Goal: Task Accomplishment & Management: Manage account settings

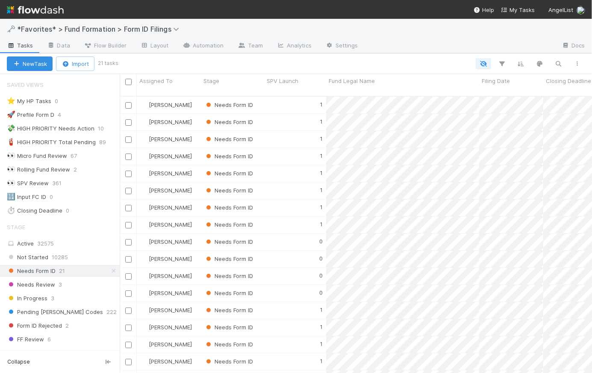
scroll to position [278, 466]
click at [109, 269] on icon at bounding box center [113, 271] width 9 height 6
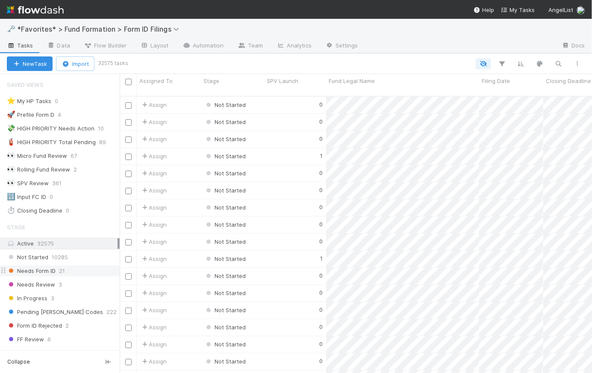
scroll to position [278, 466]
click at [37, 10] on img at bounding box center [35, 10] width 57 height 15
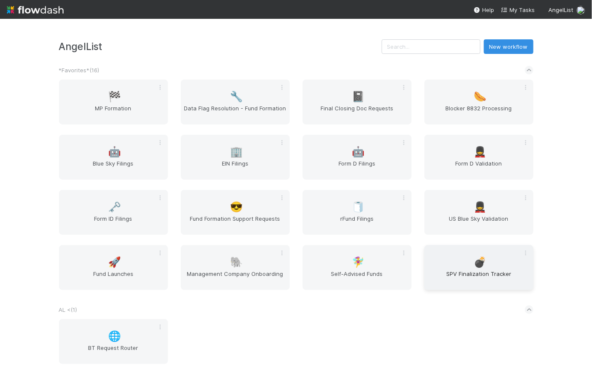
click at [473, 267] on span "💣" at bounding box center [479, 261] width 13 height 11
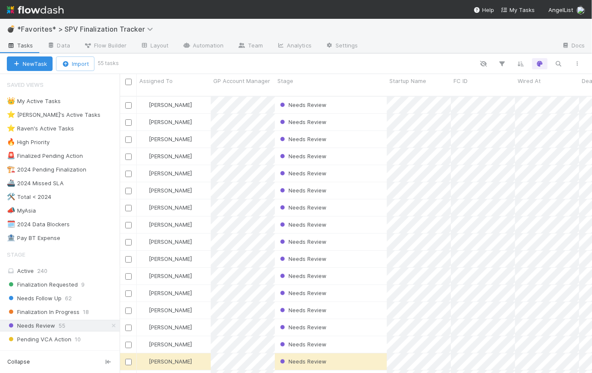
scroll to position [278, 466]
click at [502, 59] on button "button" at bounding box center [501, 63] width 15 height 11
click at [367, 91] on button "Add Filter" at bounding box center [371, 89] width 256 height 12
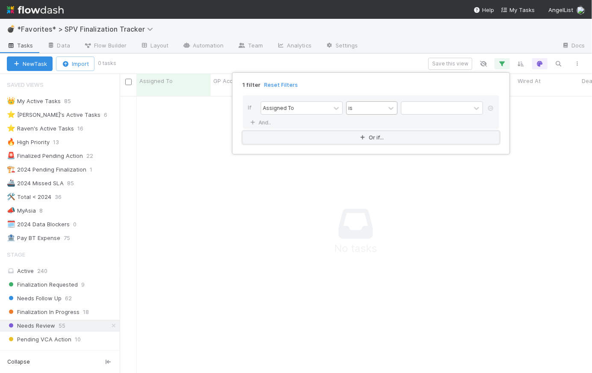
scroll to position [272, 466]
click at [331, 108] on div at bounding box center [336, 108] width 12 height 12
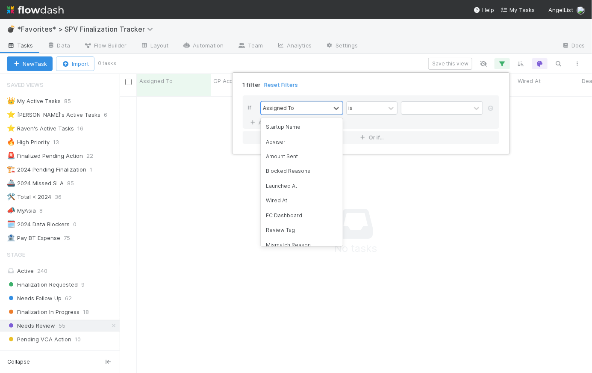
scroll to position [217, 0]
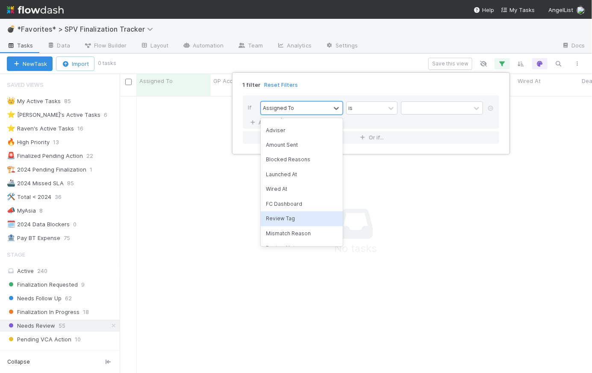
drag, startPoint x: 317, startPoint y: 214, endPoint x: 324, endPoint y: 195, distance: 20.4
click at [317, 214] on div "Review Tag" at bounding box center [302, 218] width 82 height 15
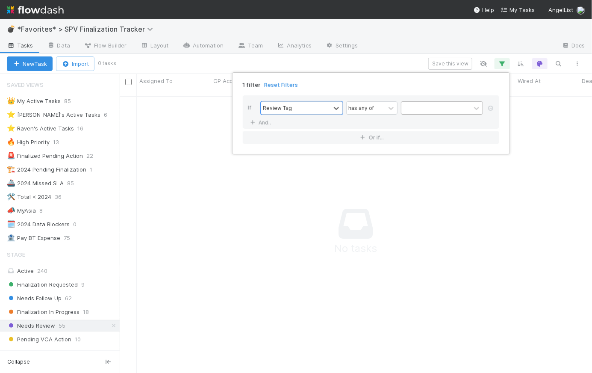
scroll to position [272, 466]
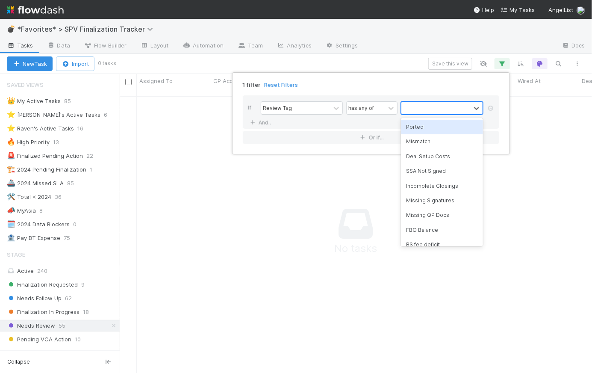
click at [428, 108] on div at bounding box center [435, 108] width 69 height 12
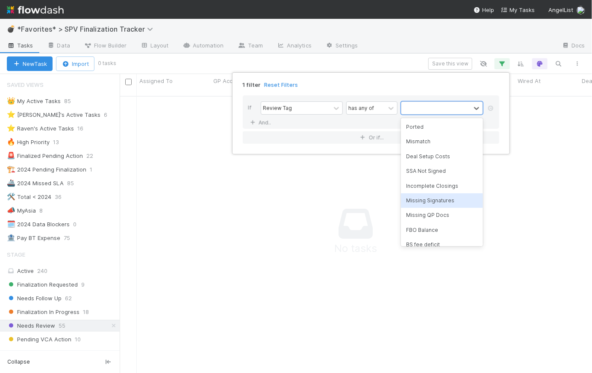
click at [452, 205] on div "Missing Signatures" at bounding box center [442, 200] width 82 height 15
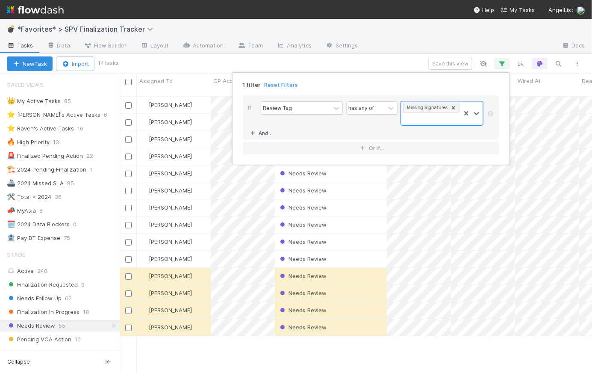
scroll to position [278, 466]
click at [266, 127] on link "And.." at bounding box center [261, 133] width 27 height 12
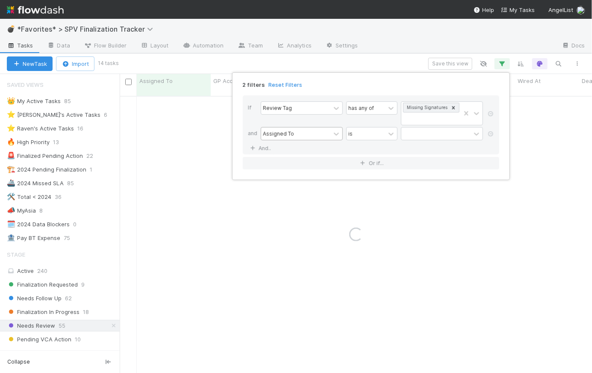
click at [284, 127] on div "Assigned To" at bounding box center [295, 133] width 69 height 12
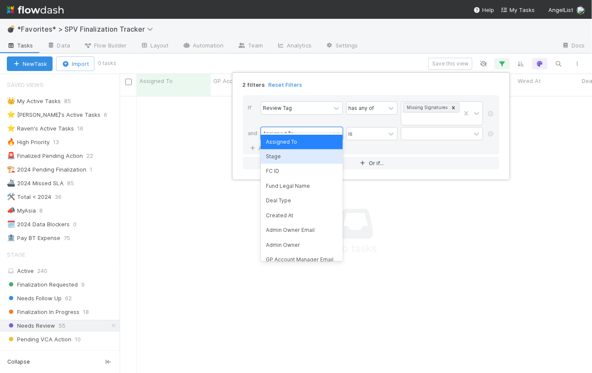
scroll to position [272, 466]
click at [290, 156] on div "Stage" at bounding box center [302, 156] width 82 height 15
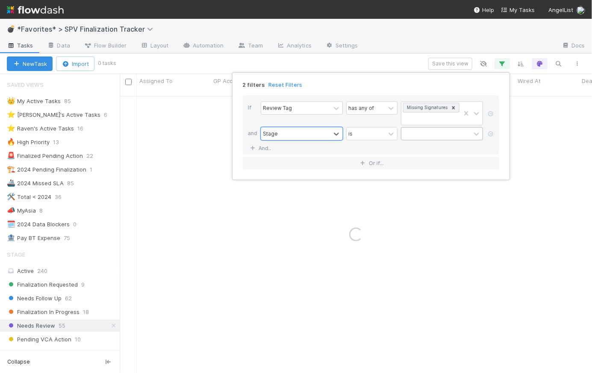
click at [411, 127] on div at bounding box center [435, 133] width 69 height 12
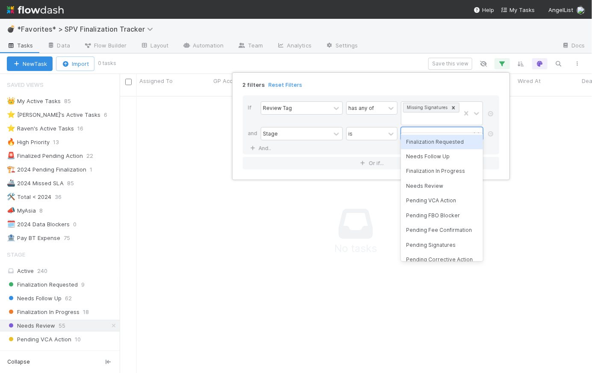
click at [437, 144] on div "Finalization Requested" at bounding box center [442, 142] width 82 height 15
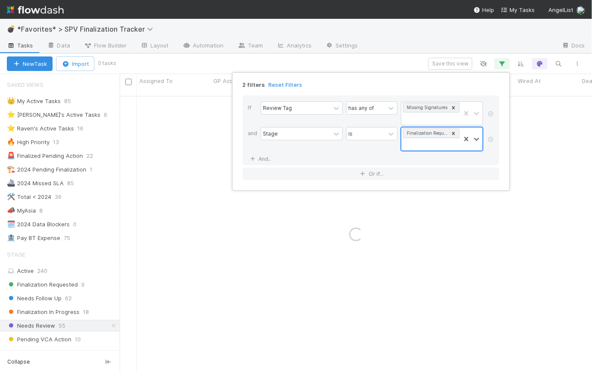
click at [438, 131] on div "Finalization Requested" at bounding box center [430, 138] width 59 height 23
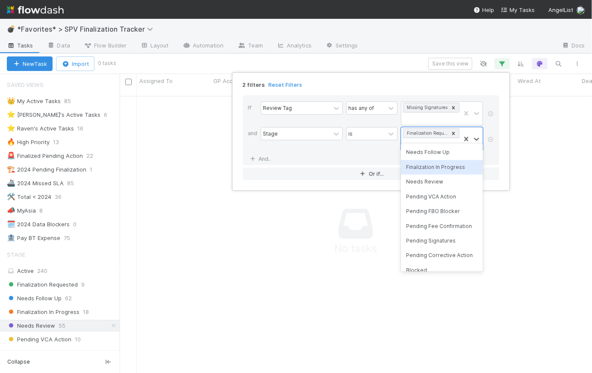
click at [439, 168] on div "Finalization In Progress" at bounding box center [442, 167] width 82 height 15
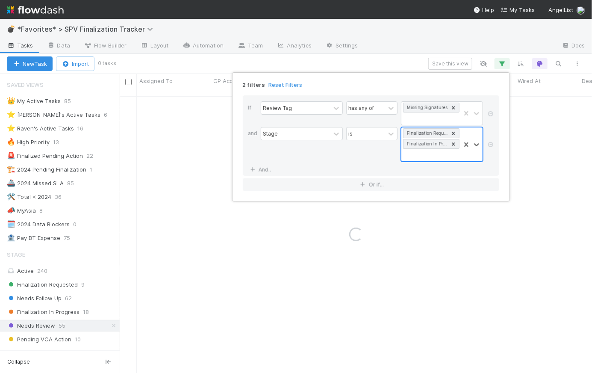
click at [453, 132] on icon at bounding box center [453, 133] width 3 height 3
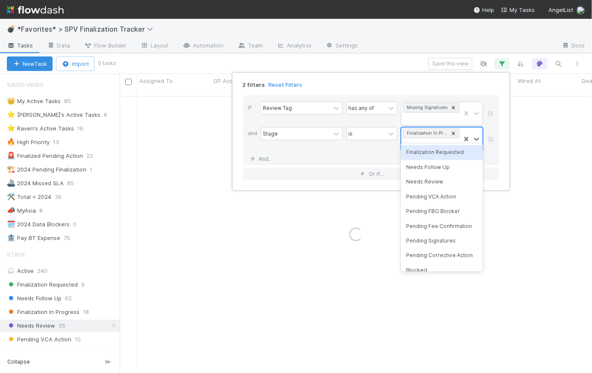
click at [429, 130] on div "Finalization In Progress" at bounding box center [430, 138] width 59 height 23
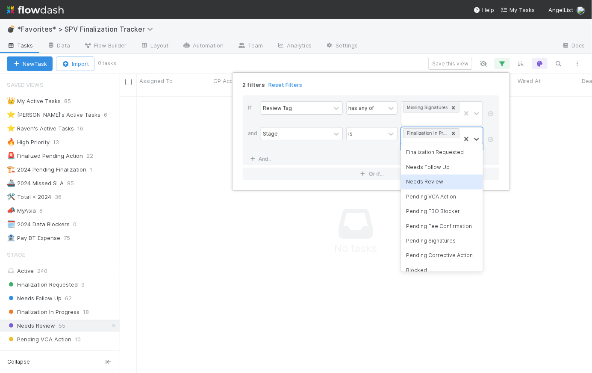
click at [439, 185] on div "Needs Review" at bounding box center [442, 181] width 82 height 15
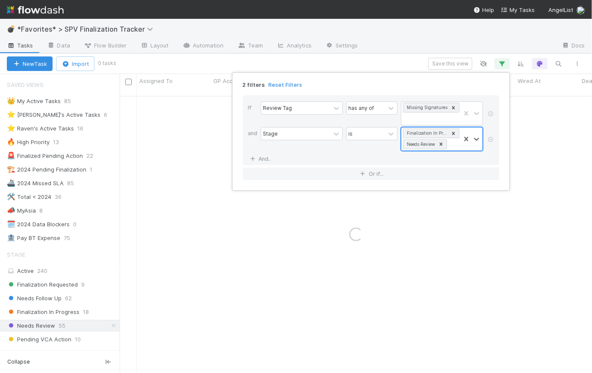
click at [455, 133] on div "Finalization In Progress Needs Review" at bounding box center [430, 138] width 59 height 23
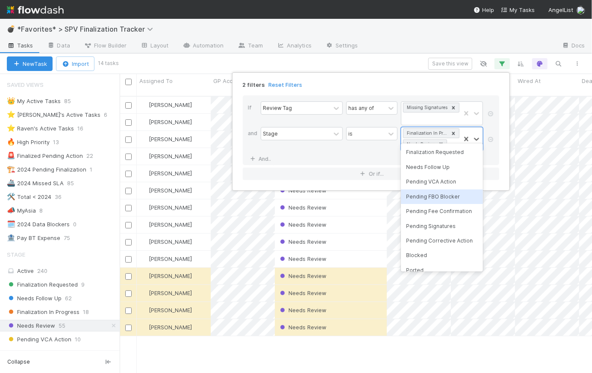
scroll to position [278, 466]
click at [452, 182] on div "Pending VCA Action" at bounding box center [442, 181] width 82 height 15
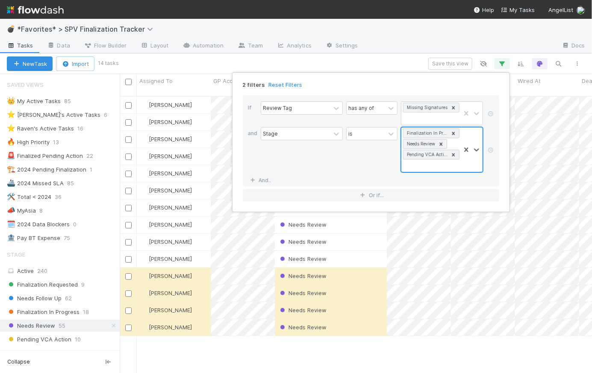
click at [430, 156] on div "Finalization In Progress Needs Review Pending VCA Action" at bounding box center [430, 149] width 59 height 44
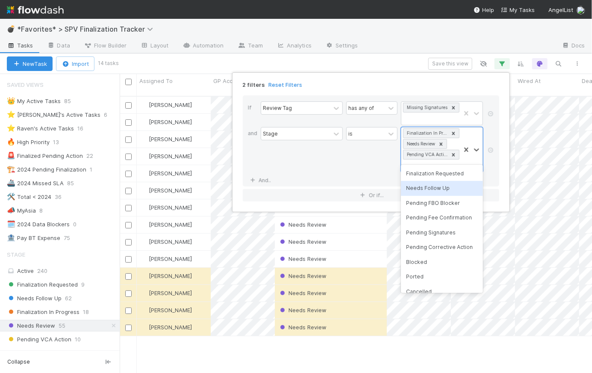
click at [458, 189] on div "Needs Follow Up" at bounding box center [442, 188] width 82 height 15
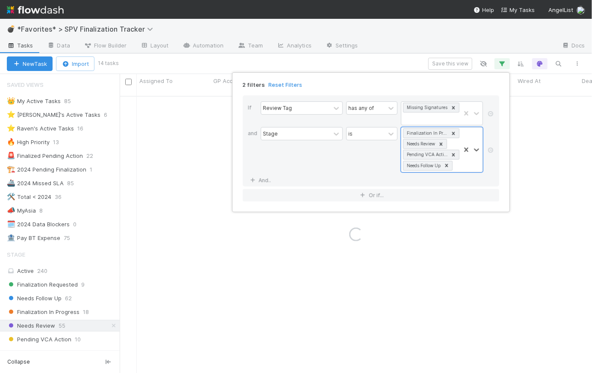
click at [425, 83] on div "2 filters Reset Filters" at bounding box center [371, 82] width 270 height 12
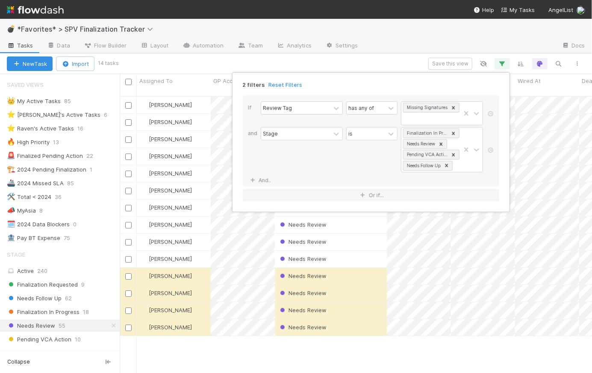
scroll to position [0, 0]
click at [370, 65] on div "2 filters Reset Filters If Review Tag has any of Missing Signatures and Stage i…" at bounding box center [296, 186] width 592 height 373
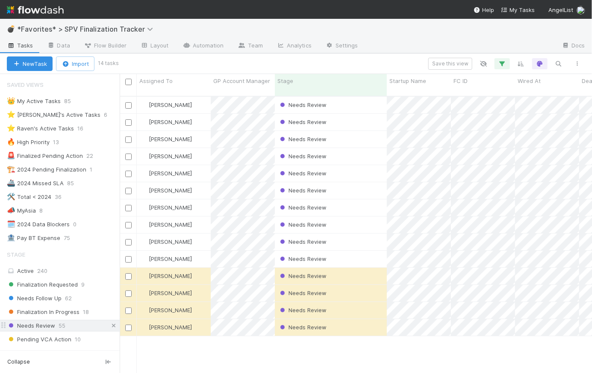
click at [109, 323] on icon at bounding box center [113, 326] width 9 height 6
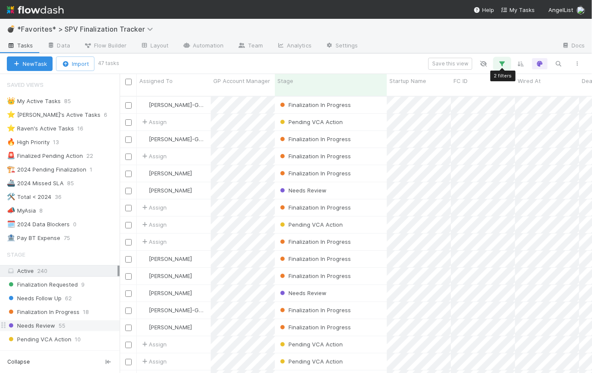
click at [505, 62] on icon "button" at bounding box center [502, 64] width 9 height 8
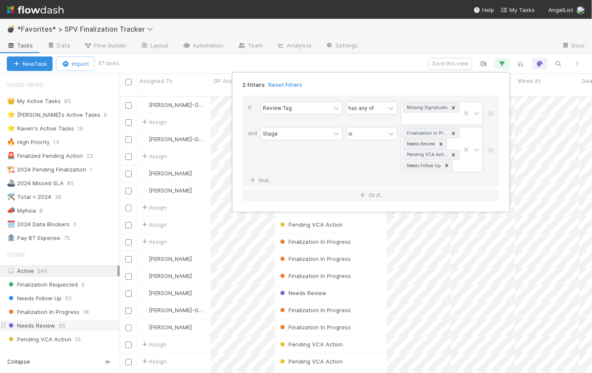
click at [405, 56] on div "2 filters Reset Filters If Review Tag has any of Missing Signatures and Stage i…" at bounding box center [296, 186] width 592 height 373
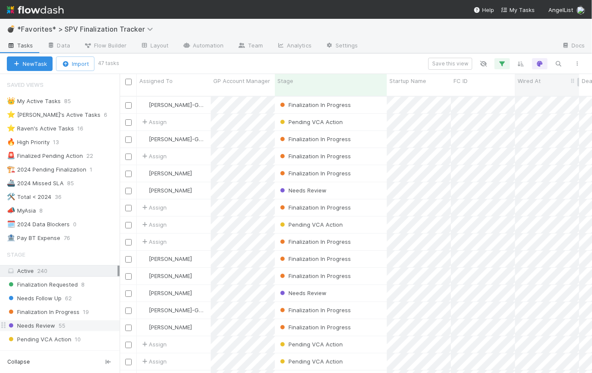
click at [537, 82] on span "Wired At" at bounding box center [528, 80] width 23 height 9
click at [542, 106] on div "Sort Newest → Oldest" at bounding box center [540, 109] width 97 height 13
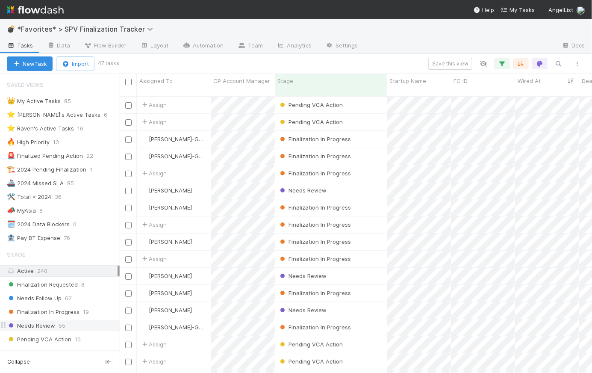
scroll to position [278, 466]
click at [56, 323] on div "Needs Review 56" at bounding box center [63, 325] width 113 height 11
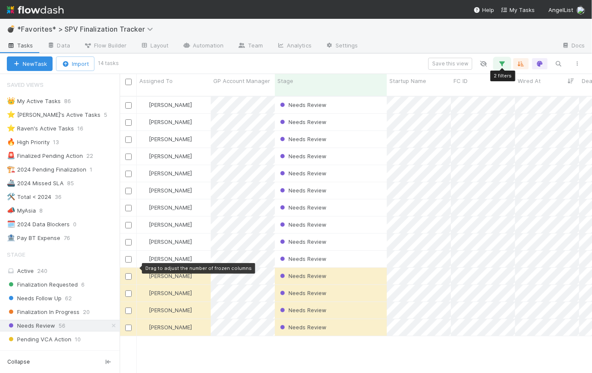
click at [505, 62] on icon "button" at bounding box center [502, 64] width 9 height 8
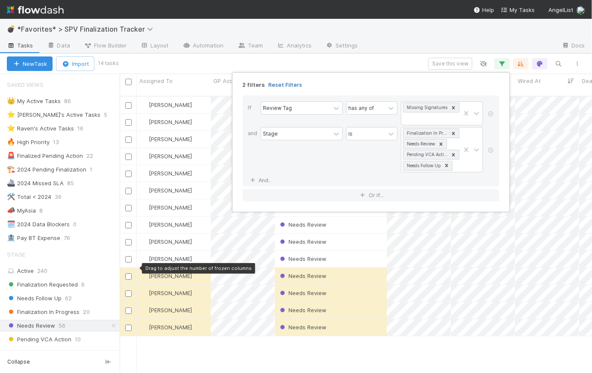
click at [285, 83] on link "Reset Filters" at bounding box center [285, 84] width 34 height 7
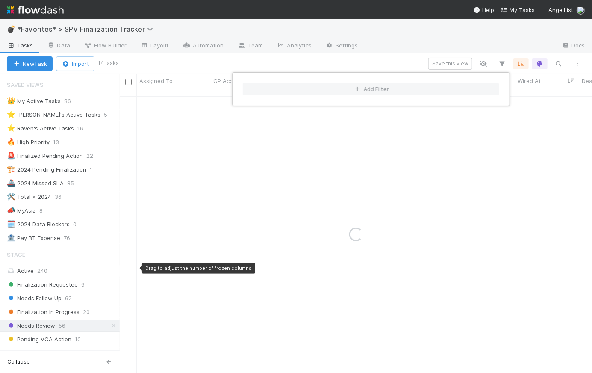
click at [331, 65] on div "Add Filter" at bounding box center [296, 186] width 592 height 373
click at [334, 62] on div "Add Filter" at bounding box center [296, 186] width 592 height 373
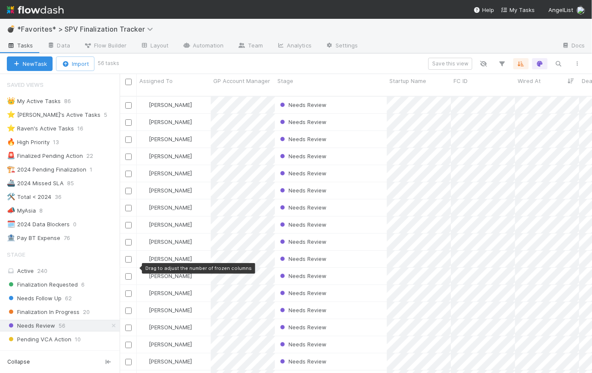
scroll to position [278, 466]
click at [347, 97] on div "Needs Review" at bounding box center [331, 105] width 112 height 17
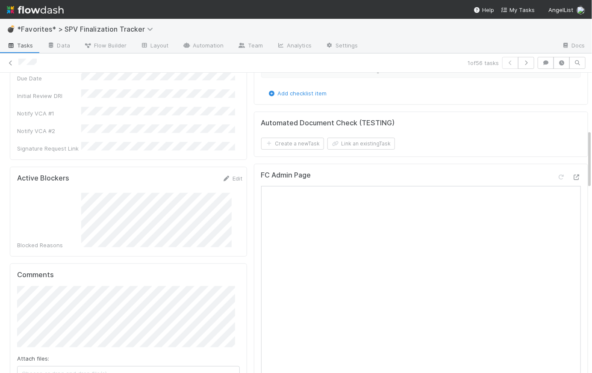
scroll to position [288, 0]
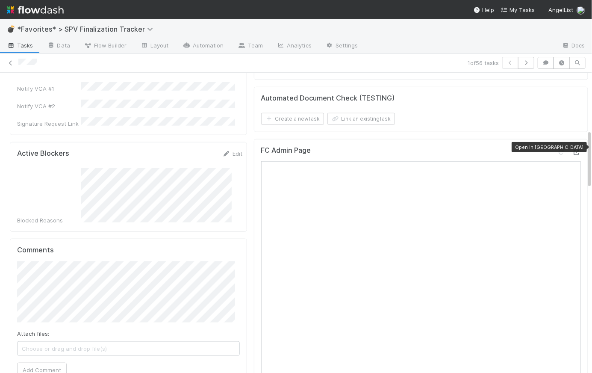
click at [572, 150] on icon at bounding box center [576, 153] width 9 height 6
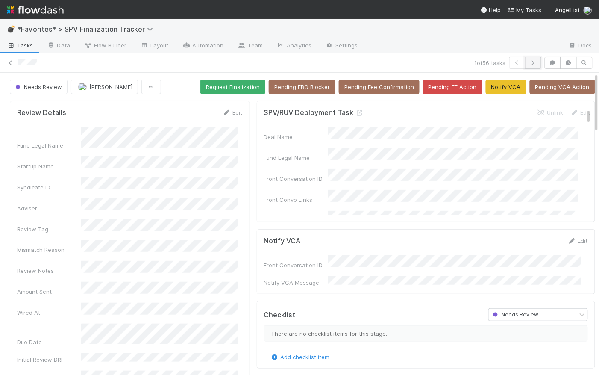
click at [534, 62] on button "button" at bounding box center [533, 63] width 16 height 12
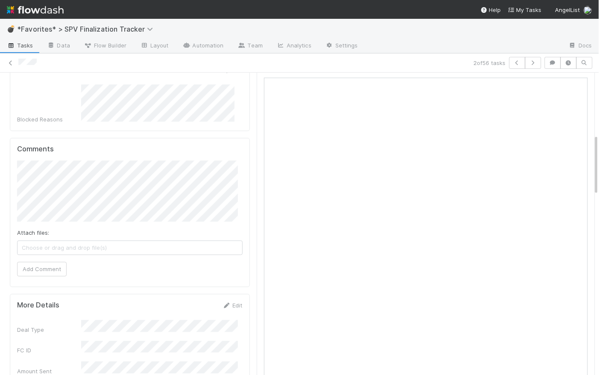
scroll to position [213, 0]
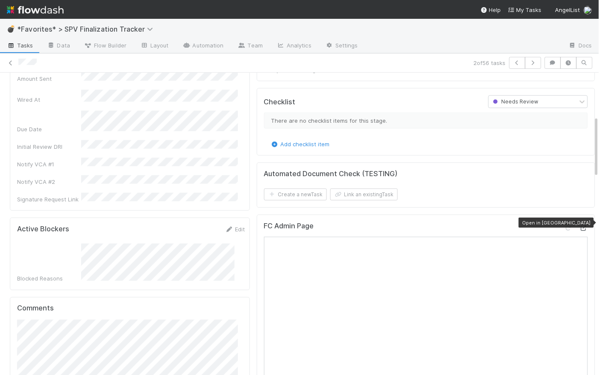
click at [579, 225] on icon at bounding box center [583, 228] width 9 height 6
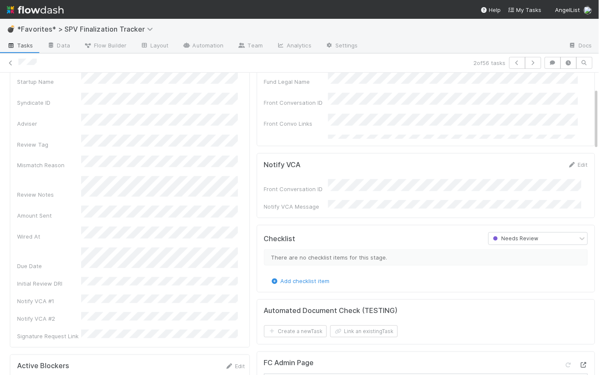
scroll to position [0, 0]
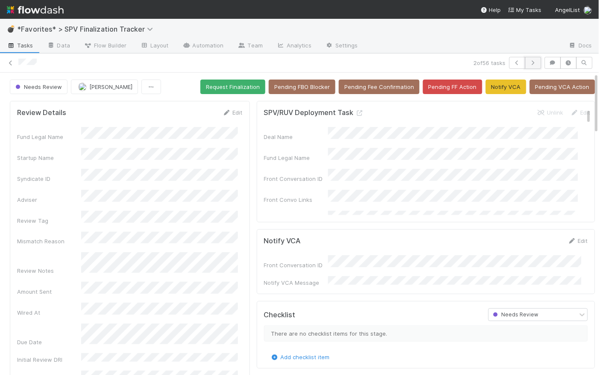
click at [530, 62] on icon "button" at bounding box center [533, 62] width 9 height 5
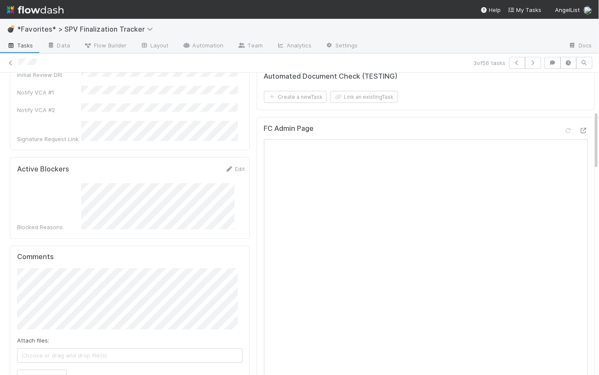
scroll to position [322, 0]
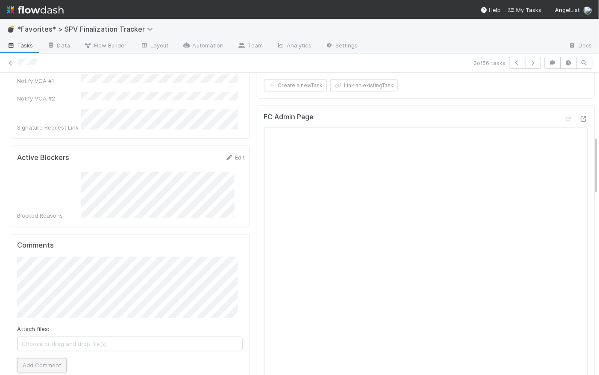
click at [59, 358] on button "Add Comment" at bounding box center [42, 365] width 50 height 15
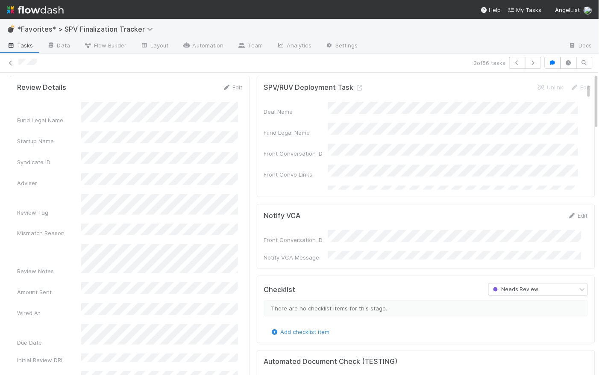
scroll to position [0, 0]
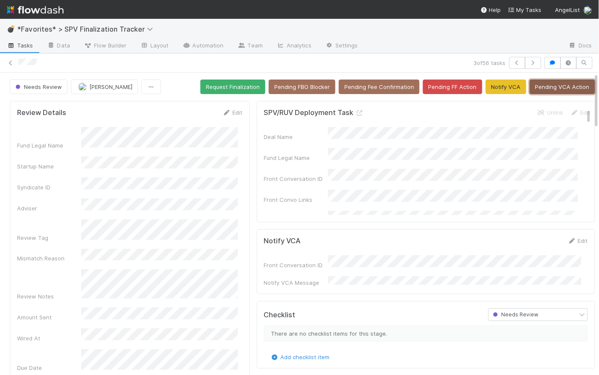
click at [543, 88] on button "Pending VCA Action" at bounding box center [562, 86] width 65 height 15
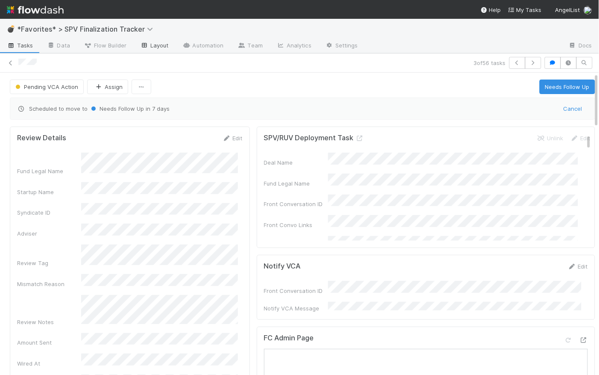
click at [157, 44] on link "Layout" at bounding box center [154, 46] width 42 height 14
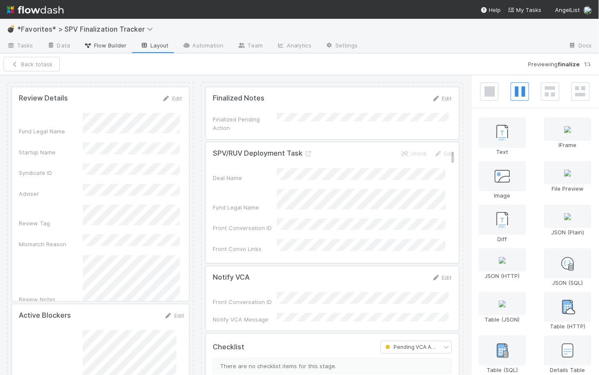
click at [114, 49] on span "Flow Builder" at bounding box center [105, 45] width 43 height 9
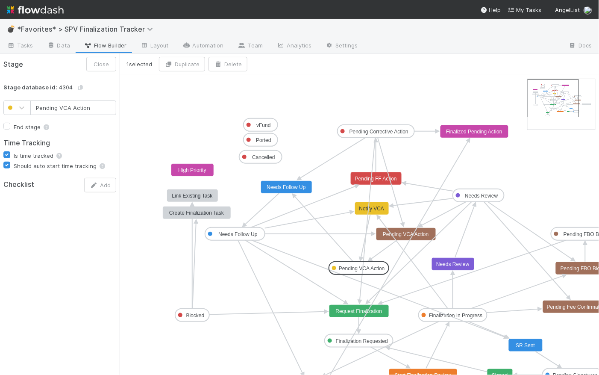
click at [377, 270] on text "Pending VCA Action" at bounding box center [362, 268] width 46 height 6
drag, startPoint x: 95, startPoint y: 106, endPoint x: 58, endPoint y: 107, distance: 36.7
click at [58, 107] on input "Pending VCA Action" at bounding box center [73, 107] width 86 height 15
type input "Pending Response"
click at [102, 65] on button "Save" at bounding box center [102, 64] width 28 height 15
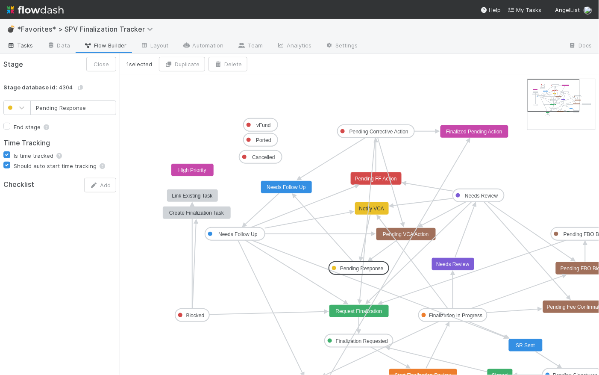
click at [16, 45] on span "Tasks" at bounding box center [20, 45] width 26 height 9
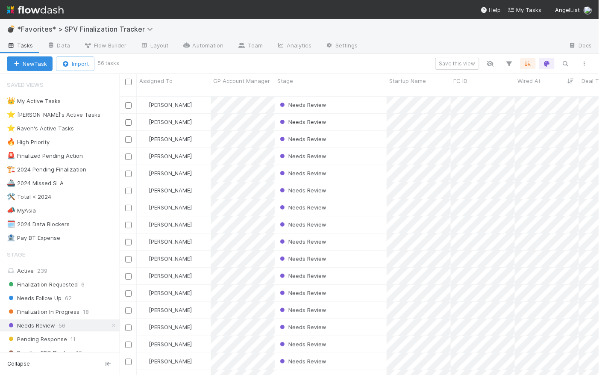
scroll to position [280, 474]
click at [121, 45] on span "Flow Builder" at bounding box center [105, 45] width 43 height 9
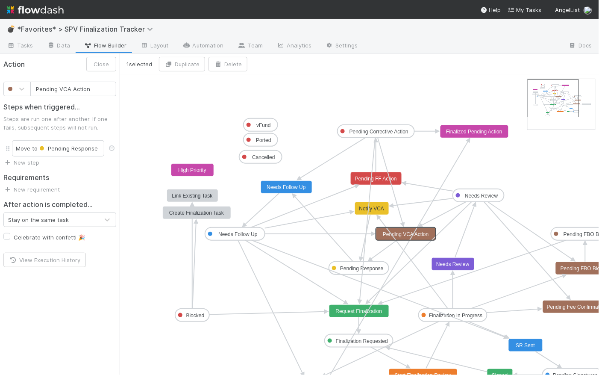
click at [415, 236] on text "Pending VCA Action" at bounding box center [406, 234] width 46 height 6
drag, startPoint x: 94, startPoint y: 89, endPoint x: 59, endPoint y: 88, distance: 35.0
click at [59, 88] on input "Pending VCA Action" at bounding box center [73, 89] width 86 height 15
type input "Pending Response"
click at [108, 68] on button "Save" at bounding box center [102, 64] width 28 height 15
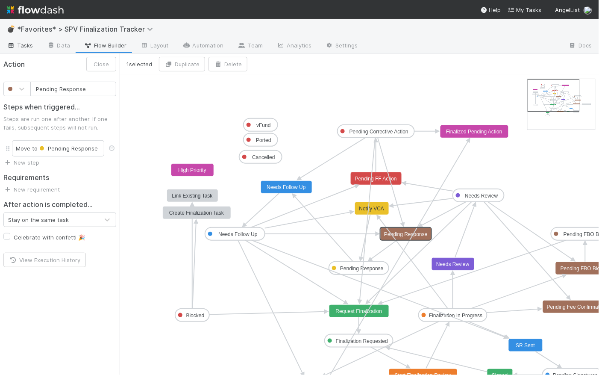
click at [25, 44] on span "Tasks" at bounding box center [20, 45] width 26 height 9
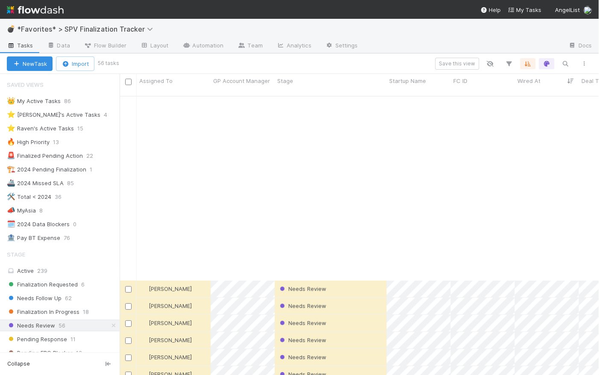
scroll to position [677, 0]
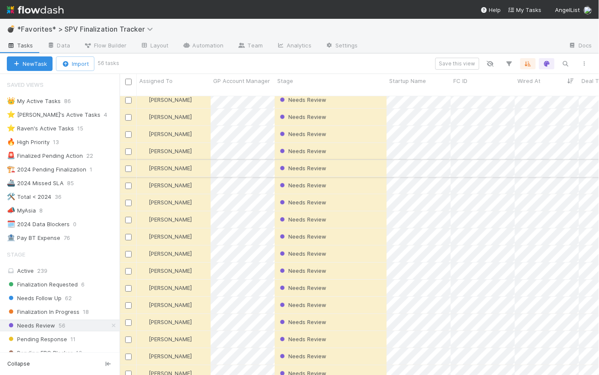
click at [345, 160] on div "Needs Review" at bounding box center [331, 168] width 112 height 17
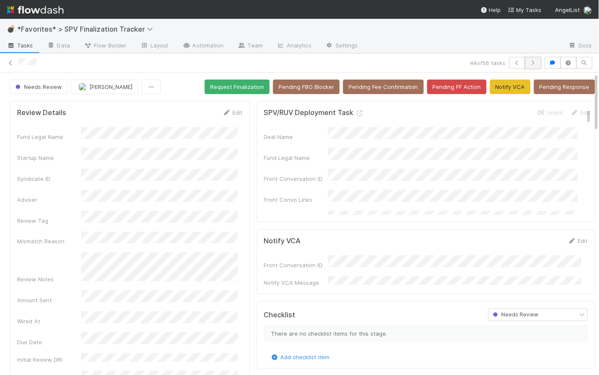
click at [529, 64] on icon "button" at bounding box center [533, 62] width 9 height 5
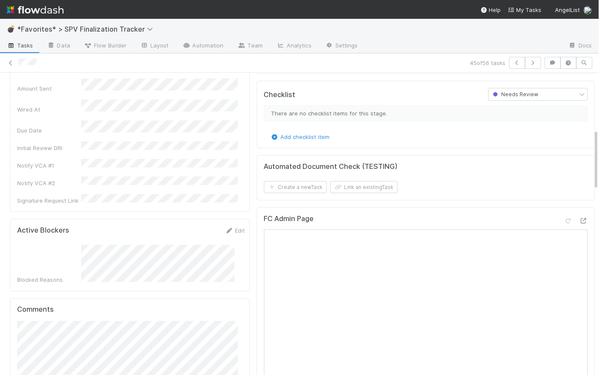
scroll to position [279, 0]
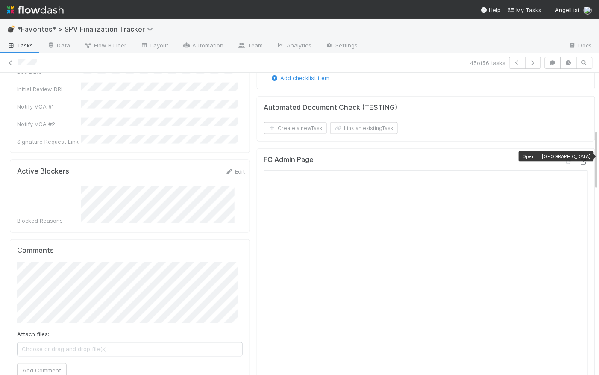
click at [579, 159] on icon at bounding box center [583, 162] width 9 height 6
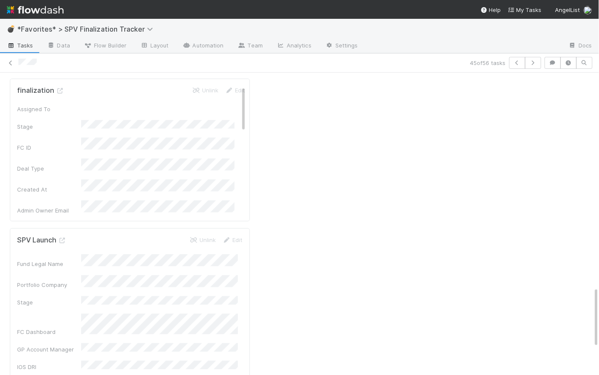
scroll to position [1059, 0]
click at [64, 238] on icon at bounding box center [62, 241] width 9 height 6
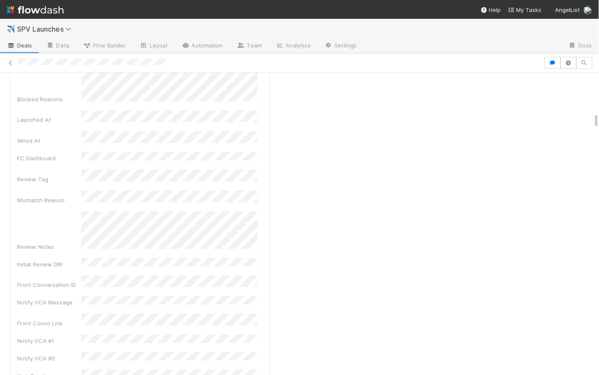
scroll to position [1106, 0]
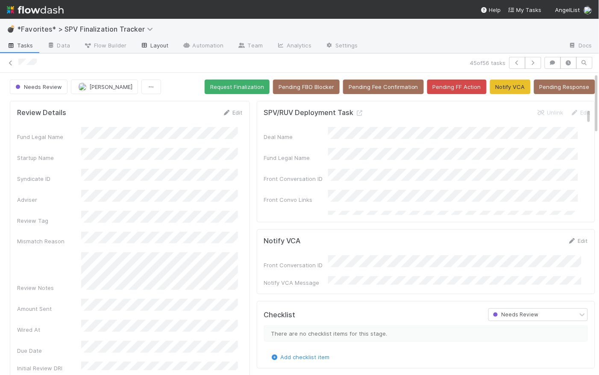
click at [158, 47] on link "Layout" at bounding box center [154, 46] width 42 height 14
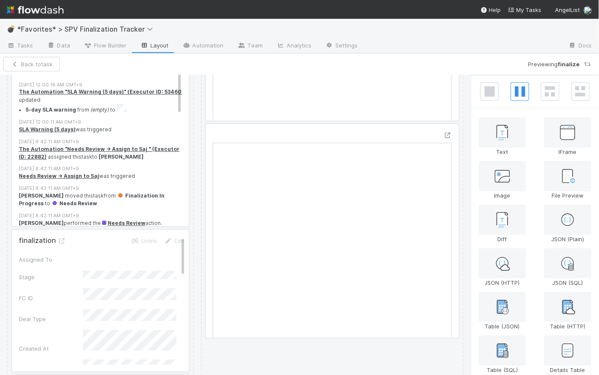
scroll to position [976, 0]
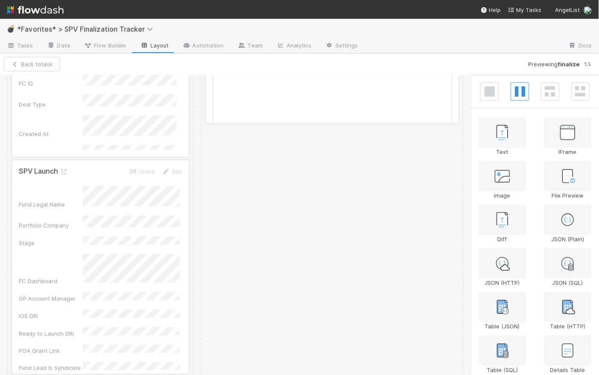
click at [96, 167] on div at bounding box center [100, 267] width 177 height 214
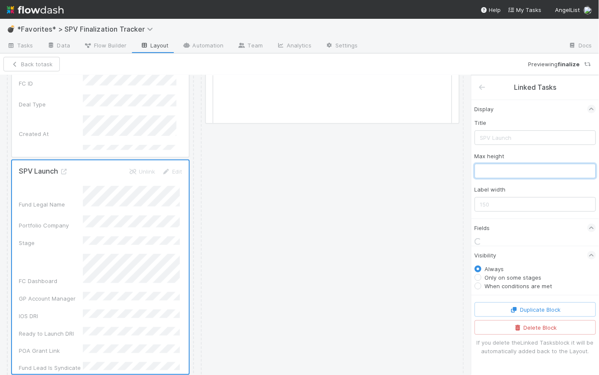
click at [496, 168] on input "text" at bounding box center [535, 171] width 121 height 15
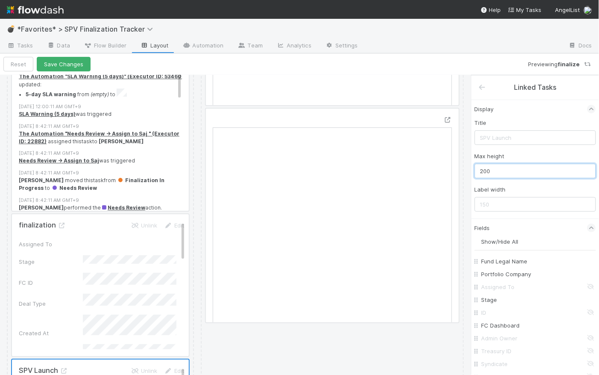
scroll to position [861, 0]
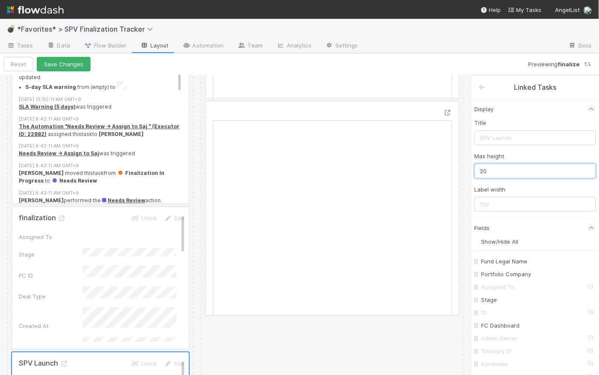
type input "2"
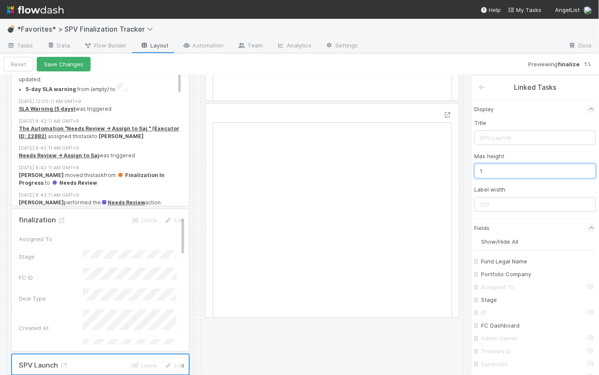
scroll to position [776, 0]
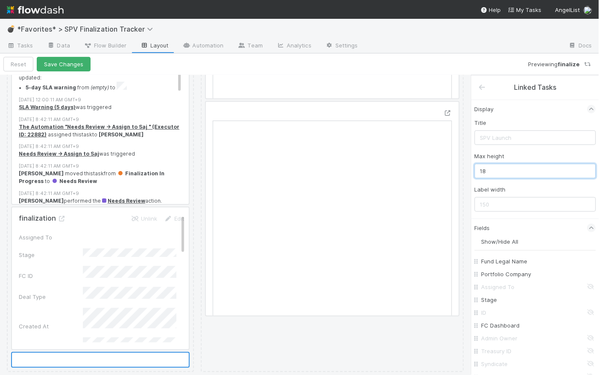
type input "180"
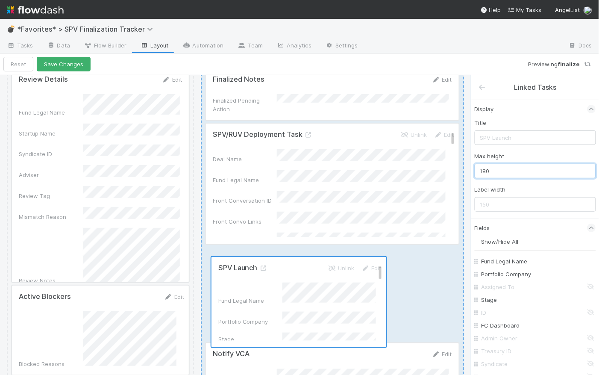
scroll to position [21, 0]
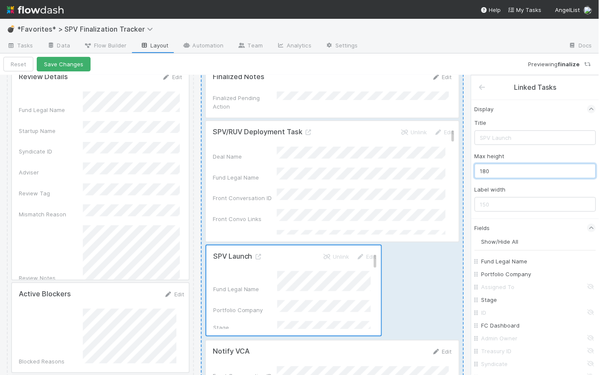
drag, startPoint x: 106, startPoint y: 264, endPoint x: 294, endPoint y: 258, distance: 188.5
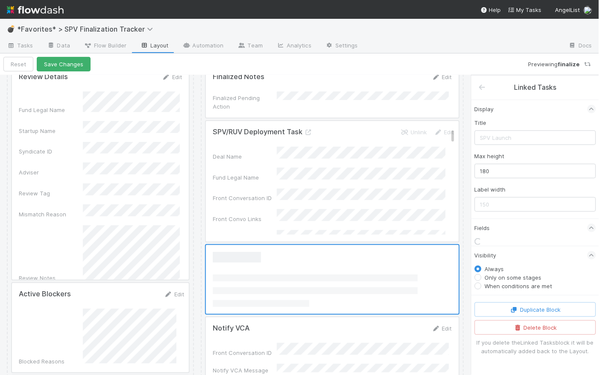
click at [388, 175] on div at bounding box center [332, 181] width 253 height 120
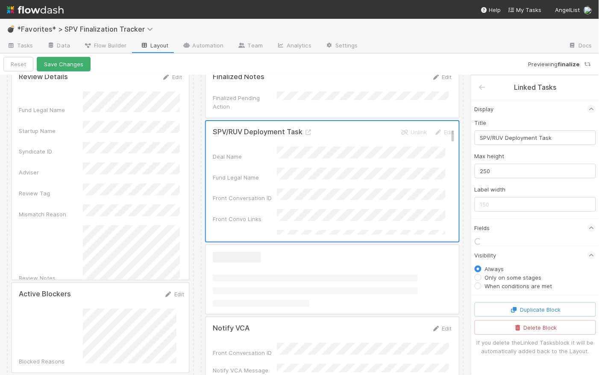
click at [395, 261] on div at bounding box center [332, 279] width 253 height 69
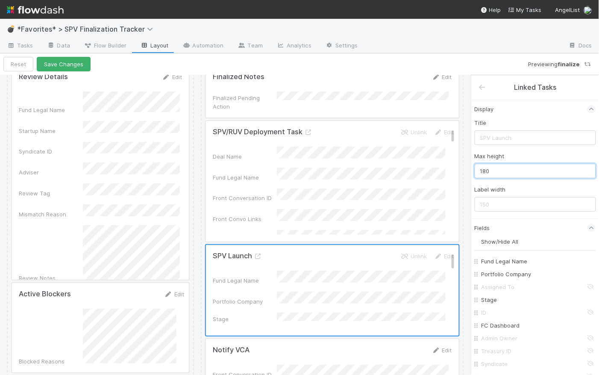
click at [499, 168] on input "180" at bounding box center [535, 171] width 121 height 15
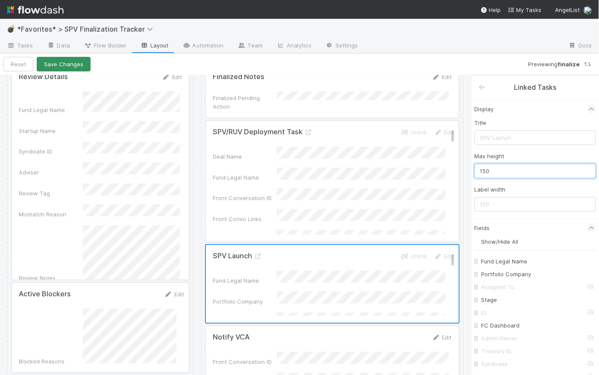
type input "150"
click at [77, 62] on button "Save Changes" at bounding box center [64, 64] width 54 height 15
click at [39, 66] on button "Back to task" at bounding box center [31, 64] width 56 height 15
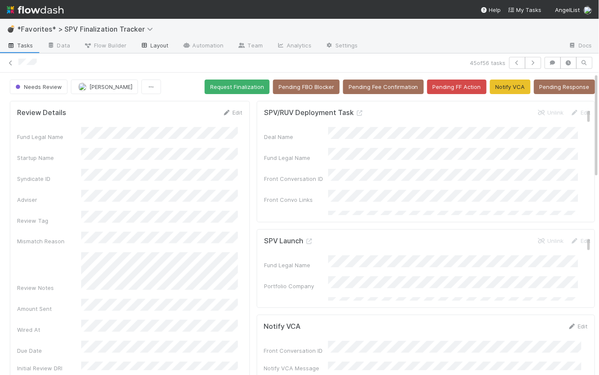
click at [158, 41] on link "Layout" at bounding box center [154, 46] width 42 height 14
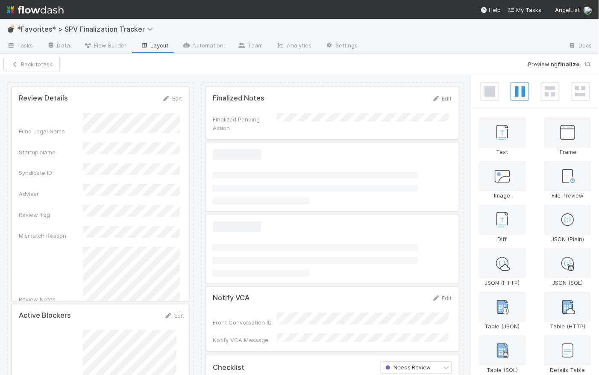
click at [318, 166] on div at bounding box center [332, 176] width 253 height 69
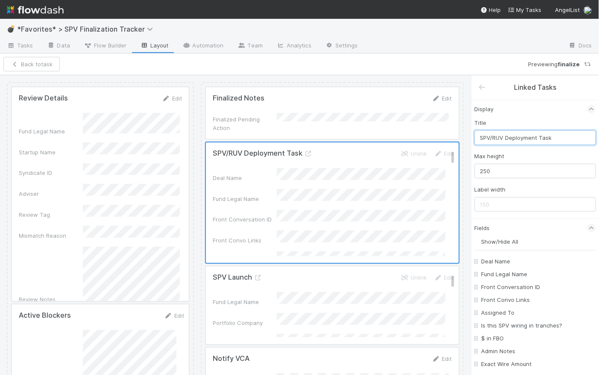
drag, startPoint x: 505, startPoint y: 137, endPoint x: 493, endPoint y: 136, distance: 12.0
click at [503, 137] on input "SPV/RUV Deployment Task" at bounding box center [535, 137] width 121 height 15
click at [491, 136] on input "SPV/RUV Deployment Task" at bounding box center [535, 137] width 121 height 15
click at [499, 140] on input "SPV/RUV Deployment Task" at bounding box center [535, 137] width 121 height 15
click at [503, 138] on input "SPV/RUV Deployment Task" at bounding box center [535, 137] width 121 height 15
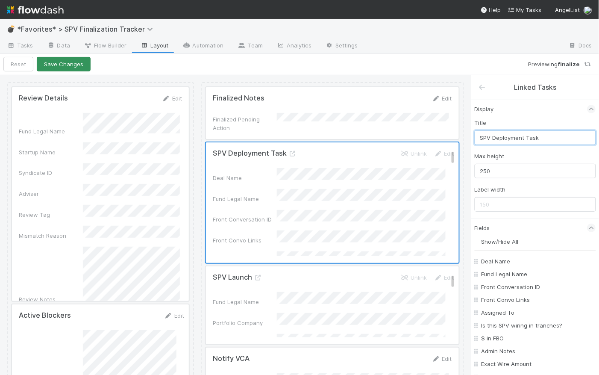
type input "SPV Deployment Task"
click at [77, 59] on button "Save Changes" at bounding box center [64, 64] width 54 height 15
click at [542, 137] on input "SPV Deployment Task" at bounding box center [535, 137] width 121 height 15
click at [527, 134] on input "SPV Deployment Task" at bounding box center [535, 137] width 121 height 15
click at [285, 293] on div at bounding box center [332, 305] width 253 height 78
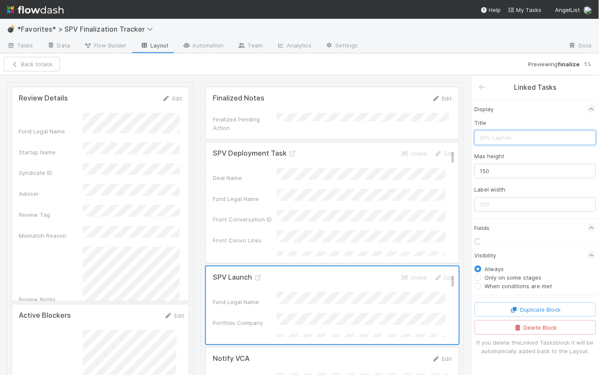
click at [516, 134] on input "text" at bounding box center [535, 137] width 121 height 15
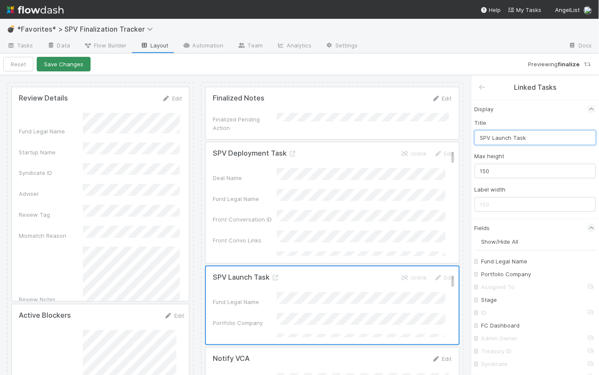
type input "SPV Launch Task"
click at [69, 60] on button "Save Changes" at bounding box center [64, 64] width 54 height 15
click at [39, 62] on button "Back to task" at bounding box center [31, 64] width 56 height 15
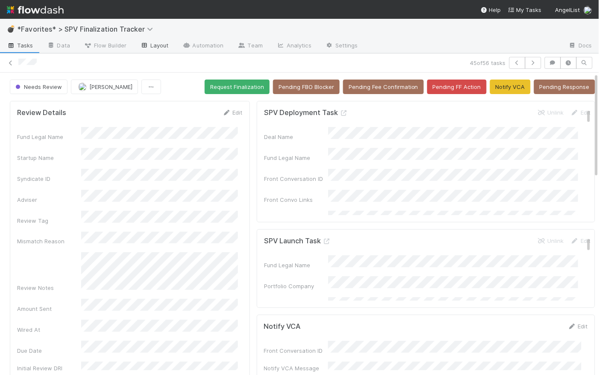
click at [161, 44] on link "Layout" at bounding box center [154, 46] width 42 height 14
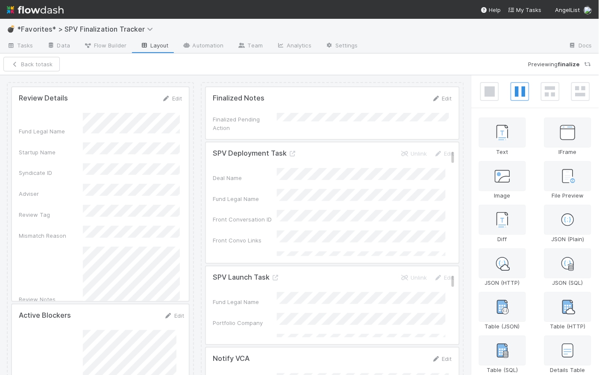
click at [336, 169] on div at bounding box center [332, 202] width 253 height 120
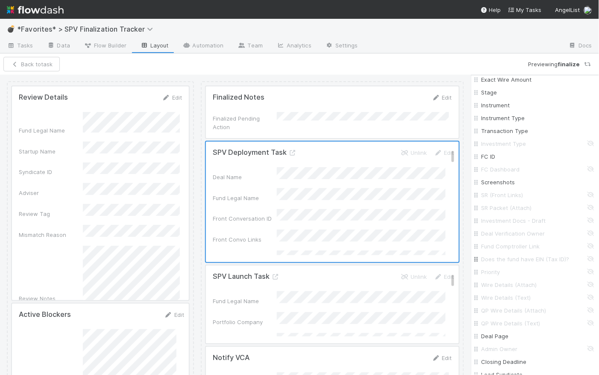
scroll to position [132, 0]
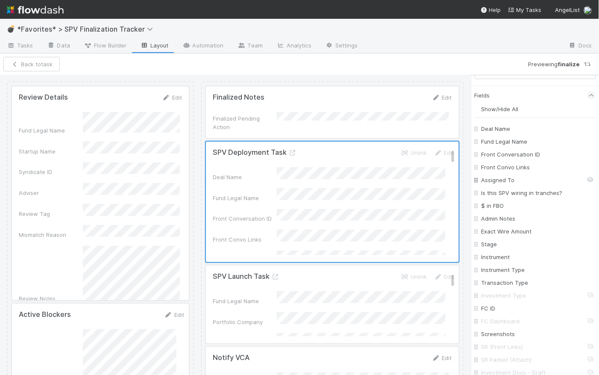
click at [584, 178] on To "Assigned To" at bounding box center [537, 180] width 112 height 9
checkbox To "false"
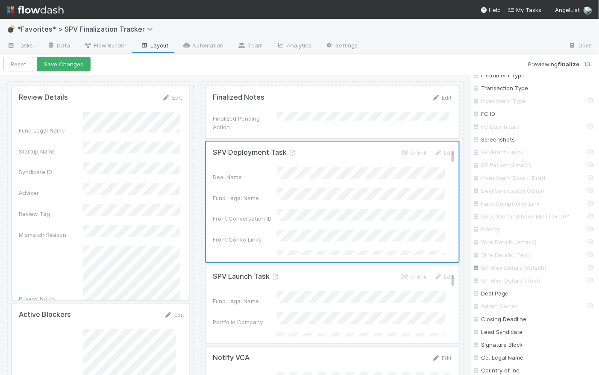
scroll to position [374, 0]
click at [588, 260] on input "Admin Owner" at bounding box center [537, 259] width 112 height 9
checkbox input "true"
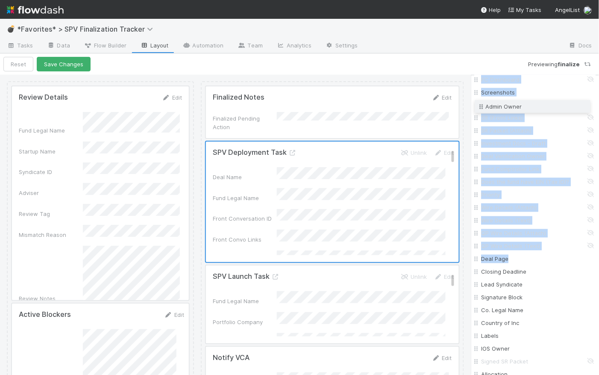
drag, startPoint x: 475, startPoint y: 195, endPoint x: 470, endPoint y: 103, distance: 92.0
click at [470, 103] on div "Review Details Edit Fund Legal Name Startup Name Syndicate ID Adviser Review Ta…" at bounding box center [299, 224] width 599 height 299
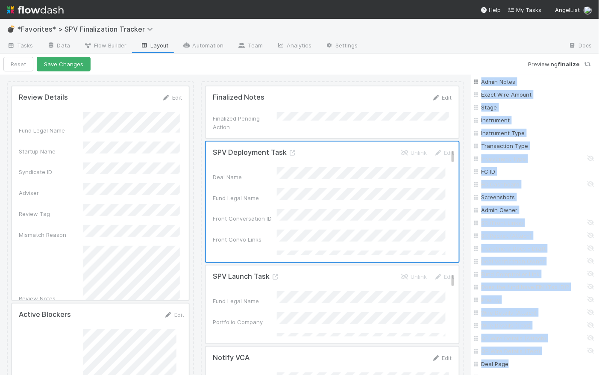
scroll to position [205, 0]
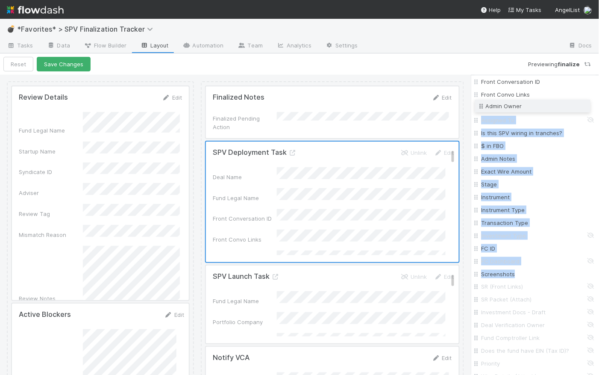
drag, startPoint x: 476, startPoint y: 273, endPoint x: 472, endPoint y: 106, distance: 167.1
click at [586, 107] on input "Admin Owner" at bounding box center [537, 107] width 112 height 9
checkbox input "false"
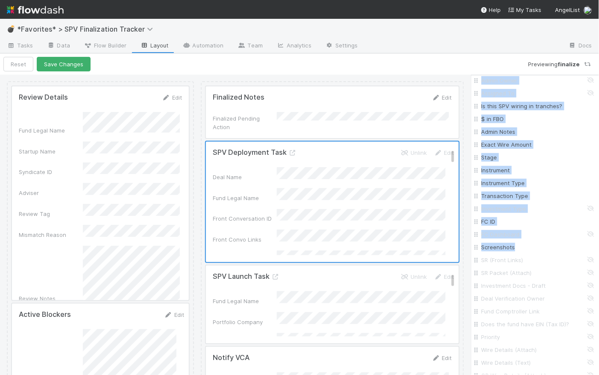
scroll to position [0, 0]
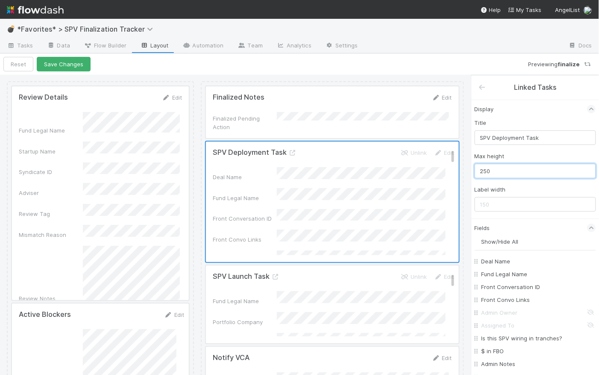
click at [507, 171] on input "250" at bounding box center [535, 171] width 121 height 15
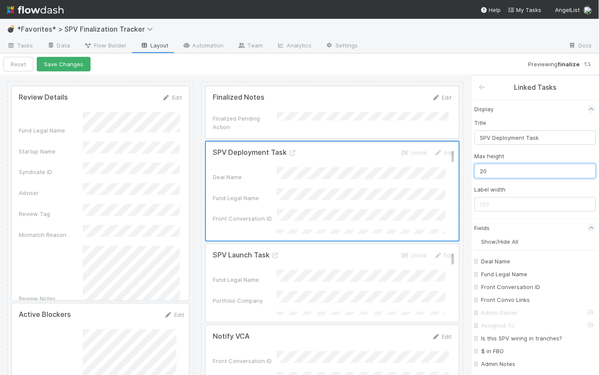
type input "200"
click at [374, 275] on div at bounding box center [332, 283] width 253 height 78
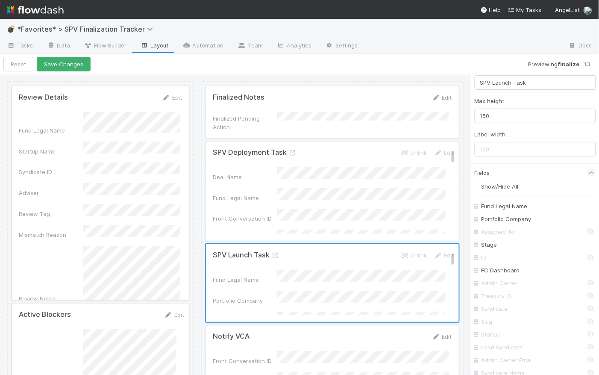
scroll to position [58, 0]
click at [589, 279] on div "Admin Owner" at bounding box center [535, 279] width 121 height 13
click at [586, 279] on input "Admin Owner" at bounding box center [537, 280] width 112 height 9
checkbox input "true"
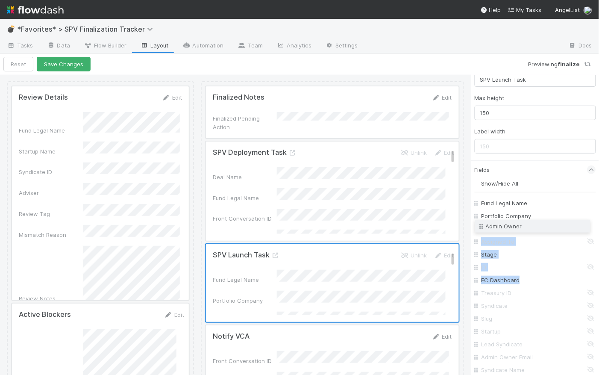
drag, startPoint x: 477, startPoint y: 281, endPoint x: 474, endPoint y: 227, distance: 53.5
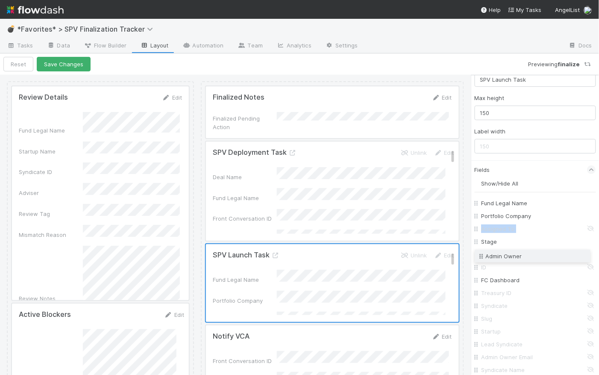
drag, startPoint x: 478, startPoint y: 228, endPoint x: 480, endPoint y: 256, distance: 27.8
drag, startPoint x: 478, startPoint y: 243, endPoint x: 477, endPoint y: 226, distance: 17.1
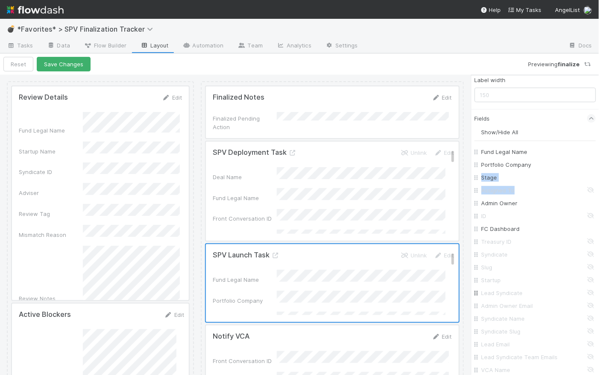
scroll to position [111, 0]
click at [586, 365] on input "VCA Name" at bounding box center [537, 368] width 112 height 9
checkbox input "true"
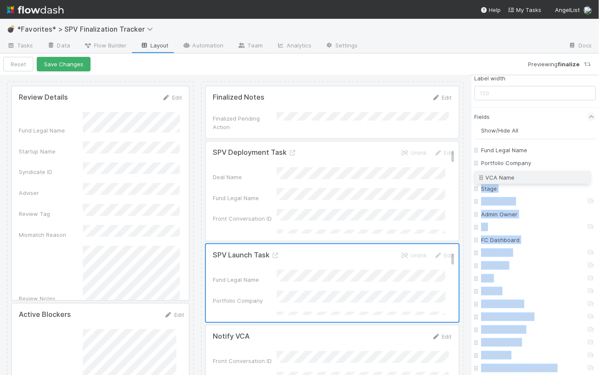
drag, startPoint x: 475, startPoint y: 368, endPoint x: 474, endPoint y: 176, distance: 191.4
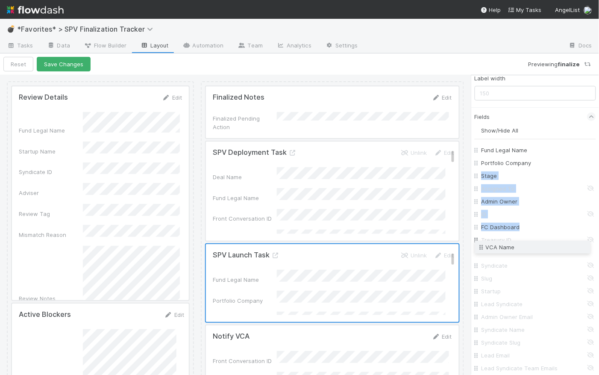
drag, startPoint x: 475, startPoint y: 175, endPoint x: 478, endPoint y: 246, distance: 71.8
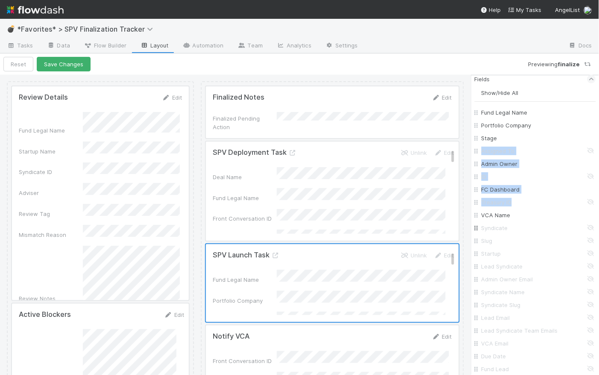
scroll to position [153, 0]
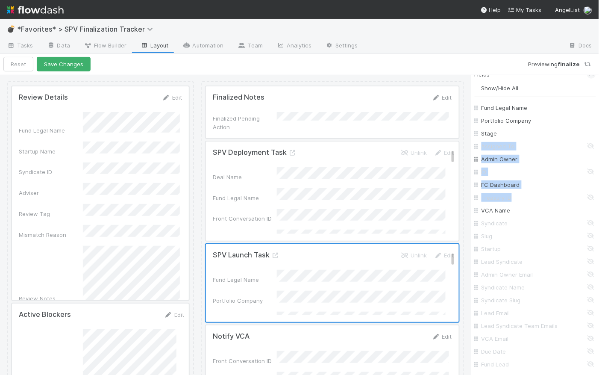
click at [536, 164] on div "Admin Owner" at bounding box center [535, 159] width 121 height 13
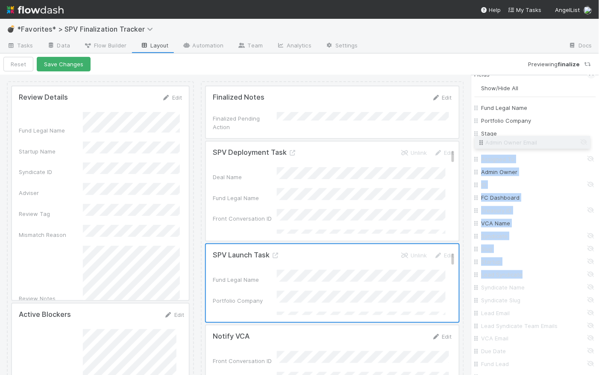
drag, startPoint x: 478, startPoint y: 276, endPoint x: 471, endPoint y: 145, distance: 131.8
click at [471, 145] on div "Linked Tasks Display Title SPV Launch Task Max height 150 Label width Fields Sh…" at bounding box center [535, 224] width 128 height 299
click at [585, 144] on input "Admin Owner Email" at bounding box center [537, 146] width 112 height 9
checkbox input "true"
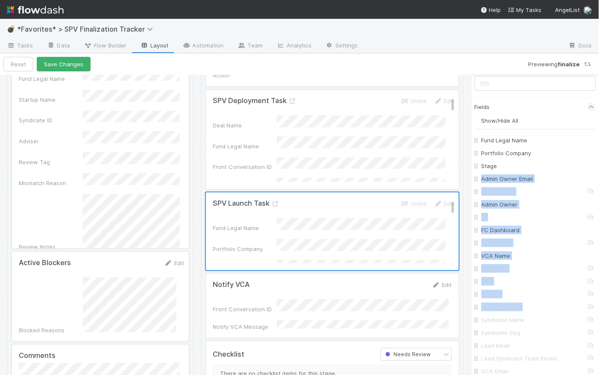
scroll to position [0, 0]
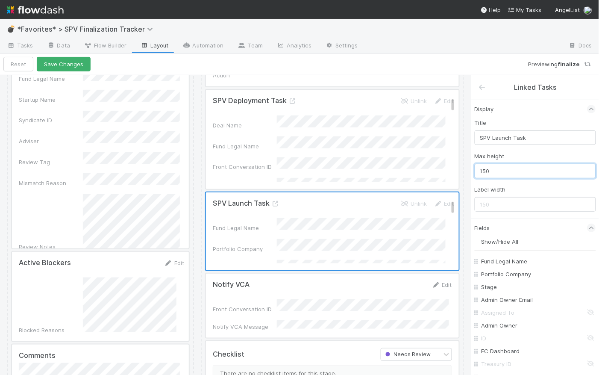
click at [505, 170] on input "150" at bounding box center [535, 171] width 121 height 15
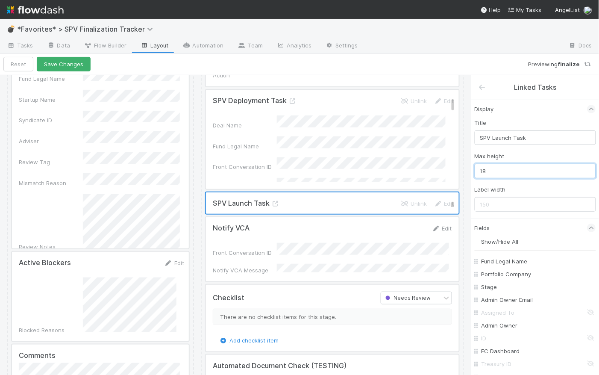
type input "1"
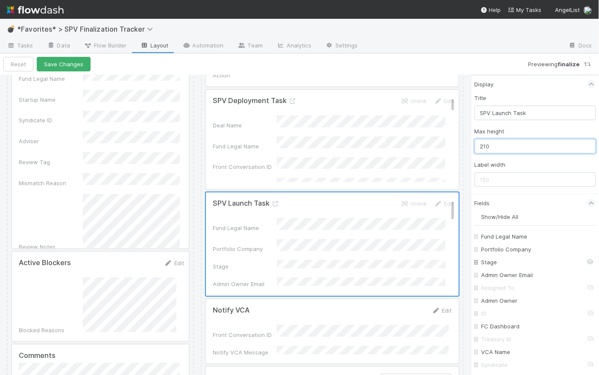
scroll to position [25, 0]
type input "210"
click at [585, 283] on To "Assigned To" at bounding box center [537, 287] width 112 height 9
checkbox To "true"
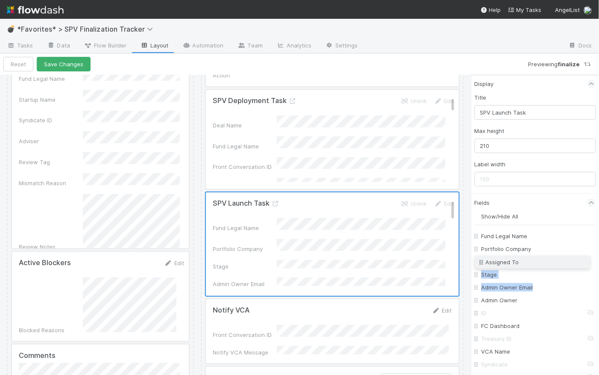
drag, startPoint x: 479, startPoint y: 288, endPoint x: 479, endPoint y: 263, distance: 25.2
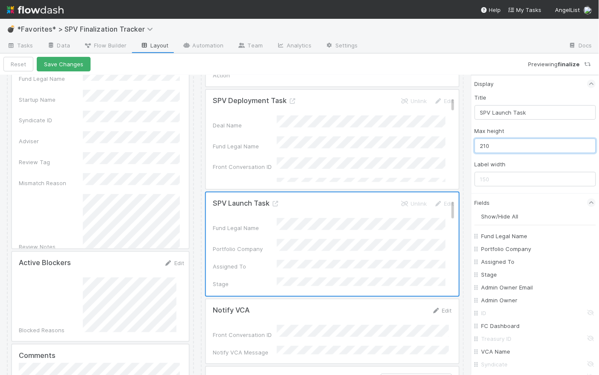
click at [515, 145] on input "210" at bounding box center [535, 145] width 121 height 15
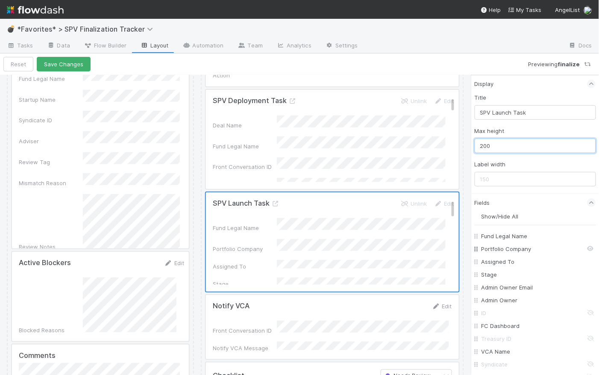
type input "200"
click at [584, 247] on input "Portfolio Company" at bounding box center [537, 248] width 112 height 9
checkbox input "false"
click at [498, 146] on input "200" at bounding box center [535, 145] width 121 height 15
type input "2"
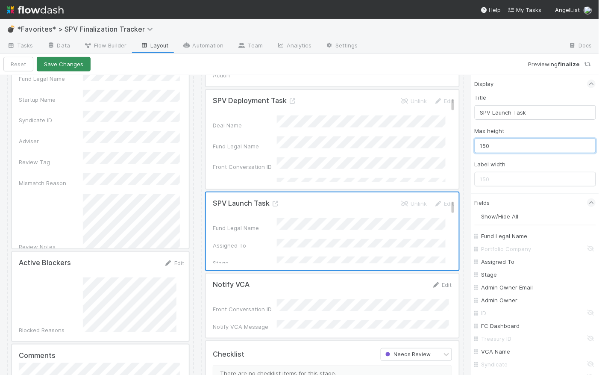
type input "150"
click at [64, 62] on button "Save Changes" at bounding box center [64, 64] width 54 height 15
click at [41, 62] on button "Back to task" at bounding box center [31, 64] width 56 height 15
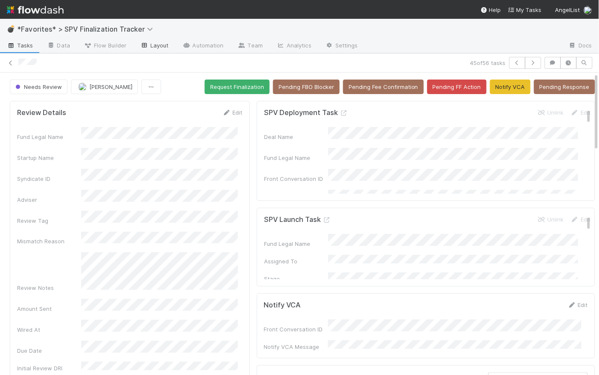
click at [158, 47] on link "Layout" at bounding box center [154, 46] width 42 height 14
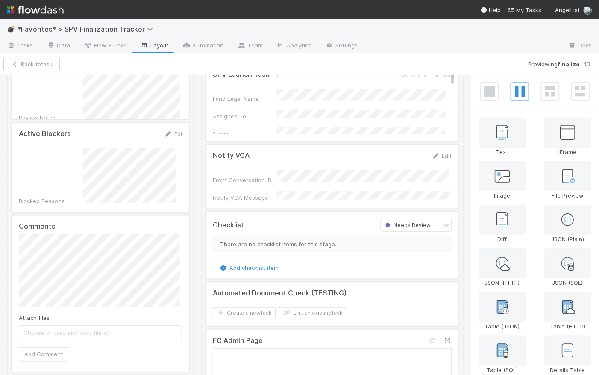
scroll to position [333, 0]
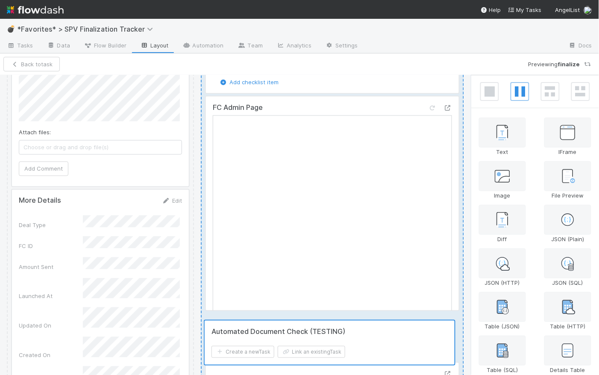
drag, startPoint x: 381, startPoint y: 140, endPoint x: 384, endPoint y: 340, distance: 200.8
click at [384, 340] on div "Finalized Notes Edit Finalized Pending Action SPV Deployment Task Unlink Edit D…" at bounding box center [332, 256] width 263 height 1082
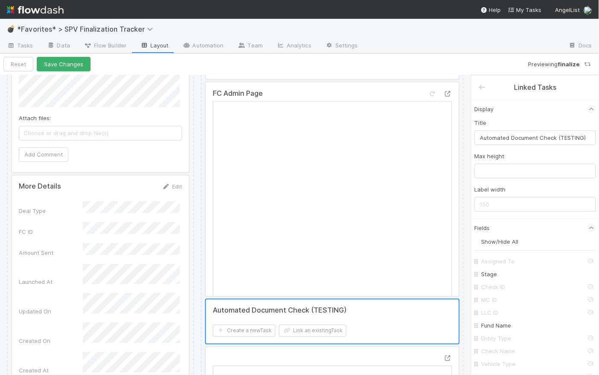
scroll to position [383, 0]
click at [74, 65] on button "Save Changes" at bounding box center [64, 64] width 54 height 15
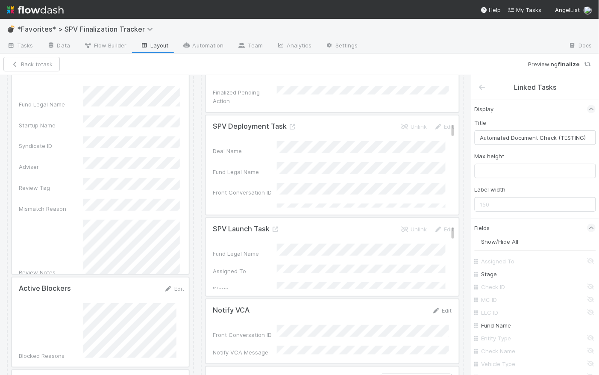
scroll to position [0, 0]
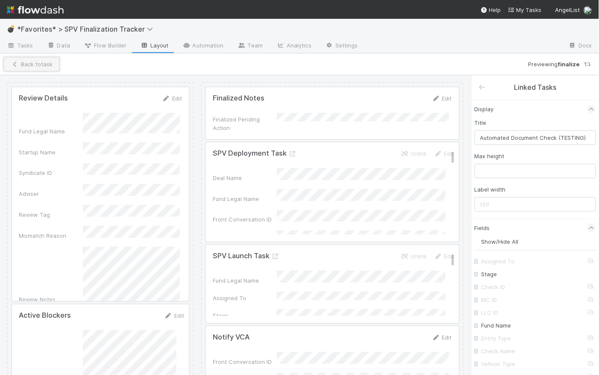
click at [48, 65] on button "Back to task" at bounding box center [31, 64] width 56 height 15
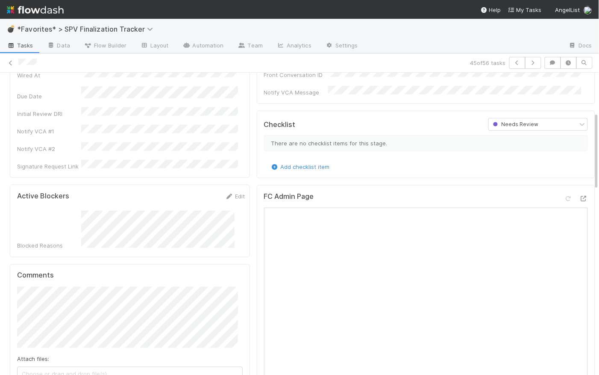
scroll to position [275, 0]
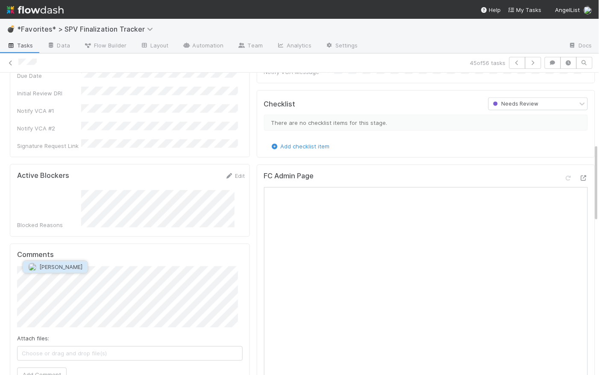
click at [59, 270] on span "Leia Slosberg" at bounding box center [60, 267] width 43 height 7
click at [52, 367] on button "Add Comment" at bounding box center [42, 374] width 50 height 15
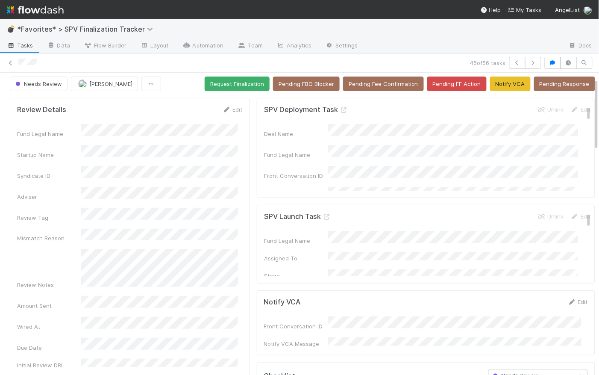
scroll to position [0, 0]
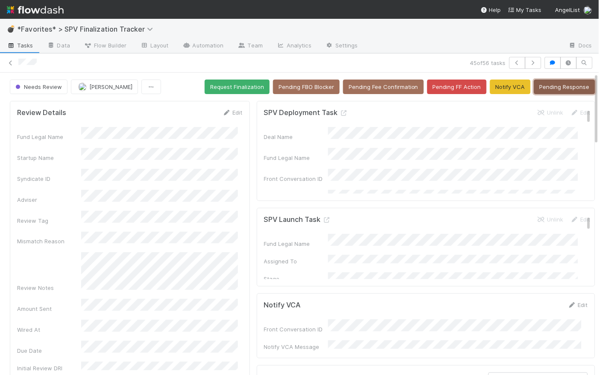
click at [572, 86] on button "Pending Response" at bounding box center [564, 86] width 61 height 15
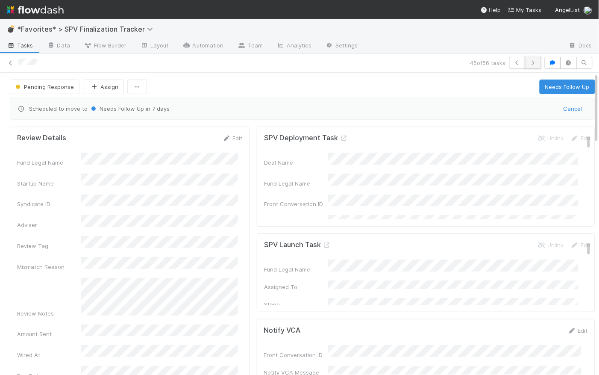
click at [530, 64] on icon "button" at bounding box center [533, 62] width 9 height 5
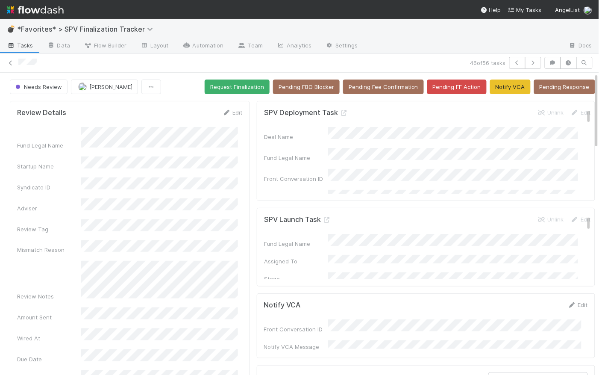
click at [23, 44] on span "Tasks" at bounding box center [20, 45] width 26 height 9
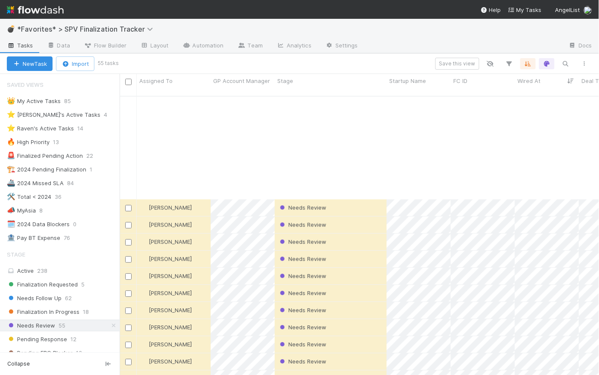
scroll to position [660, 0]
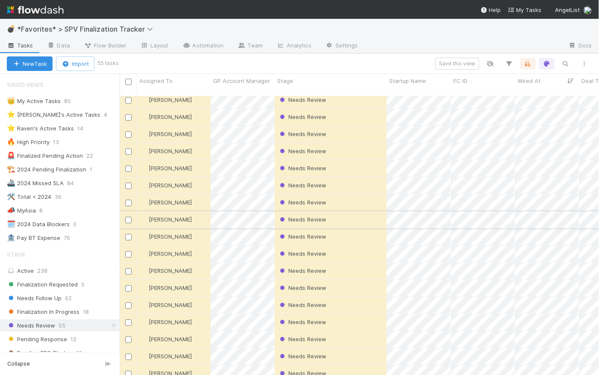
click at [348, 211] on div "Needs Review" at bounding box center [331, 219] width 112 height 17
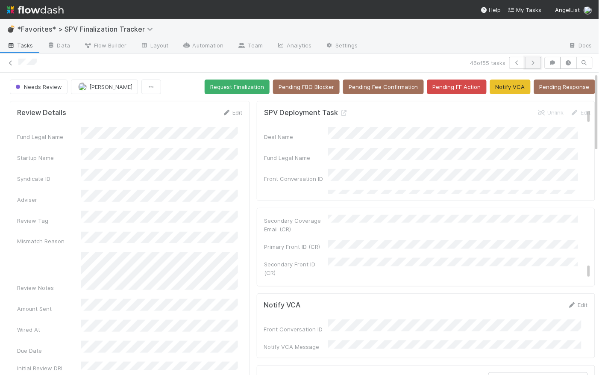
click at [529, 65] on icon "button" at bounding box center [533, 62] width 9 height 5
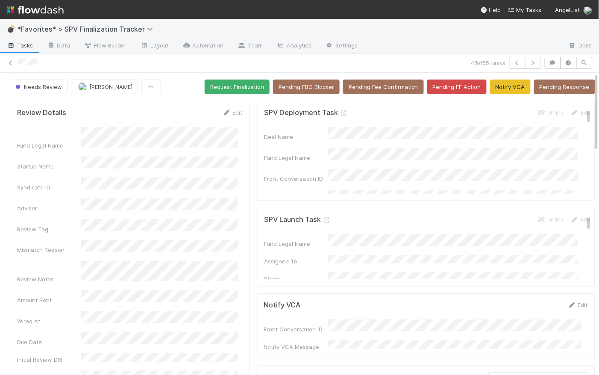
scroll to position [167, 0]
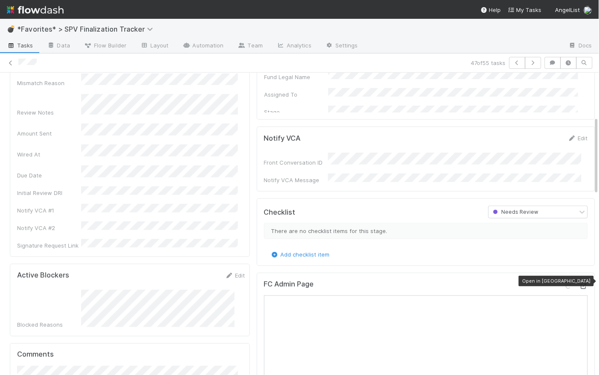
click at [579, 283] on icon at bounding box center [583, 286] width 9 height 6
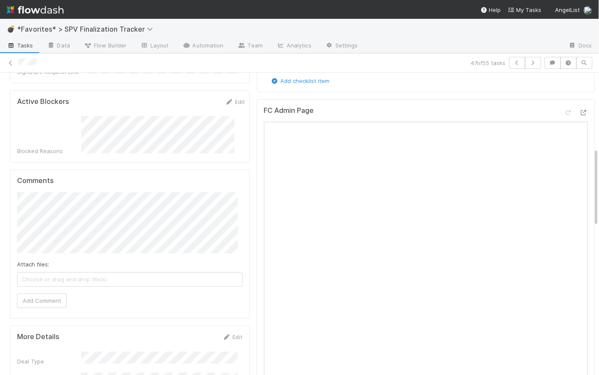
scroll to position [342, 0]
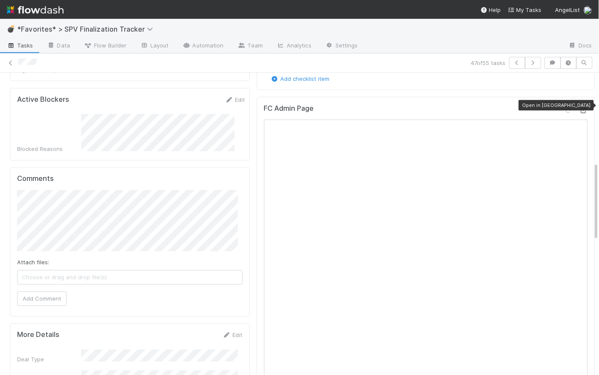
click at [579, 108] on icon at bounding box center [583, 111] width 9 height 6
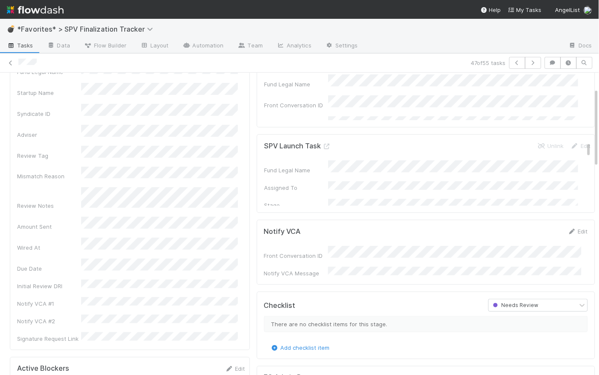
scroll to position [0, 0]
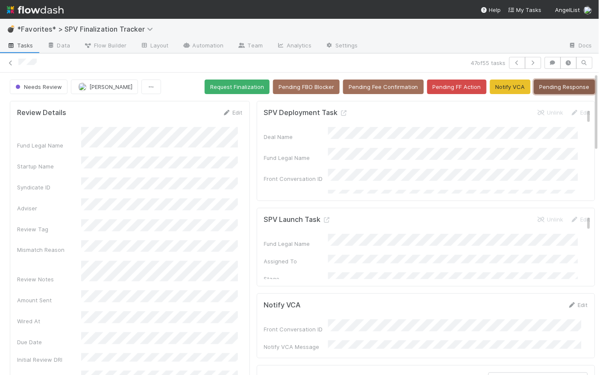
click at [550, 88] on button "Pending Response" at bounding box center [564, 86] width 61 height 15
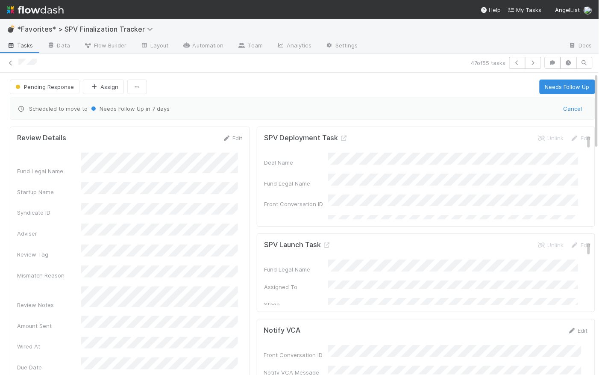
click at [26, 47] on span "Tasks" at bounding box center [20, 45] width 26 height 9
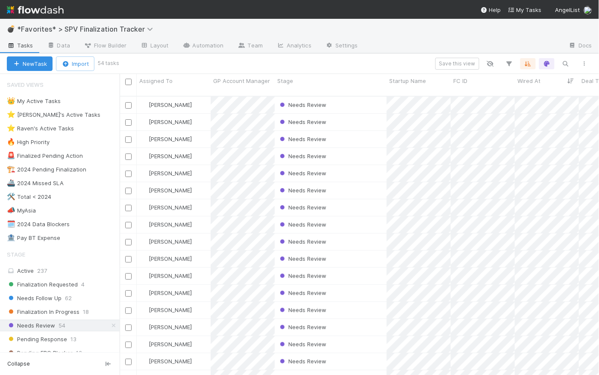
scroll to position [280, 474]
click at [340, 153] on div "Needs Review" at bounding box center [331, 156] width 112 height 17
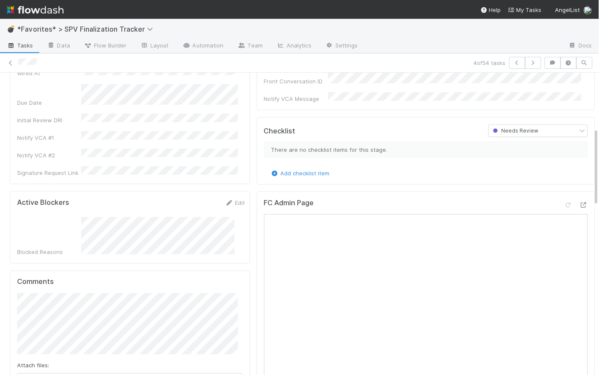
scroll to position [264, 0]
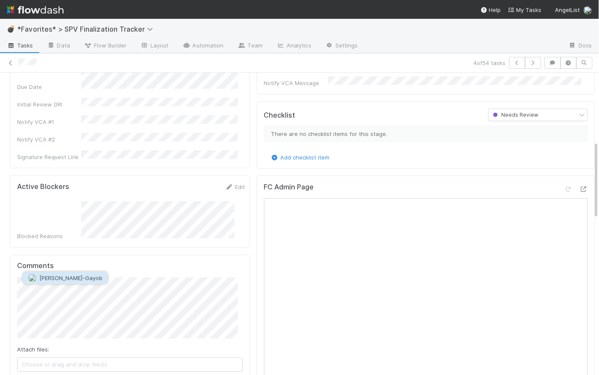
click at [75, 279] on span "Loraine Pati-Gayob" at bounding box center [70, 277] width 63 height 7
click at [579, 186] on icon at bounding box center [583, 189] width 9 height 6
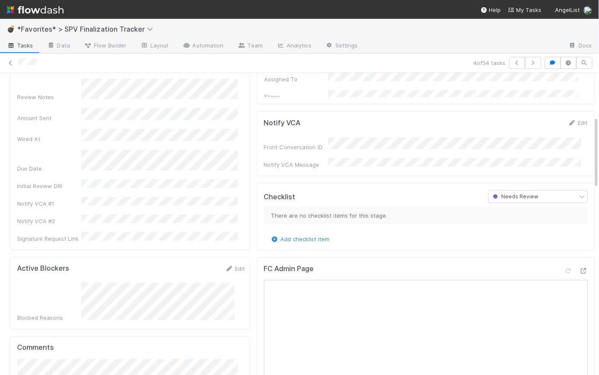
scroll to position [0, 0]
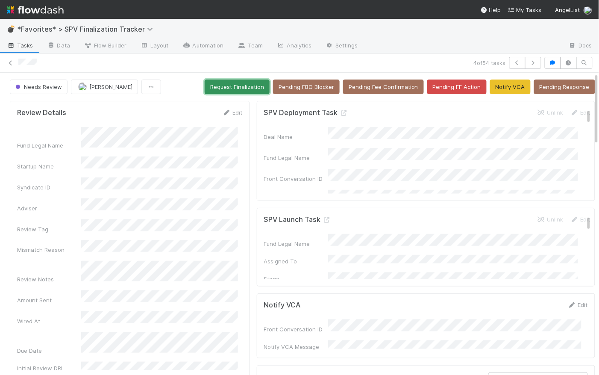
click at [227, 84] on button "Request Finalization" at bounding box center [237, 86] width 65 height 15
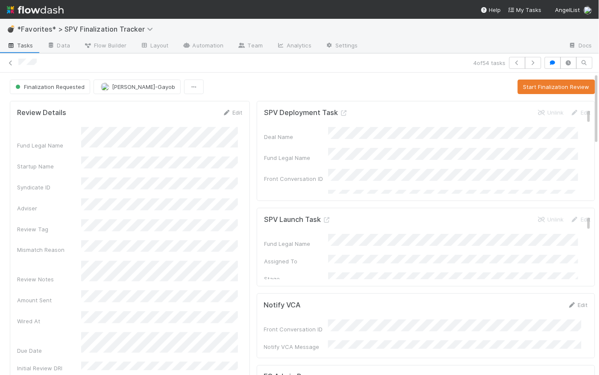
drag, startPoint x: 279, startPoint y: 87, endPoint x: 390, endPoint y: 62, distance: 114.6
click at [279, 86] on div "Finalization Requested Loraine Pati-Gayob Start Finalization Review" at bounding box center [302, 86] width 585 height 15
click at [532, 63] on button "button" at bounding box center [533, 63] width 16 height 12
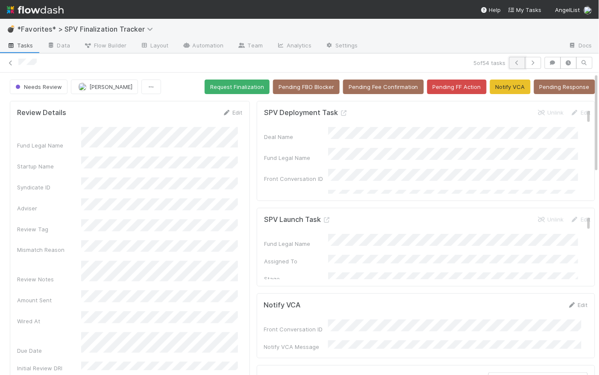
click at [513, 62] on icon "button" at bounding box center [517, 62] width 9 height 5
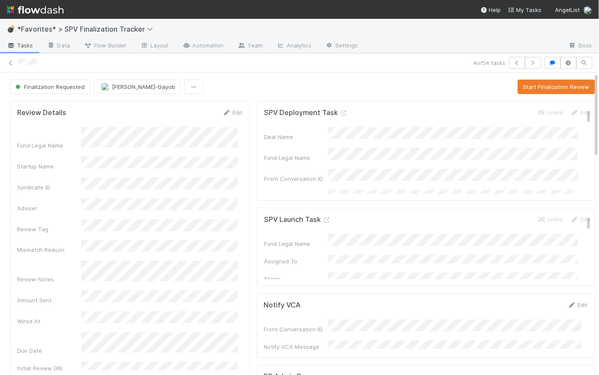
click at [23, 46] on span "Tasks" at bounding box center [20, 45] width 26 height 9
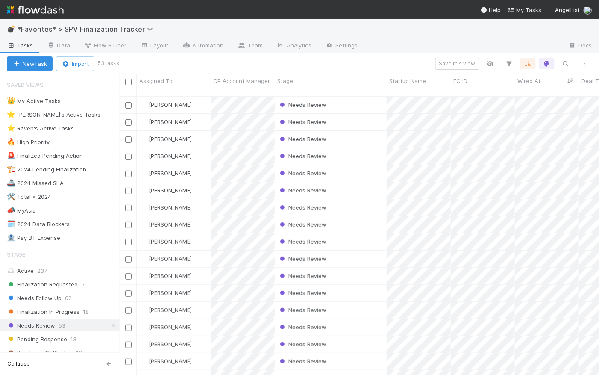
scroll to position [280, 474]
click at [109, 325] on icon at bounding box center [113, 326] width 9 height 6
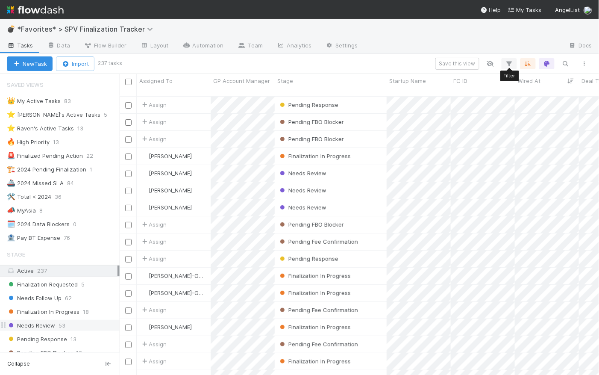
scroll to position [280, 474]
click at [528, 62] on icon "button" at bounding box center [528, 64] width 9 height 8
click at [524, 94] on icon at bounding box center [523, 96] width 9 height 5
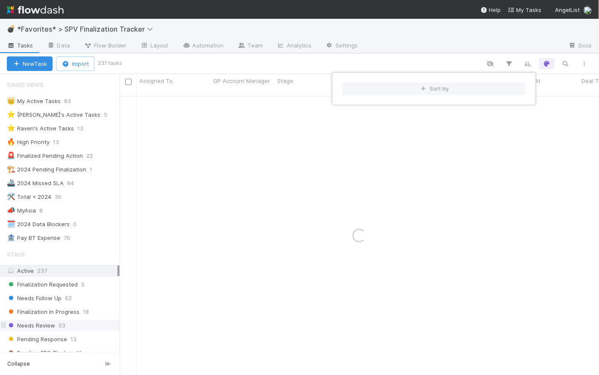
click at [547, 62] on div "Sort by" at bounding box center [299, 187] width 599 height 375
click at [549, 63] on div "Sort by" at bounding box center [299, 187] width 599 height 375
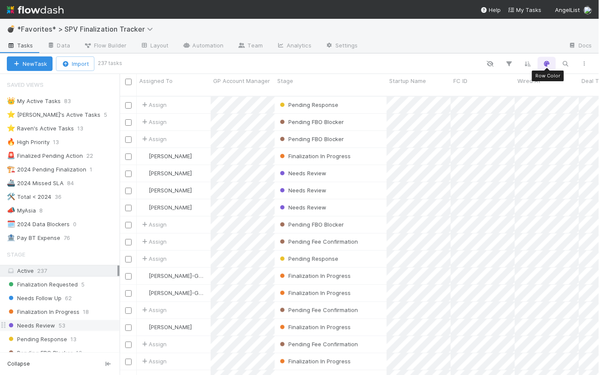
click at [548, 64] on icon "button" at bounding box center [547, 64] width 9 height 8
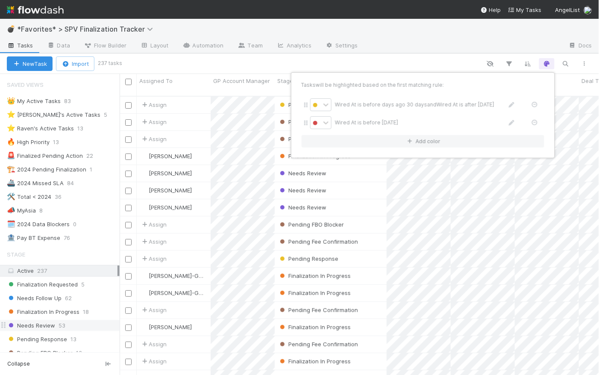
click at [433, 61] on div "Tasks will be highlighted based on the first matching rule: Wired At is before …" at bounding box center [299, 187] width 599 height 375
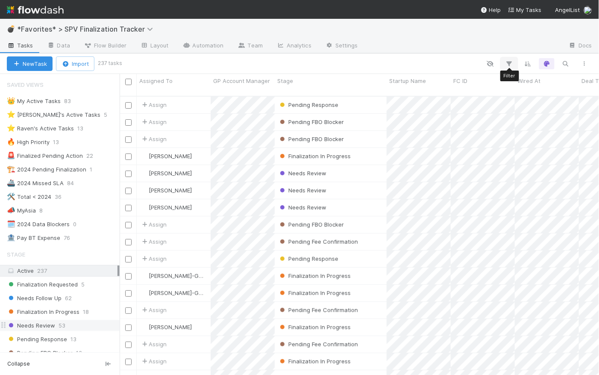
click at [510, 59] on button "button" at bounding box center [509, 63] width 15 height 11
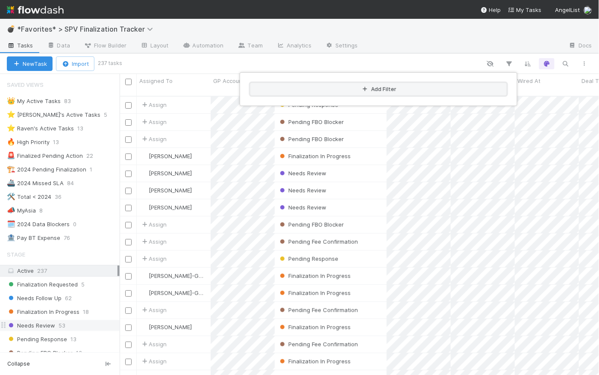
click at [383, 89] on button "Add Filter" at bounding box center [378, 89] width 256 height 12
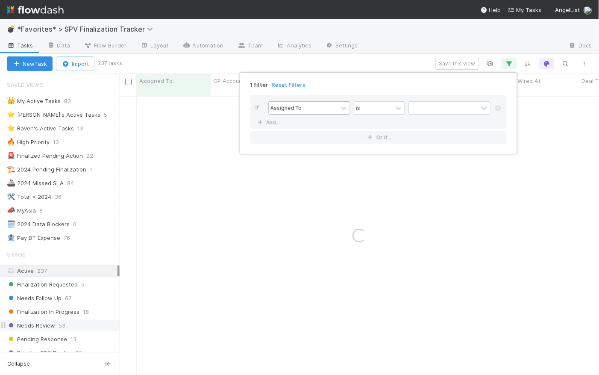
click at [332, 111] on div "Assigned To" at bounding box center [303, 108] width 69 height 12
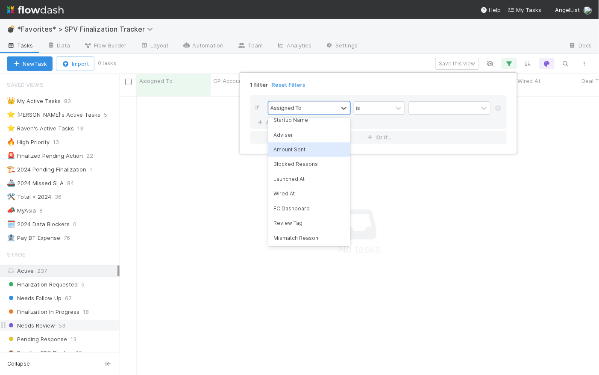
scroll to position [214, 0]
click at [309, 221] on div "Review Tag" at bounding box center [309, 222] width 82 height 15
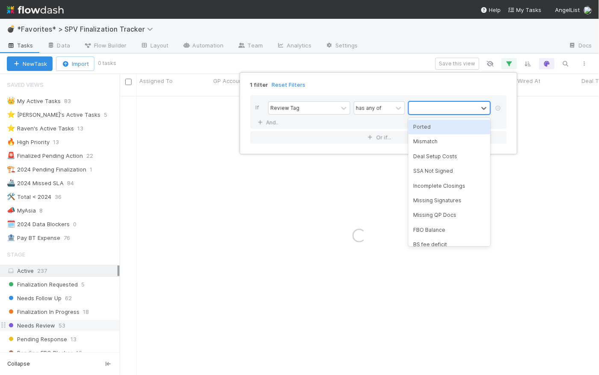
click at [425, 109] on div at bounding box center [443, 108] width 69 height 12
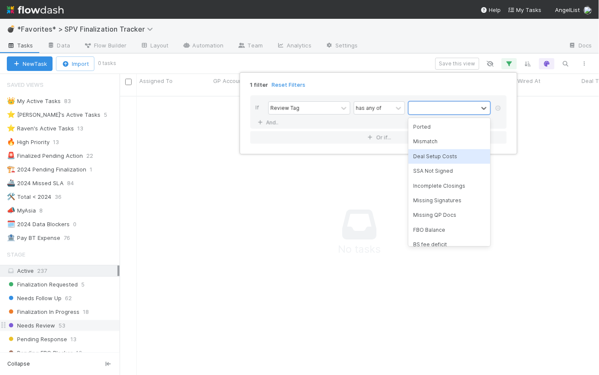
click at [431, 153] on div "Deal Setup Costs" at bounding box center [449, 156] width 82 height 15
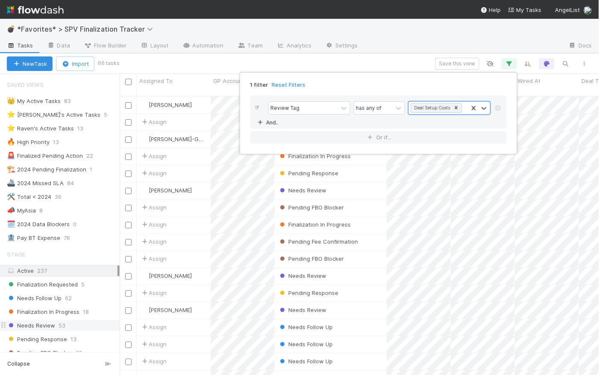
scroll to position [280, 474]
click at [272, 120] on link "And.." at bounding box center [268, 122] width 27 height 12
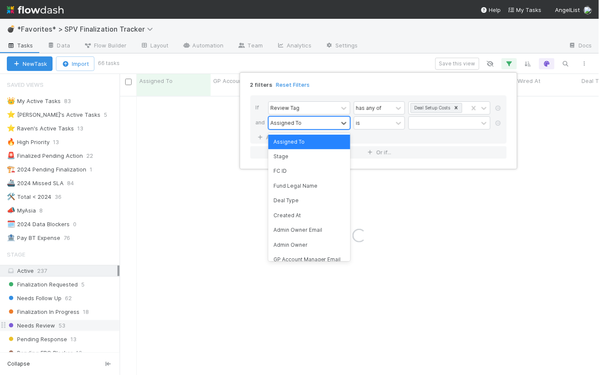
click at [307, 128] on div "Assigned To" at bounding box center [303, 123] width 69 height 12
click at [309, 156] on div "Stage" at bounding box center [309, 156] width 82 height 15
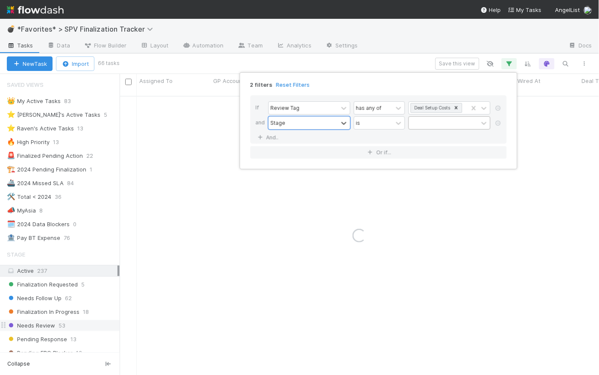
click at [421, 127] on div at bounding box center [443, 123] width 69 height 12
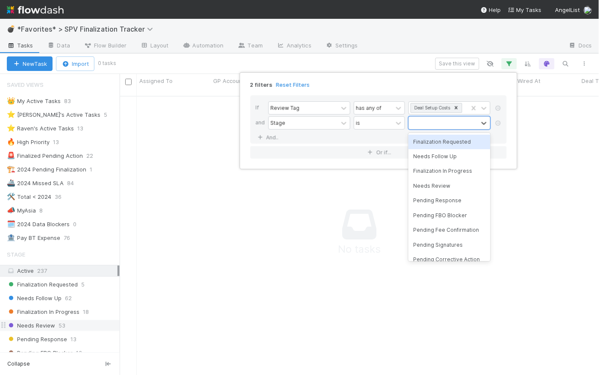
scroll to position [274, 474]
click at [433, 158] on div "Needs Follow Up" at bounding box center [449, 156] width 82 height 15
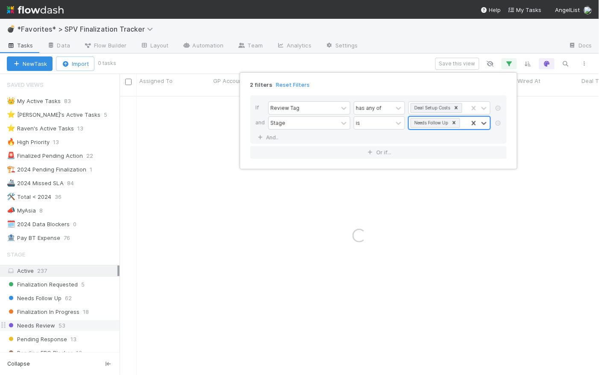
click at [461, 122] on input "text" at bounding box center [461, 123] width 1 height 13
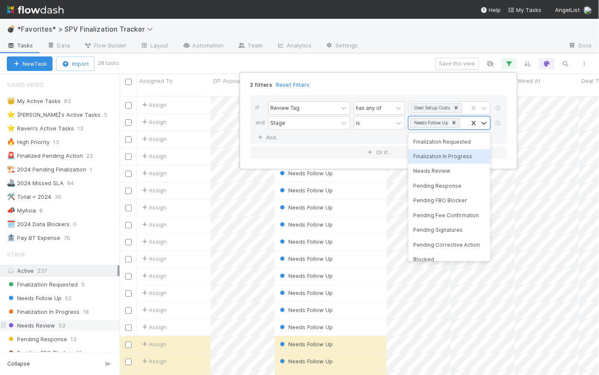
scroll to position [280, 474]
drag, startPoint x: 443, startPoint y: 168, endPoint x: 449, endPoint y: 154, distance: 15.1
click at [443, 168] on div "Needs Review" at bounding box center [449, 171] width 82 height 15
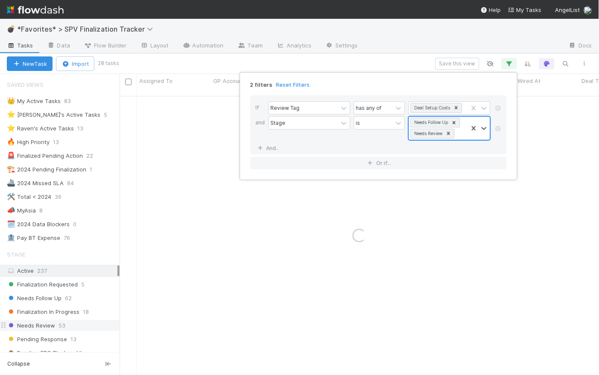
click at [457, 137] on div "Needs Follow Up Needs Review" at bounding box center [438, 128] width 59 height 23
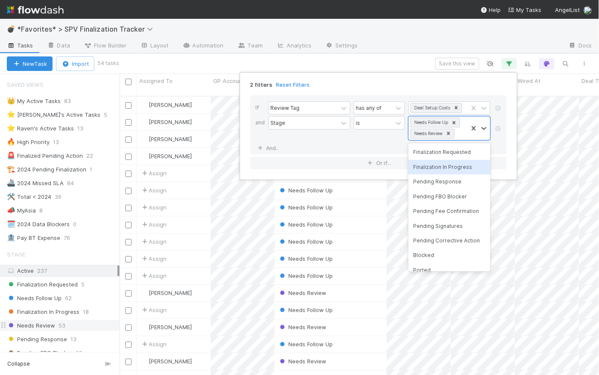
click at [377, 141] on div "Stage is option Needs Review, selected. option Finalization In Progress focused…" at bounding box center [381, 129] width 226 height 26
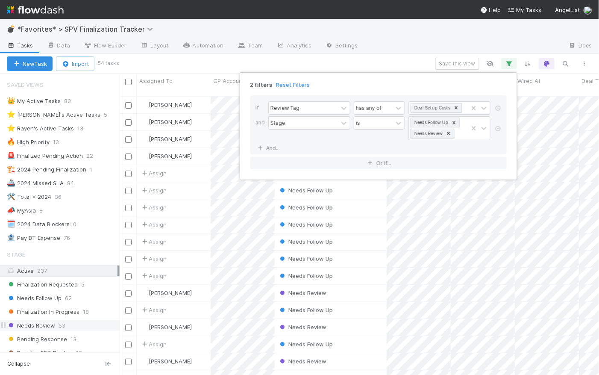
click at [394, 77] on div "2 filters Reset Filters" at bounding box center [378, 82] width 270 height 12
click at [396, 57] on div "2 filters Reset Filters If Review Tag has any of Deal Setup Costs and Stage is …" at bounding box center [299, 187] width 599 height 375
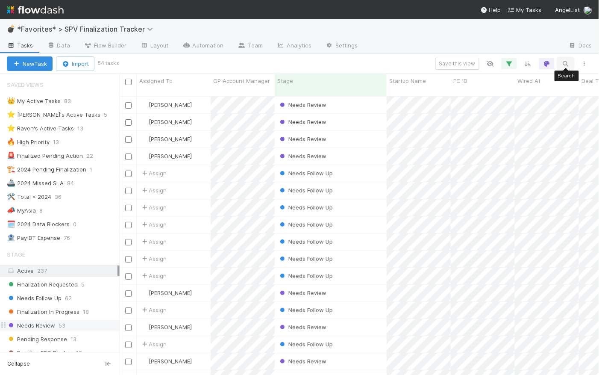
click at [569, 63] on icon "button" at bounding box center [565, 64] width 9 height 8
click at [537, 46] on input at bounding box center [521, 49] width 85 height 10
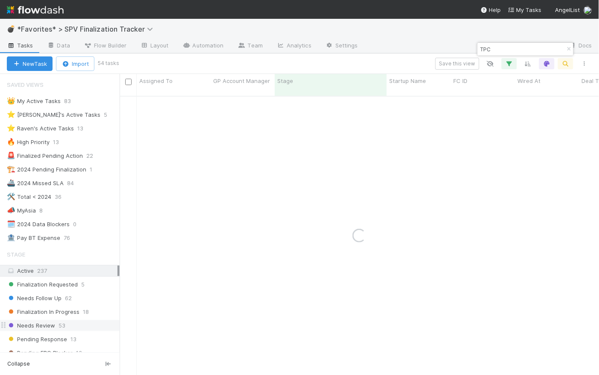
type input "TPC"
click at [395, 58] on div "Save this view" at bounding box center [355, 64] width 476 height 12
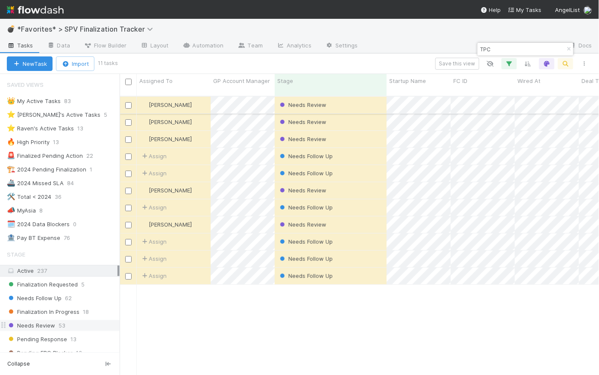
click at [354, 97] on div "Needs Review" at bounding box center [331, 105] width 112 height 17
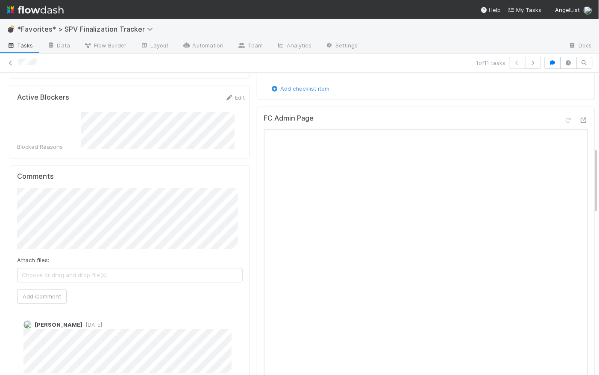
scroll to position [344, 0]
click at [579, 117] on icon at bounding box center [583, 120] width 9 height 6
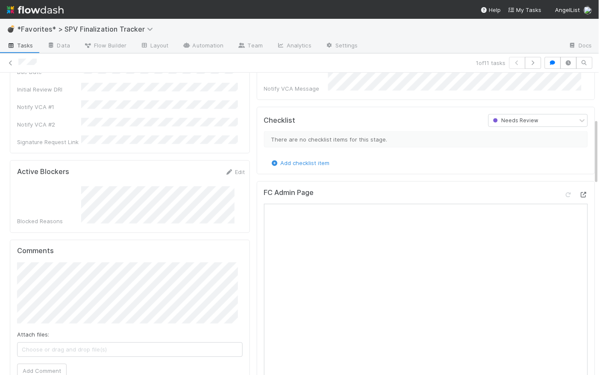
scroll to position [207, 0]
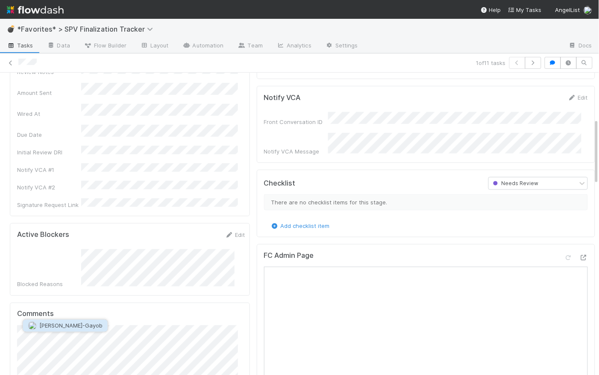
click at [78, 326] on span "Loraine Pati-Gayob" at bounding box center [70, 325] width 63 height 7
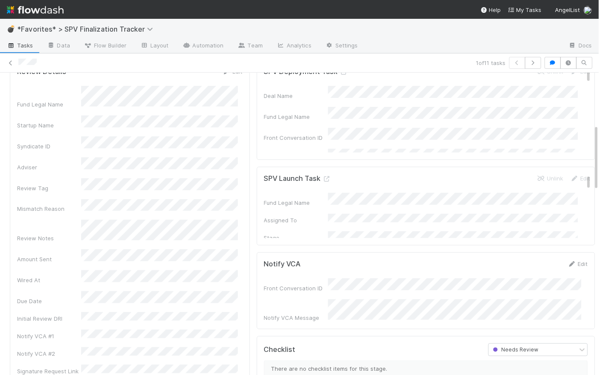
scroll to position [240, 0]
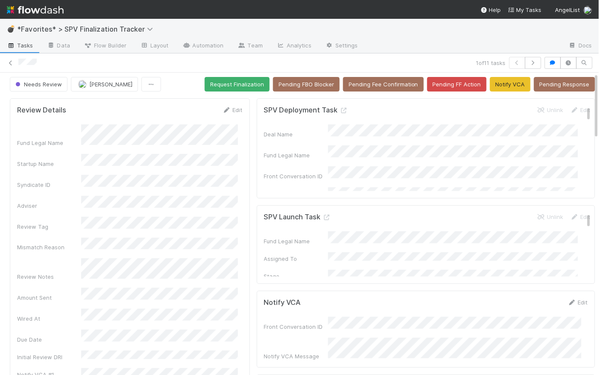
scroll to position [0, 0]
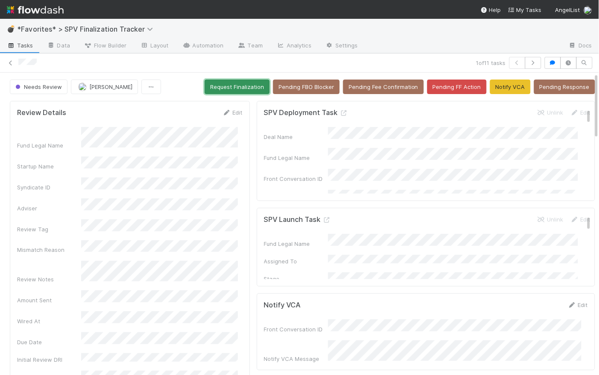
click at [239, 86] on button "Request Finalization" at bounding box center [237, 86] width 65 height 15
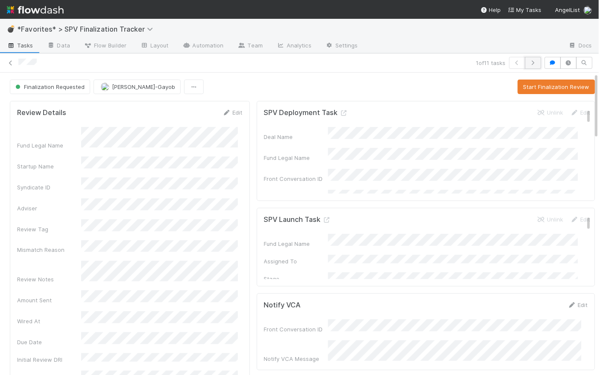
click at [529, 64] on icon "button" at bounding box center [533, 62] width 9 height 5
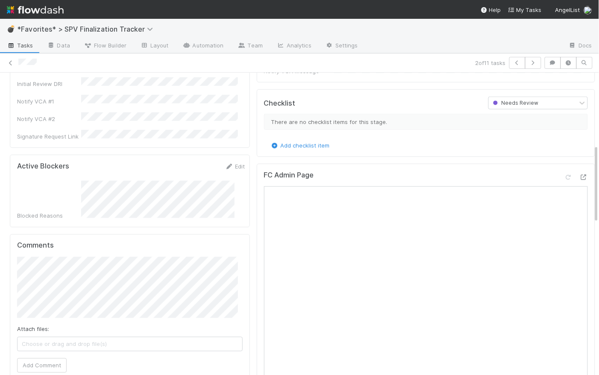
scroll to position [276, 0]
click at [579, 174] on icon at bounding box center [583, 177] width 9 height 6
click at [50, 358] on button "Add Comment" at bounding box center [42, 365] width 50 height 15
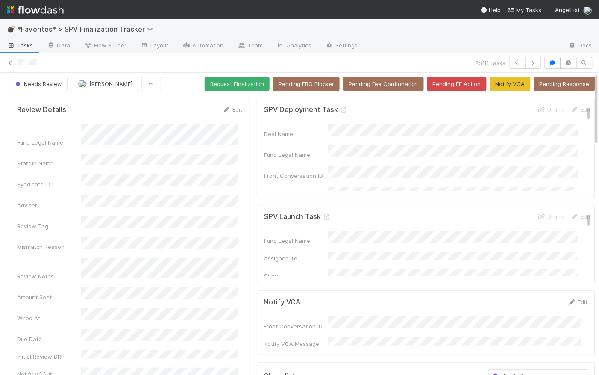
scroll to position [0, 0]
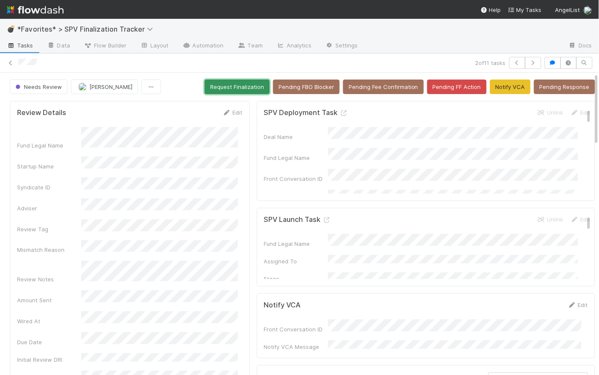
click at [230, 85] on button "Request Finalization" at bounding box center [237, 86] width 65 height 15
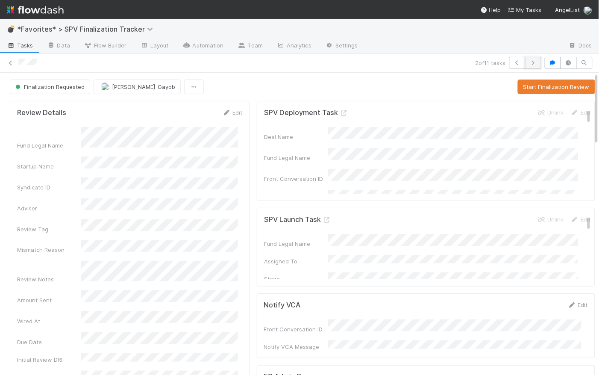
click at [532, 62] on button "button" at bounding box center [533, 63] width 16 height 12
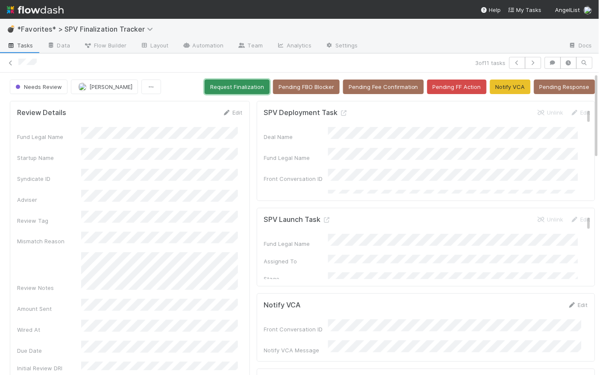
click at [245, 85] on button "Request Finalization" at bounding box center [237, 86] width 65 height 15
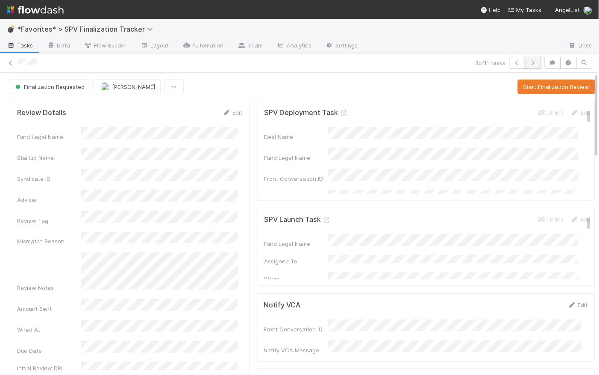
click at [529, 63] on icon "button" at bounding box center [533, 62] width 9 height 5
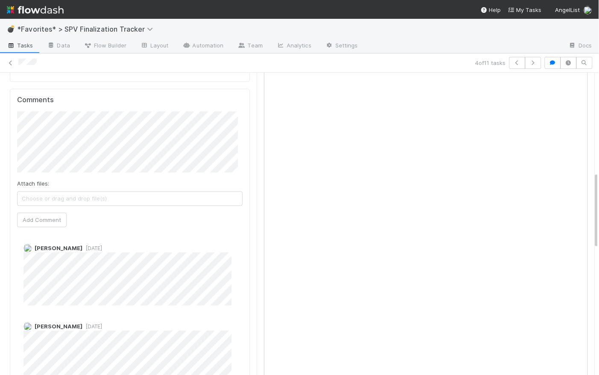
scroll to position [235, 0]
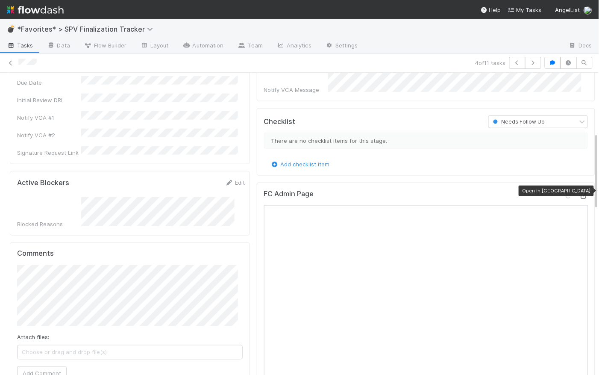
click at [579, 193] on icon at bounding box center [583, 196] width 9 height 6
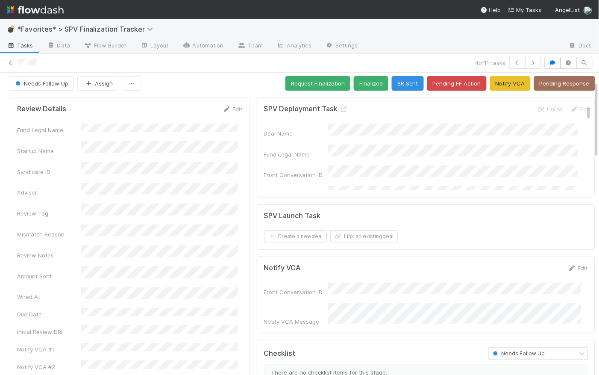
scroll to position [0, 0]
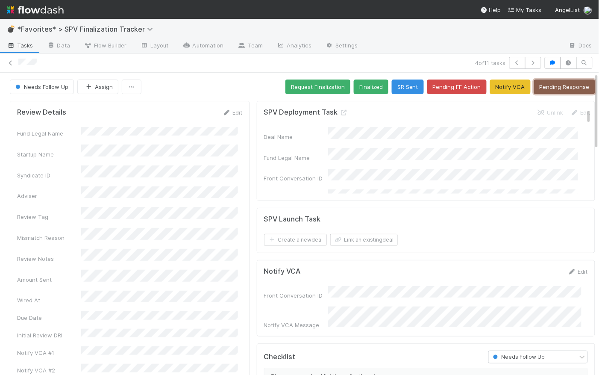
click at [567, 88] on button "Pending Response" at bounding box center [564, 86] width 61 height 15
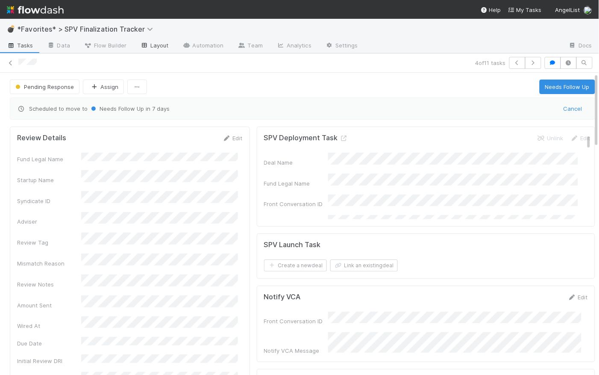
click at [162, 48] on link "Layout" at bounding box center [154, 46] width 42 height 14
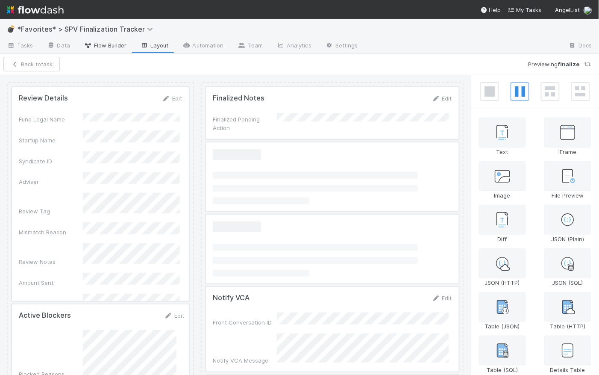
click at [106, 48] on span "Flow Builder" at bounding box center [105, 45] width 43 height 9
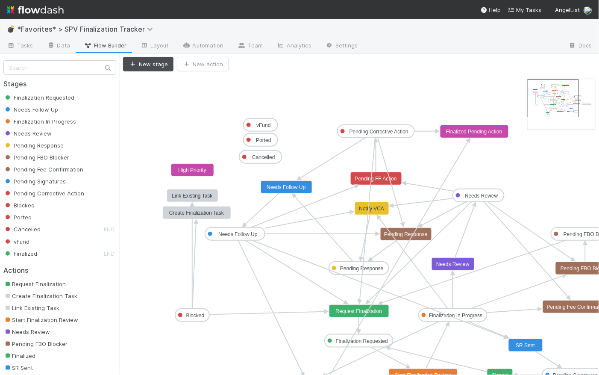
click at [424, 233] on text "Pending Response" at bounding box center [406, 234] width 44 height 6
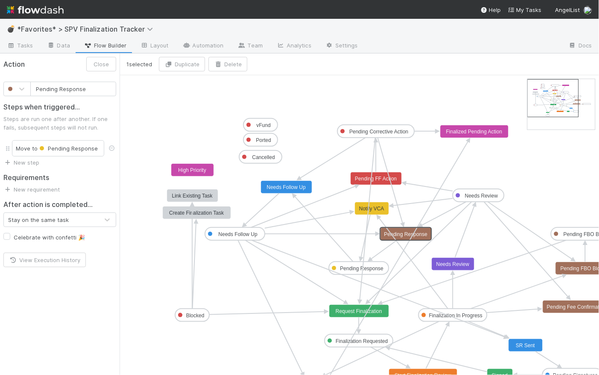
click at [95, 90] on input "Pending Response" at bounding box center [73, 89] width 86 height 15
type input "Pending Response"
click at [20, 50] on link "Tasks" at bounding box center [20, 46] width 40 height 14
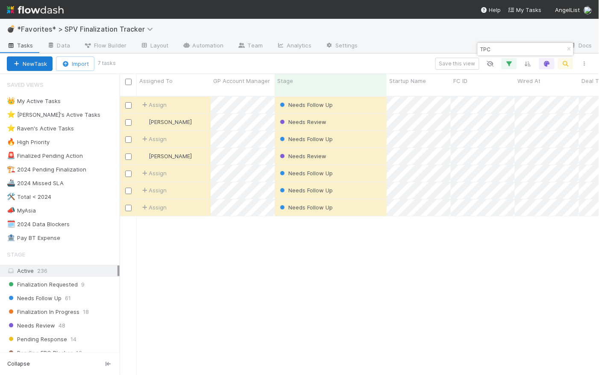
scroll to position [280, 474]
click at [362, 97] on div "Needs Follow Up" at bounding box center [331, 105] width 112 height 17
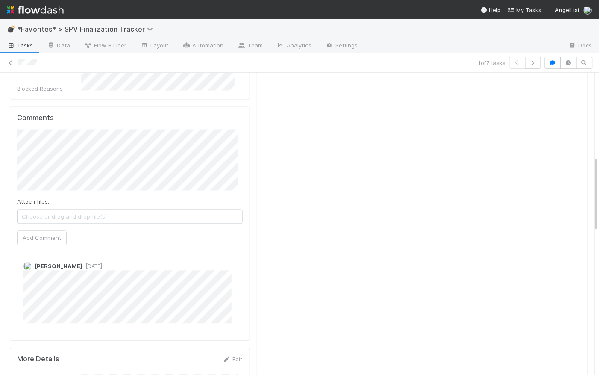
scroll to position [203, 0]
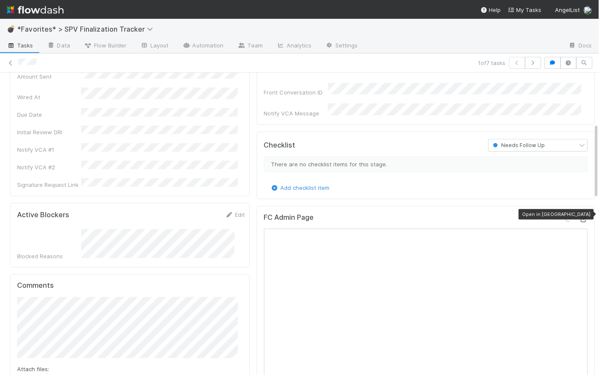
click at [579, 217] on icon at bounding box center [583, 220] width 9 height 6
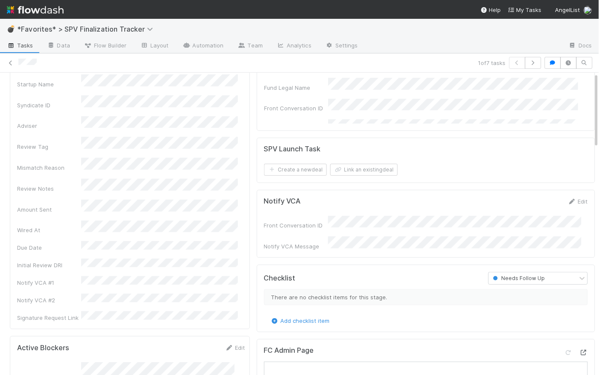
scroll to position [0, 0]
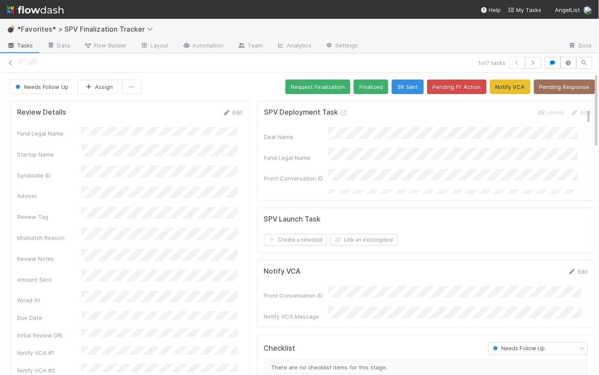
drag, startPoint x: 574, startPoint y: 267, endPoint x: 544, endPoint y: 274, distance: 30.4
click at [574, 268] on link "Edit" at bounding box center [578, 271] width 20 height 7
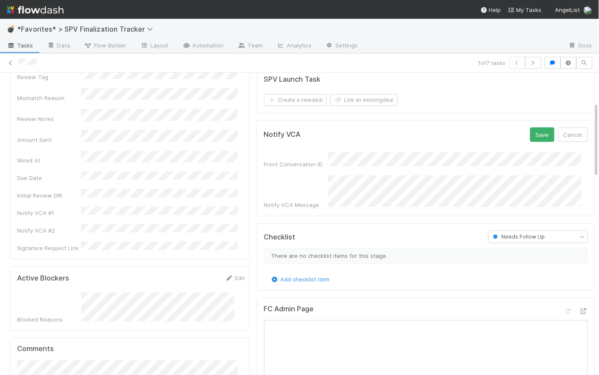
scroll to position [70, 0]
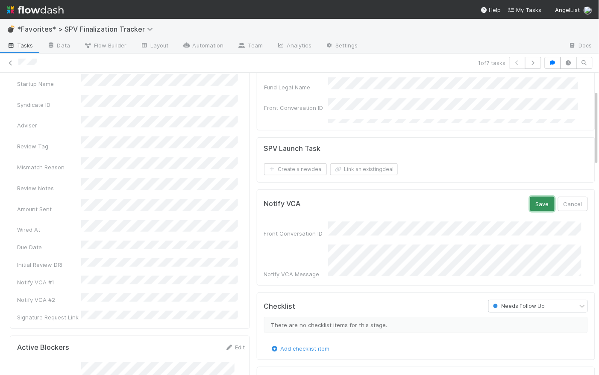
click at [534, 203] on button "Save" at bounding box center [542, 204] width 24 height 15
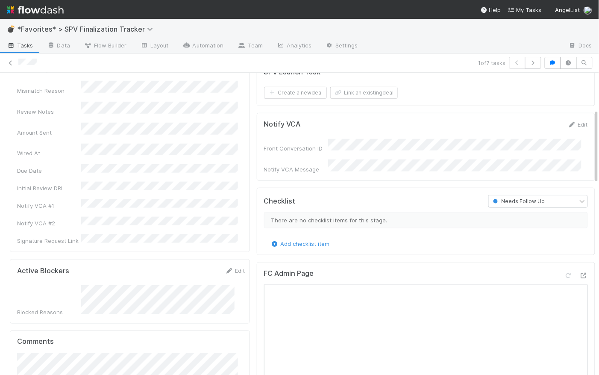
scroll to position [0, 0]
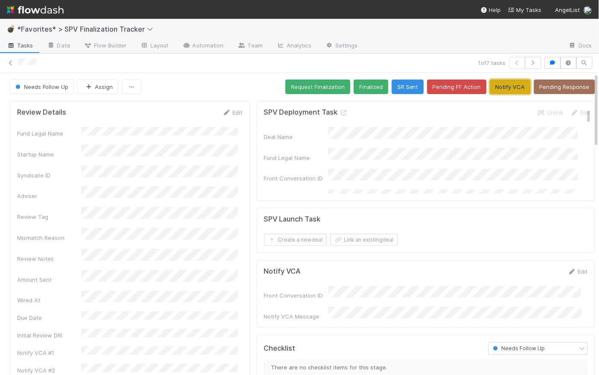
click at [505, 85] on button "Notify VCA" at bounding box center [510, 86] width 41 height 15
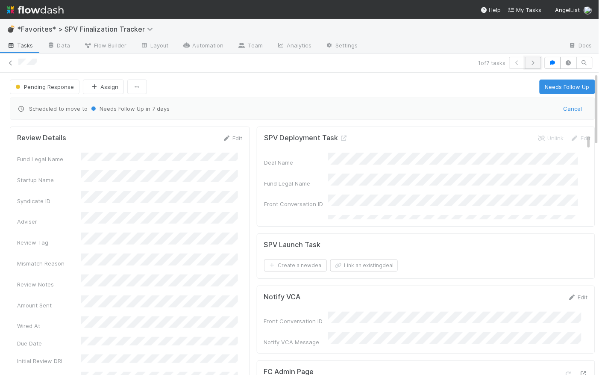
click at [529, 64] on icon "button" at bounding box center [533, 62] width 9 height 5
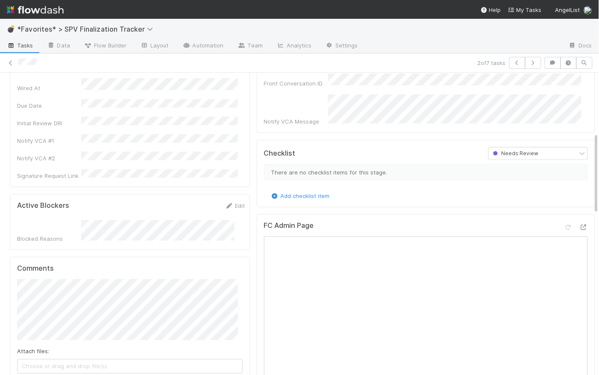
scroll to position [221, 0]
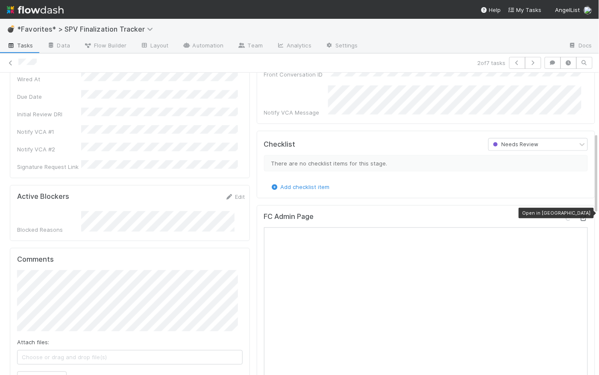
click at [579, 215] on icon at bounding box center [583, 218] width 9 height 6
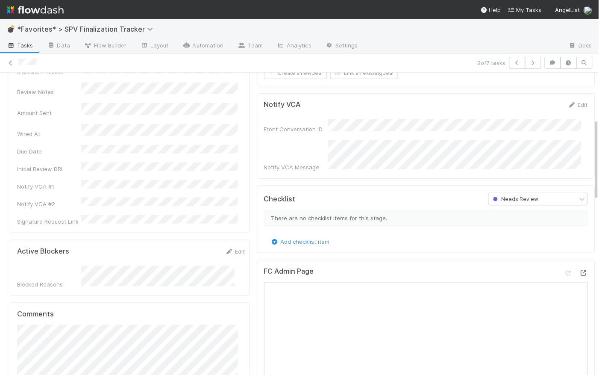
scroll to position [167, 0]
click at [569, 101] on link "Edit" at bounding box center [578, 104] width 20 height 7
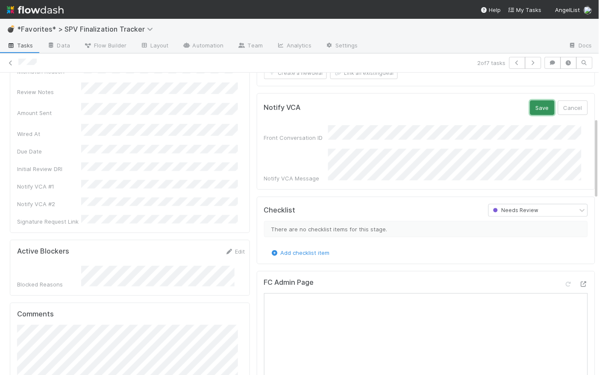
click at [530, 108] on button "Save" at bounding box center [542, 107] width 24 height 15
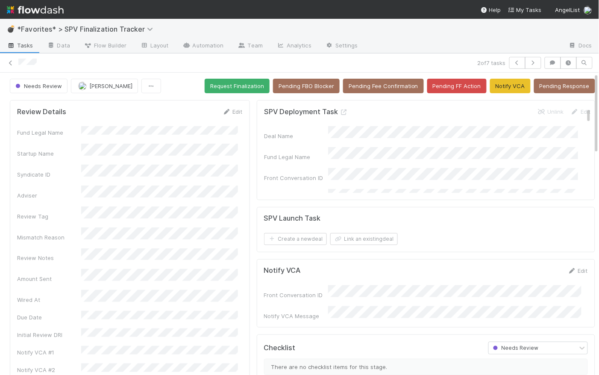
scroll to position [1, 0]
click at [496, 86] on button "Notify VCA" at bounding box center [510, 85] width 41 height 15
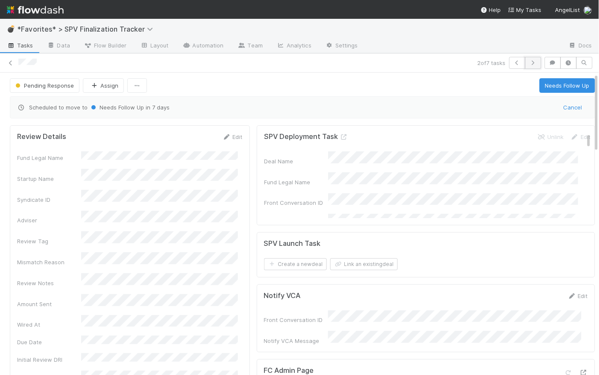
click at [529, 60] on icon "button" at bounding box center [533, 62] width 9 height 5
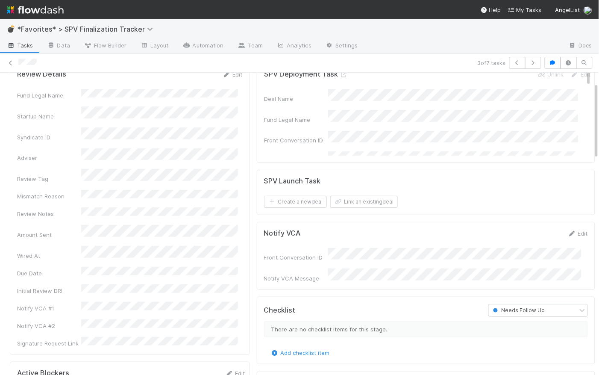
scroll to position [44, 0]
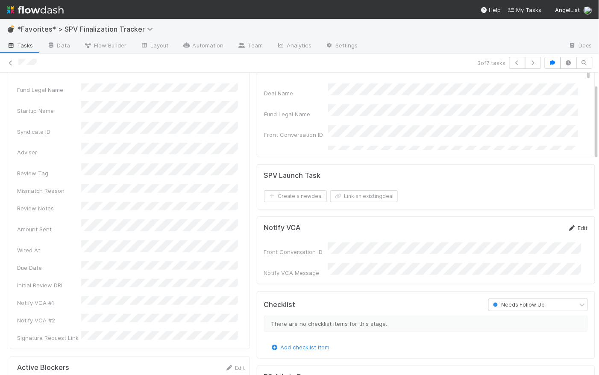
click at [574, 228] on link "Edit" at bounding box center [578, 227] width 20 height 7
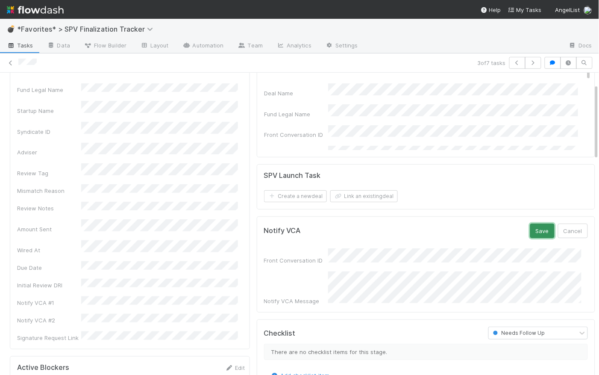
click at [531, 230] on button "Save" at bounding box center [542, 230] width 24 height 15
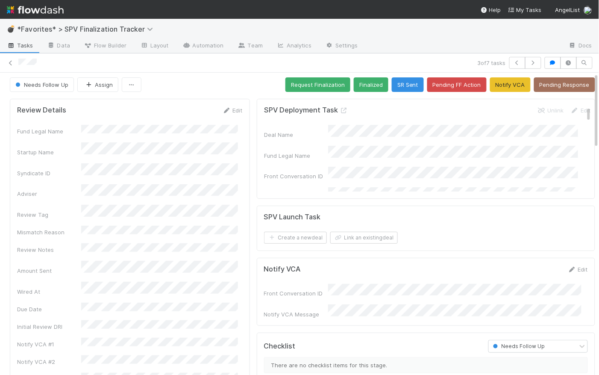
scroll to position [0, 0]
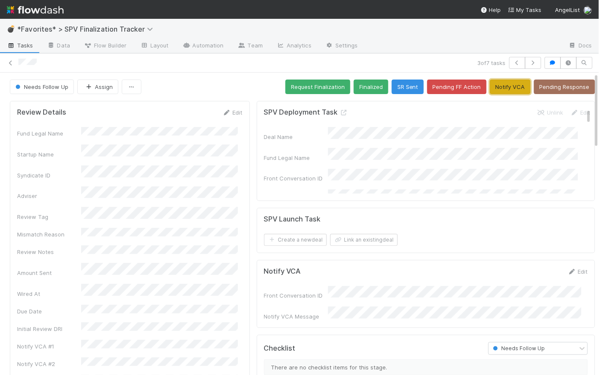
click at [510, 88] on button "Notify VCA" at bounding box center [510, 86] width 41 height 15
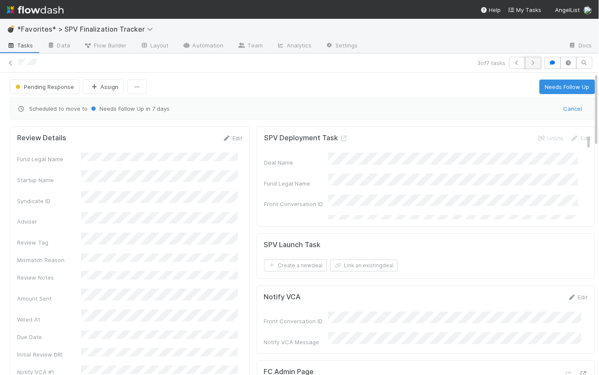
click at [529, 61] on icon "button" at bounding box center [533, 62] width 9 height 5
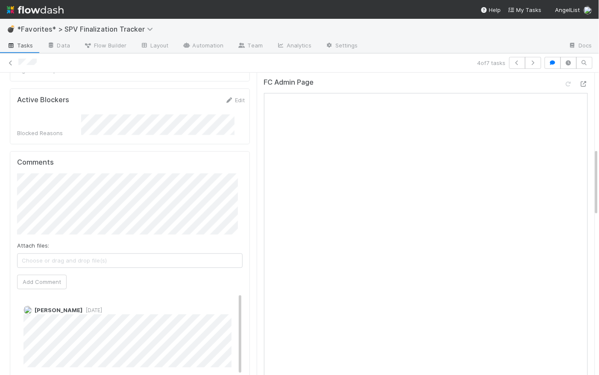
scroll to position [267, 0]
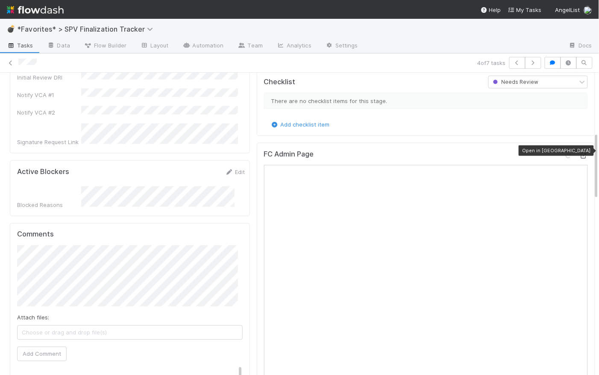
click at [579, 153] on icon at bounding box center [583, 156] width 9 height 6
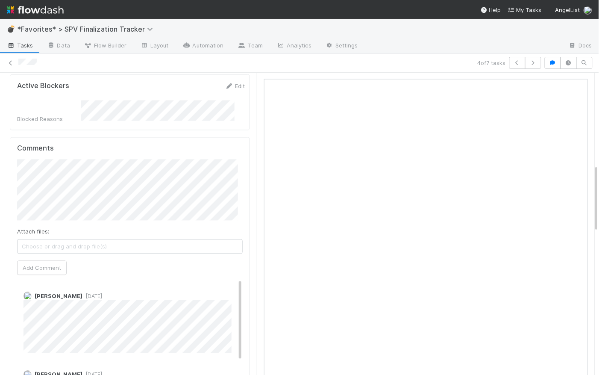
scroll to position [349, 0]
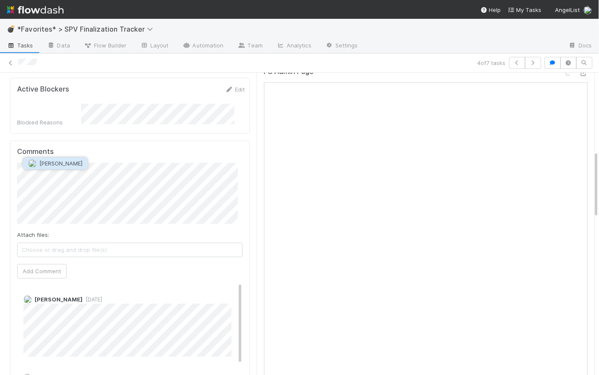
click at [64, 161] on span "[PERSON_NAME]" at bounding box center [60, 163] width 43 height 7
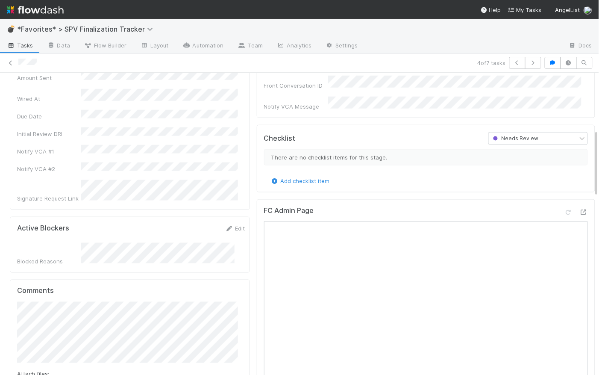
scroll to position [266, 0]
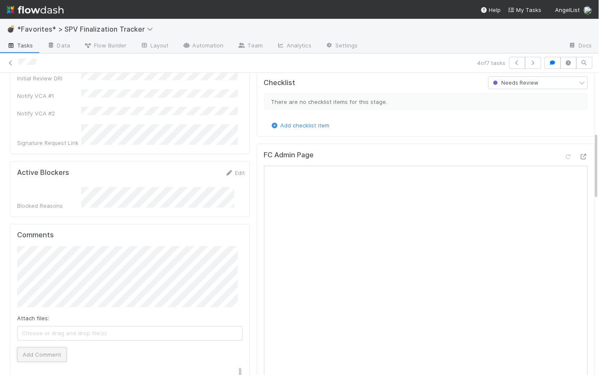
click at [55, 347] on button "Add Comment" at bounding box center [42, 354] width 50 height 15
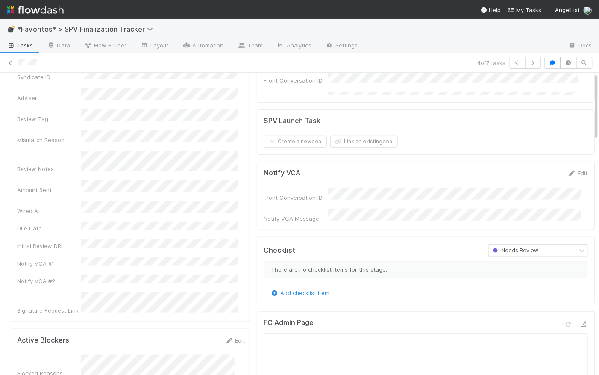
scroll to position [0, 0]
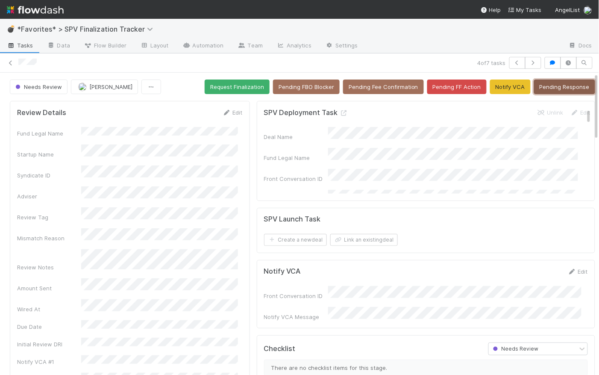
click at [569, 87] on button "Pending Response" at bounding box center [564, 86] width 61 height 15
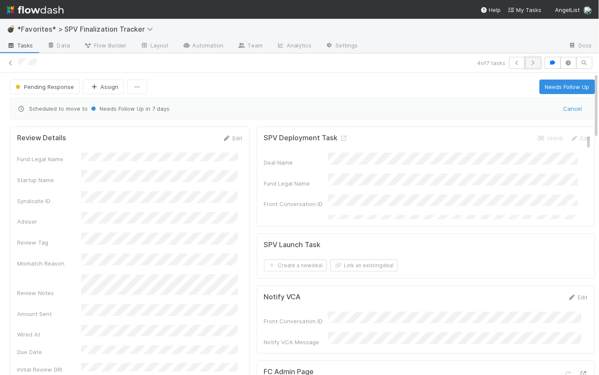
click at [533, 63] on button "button" at bounding box center [533, 63] width 16 height 12
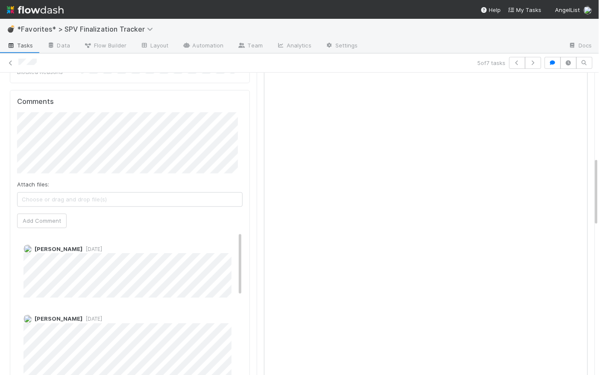
scroll to position [293, 0]
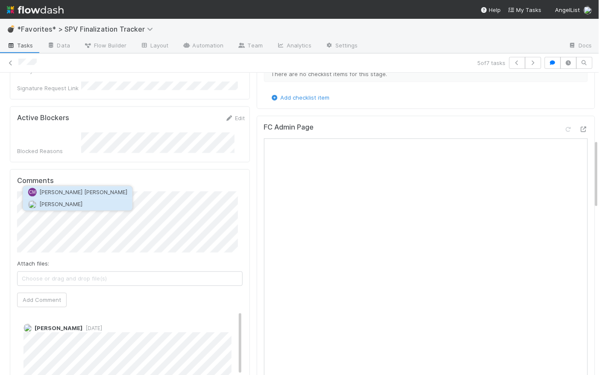
click at [61, 205] on span "[PERSON_NAME]" at bounding box center [60, 204] width 43 height 7
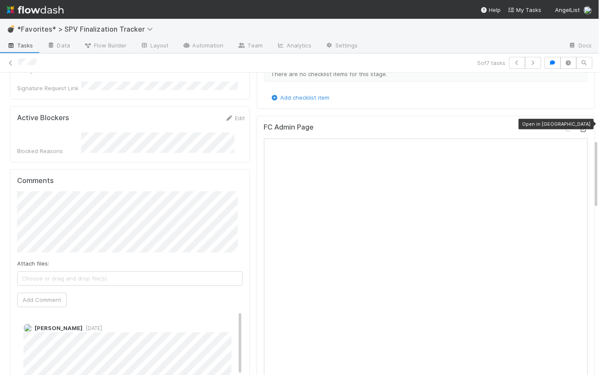
click at [579, 126] on icon at bounding box center [583, 129] width 9 height 6
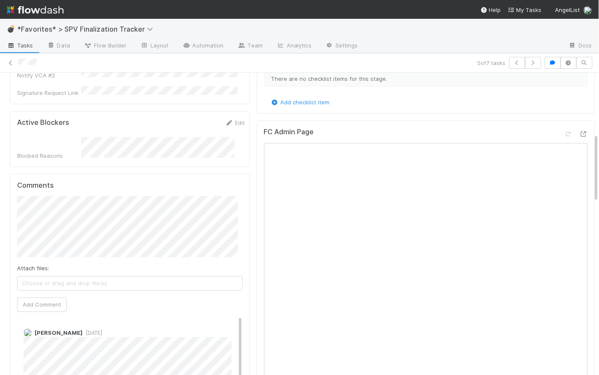
scroll to position [293, 0]
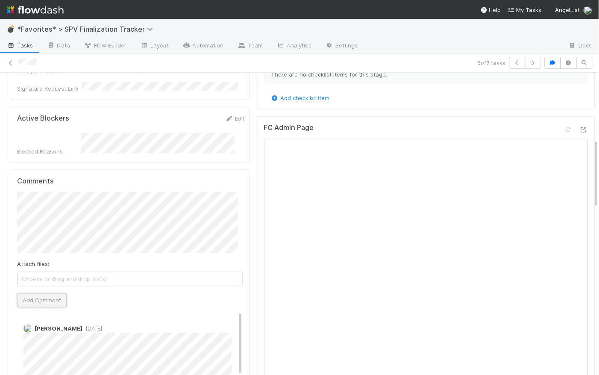
click at [51, 293] on button "Add Comment" at bounding box center [42, 300] width 50 height 15
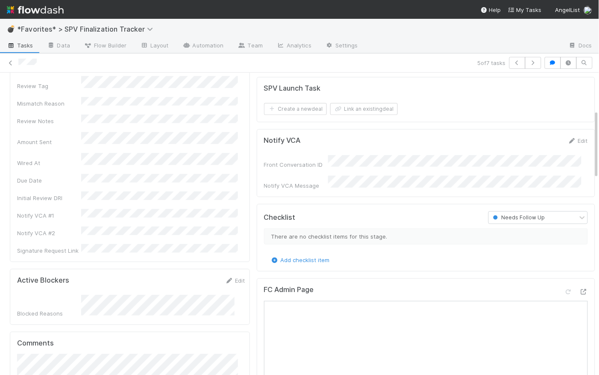
scroll to position [0, 0]
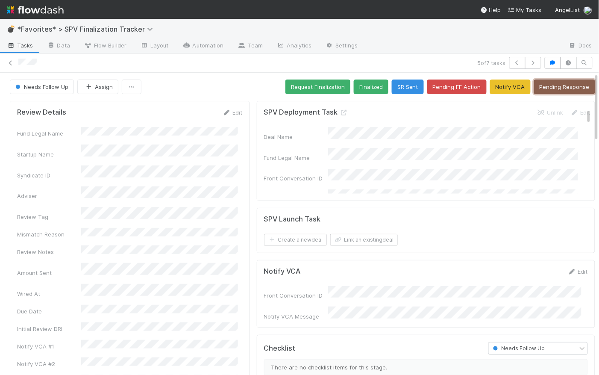
click at [567, 84] on button "Pending Response" at bounding box center [564, 86] width 61 height 15
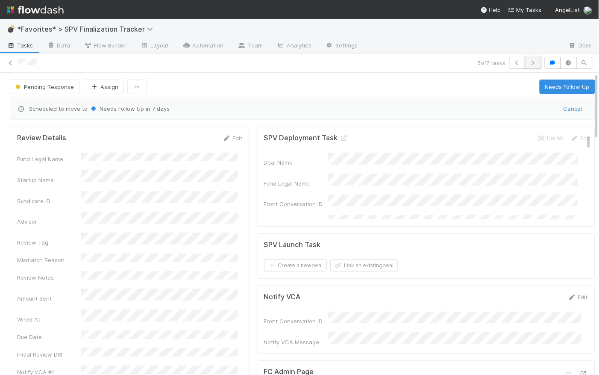
click at [530, 63] on icon "button" at bounding box center [533, 62] width 9 height 5
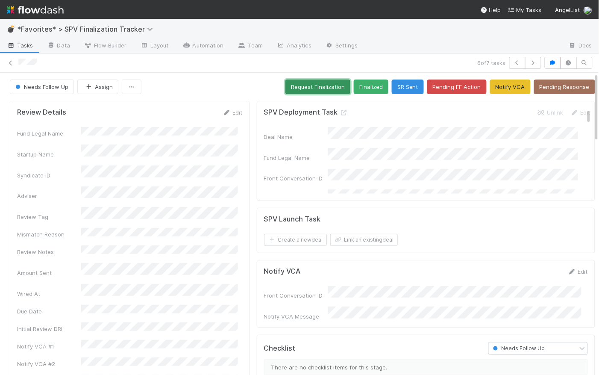
click at [317, 87] on button "Request Finalization" at bounding box center [317, 86] width 65 height 15
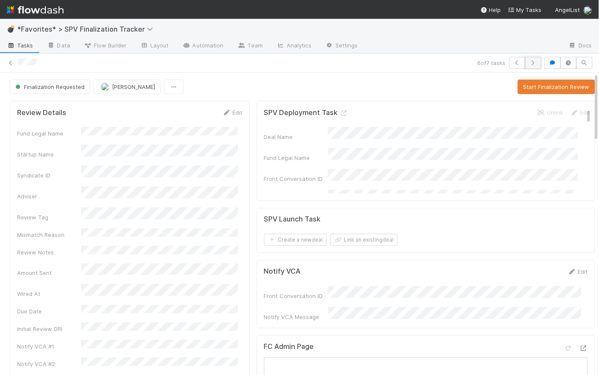
click at [530, 61] on icon "button" at bounding box center [533, 62] width 9 height 5
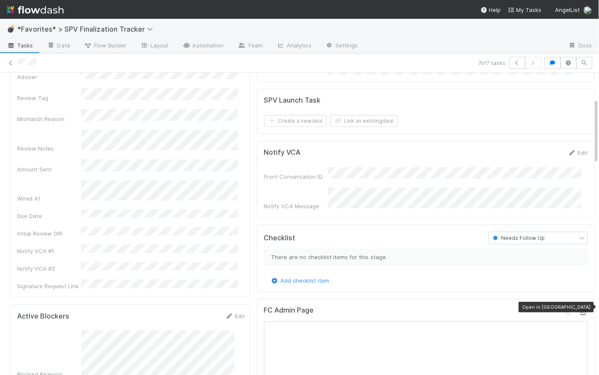
click at [579, 309] on icon at bounding box center [583, 312] width 9 height 6
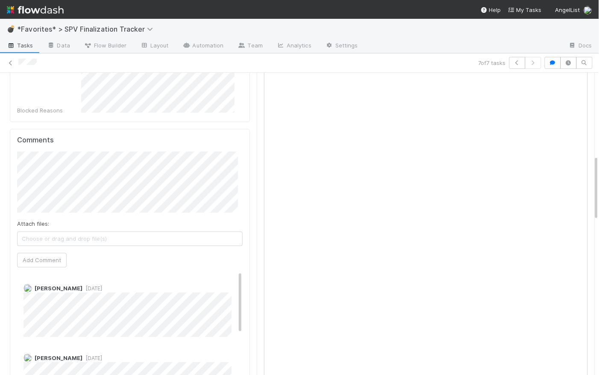
scroll to position [0, 0]
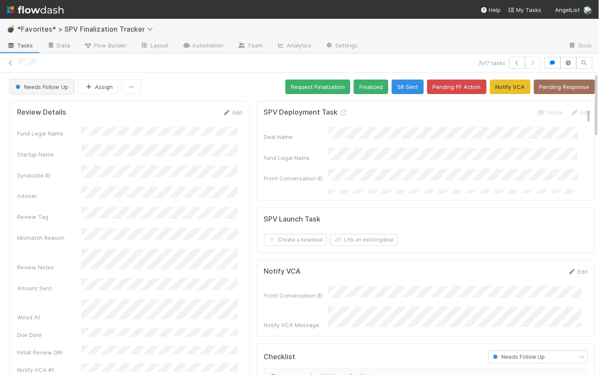
click at [43, 88] on span "Needs Follow Up" at bounding box center [41, 86] width 55 height 7
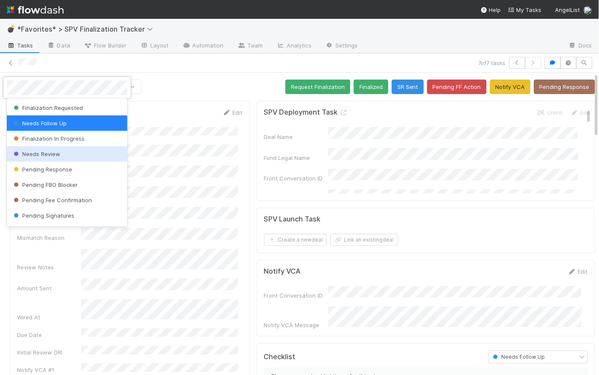
click at [52, 153] on span "Needs Review" at bounding box center [36, 153] width 48 height 7
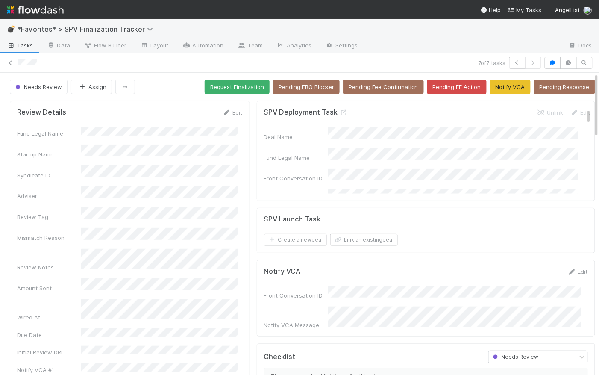
click at [169, 83] on div "Needs Review Assign Request Finalization Pending FBO Blocker Pending Fee Confir…" at bounding box center [302, 86] width 585 height 15
click at [22, 46] on span "Tasks" at bounding box center [20, 45] width 26 height 9
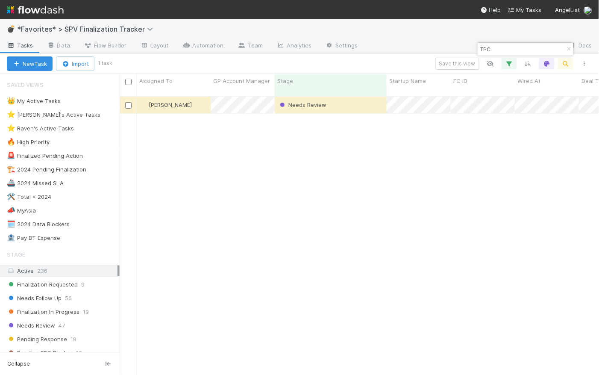
scroll to position [280, 474]
click at [568, 49] on icon "button" at bounding box center [569, 49] width 9 height 5
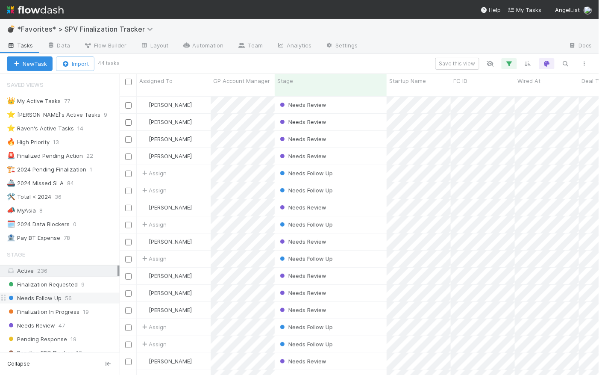
click at [49, 297] on span "Needs Follow Up" at bounding box center [34, 298] width 55 height 11
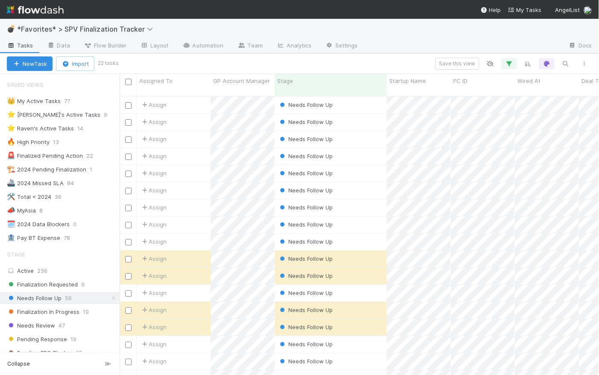
scroll to position [280, 474]
click at [533, 82] on span "Wired At" at bounding box center [528, 80] width 23 height 9
click at [539, 97] on div "Sort Oldest → Newest" at bounding box center [547, 97] width 97 height 13
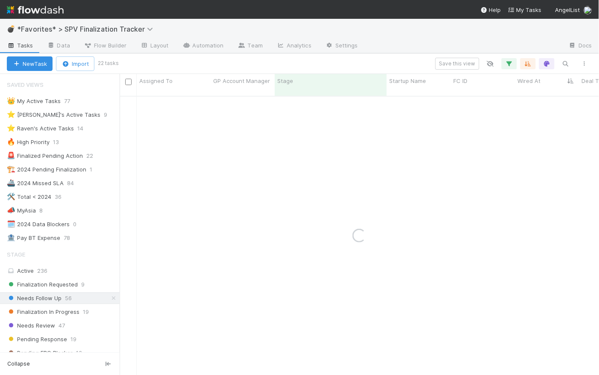
click at [388, 56] on div "New Task Import 22 tasks Save this view" at bounding box center [299, 63] width 599 height 21
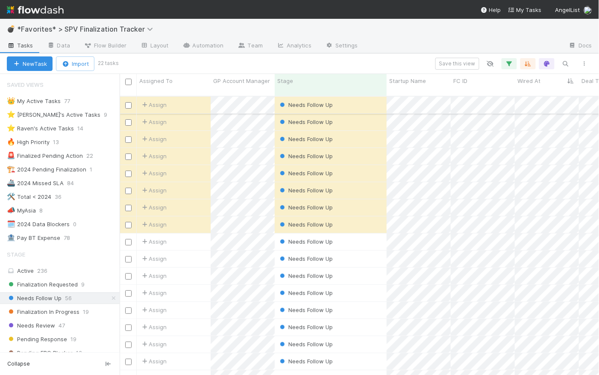
click at [368, 97] on div "Needs Follow Up" at bounding box center [331, 105] width 112 height 17
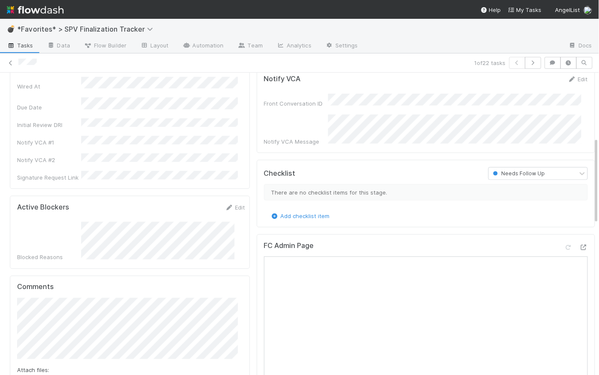
scroll to position [107, 0]
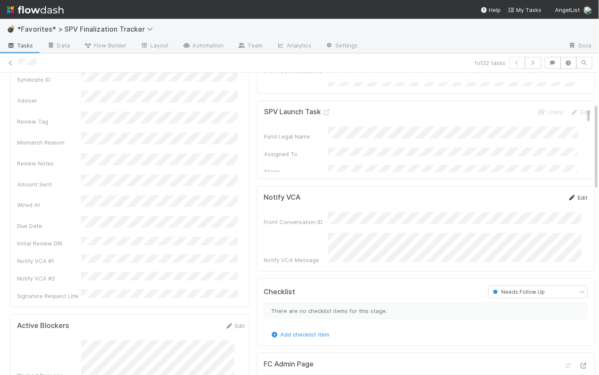
click at [572, 197] on link "Edit" at bounding box center [578, 197] width 20 height 7
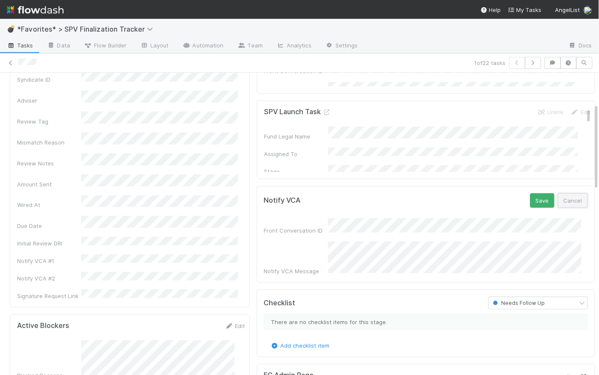
click at [569, 200] on button "Cancel" at bounding box center [573, 200] width 30 height 15
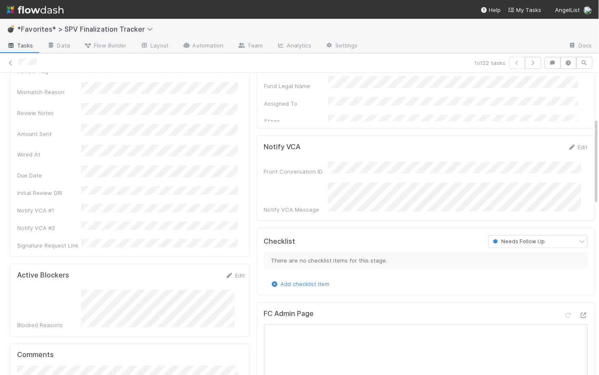
scroll to position [115, 0]
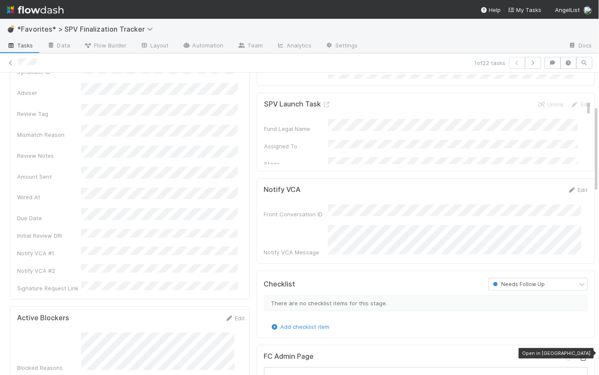
click at [579, 355] on icon at bounding box center [583, 358] width 9 height 6
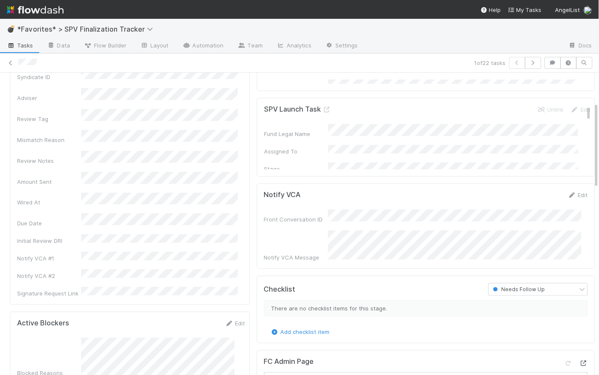
scroll to position [100, 0]
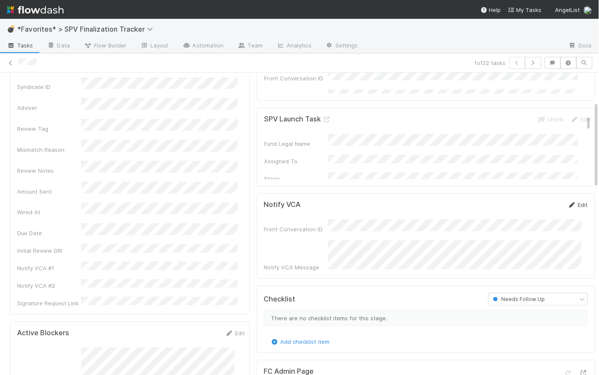
click at [573, 203] on link "Edit" at bounding box center [578, 204] width 20 height 7
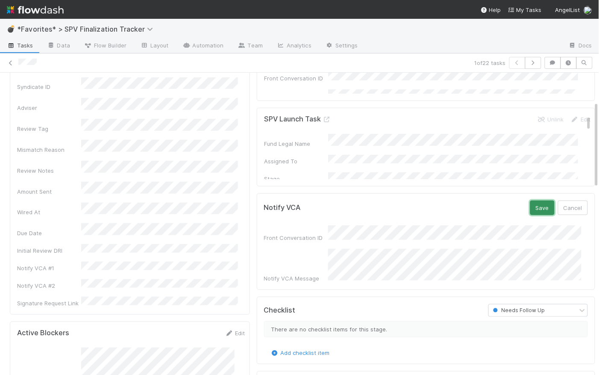
click at [535, 207] on button "Save" at bounding box center [542, 207] width 24 height 15
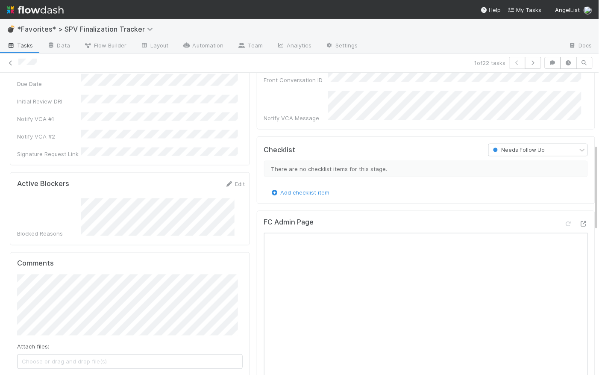
scroll to position [0, 0]
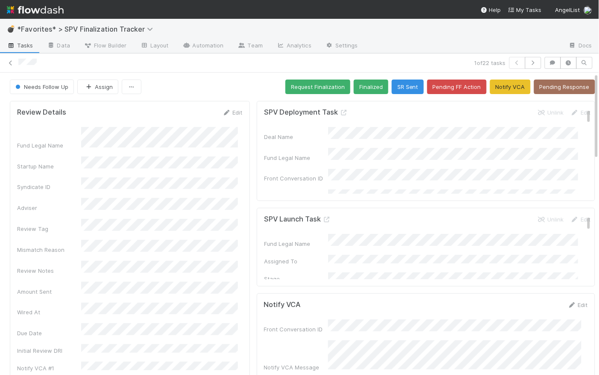
click at [222, 82] on div "Needs Follow Up Assign Request Finalization Finalized SR Sent Pending FF Action…" at bounding box center [302, 86] width 585 height 15
click at [509, 89] on button "Notify VCA" at bounding box center [510, 86] width 41 height 15
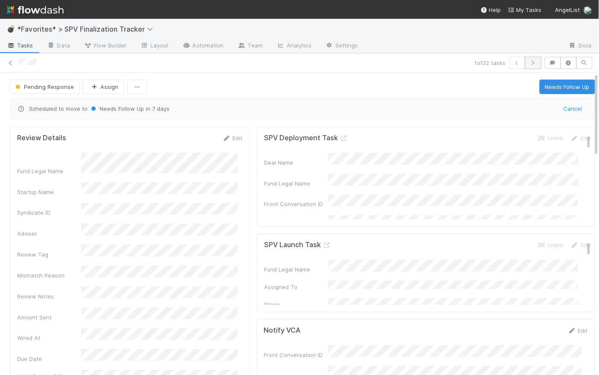
click at [529, 61] on icon "button" at bounding box center [533, 62] width 9 height 5
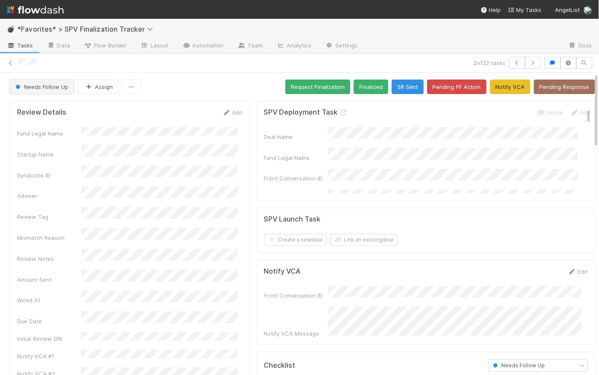
click at [42, 88] on span "Needs Follow Up" at bounding box center [41, 86] width 55 height 7
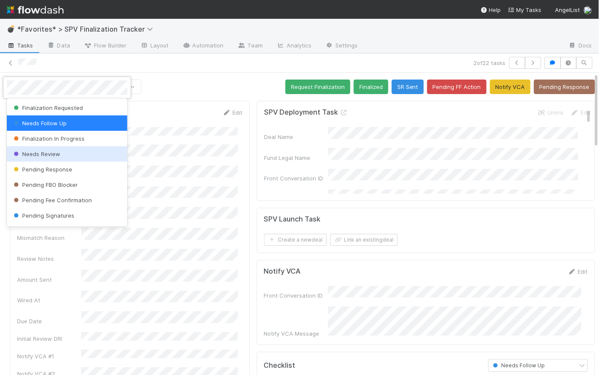
click at [44, 157] on div "Needs Review" at bounding box center [67, 153] width 120 height 15
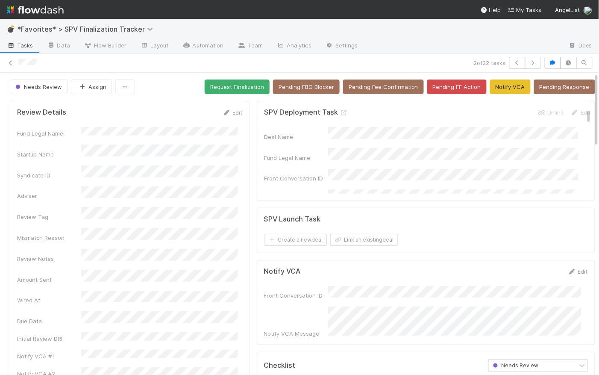
click at [529, 60] on icon "button" at bounding box center [533, 62] width 9 height 5
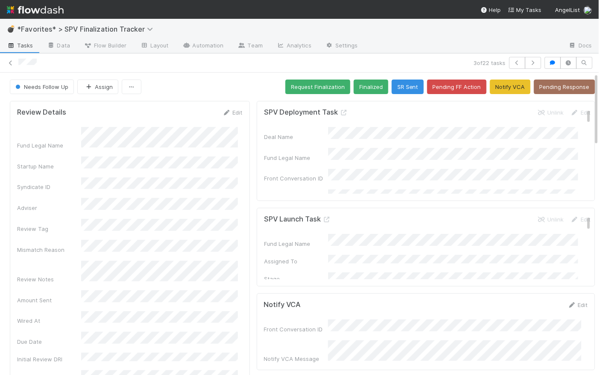
click at [244, 85] on div "Needs Follow Up Assign Request Finalization Finalized SR Sent Pending FF Action…" at bounding box center [302, 86] width 585 height 15
click at [100, 85] on button "Assign" at bounding box center [97, 86] width 41 height 15
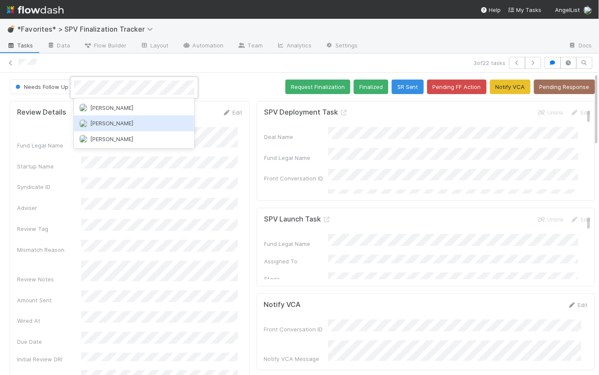
click at [131, 126] on span "[PERSON_NAME]" at bounding box center [111, 123] width 43 height 7
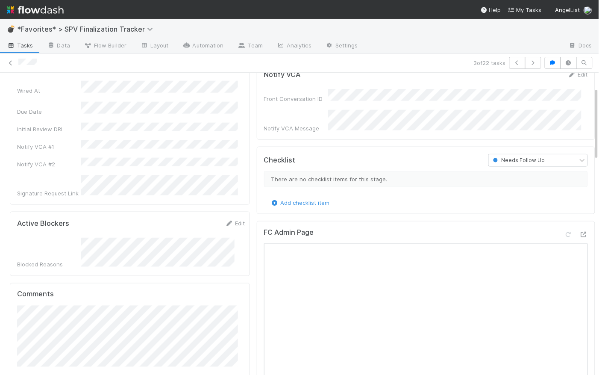
scroll to position [249, 0]
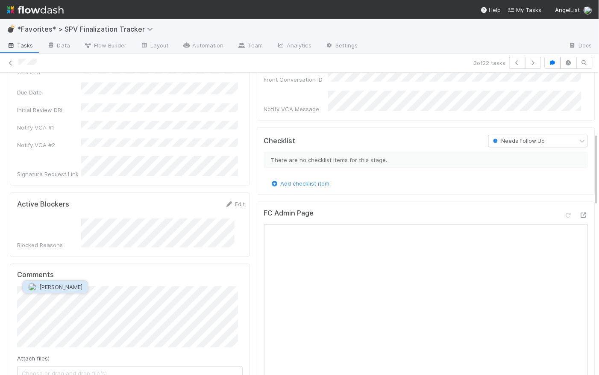
click at [65, 289] on span "[PERSON_NAME]" at bounding box center [60, 286] width 43 height 7
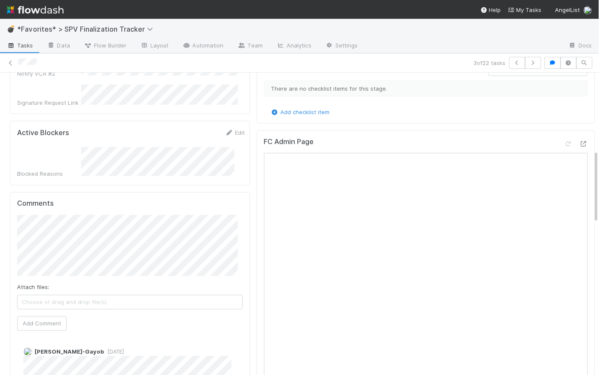
scroll to position [319, 0]
click at [16, 219] on div "Comments Attach files: Choose or drag and drop file(s) Add Comment Loraine Pati…" at bounding box center [130, 307] width 240 height 226
click at [57, 318] on button "Add Comment" at bounding box center [42, 325] width 50 height 15
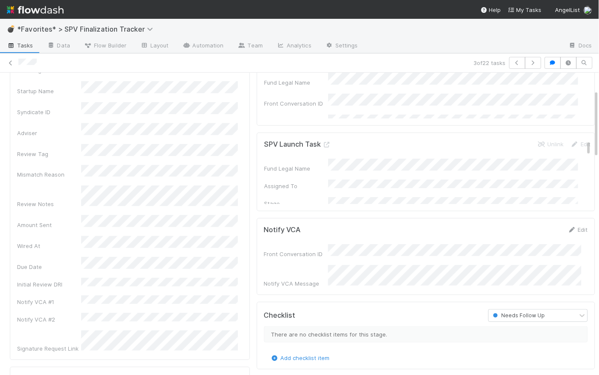
scroll to position [0, 0]
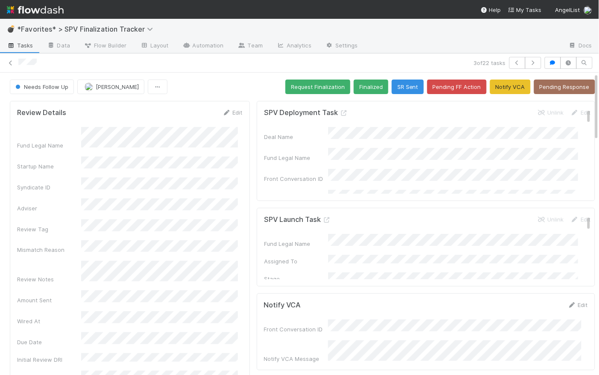
click at [530, 62] on icon "button" at bounding box center [533, 62] width 9 height 5
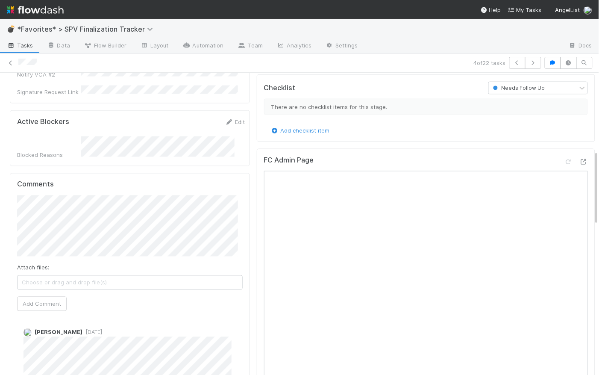
scroll to position [313, 0]
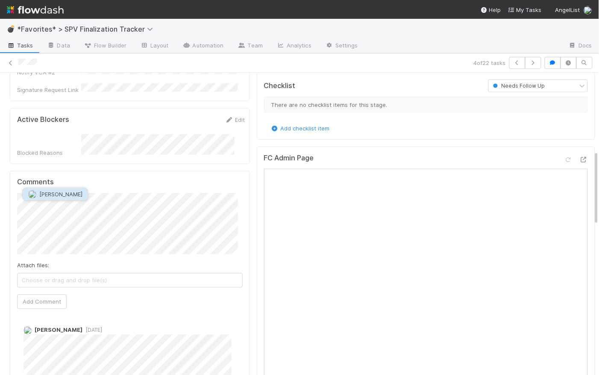
click at [60, 192] on span "[PERSON_NAME]" at bounding box center [60, 194] width 43 height 7
click at [55, 294] on button "Add Comment" at bounding box center [42, 301] width 50 height 15
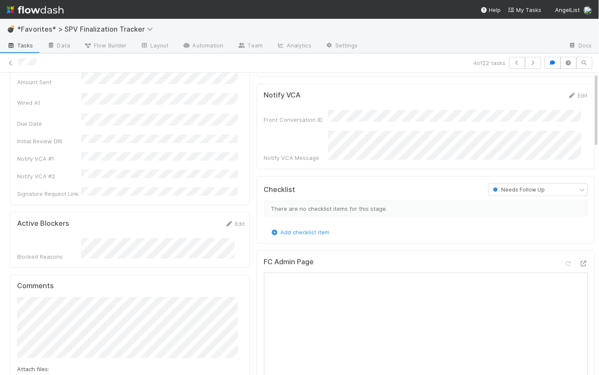
scroll to position [0, 0]
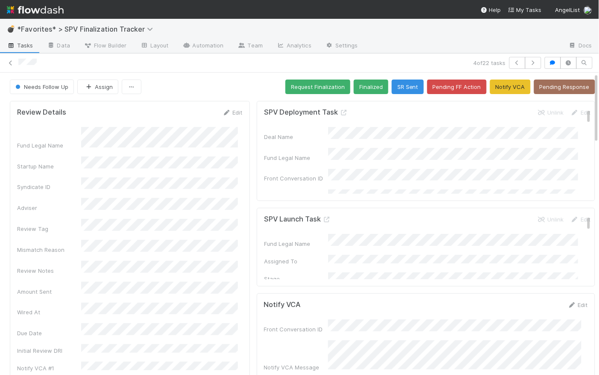
click at [575, 85] on button "Pending Response" at bounding box center [564, 86] width 61 height 15
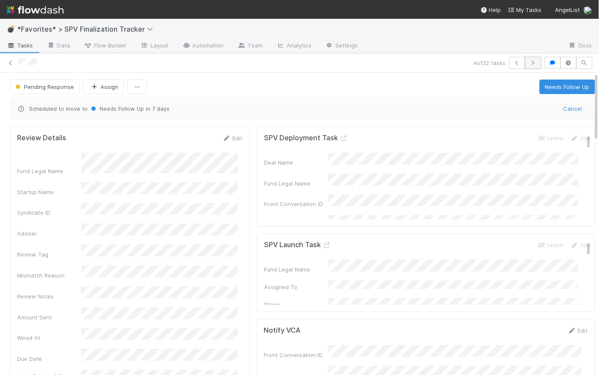
click at [530, 65] on button "button" at bounding box center [533, 63] width 16 height 12
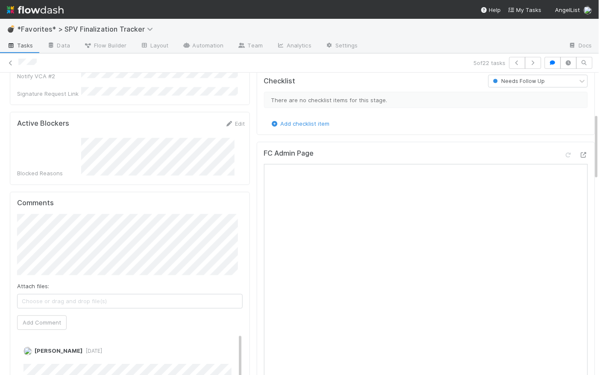
scroll to position [338, 0]
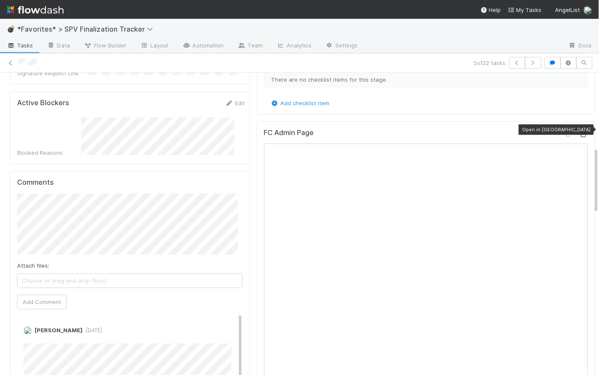
click at [579, 132] on icon at bounding box center [583, 135] width 9 height 6
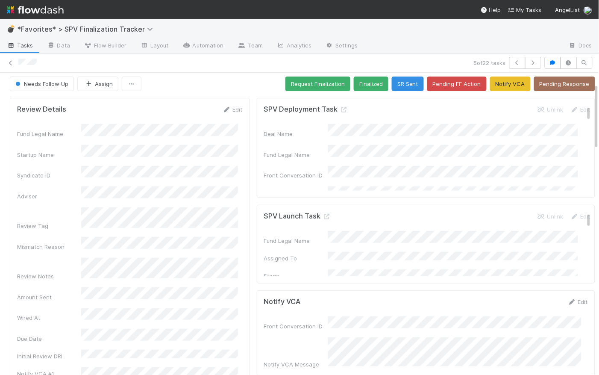
scroll to position [0, 0]
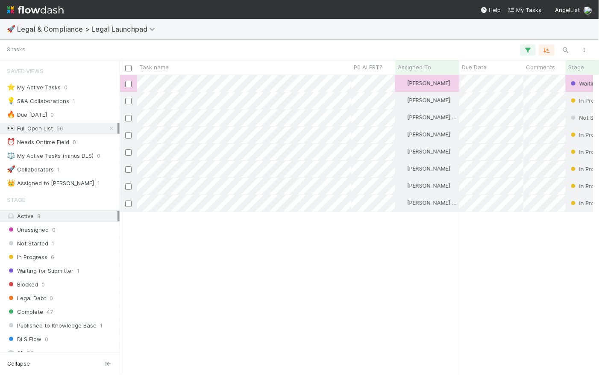
scroll to position [6, 6]
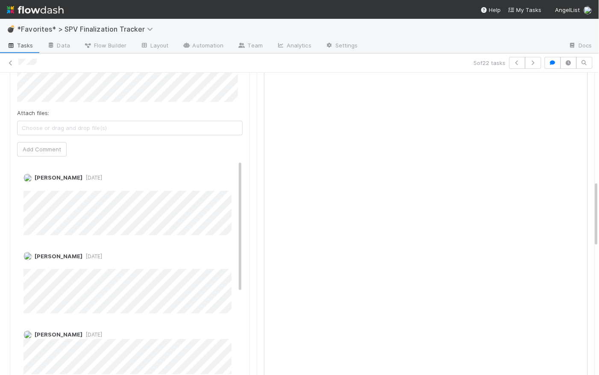
scroll to position [270, 0]
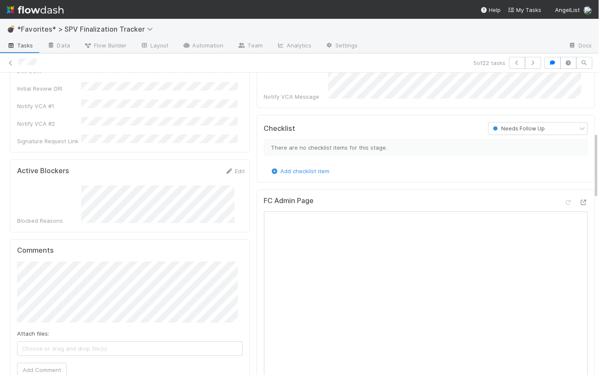
click at [0, 245] on html "💣 *Favorites* > SPV Finalization Tracker Tasks Data Flow Builder Layout Automat…" at bounding box center [299, 187] width 599 height 375
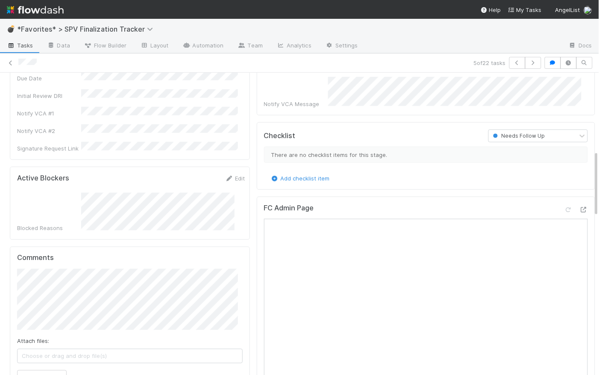
scroll to position [353, 0]
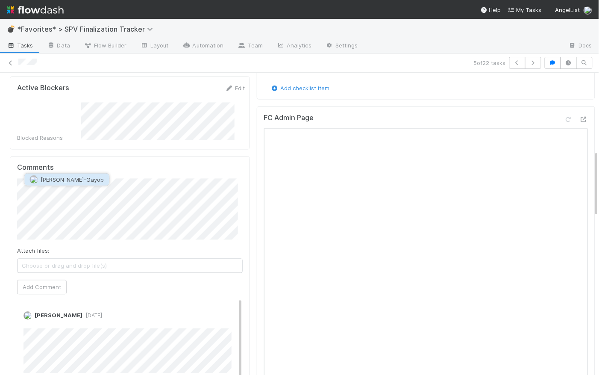
click at [67, 180] on span "[PERSON_NAME]-Gayob" at bounding box center [72, 179] width 63 height 7
click at [56, 280] on button "Add Comment" at bounding box center [42, 287] width 50 height 15
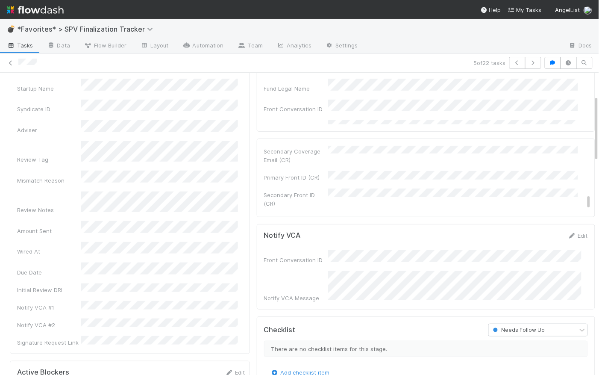
scroll to position [0, 0]
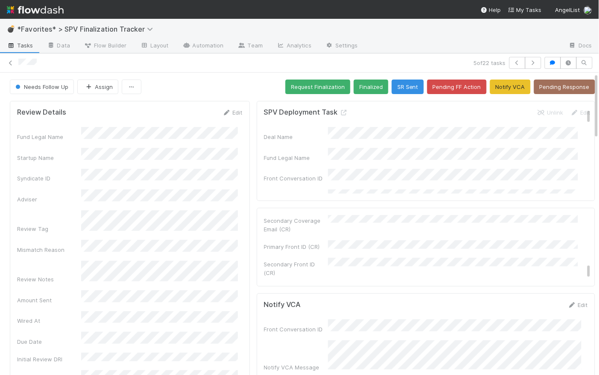
click at [255, 85] on div "Needs Follow Up Assign Request Finalization Finalized SR Sent Pending FF Action…" at bounding box center [302, 86] width 585 height 15
click at [287, 86] on button "Request Finalization" at bounding box center [317, 86] width 65 height 15
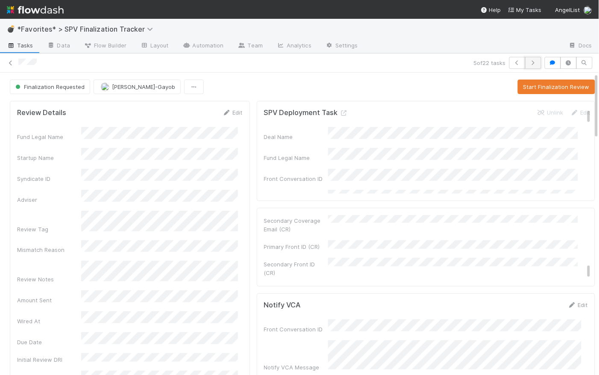
click at [531, 66] on button "button" at bounding box center [533, 63] width 16 height 12
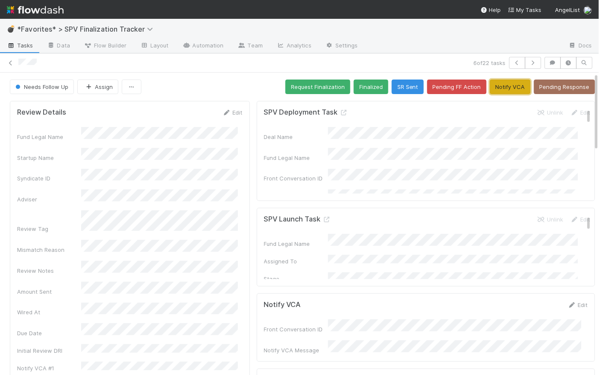
click at [504, 82] on button "Notify VCA" at bounding box center [510, 86] width 41 height 15
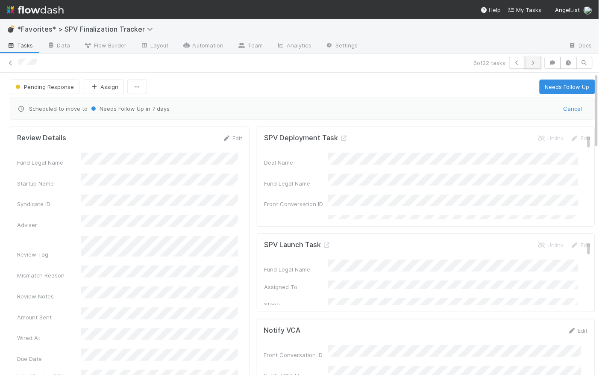
click at [531, 62] on icon "button" at bounding box center [533, 62] width 9 height 5
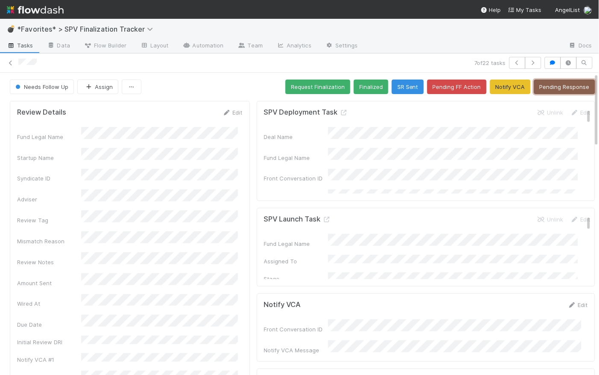
click at [571, 88] on button "Pending Response" at bounding box center [564, 86] width 61 height 15
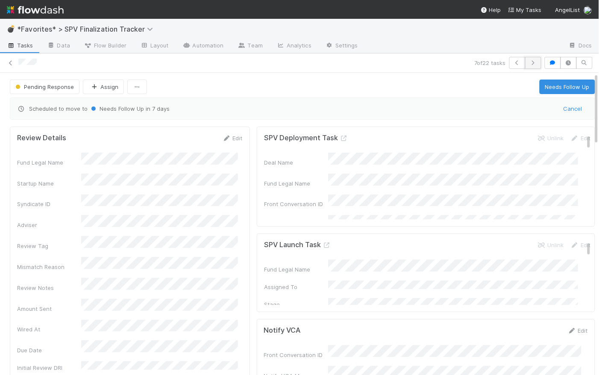
click at [530, 62] on icon "button" at bounding box center [533, 62] width 9 height 5
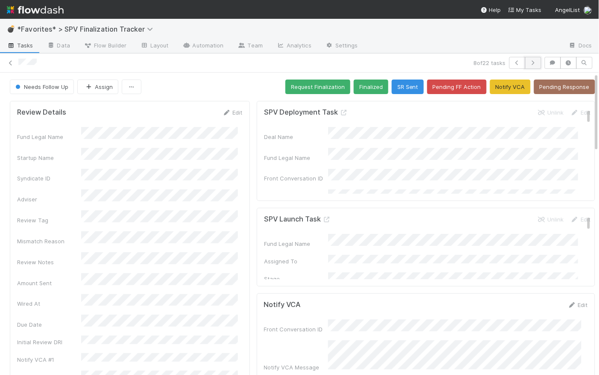
click at [529, 64] on icon "button" at bounding box center [533, 62] width 9 height 5
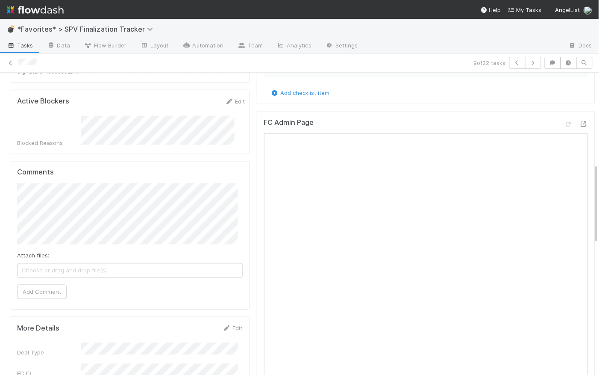
scroll to position [323, 0]
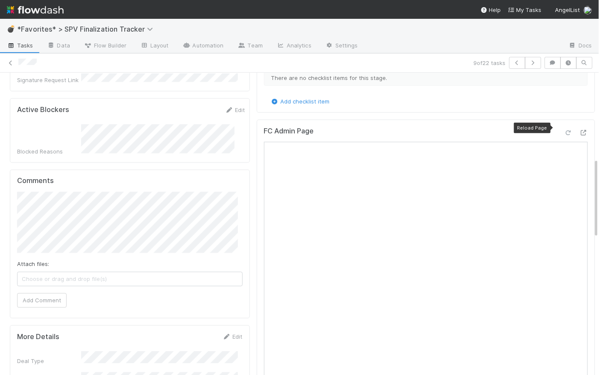
click at [564, 130] on icon at bounding box center [568, 133] width 9 height 6
click at [579, 130] on icon at bounding box center [583, 133] width 9 height 6
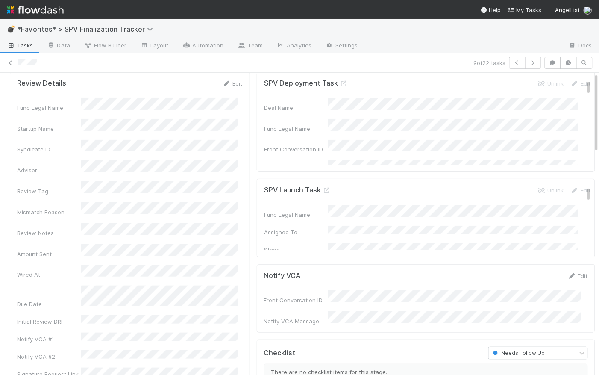
scroll to position [0, 0]
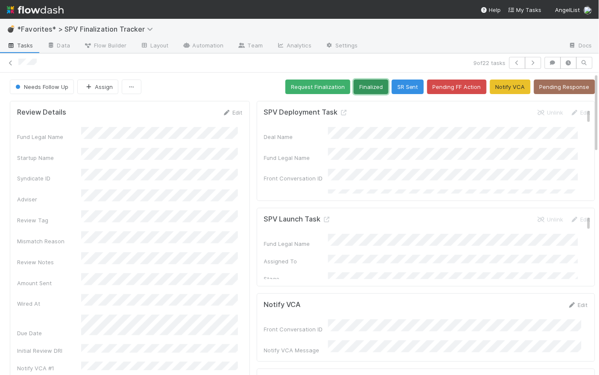
click at [365, 85] on button "Finalized" at bounding box center [371, 86] width 35 height 15
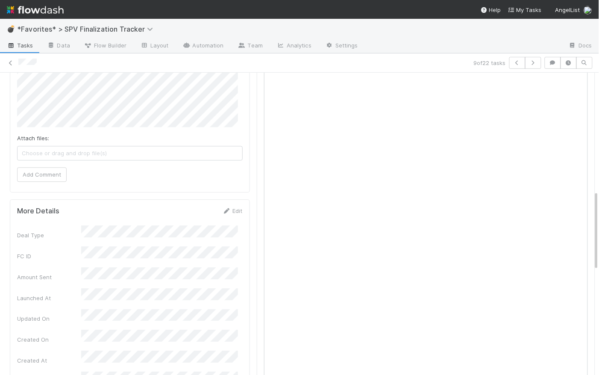
scroll to position [342, 0]
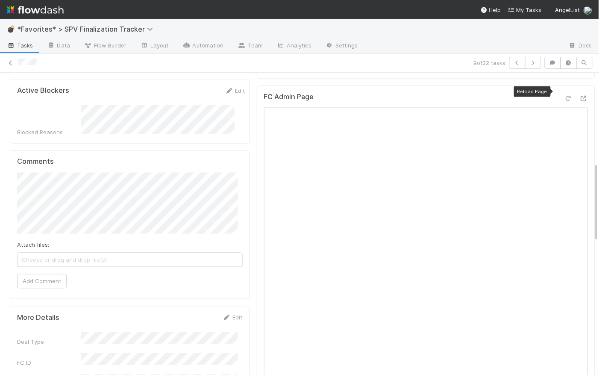
click at [564, 96] on icon at bounding box center [568, 99] width 9 height 6
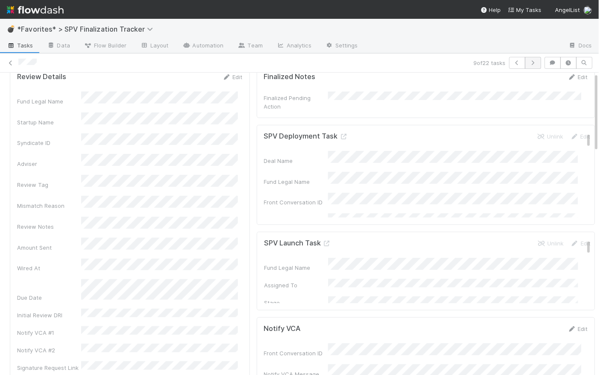
scroll to position [0, 0]
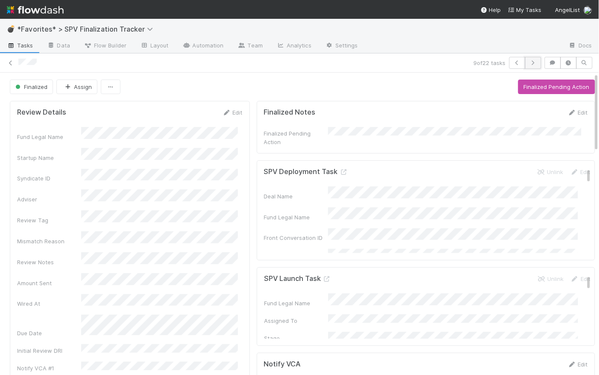
click at [531, 61] on icon "button" at bounding box center [533, 62] width 9 height 5
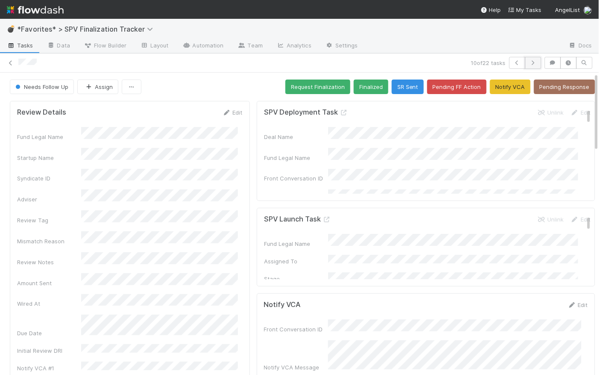
click at [529, 62] on icon "button" at bounding box center [533, 62] width 9 height 5
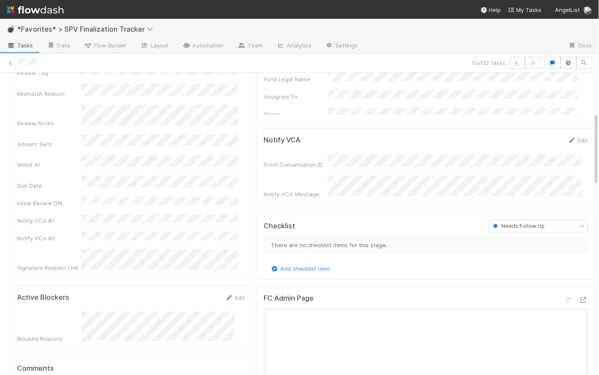
scroll to position [318, 0]
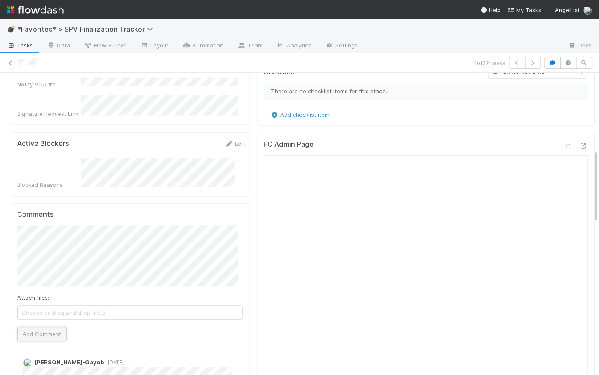
click at [48, 327] on button "Add Comment" at bounding box center [42, 334] width 50 height 15
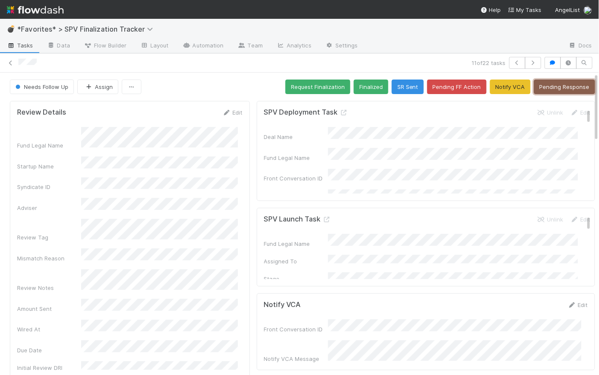
click at [565, 86] on button "Pending Response" at bounding box center [564, 86] width 61 height 15
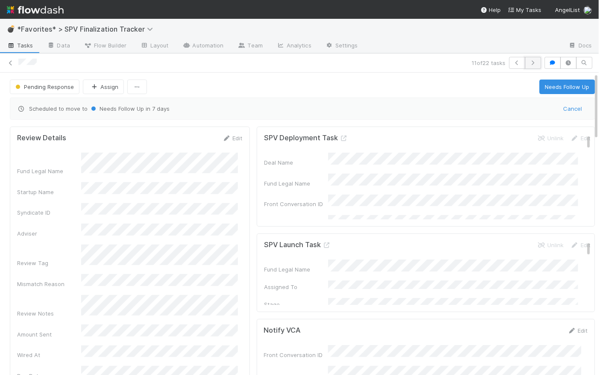
click at [531, 62] on icon "button" at bounding box center [533, 62] width 9 height 5
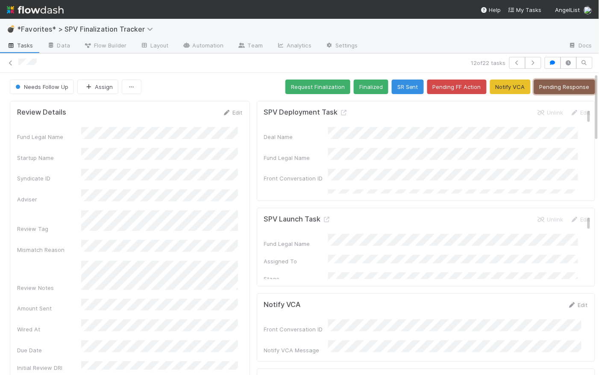
click at [545, 86] on button "Pending Response" at bounding box center [564, 86] width 61 height 15
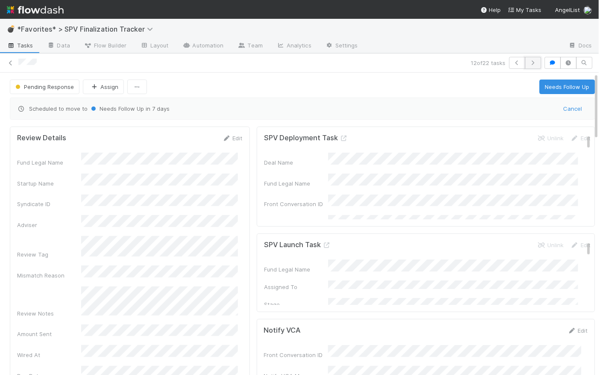
click at [531, 65] on button "button" at bounding box center [533, 63] width 16 height 12
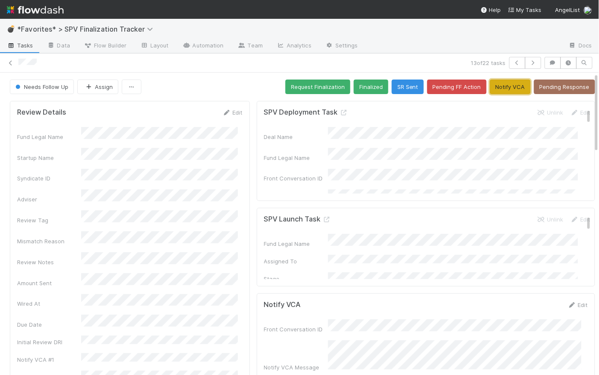
click at [507, 88] on button "Notify VCA" at bounding box center [510, 86] width 41 height 15
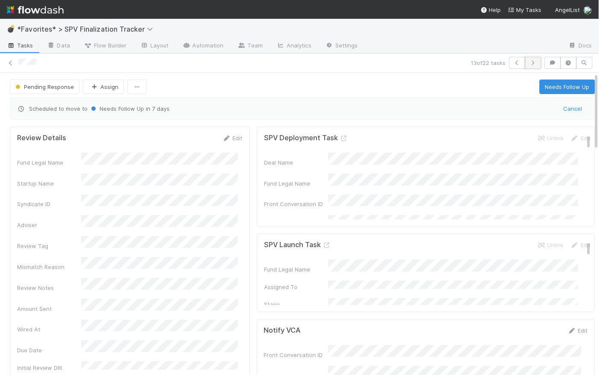
click at [529, 61] on icon "button" at bounding box center [533, 62] width 9 height 5
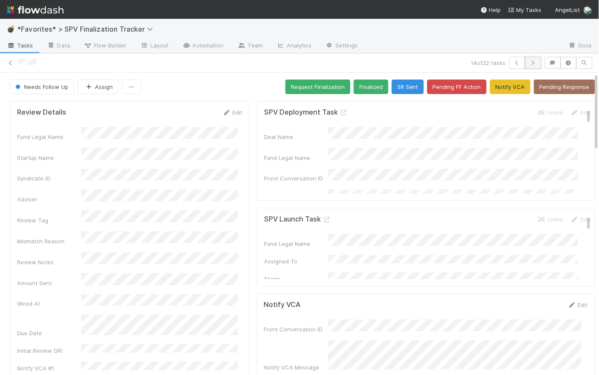
click at [533, 60] on button "button" at bounding box center [533, 63] width 16 height 12
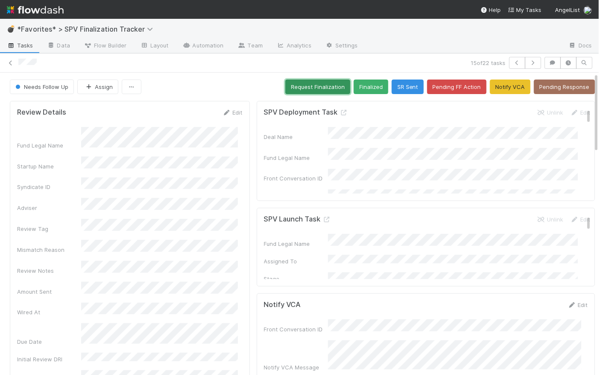
click at [311, 85] on button "Request Finalization" at bounding box center [317, 86] width 65 height 15
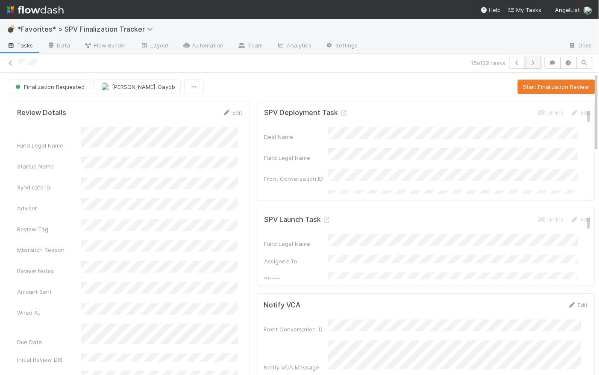
click at [531, 62] on icon "button" at bounding box center [533, 62] width 9 height 5
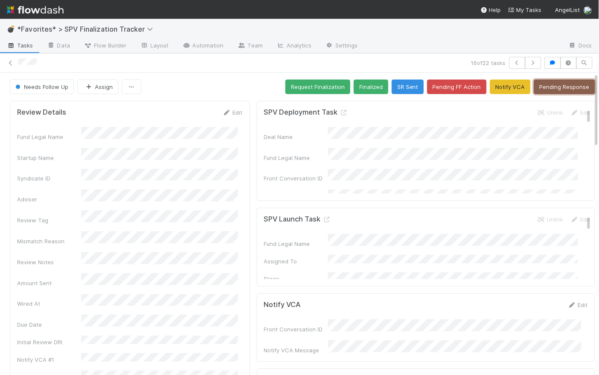
click at [565, 85] on button "Pending Response" at bounding box center [564, 86] width 61 height 15
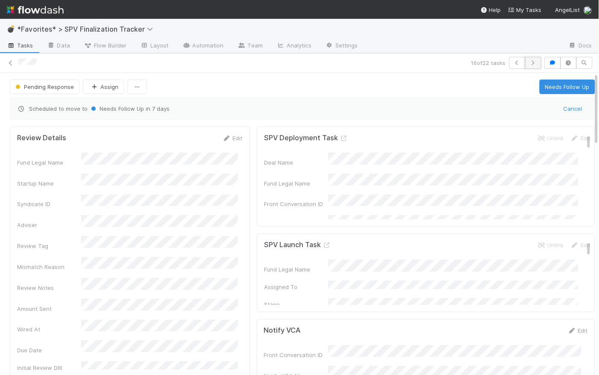
click at [533, 59] on button "button" at bounding box center [533, 63] width 16 height 12
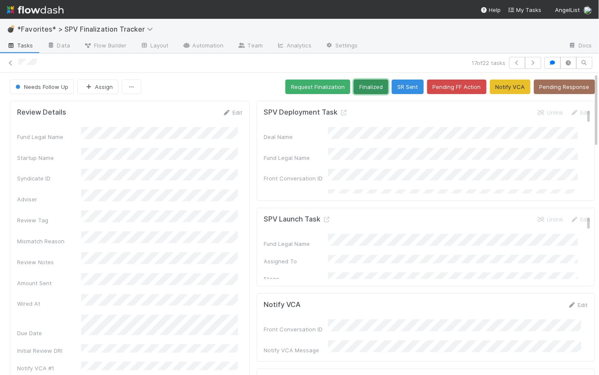
click at [364, 86] on button "Finalized" at bounding box center [371, 86] width 35 height 15
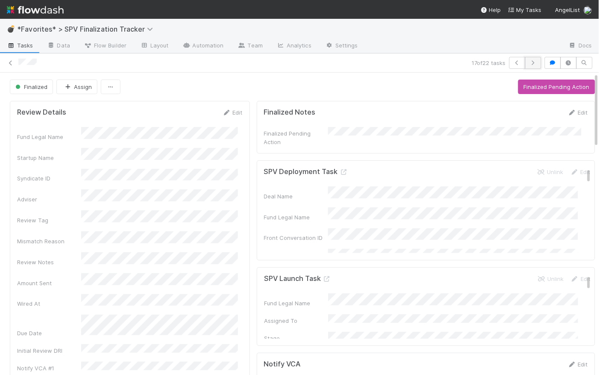
click at [533, 62] on button "button" at bounding box center [533, 63] width 16 height 12
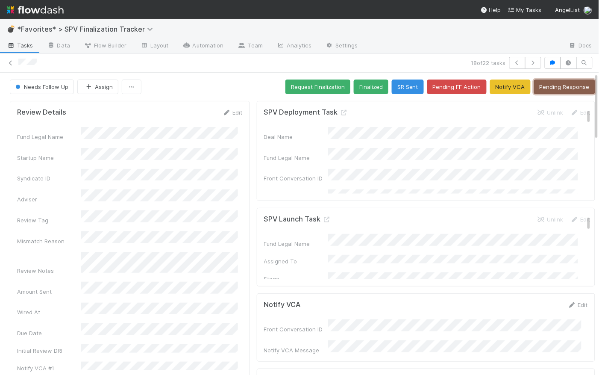
click at [562, 85] on button "Pending Response" at bounding box center [564, 86] width 61 height 15
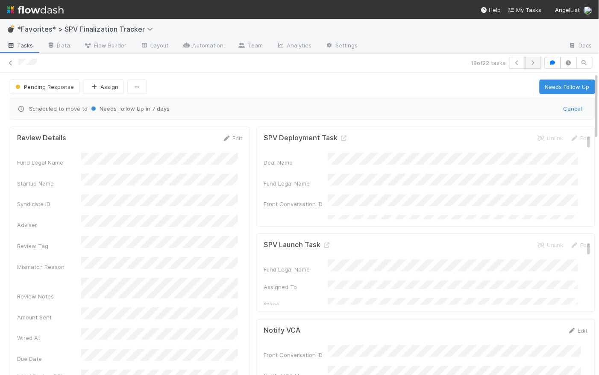
click at [529, 61] on icon "button" at bounding box center [533, 62] width 9 height 5
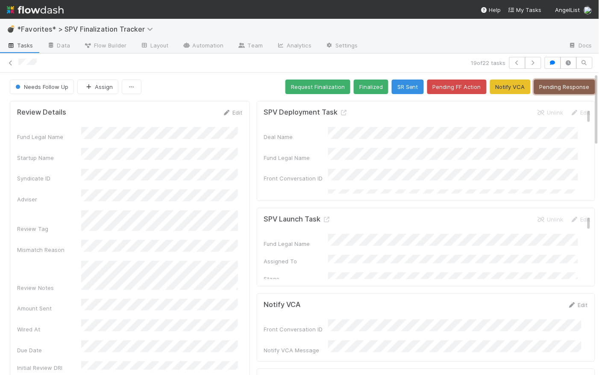
click at [570, 82] on button "Pending Response" at bounding box center [564, 86] width 61 height 15
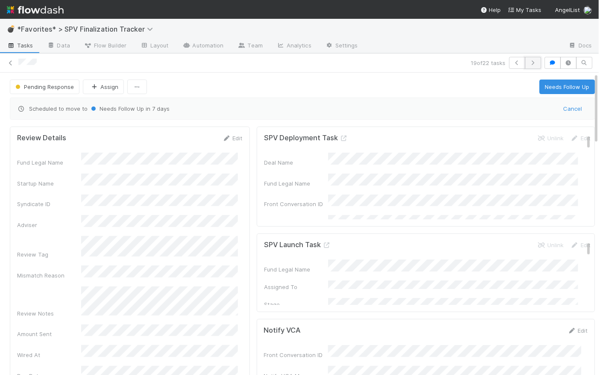
click at [529, 62] on icon "button" at bounding box center [533, 62] width 9 height 5
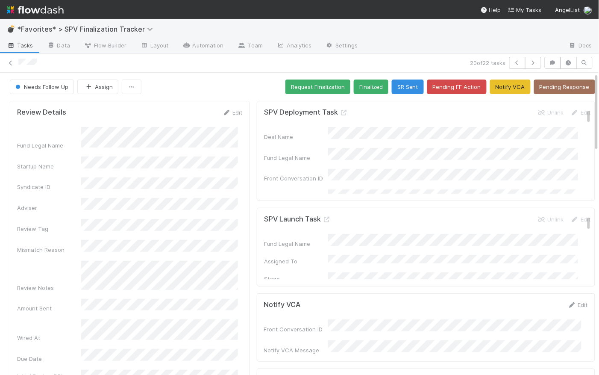
scroll to position [260, 0]
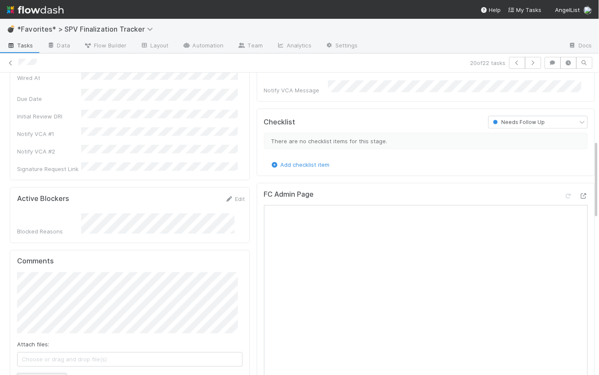
click at [55, 373] on button "Add Comment" at bounding box center [42, 380] width 50 height 15
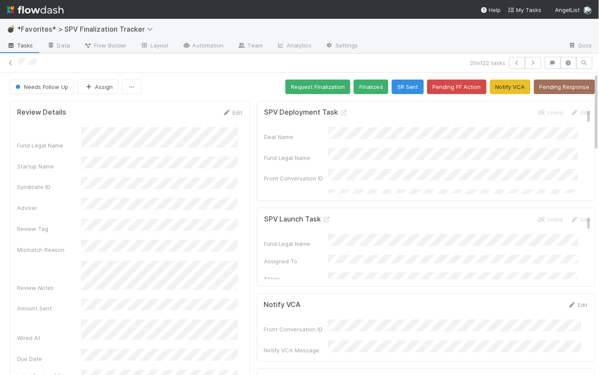
scroll to position [0, 0]
click at [560, 84] on button "Pending Response" at bounding box center [564, 86] width 61 height 15
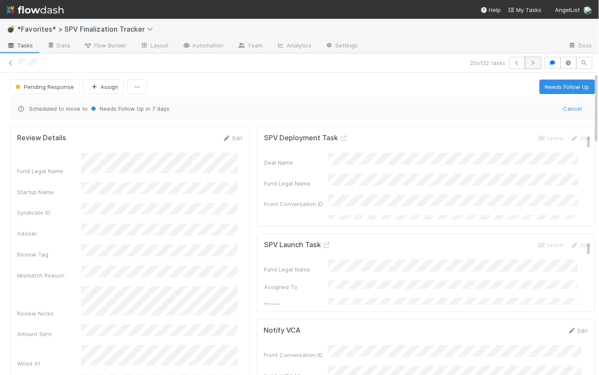
click at [531, 60] on icon "button" at bounding box center [533, 62] width 9 height 5
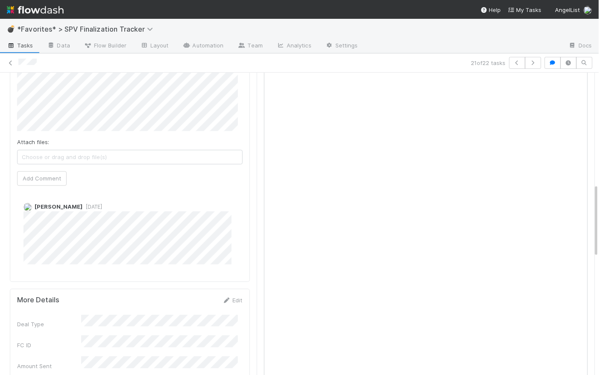
scroll to position [224, 0]
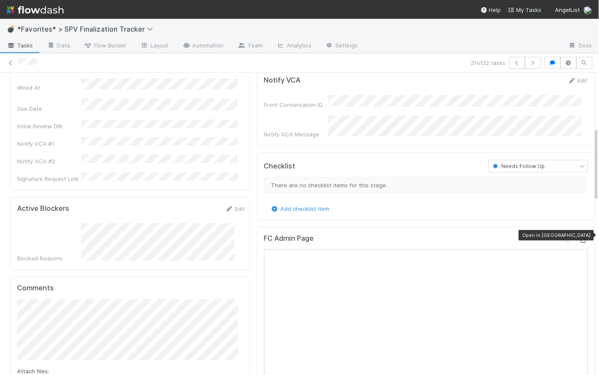
click at [579, 237] on icon at bounding box center [583, 240] width 9 height 6
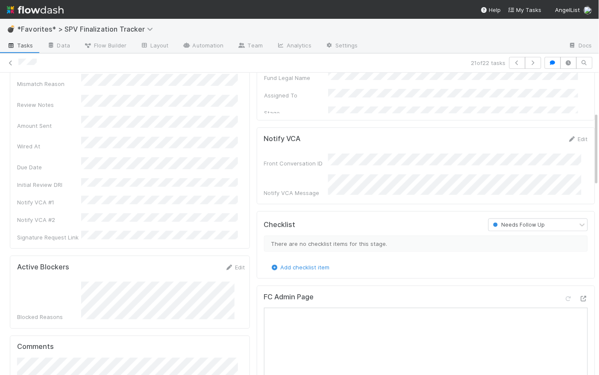
scroll to position [160, 0]
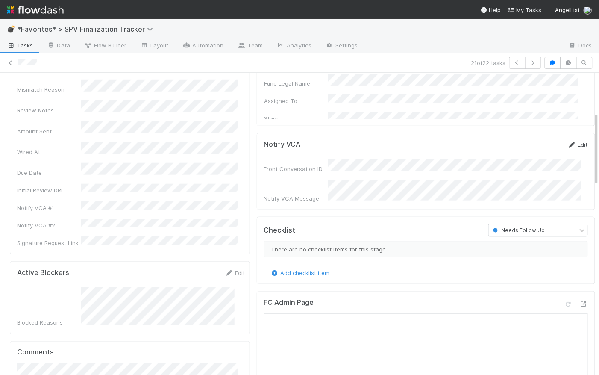
click at [572, 144] on link "Edit" at bounding box center [578, 144] width 20 height 7
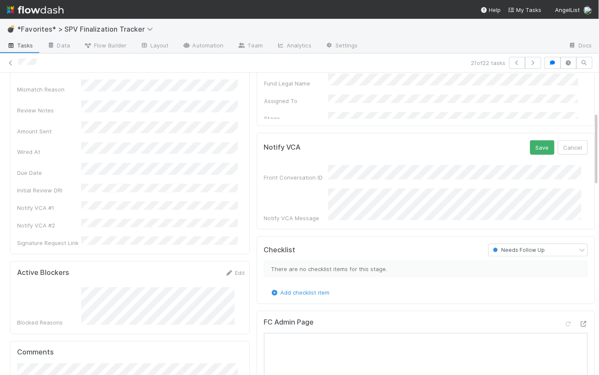
click at [285, 191] on div "Notify VCA Message" at bounding box center [426, 205] width 324 height 34
click at [533, 144] on button "Save" at bounding box center [542, 147] width 24 height 15
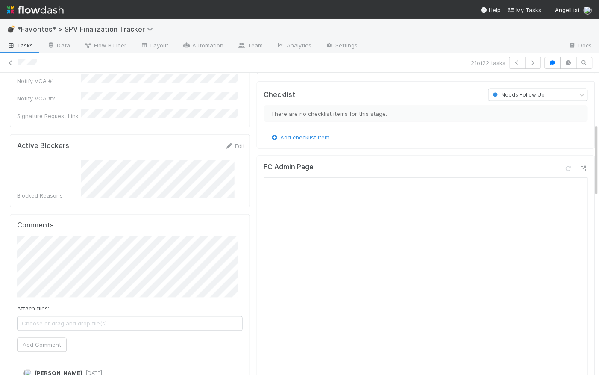
scroll to position [300, 0]
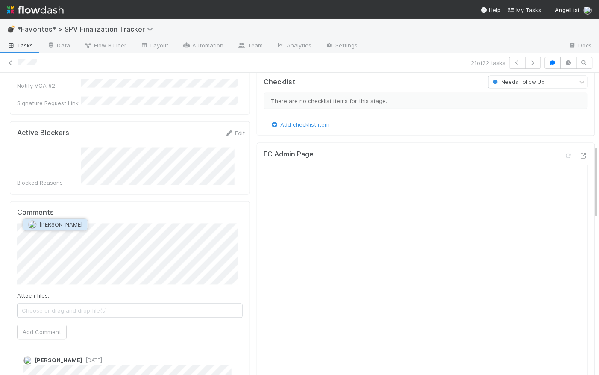
click at [67, 223] on span "Leia Slosberg" at bounding box center [60, 224] width 43 height 7
click at [59, 325] on button "Add Comment" at bounding box center [42, 332] width 50 height 15
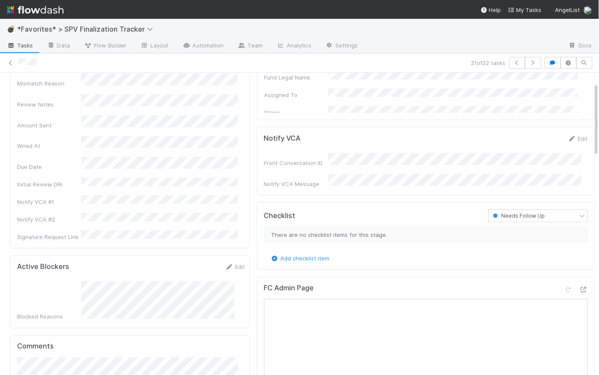
scroll to position [0, 0]
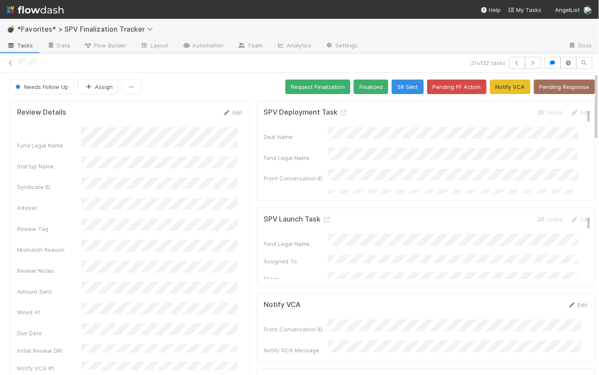
click at [235, 85] on div "Needs Follow Up Assign Request Finalization Finalized SR Sent Pending FF Action…" at bounding box center [302, 86] width 585 height 15
click at [578, 88] on button "Pending Response" at bounding box center [564, 86] width 61 height 15
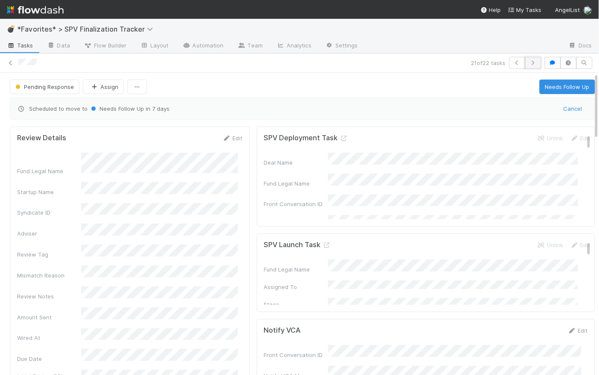
click at [529, 62] on icon "button" at bounding box center [533, 62] width 9 height 5
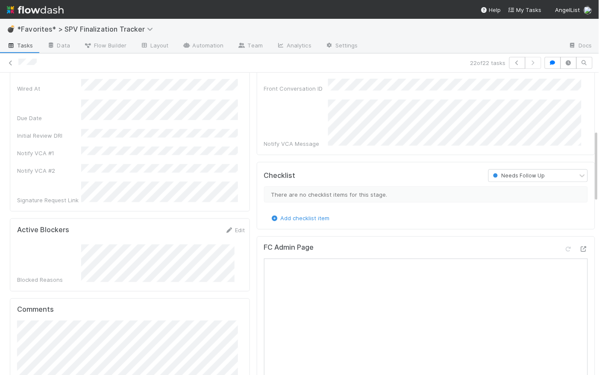
scroll to position [83, 0]
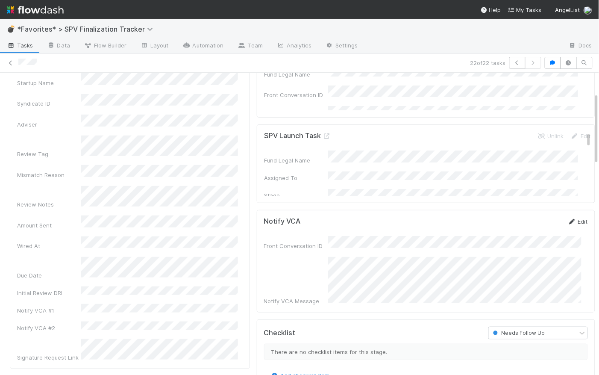
click at [571, 218] on link "Edit" at bounding box center [578, 221] width 20 height 7
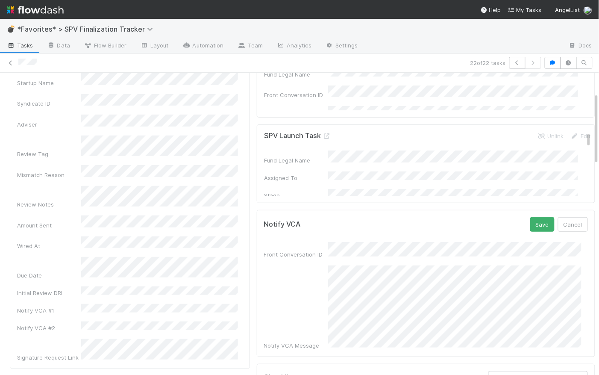
click at [578, 342] on div "Notify VCA Save Cancel Front Conversation ID Notify VCA Message" at bounding box center [426, 283] width 338 height 147
click at [321, 295] on div "Notify VCA Message" at bounding box center [426, 307] width 324 height 84
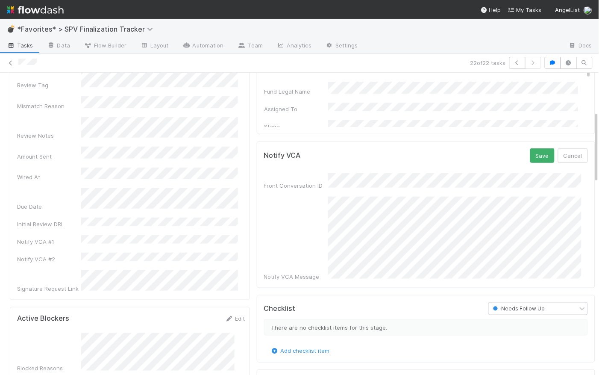
scroll to position [152, 0]
click at [531, 155] on button "Save" at bounding box center [542, 156] width 24 height 15
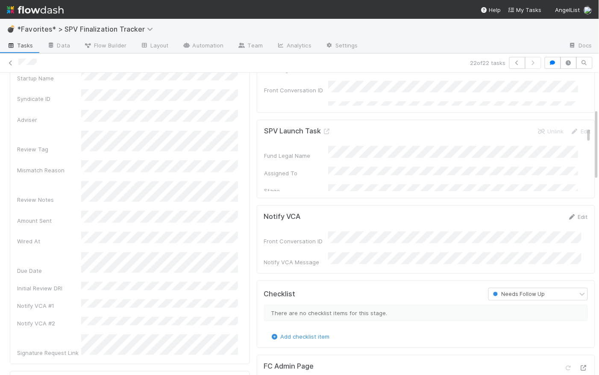
scroll to position [0, 0]
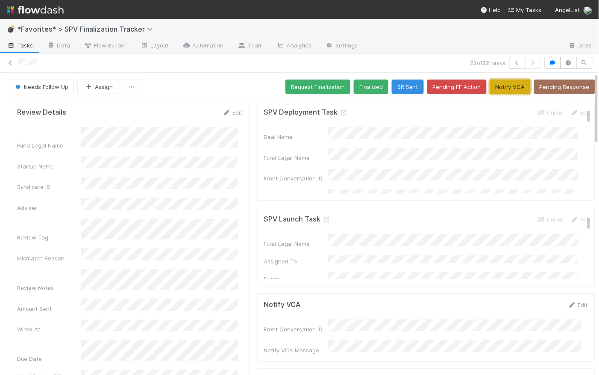
click at [501, 87] on button "Notify VCA" at bounding box center [510, 86] width 41 height 15
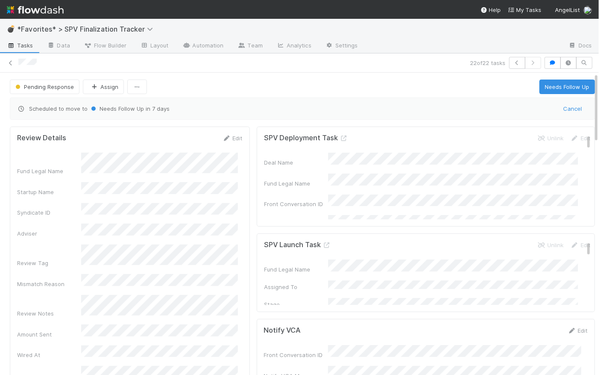
click at [27, 43] on span "Tasks" at bounding box center [20, 45] width 26 height 9
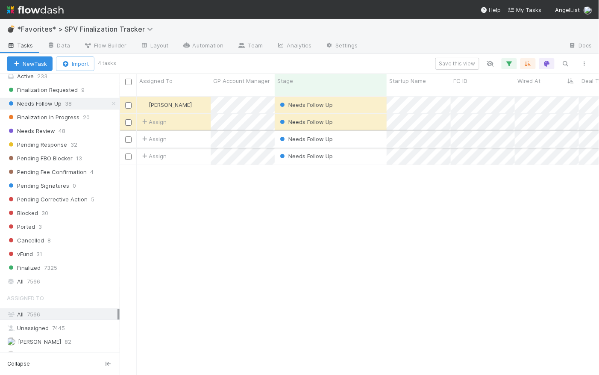
scroll to position [4, 0]
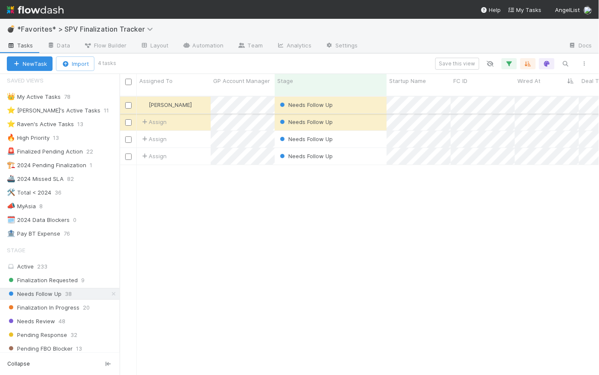
click at [364, 99] on div "Needs Follow Up" at bounding box center [331, 105] width 112 height 17
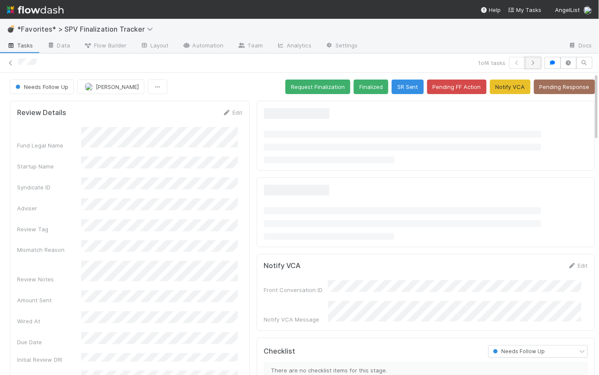
click at [529, 60] on icon "button" at bounding box center [533, 62] width 9 height 5
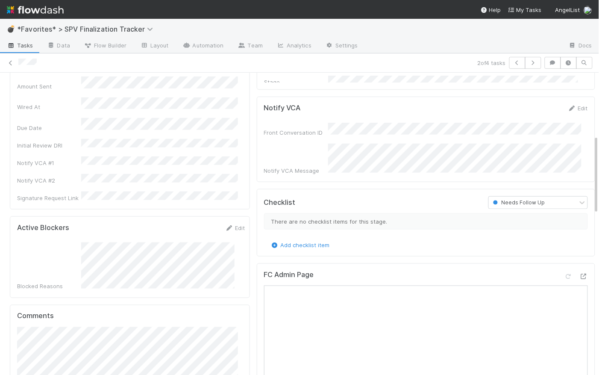
scroll to position [321, 0]
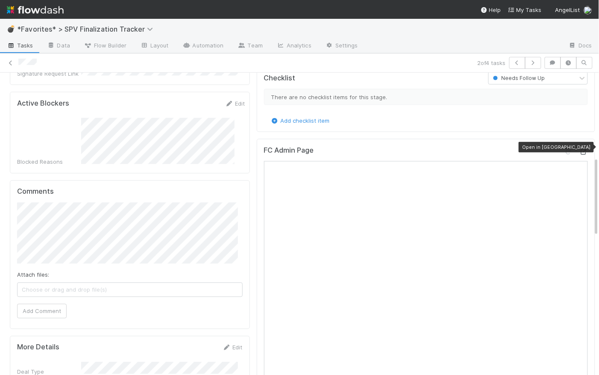
click at [579, 149] on icon at bounding box center [583, 152] width 9 height 6
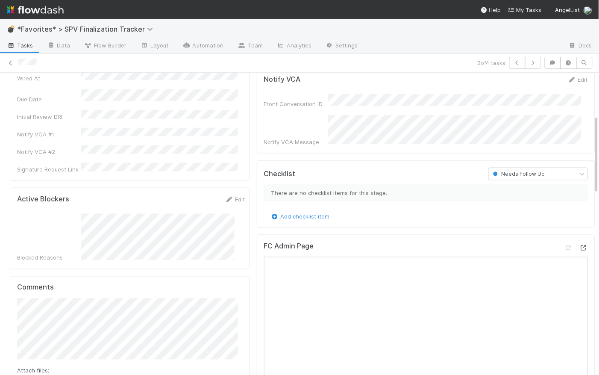
scroll to position [152, 0]
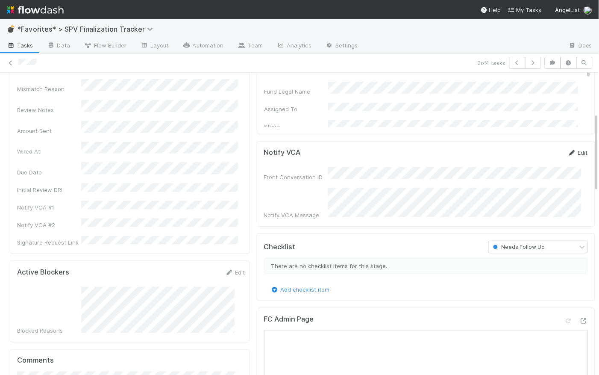
click at [573, 151] on link "Edit" at bounding box center [578, 152] width 20 height 7
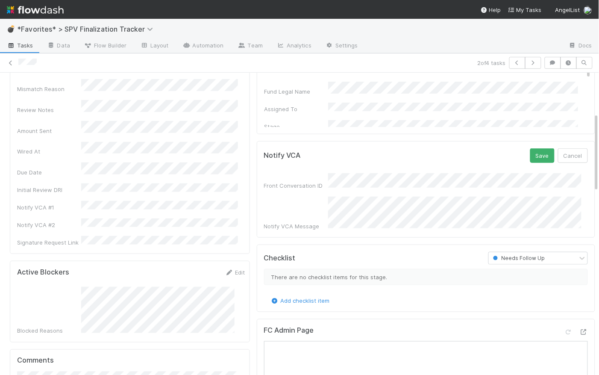
click at [316, 201] on div "Notify VCA Message" at bounding box center [426, 214] width 324 height 34
click at [531, 155] on button "Save" at bounding box center [542, 155] width 24 height 15
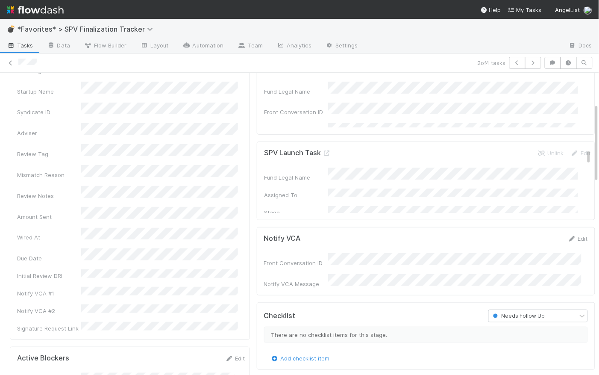
scroll to position [0, 0]
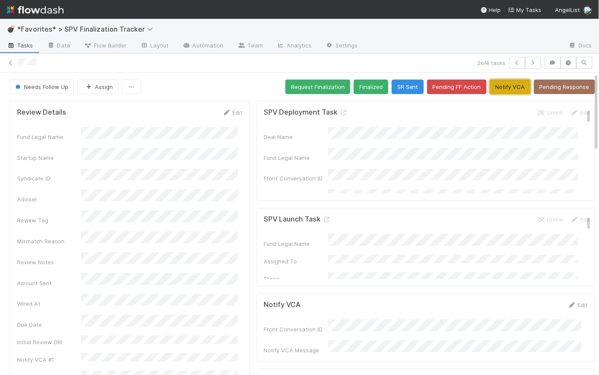
click at [516, 84] on button "Notify VCA" at bounding box center [510, 86] width 41 height 15
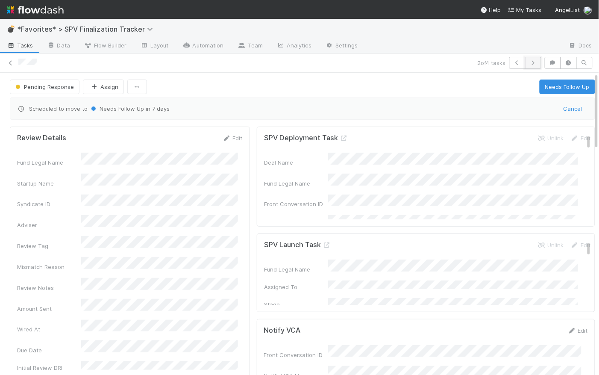
click at [531, 62] on icon "button" at bounding box center [533, 62] width 9 height 5
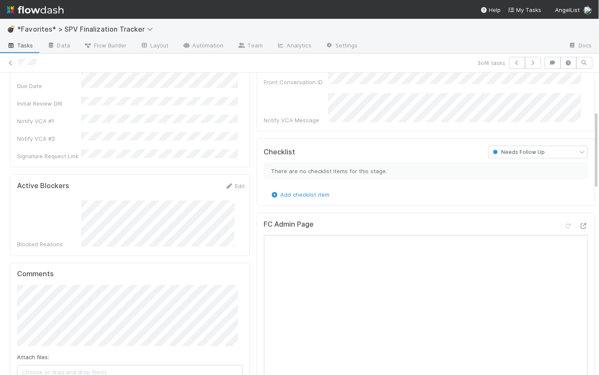
scroll to position [145, 0]
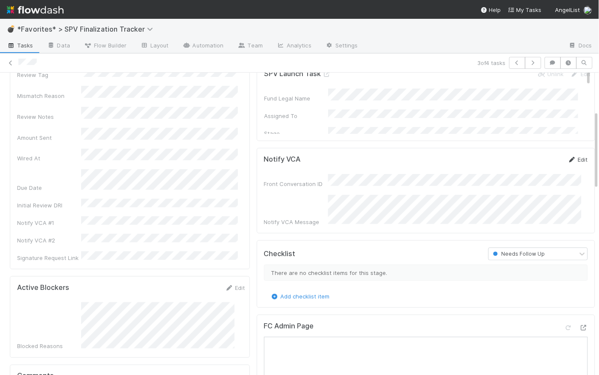
click at [572, 160] on link "Edit" at bounding box center [578, 159] width 20 height 7
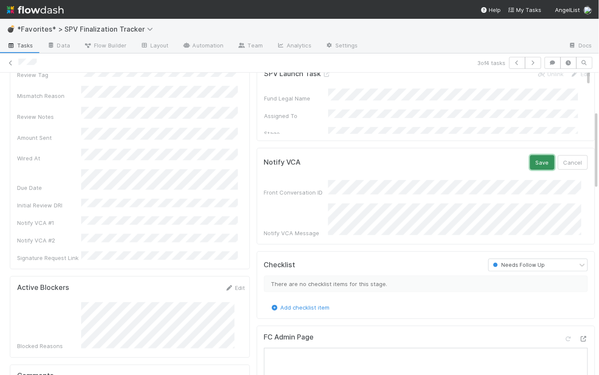
click at [531, 162] on button "Save" at bounding box center [542, 162] width 24 height 15
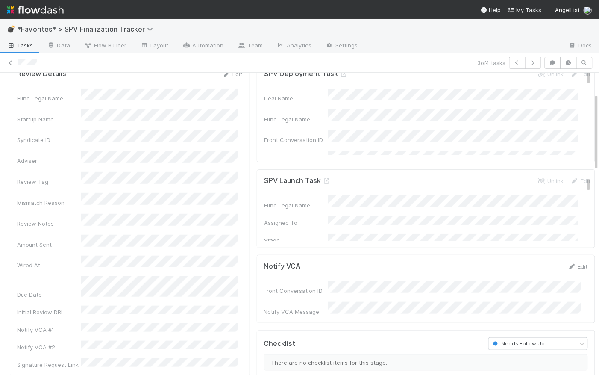
scroll to position [0, 0]
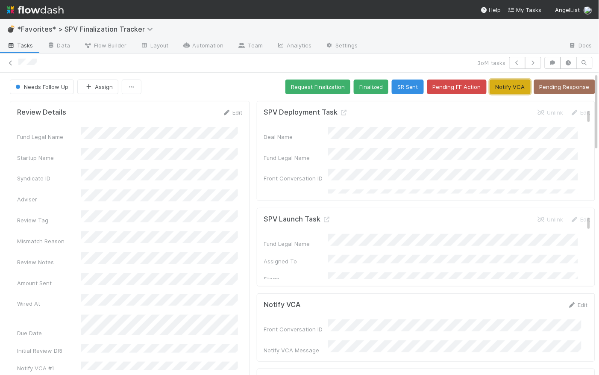
click at [503, 86] on button "Notify VCA" at bounding box center [510, 86] width 41 height 15
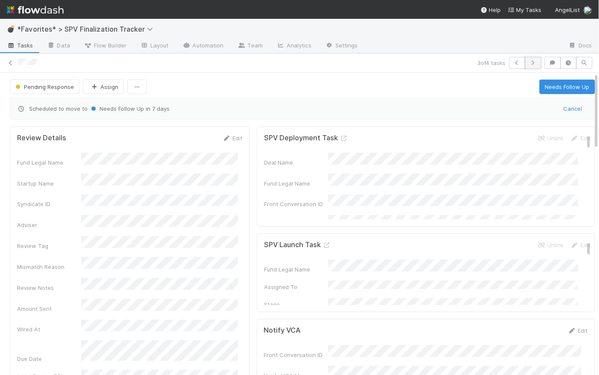
click at [535, 62] on button "button" at bounding box center [533, 63] width 16 height 12
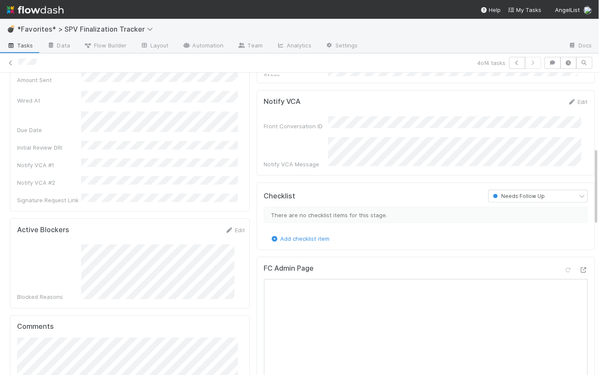
scroll to position [296, 0]
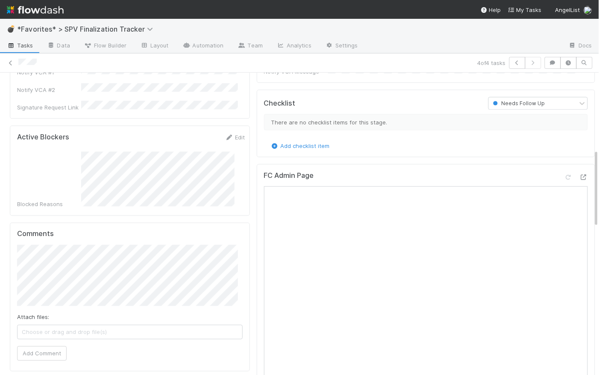
click at [79, 152] on div "Blocked Reasons" at bounding box center [131, 180] width 228 height 57
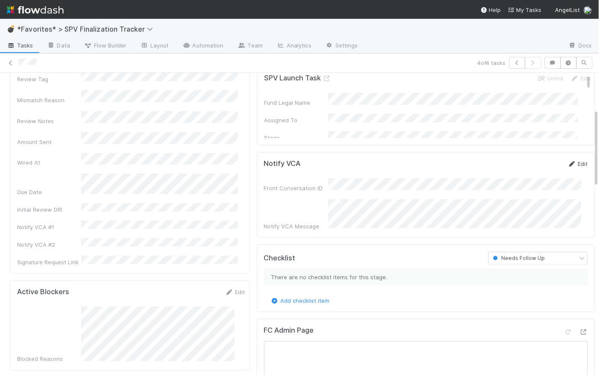
click at [573, 164] on link "Edit" at bounding box center [578, 163] width 20 height 7
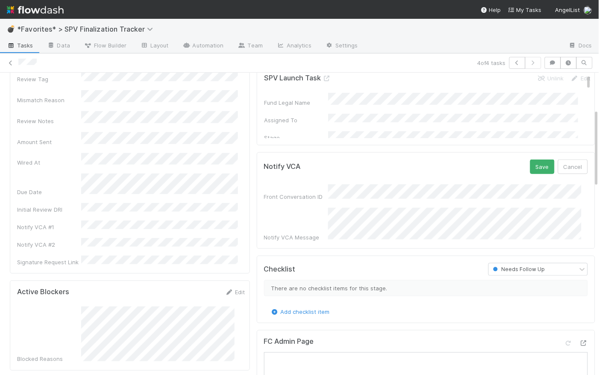
click at [320, 213] on div "Notify VCA Message" at bounding box center [426, 225] width 324 height 34
click at [530, 167] on button "Save" at bounding box center [542, 166] width 24 height 15
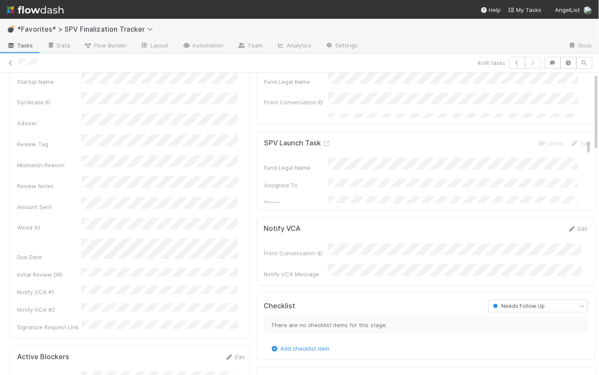
scroll to position [0, 0]
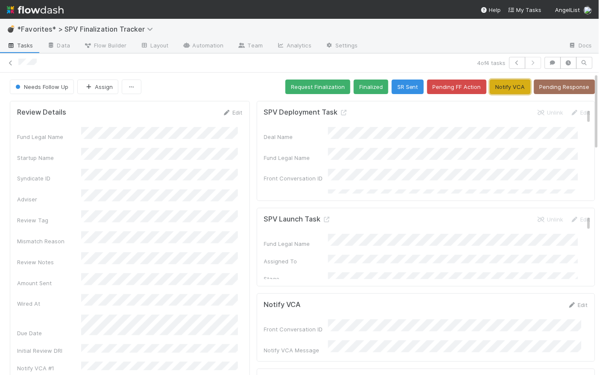
click at [509, 89] on button "Notify VCA" at bounding box center [510, 86] width 41 height 15
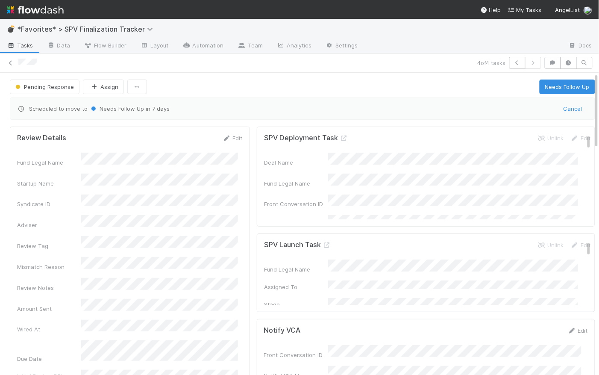
click at [21, 47] on span "Tasks" at bounding box center [20, 45] width 26 height 9
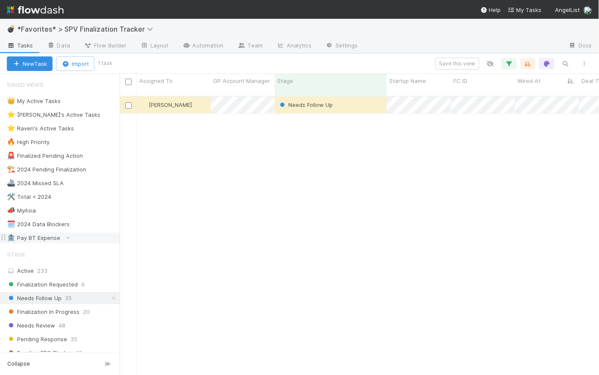
scroll to position [280, 474]
click at [109, 295] on icon at bounding box center [113, 298] width 9 height 6
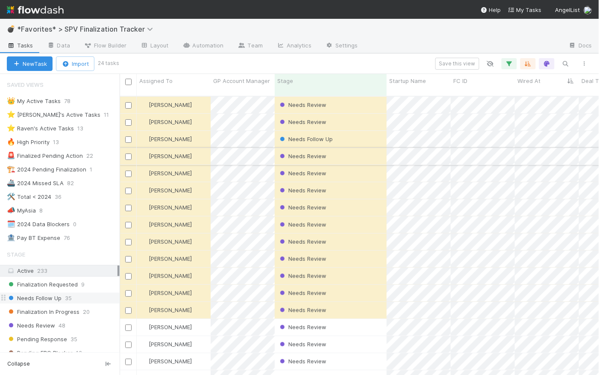
scroll to position [280, 474]
click at [509, 63] on icon "button" at bounding box center [509, 64] width 9 height 8
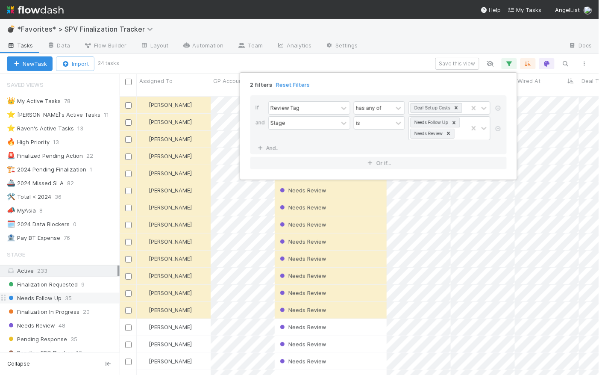
click at [377, 63] on div "2 filters Reset Filters If Review Tag has any of Deal Setup Costs and Stage is …" at bounding box center [299, 187] width 599 height 375
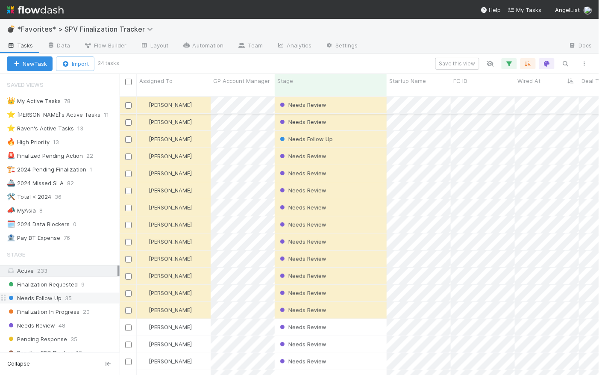
click at [359, 97] on div "Needs Review" at bounding box center [331, 105] width 112 height 17
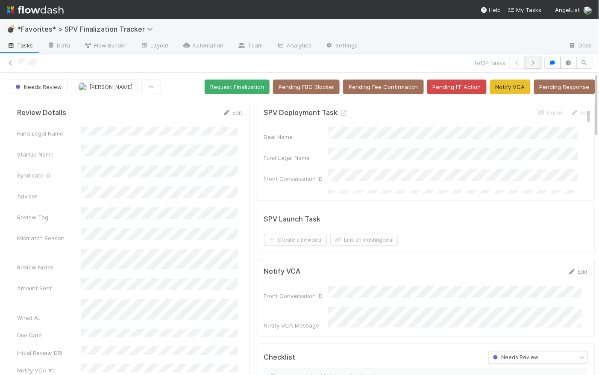
click at [532, 63] on button "button" at bounding box center [533, 63] width 16 height 12
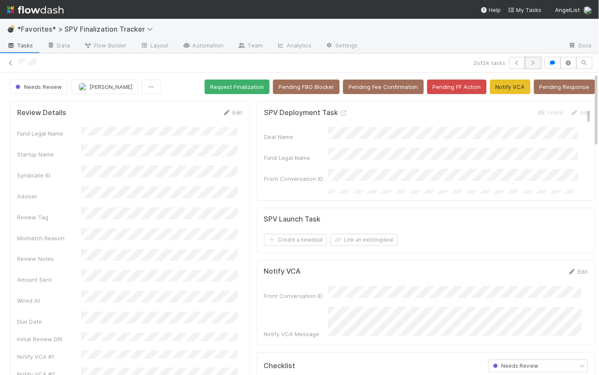
click at [531, 67] on button "button" at bounding box center [533, 63] width 16 height 12
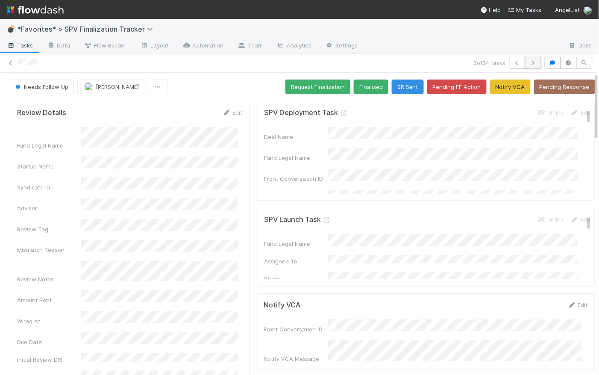
click at [529, 63] on icon "button" at bounding box center [533, 62] width 9 height 5
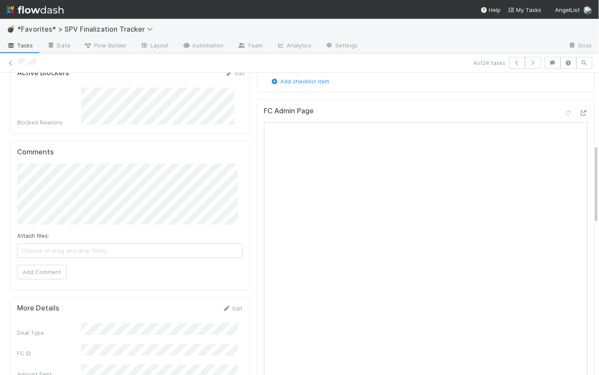
scroll to position [273, 0]
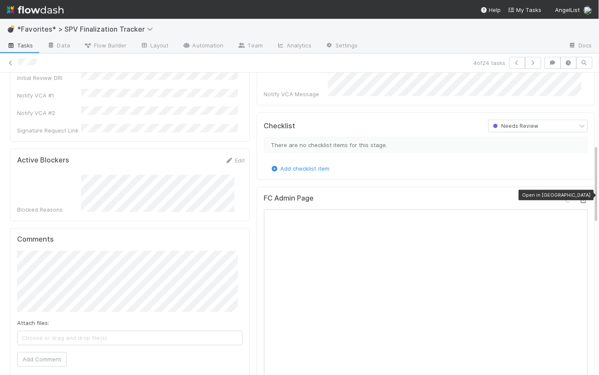
click at [579, 197] on icon at bounding box center [583, 200] width 9 height 6
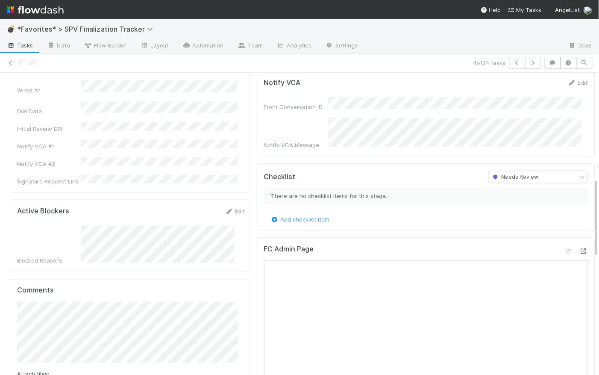
scroll to position [402, 0]
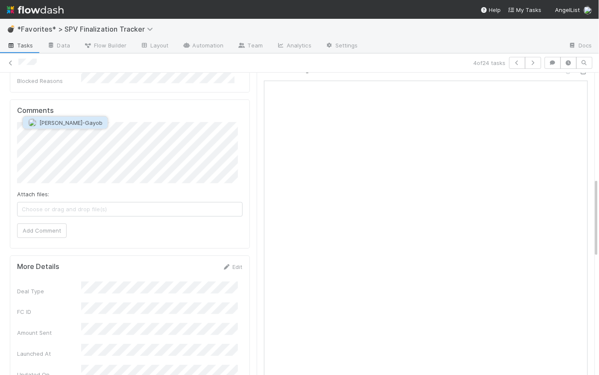
click at [84, 124] on span "[PERSON_NAME]-Gayob" at bounding box center [70, 122] width 63 height 7
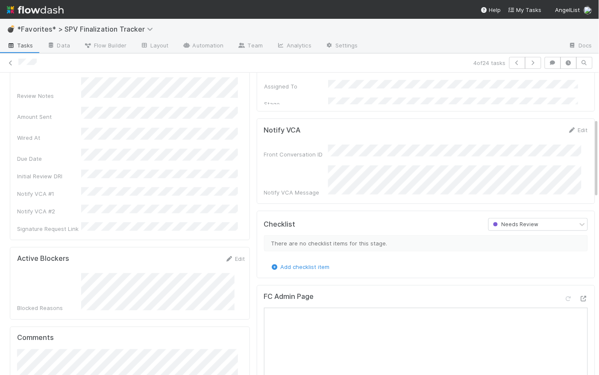
scroll to position [317, 0]
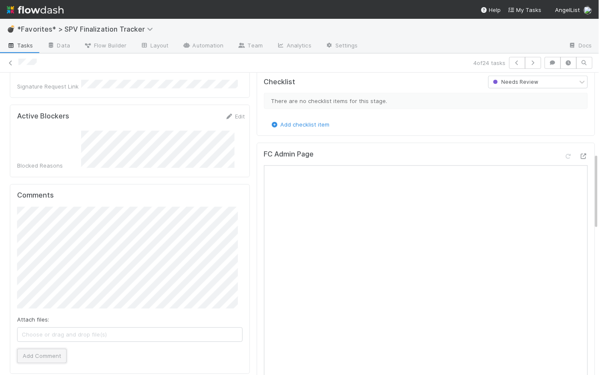
click at [55, 349] on button "Add Comment" at bounding box center [42, 356] width 50 height 15
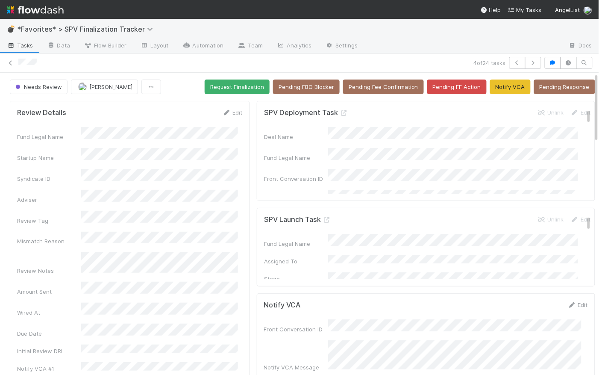
scroll to position [0, 0]
click at [237, 88] on button "Request Finalization" at bounding box center [237, 86] width 65 height 15
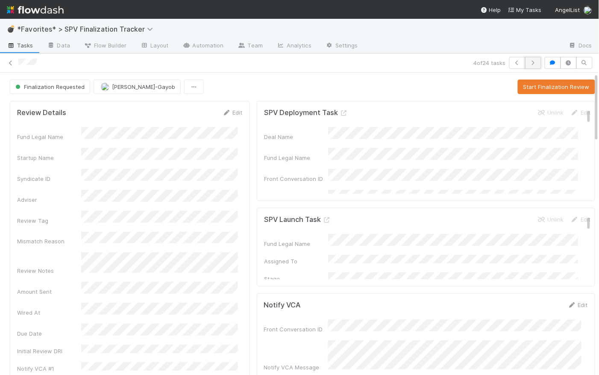
click at [529, 64] on icon "button" at bounding box center [533, 62] width 9 height 5
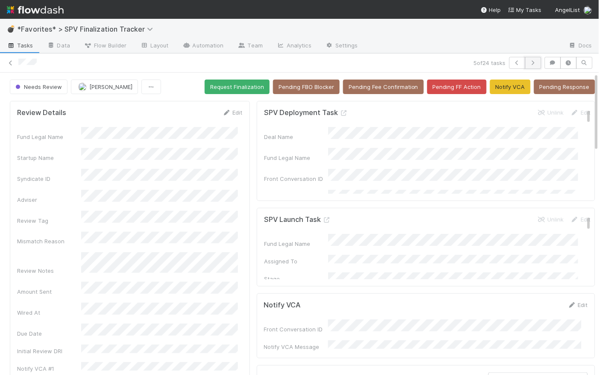
click at [532, 61] on button "button" at bounding box center [533, 63] width 16 height 12
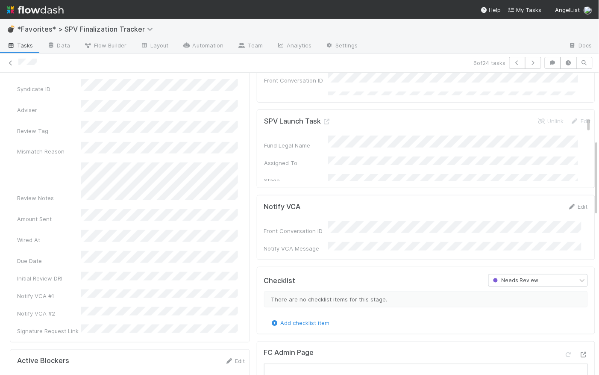
scroll to position [269, 0]
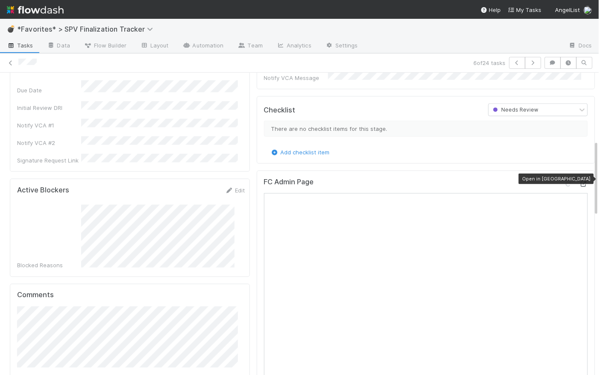
click at [579, 181] on icon at bounding box center [583, 184] width 9 height 6
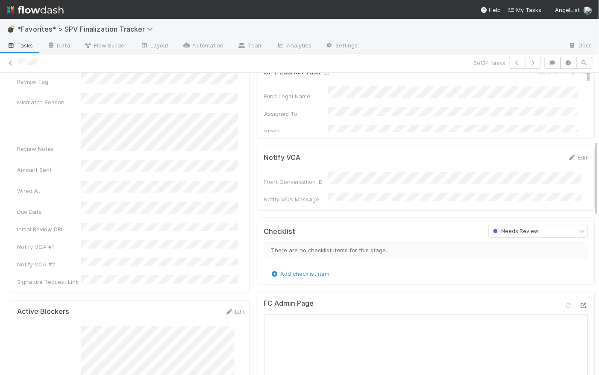
scroll to position [0, 0]
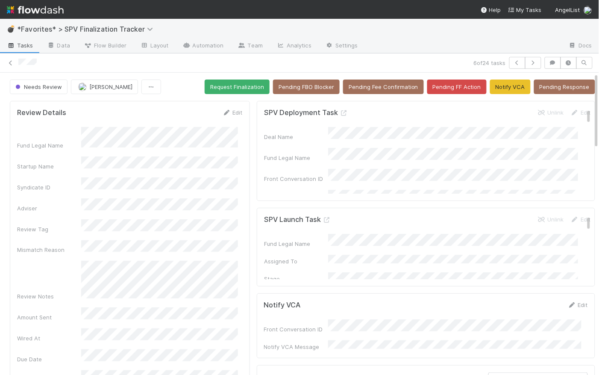
click at [22, 47] on span "Tasks" at bounding box center [20, 45] width 26 height 9
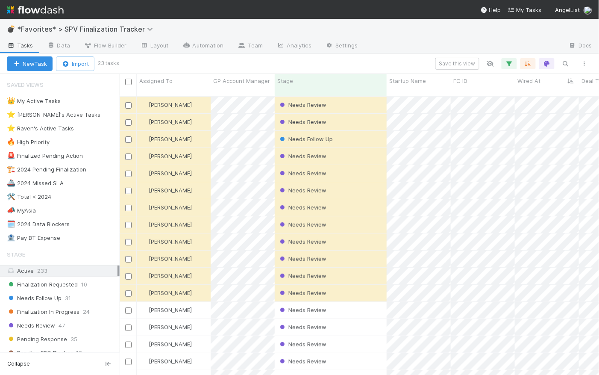
scroll to position [280, 474]
click at [53, 337] on span "Pending Response" at bounding box center [37, 339] width 60 height 11
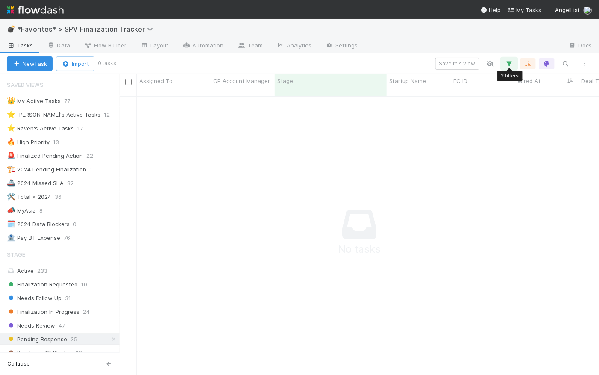
click at [508, 66] on icon "button" at bounding box center [509, 64] width 9 height 8
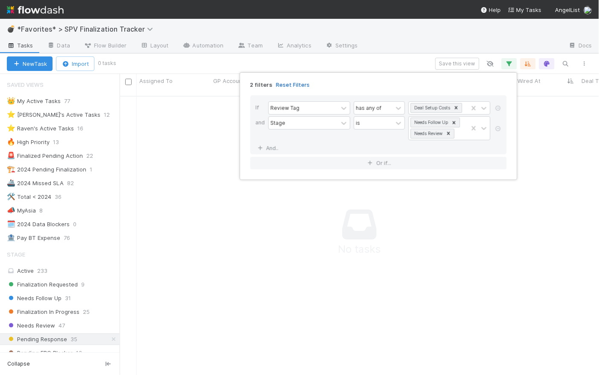
click at [295, 83] on link "Reset Filters" at bounding box center [293, 84] width 34 height 7
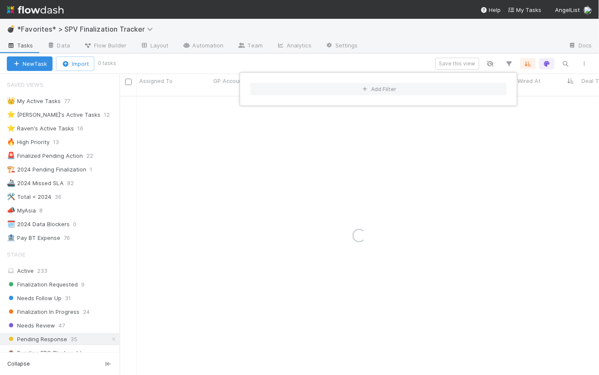
click at [529, 45] on div "Add Filter" at bounding box center [299, 187] width 599 height 375
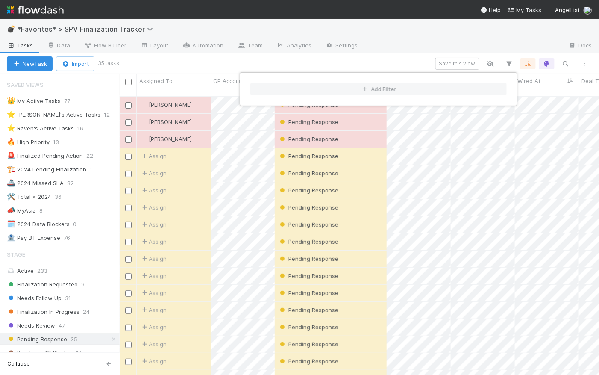
click at [529, 42] on div "Add Filter" at bounding box center [299, 187] width 599 height 375
click at [362, 100] on div "Pending Response" at bounding box center [331, 105] width 112 height 17
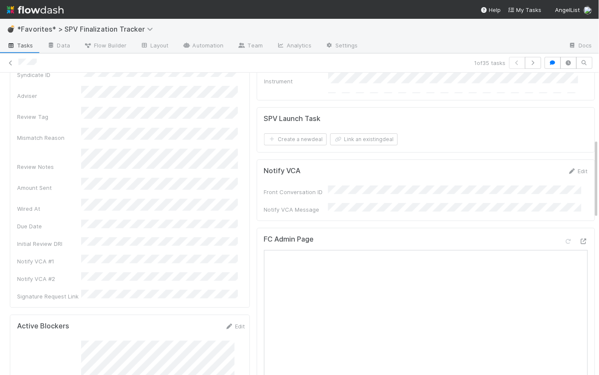
scroll to position [252, 0]
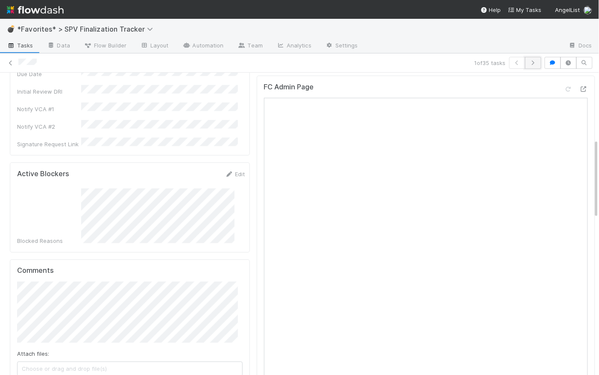
click at [529, 64] on icon "button" at bounding box center [533, 62] width 9 height 5
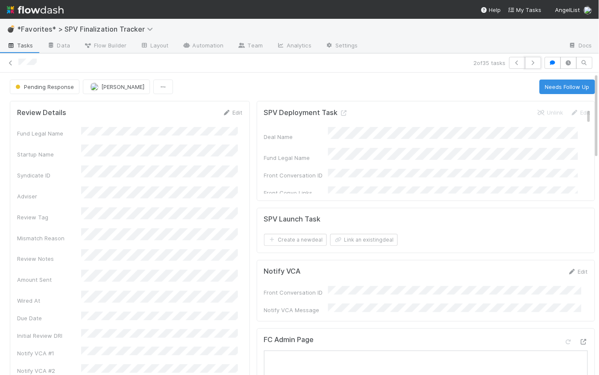
click at [529, 64] on icon "button" at bounding box center [533, 62] width 9 height 5
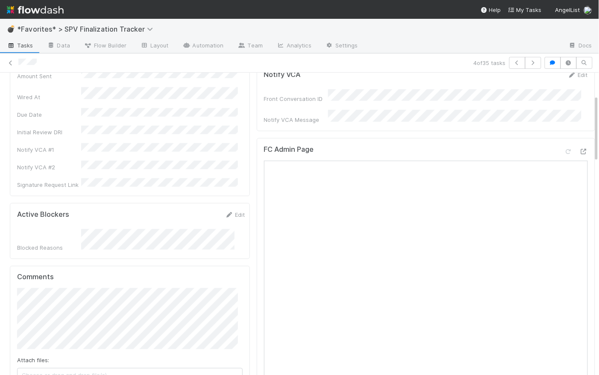
scroll to position [238, 0]
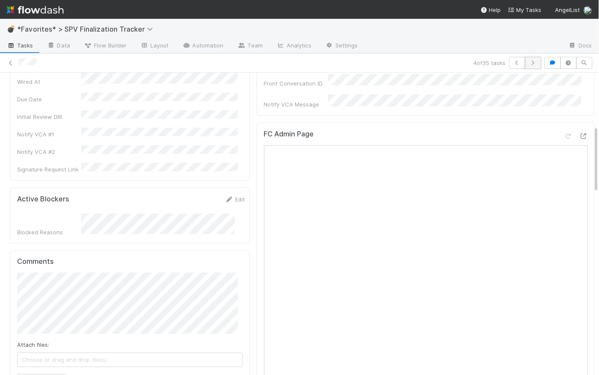
click at [531, 66] on button "button" at bounding box center [533, 63] width 16 height 12
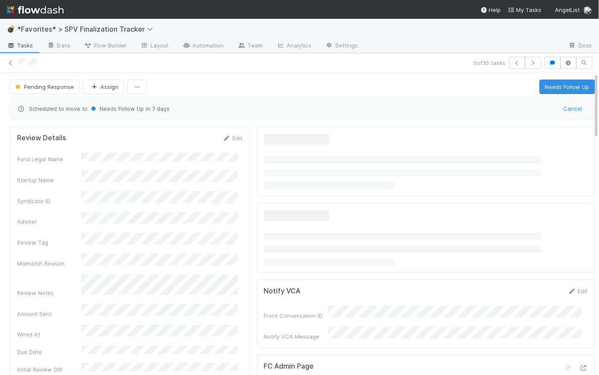
scroll to position [152, 0]
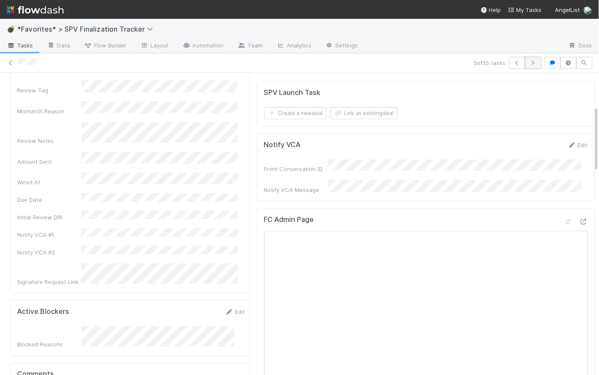
click at [529, 64] on icon "button" at bounding box center [533, 62] width 9 height 5
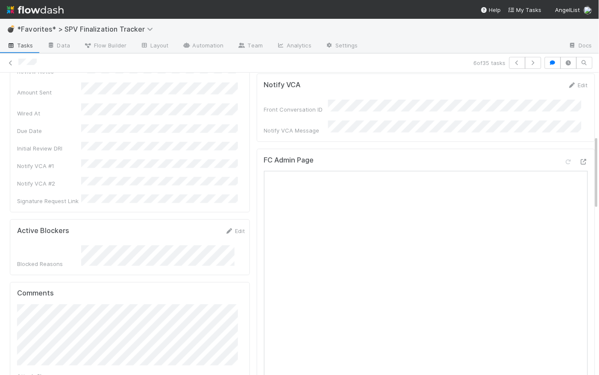
scroll to position [255, 0]
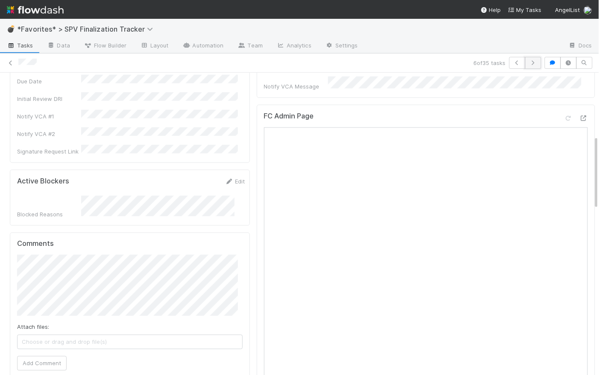
click at [529, 64] on icon "button" at bounding box center [533, 62] width 9 height 5
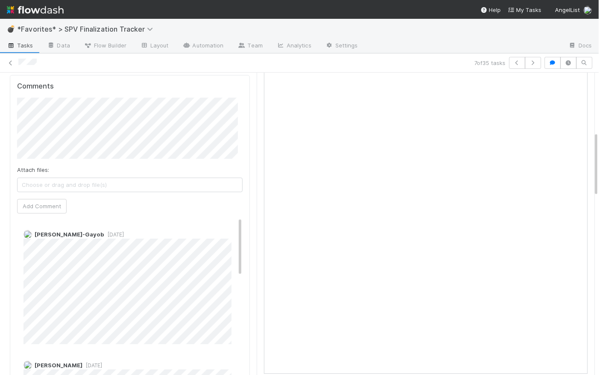
scroll to position [495, 0]
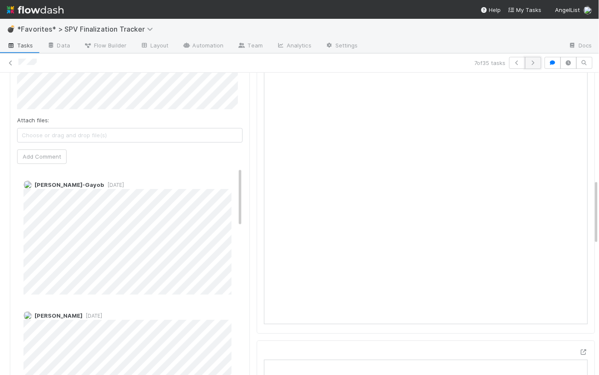
click at [531, 65] on icon "button" at bounding box center [533, 62] width 9 height 5
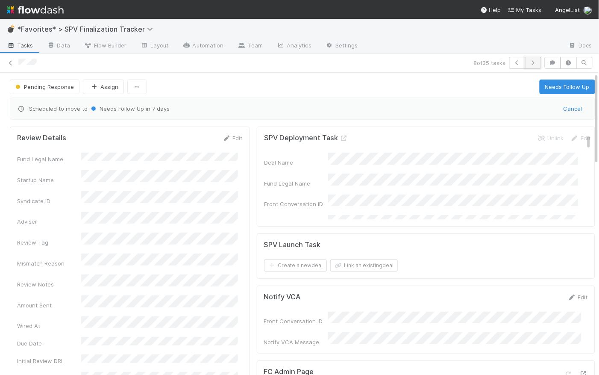
click at [531, 62] on icon "button" at bounding box center [533, 62] width 9 height 5
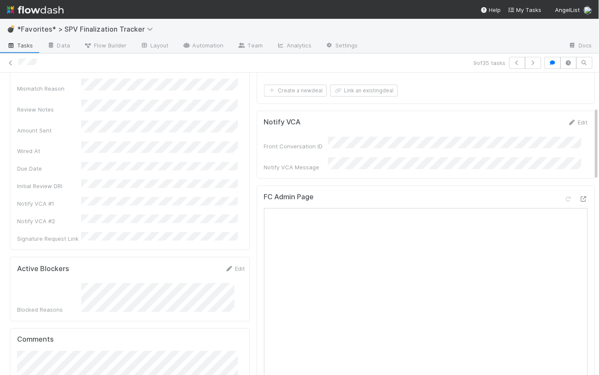
scroll to position [288, 0]
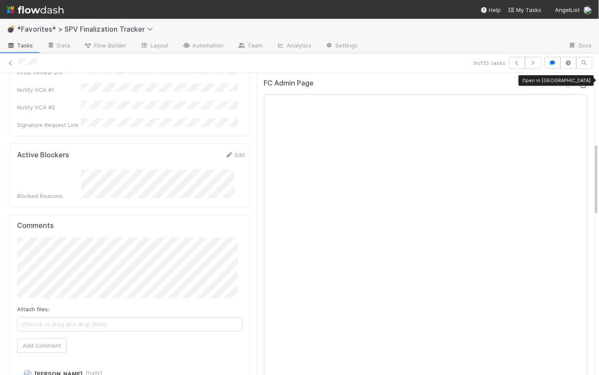
click at [579, 82] on icon at bounding box center [583, 85] width 9 height 6
click at [532, 64] on icon "button" at bounding box center [533, 62] width 9 height 5
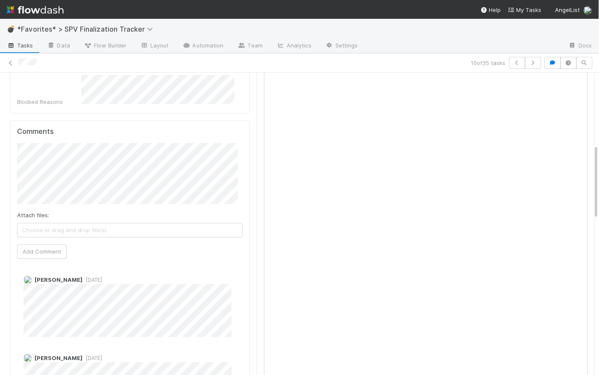
scroll to position [180, 0]
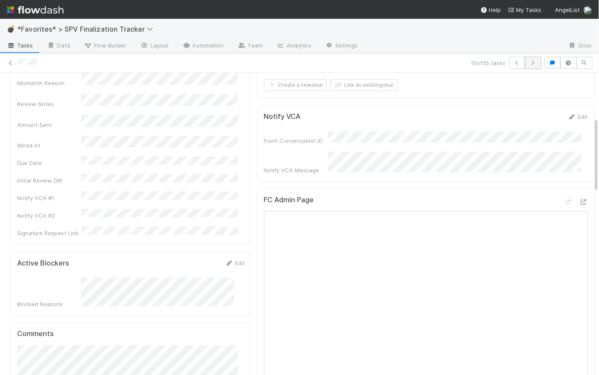
click at [529, 63] on icon "button" at bounding box center [533, 62] width 9 height 5
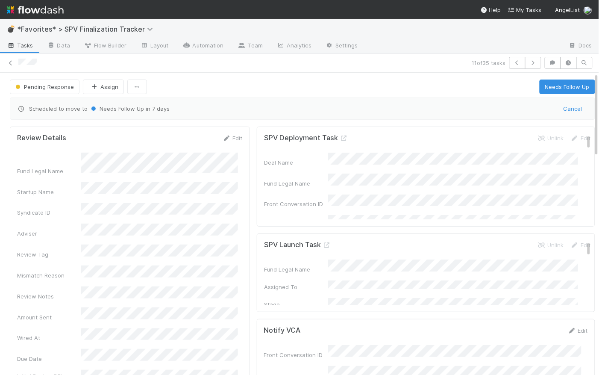
scroll to position [253, 0]
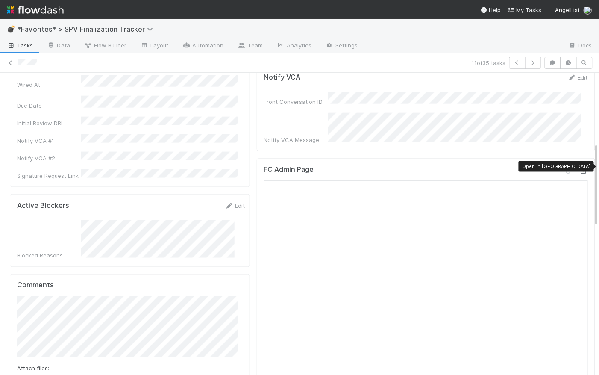
click at [579, 168] on icon at bounding box center [583, 171] width 9 height 6
click at [531, 62] on icon "button" at bounding box center [533, 62] width 9 height 5
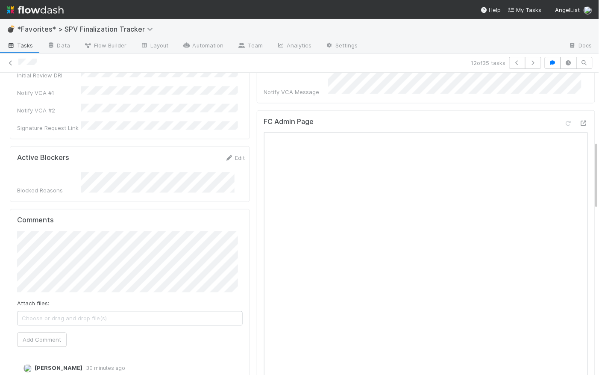
scroll to position [36, 0]
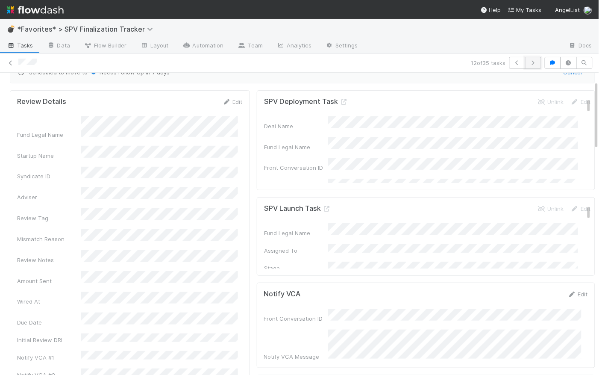
click at [531, 61] on icon "button" at bounding box center [533, 62] width 9 height 5
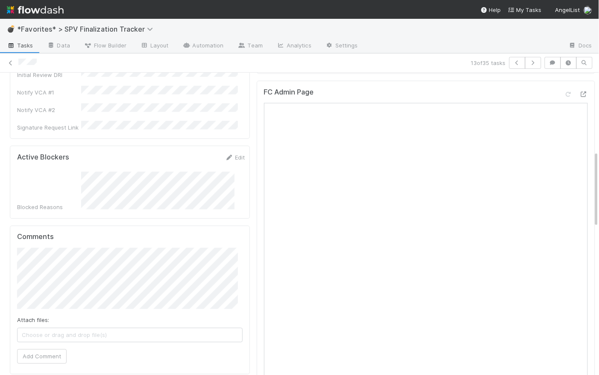
scroll to position [235, 0]
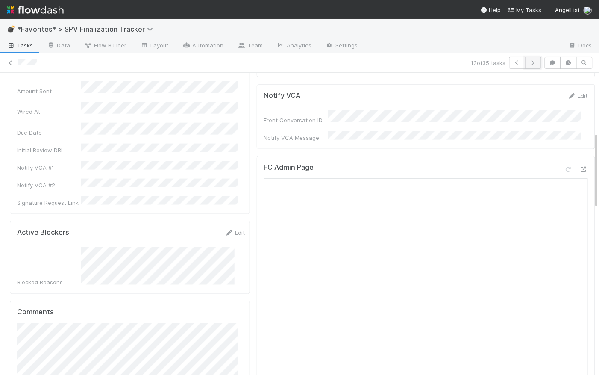
click at [532, 62] on button "button" at bounding box center [533, 63] width 16 height 12
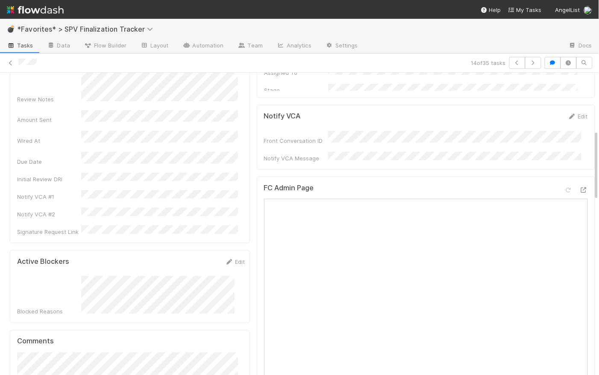
scroll to position [246, 0]
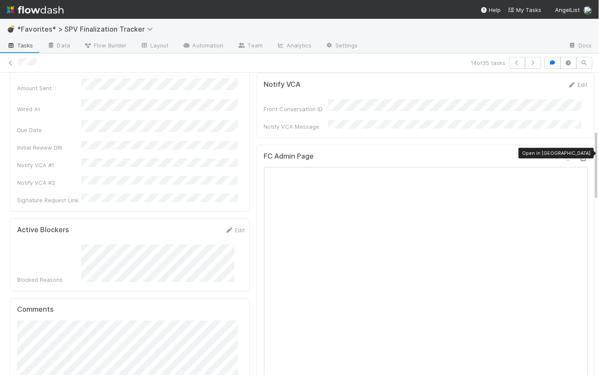
click at [579, 155] on icon at bounding box center [583, 158] width 9 height 6
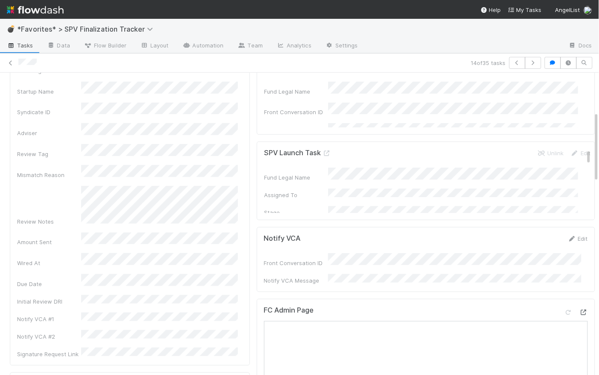
scroll to position [0, 0]
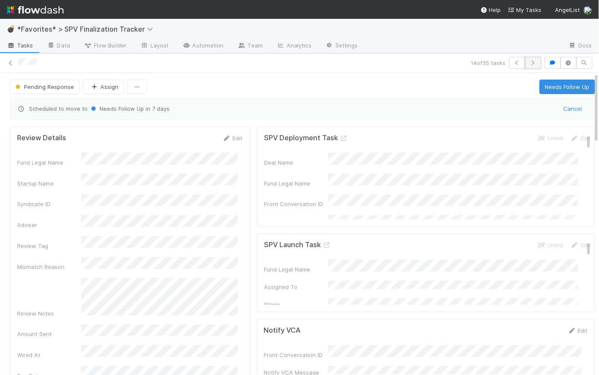
click at [529, 62] on icon "button" at bounding box center [533, 62] width 9 height 5
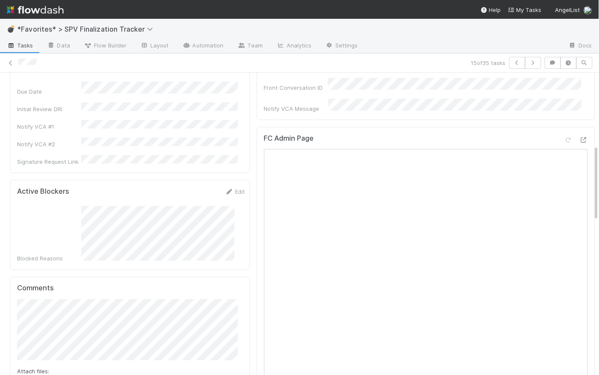
scroll to position [287, 0]
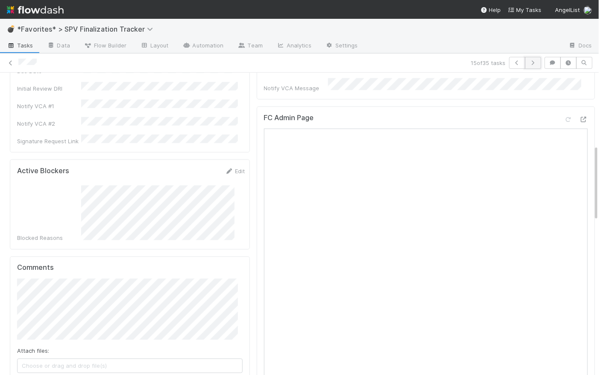
click at [531, 60] on icon "button" at bounding box center [533, 62] width 9 height 5
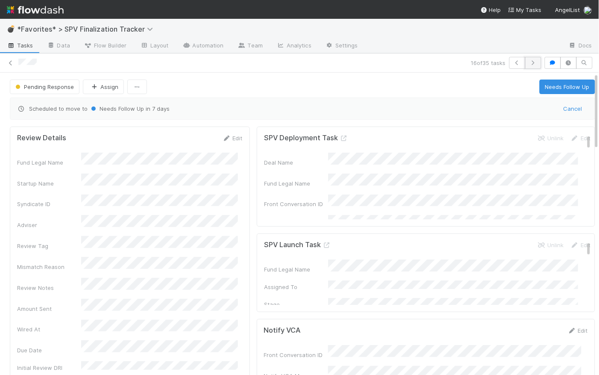
click at [530, 62] on icon "button" at bounding box center [533, 62] width 9 height 5
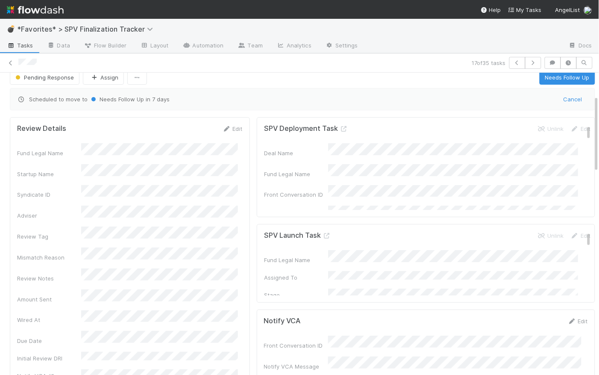
scroll to position [128, 0]
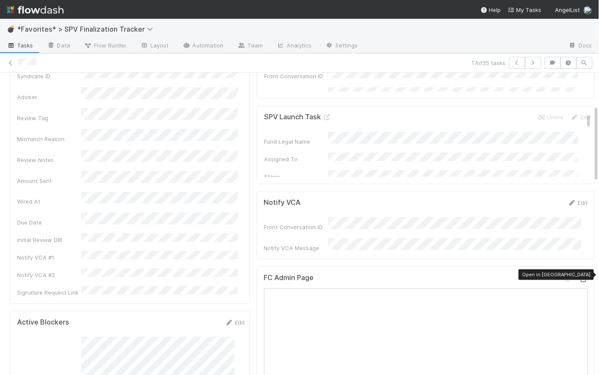
click at [579, 276] on icon at bounding box center [583, 279] width 9 height 6
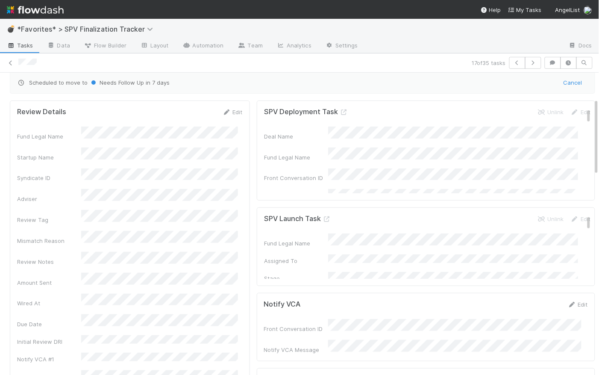
scroll to position [0, 0]
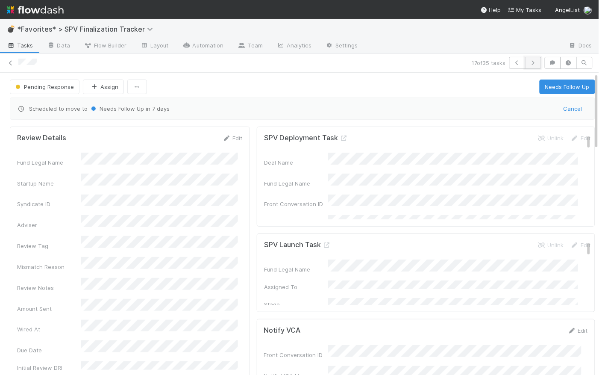
click at [532, 62] on button "button" at bounding box center [533, 63] width 16 height 12
click at [24, 43] on span "Tasks" at bounding box center [20, 45] width 26 height 9
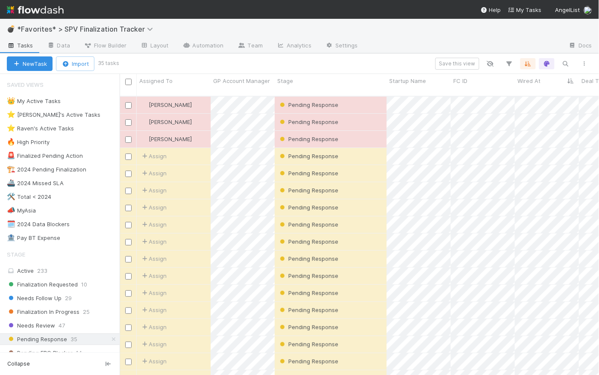
scroll to position [280, 474]
click at [109, 340] on icon at bounding box center [113, 339] width 9 height 6
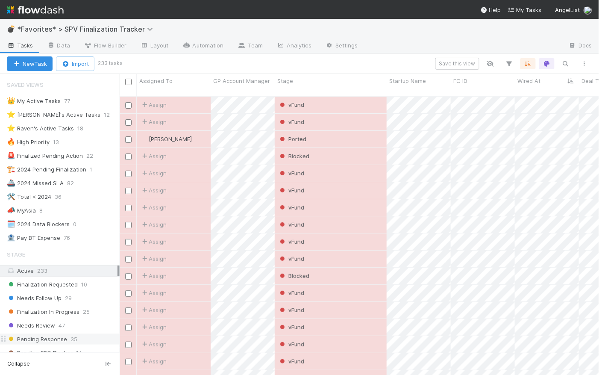
scroll to position [280, 474]
click at [76, 184] on icon at bounding box center [78, 183] width 9 height 6
click at [81, 182] on div "View Settings Default for everyone Rename this view Delete this view" at bounding box center [299, 187] width 599 height 375
click at [52, 182] on div "🚢 2024 Missed SLA" at bounding box center [35, 183] width 57 height 11
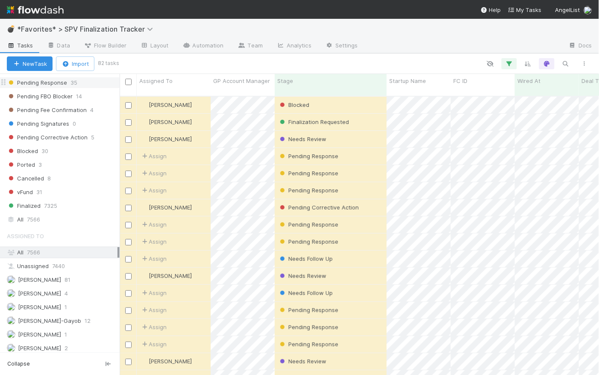
scroll to position [49, 0]
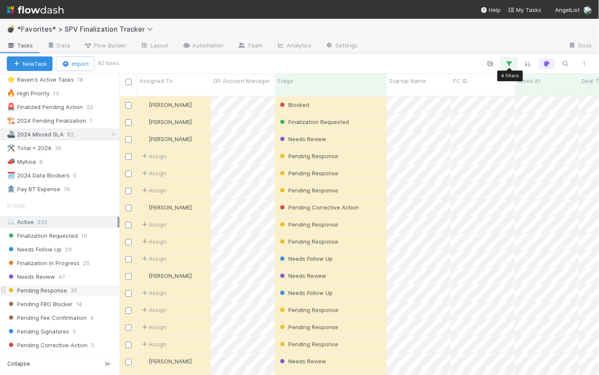
click at [510, 62] on icon "button" at bounding box center [509, 64] width 9 height 8
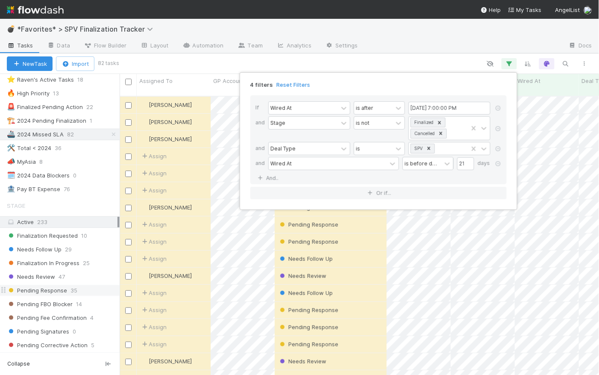
click at [430, 60] on div "4 filters Reset Filters If Wired At is after 12/31/2023 7:00:00 PM and Stage is…" at bounding box center [299, 187] width 599 height 375
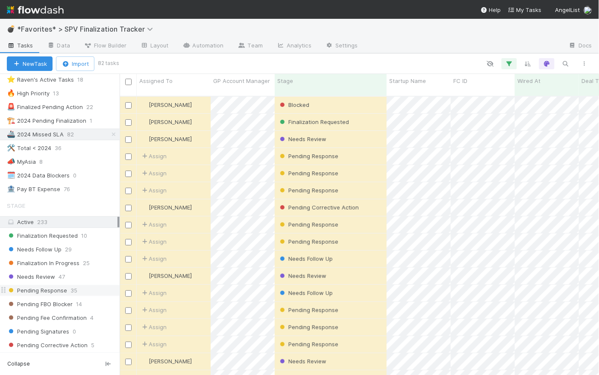
click at [437, 57] on div "New Task Import 82 tasks" at bounding box center [299, 63] width 599 height 21
click at [53, 121] on div "🏗️ 2024 Pending Finalization" at bounding box center [46, 120] width 79 height 11
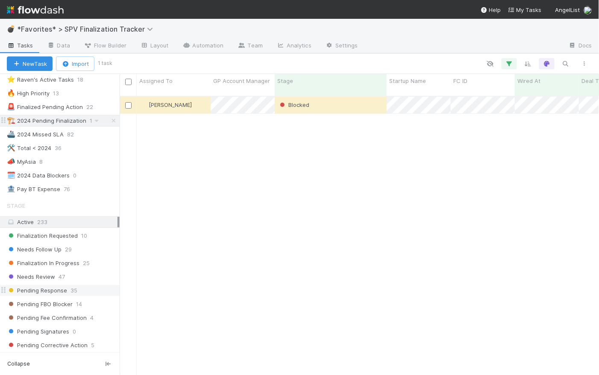
scroll to position [280, 474]
click at [510, 62] on icon "button" at bounding box center [509, 64] width 9 height 8
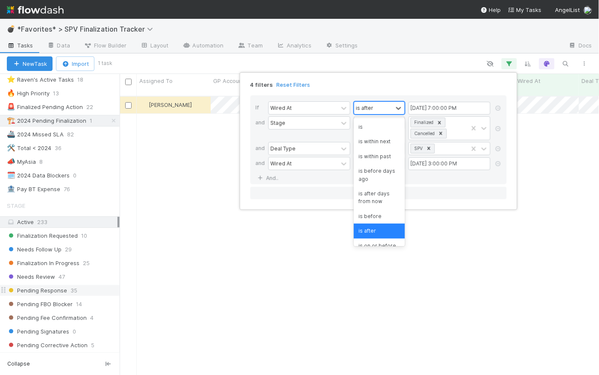
click at [385, 103] on div "is after" at bounding box center [373, 108] width 38 height 12
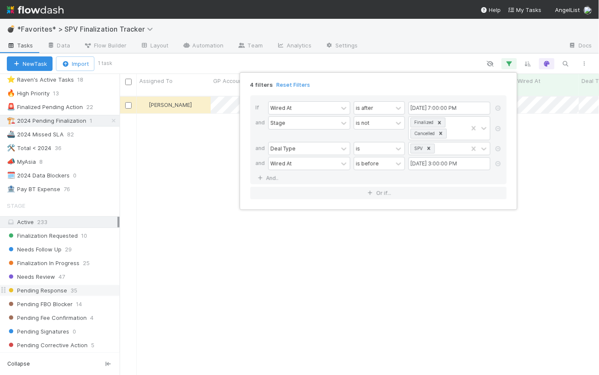
click at [401, 93] on div "If Wired At is after 12/31/2023 7:00:00 PM and Stage is not Finalized Cancelled…" at bounding box center [378, 146] width 270 height 117
click at [393, 164] on div at bounding box center [399, 163] width 12 height 12
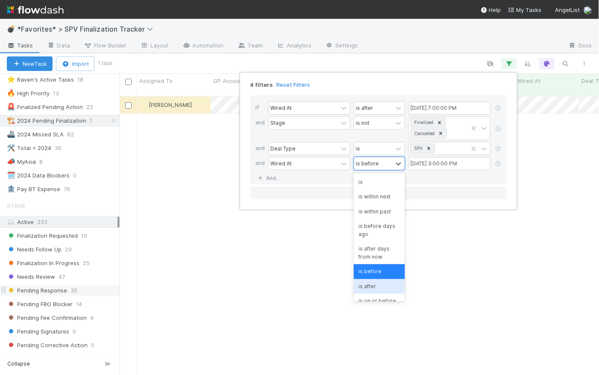
click at [388, 286] on div "is after" at bounding box center [379, 286] width 51 height 15
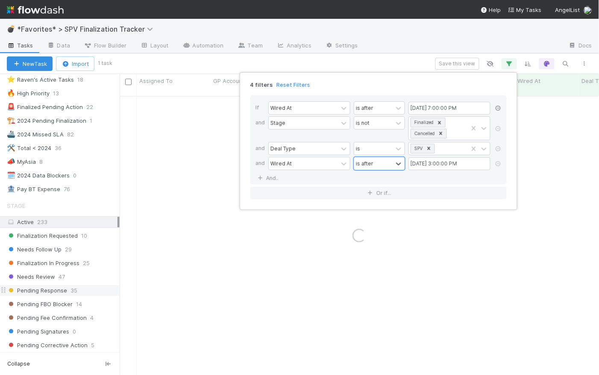
click at [500, 108] on icon at bounding box center [498, 108] width 9 height 5
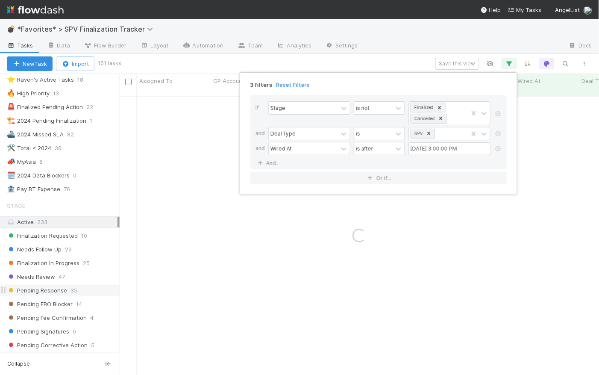
click at [397, 86] on div "3 filters Reset Filters" at bounding box center [378, 82] width 270 height 12
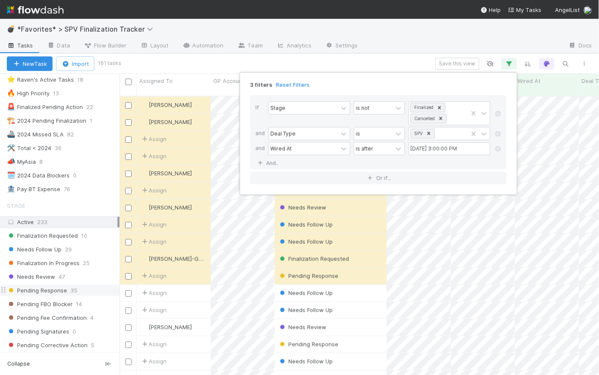
scroll to position [280, 474]
click at [391, 81] on div "3 filters Reset Filters" at bounding box center [378, 82] width 270 height 12
click at [397, 62] on div "3 filters Reset Filters If Stage is not Finalized Cancelled and Deal Type is SP…" at bounding box center [299, 187] width 599 height 375
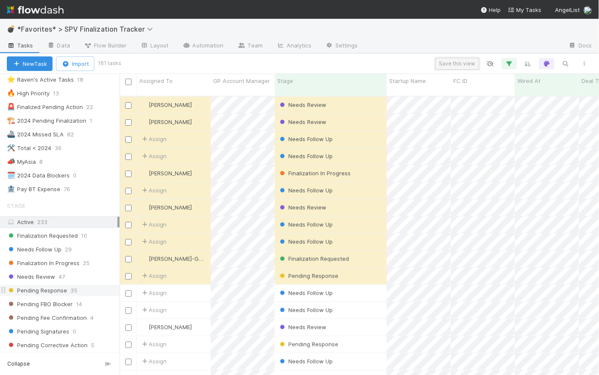
click at [461, 63] on button "Save this view" at bounding box center [457, 64] width 44 height 12
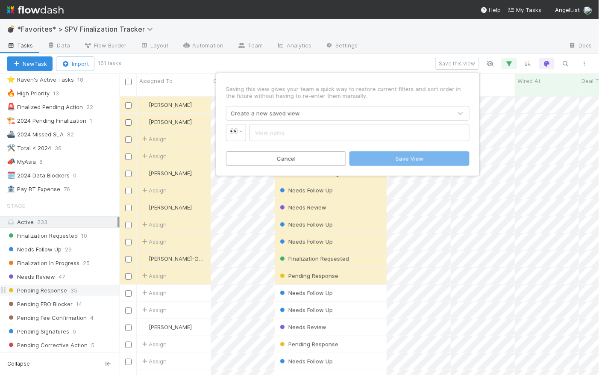
click at [320, 113] on div "Create a new saved view" at bounding box center [339, 113] width 226 height 14
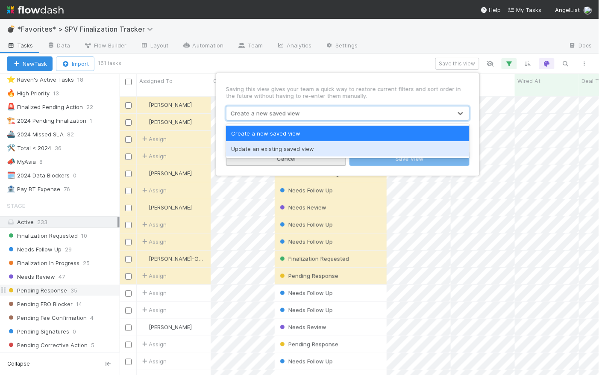
click at [310, 149] on div "Update an existing saved view" at bounding box center [347, 148] width 243 height 15
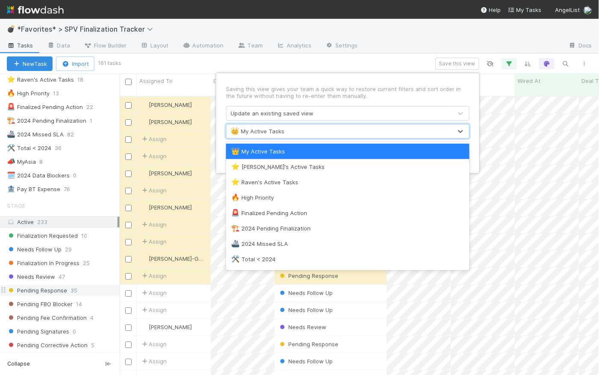
click at [314, 129] on div "👑 My Active Tasks" at bounding box center [339, 131] width 226 height 14
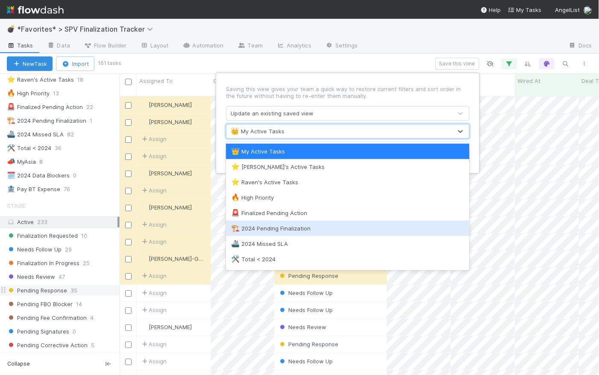
click at [317, 229] on div "🏗️ 2024 Pending Finalization" at bounding box center [347, 228] width 233 height 9
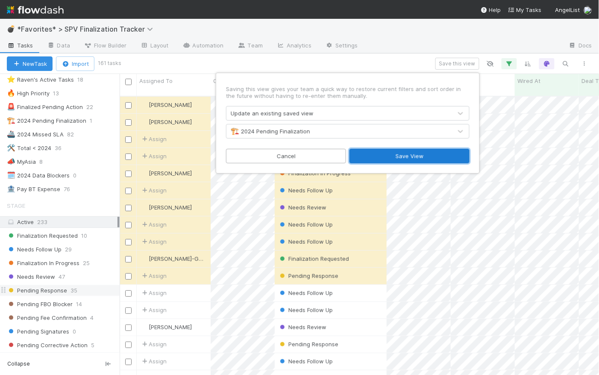
click at [419, 155] on button "Save View" at bounding box center [409, 156] width 120 height 15
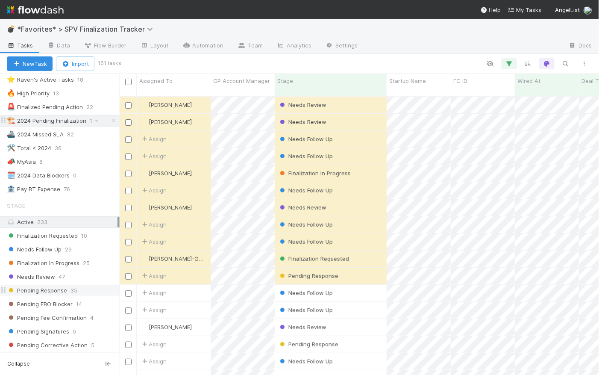
click at [69, 119] on div "🏗️ 2024 Pending Finalization" at bounding box center [46, 120] width 79 height 11
click at [94, 120] on icon at bounding box center [96, 121] width 9 height 6
click at [79, 172] on div "Rename this view" at bounding box center [67, 172] width 87 height 13
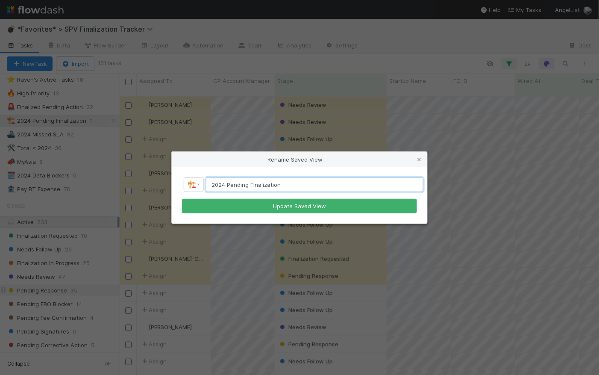
click at [224, 183] on input "2024 Pending Finalization" at bounding box center [314, 184] width 217 height 15
type input "2025 Pending Finalization"
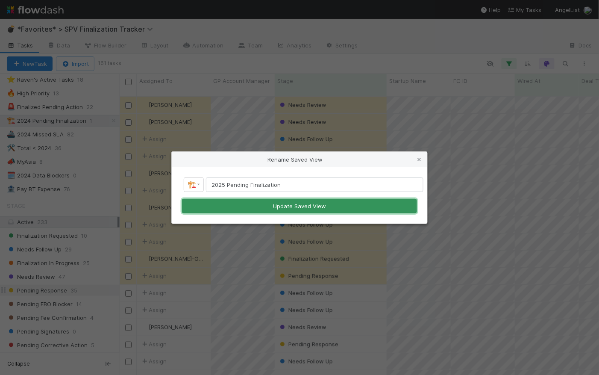
click at [313, 208] on button "Update Saved View" at bounding box center [299, 206] width 235 height 15
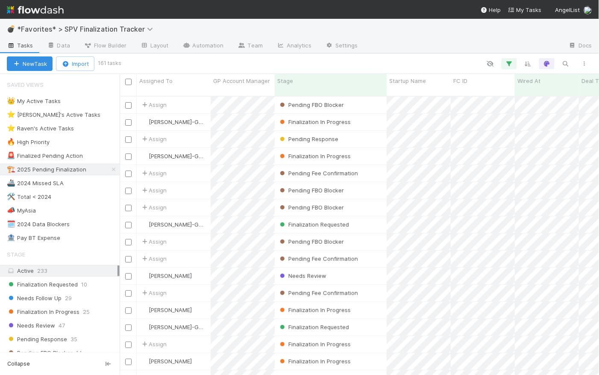
scroll to position [280, 474]
click at [77, 182] on icon at bounding box center [78, 183] width 9 height 6
click at [71, 232] on div "Rename this view" at bounding box center [67, 235] width 87 height 13
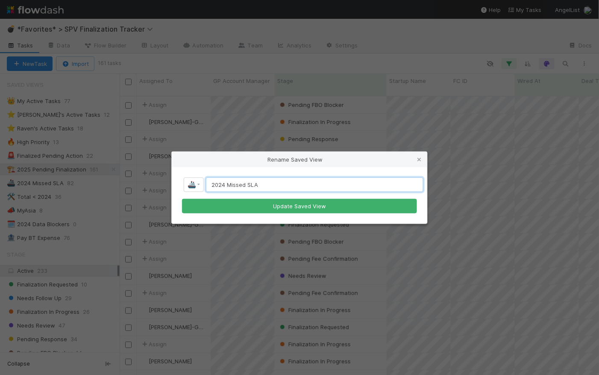
click at [266, 182] on input "2024 Missed SLA" at bounding box center [314, 184] width 217 height 15
drag, startPoint x: 247, startPoint y: 182, endPoint x: 228, endPoint y: 181, distance: 18.8
click at [228, 181] on input "2024 Missed SLA" at bounding box center [314, 184] width 217 height 15
type input "2024 Not Finalized"
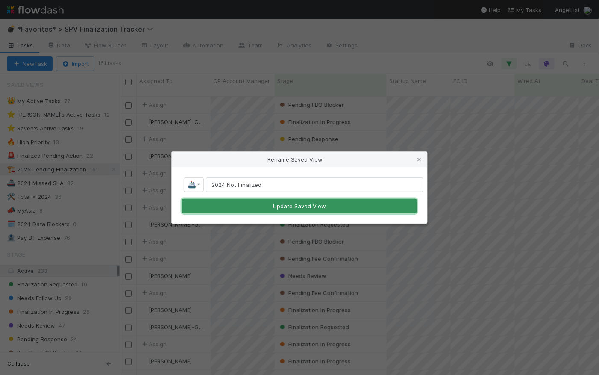
click at [308, 206] on button "Update Saved View" at bounding box center [299, 206] width 235 height 15
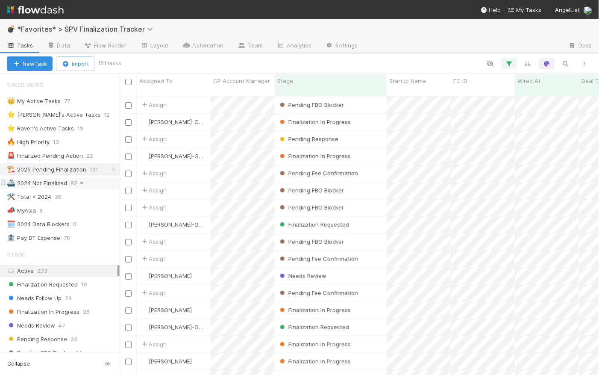
click at [81, 182] on icon at bounding box center [81, 183] width 9 height 6
click at [92, 179] on div "View Settings Default for everyone Rename this view Delete this view" at bounding box center [299, 187] width 599 height 375
click at [55, 179] on div "🚢 2024 Not Finalized" at bounding box center [37, 183] width 60 height 11
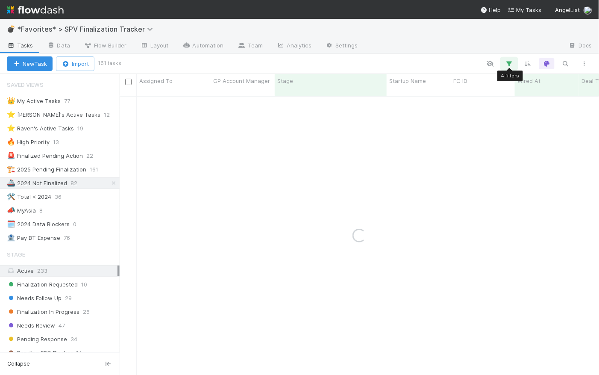
click at [510, 62] on icon "button" at bounding box center [509, 64] width 9 height 8
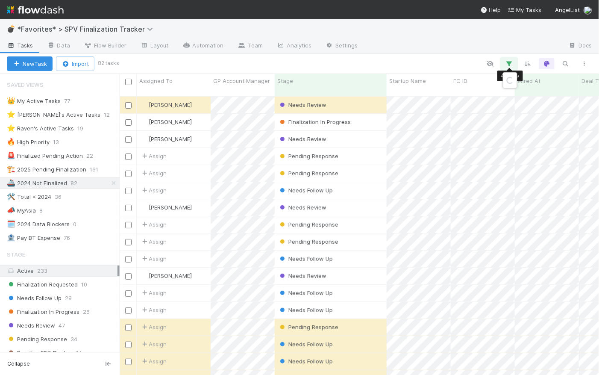
scroll to position [280, 474]
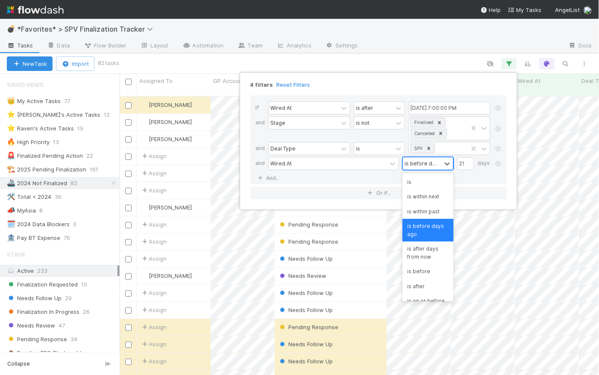
click at [431, 164] on div "is before days ago" at bounding box center [422, 163] width 35 height 8
click at [428, 273] on div "is before" at bounding box center [427, 271] width 51 height 15
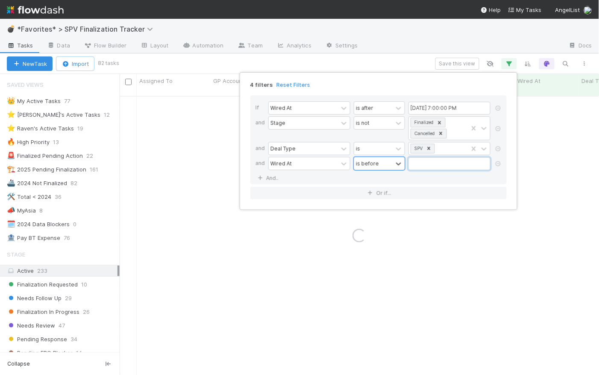
click at [459, 163] on input "text" at bounding box center [449, 163] width 82 height 13
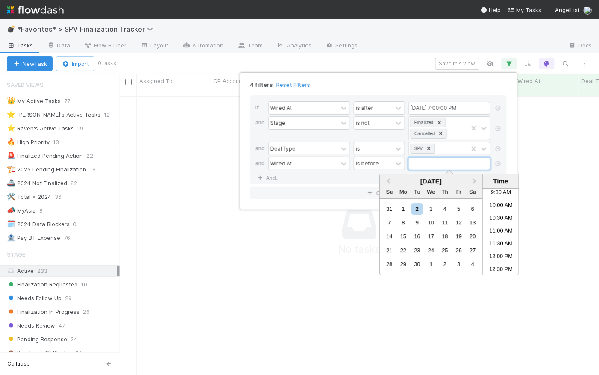
scroll to position [274, 474]
click at [388, 179] on span "Previous Month" at bounding box center [388, 181] width 0 height 10
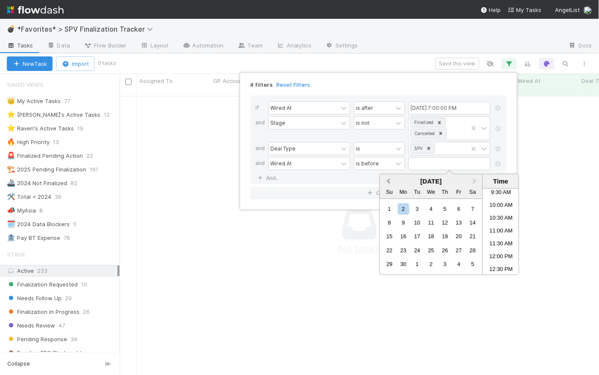
click at [388, 179] on span "Previous Month" at bounding box center [388, 181] width 0 height 10
click at [431, 206] on div "1" at bounding box center [431, 209] width 12 height 12
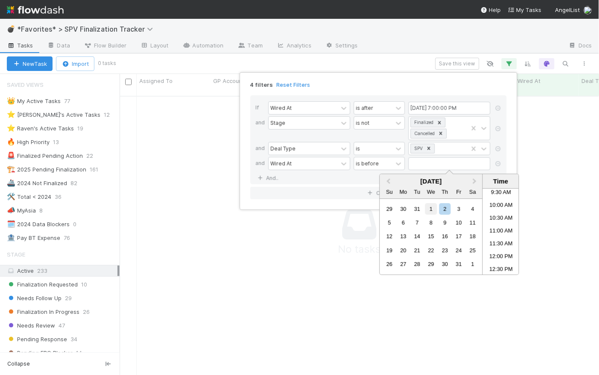
type input "01/01/2025 12:00:00 AM"
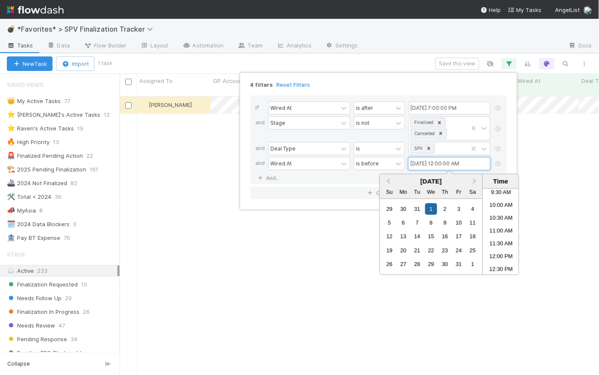
scroll to position [280, 474]
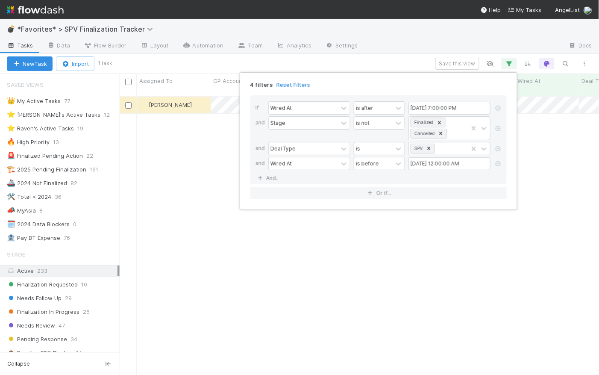
click at [432, 86] on div "4 filters Reset Filters" at bounding box center [378, 82] width 270 height 12
click at [411, 61] on div "4 filters Reset Filters If Wired At is after 12/31/2023 7:00:00 PM and Stage is…" at bounding box center [299, 187] width 599 height 375
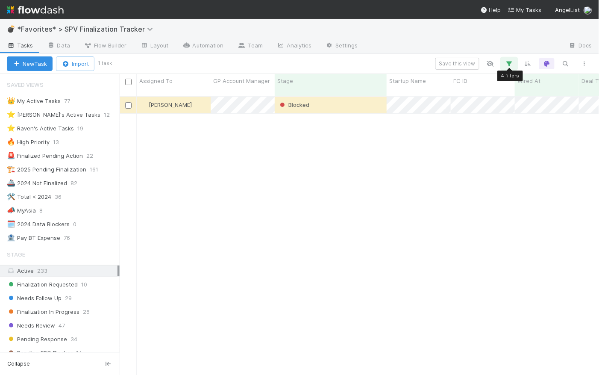
click at [514, 59] on button "button" at bounding box center [509, 63] width 15 height 11
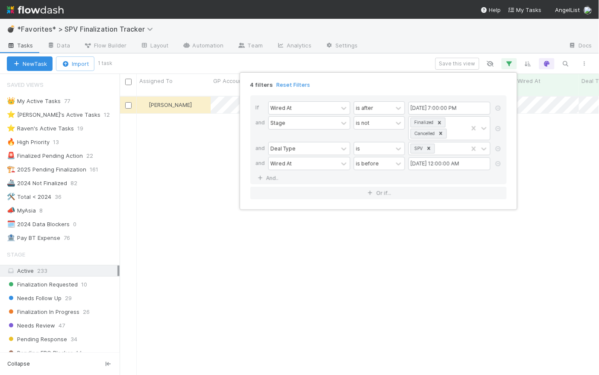
click at [408, 57] on div "4 filters Reset Filters If Wired At is after 12/31/2023 7:00:00 PM and Stage is…" at bounding box center [299, 187] width 599 height 375
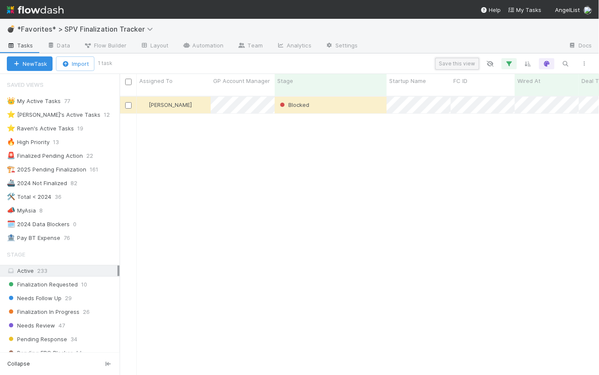
click at [461, 65] on button "Save this view" at bounding box center [457, 64] width 44 height 12
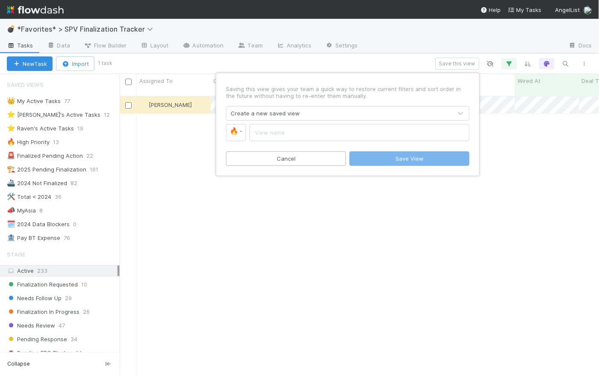
click at [317, 113] on div "Create a new saved view" at bounding box center [339, 113] width 226 height 14
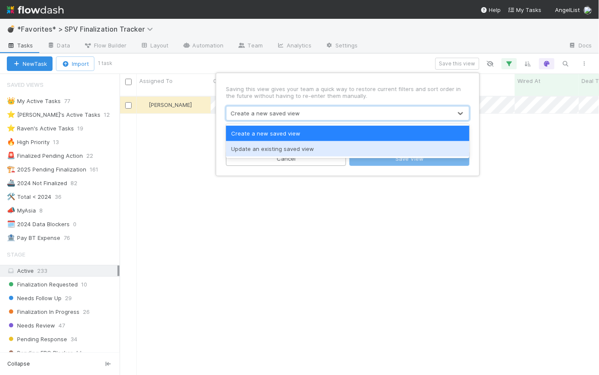
click at [314, 147] on div "Update an existing saved view" at bounding box center [347, 148] width 243 height 15
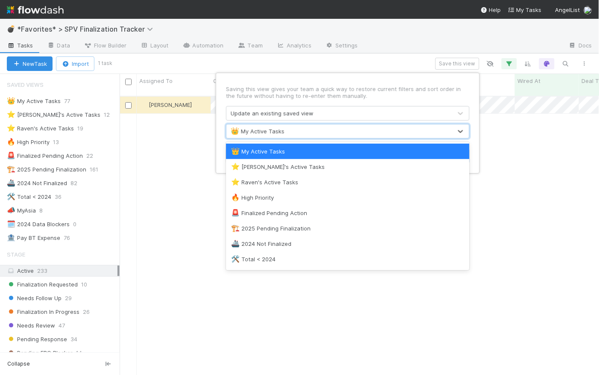
click at [317, 130] on div "👑 My Active Tasks" at bounding box center [339, 131] width 226 height 14
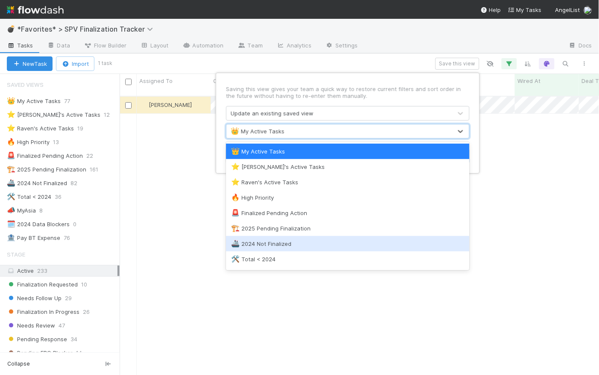
click at [325, 241] on div "🚢 2024 Not Finalized" at bounding box center [347, 243] width 233 height 9
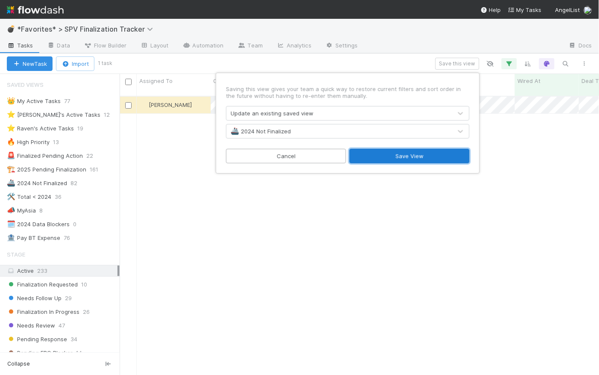
click at [415, 158] on button "Save View" at bounding box center [409, 156] width 120 height 15
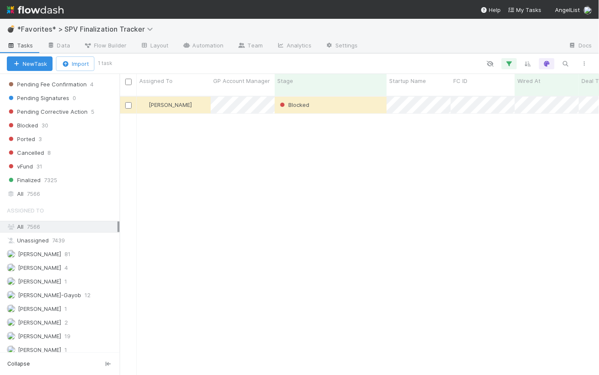
scroll to position [284, 0]
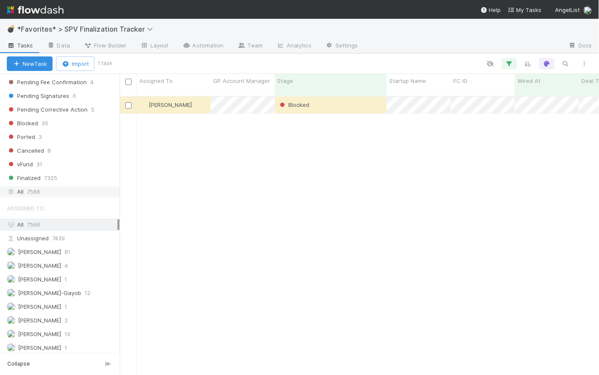
click at [65, 188] on div "All 7566" at bounding box center [62, 191] width 111 height 11
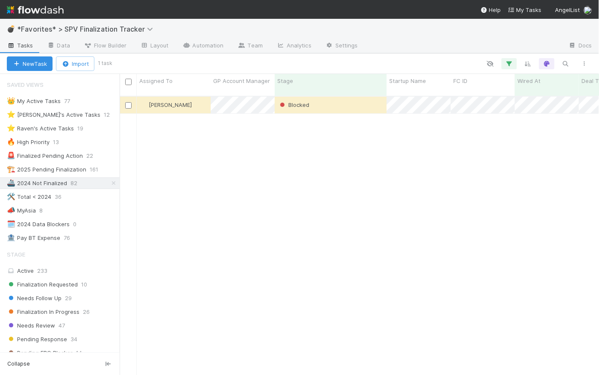
scroll to position [280, 474]
click at [407, 61] on div at bounding box center [352, 63] width 483 height 11
click at [50, 200] on div "🛠️ Total < 2024 36" at bounding box center [63, 196] width 113 height 11
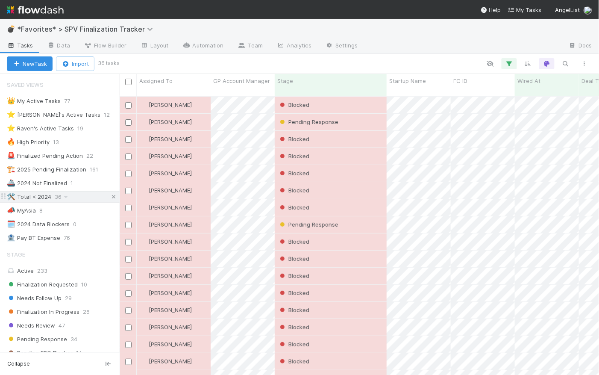
click at [111, 195] on icon at bounding box center [113, 197] width 9 height 6
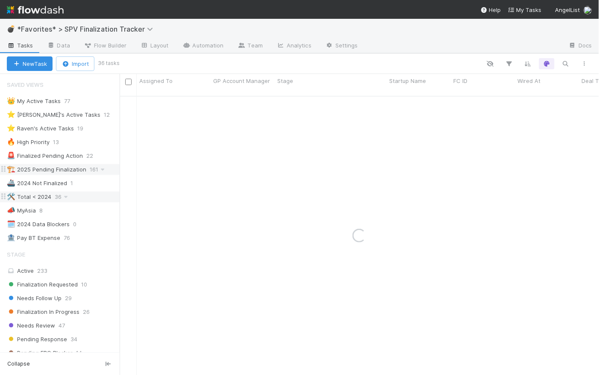
click at [59, 167] on div "🏗️ 2025 Pending Finalization" at bounding box center [46, 169] width 79 height 11
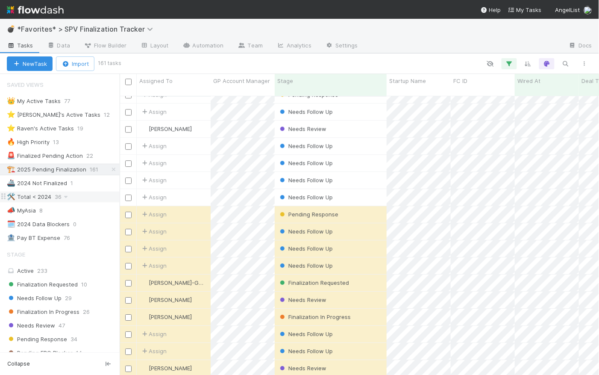
scroll to position [961, 0]
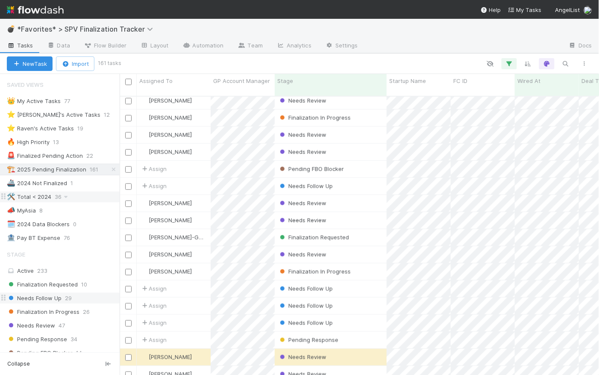
click at [56, 298] on span "Needs Follow Up" at bounding box center [34, 298] width 55 height 11
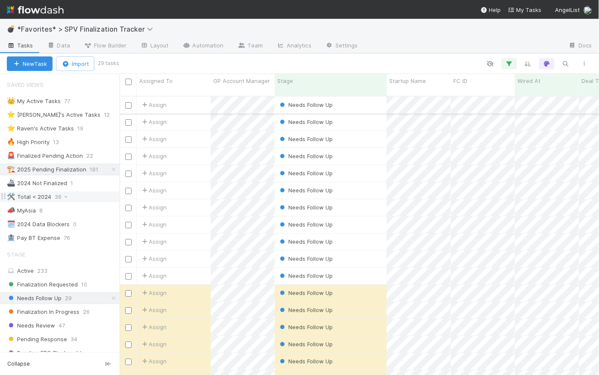
click at [363, 97] on div "Needs Follow Up" at bounding box center [331, 105] width 112 height 17
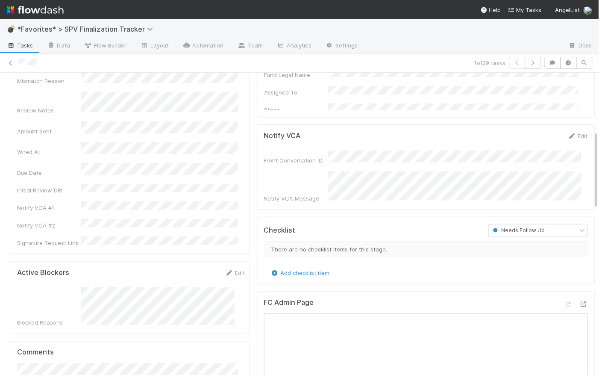
scroll to position [266, 0]
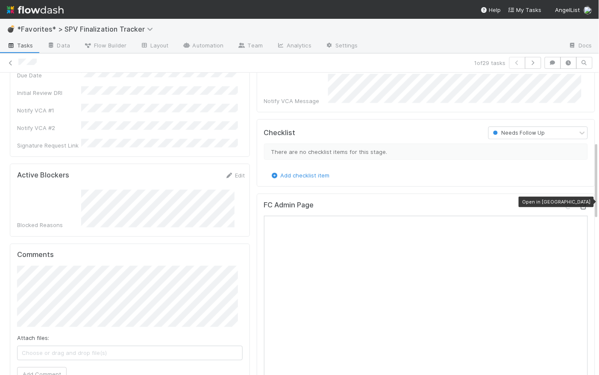
click at [579, 204] on icon at bounding box center [583, 207] width 9 height 6
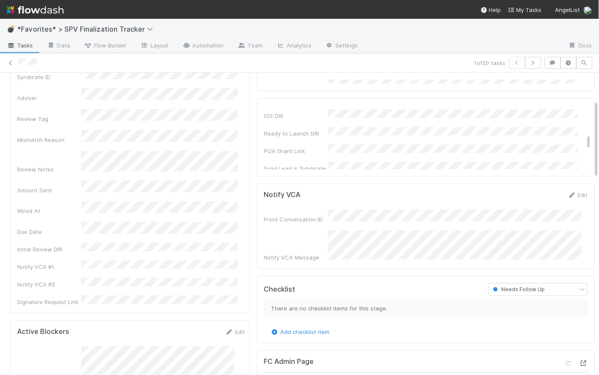
scroll to position [106, 0]
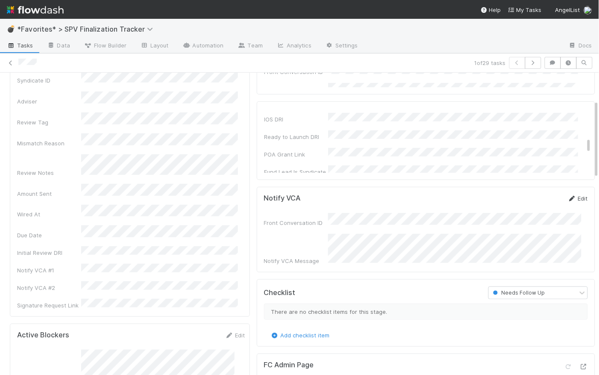
click at [572, 197] on link "Edit" at bounding box center [578, 198] width 20 height 7
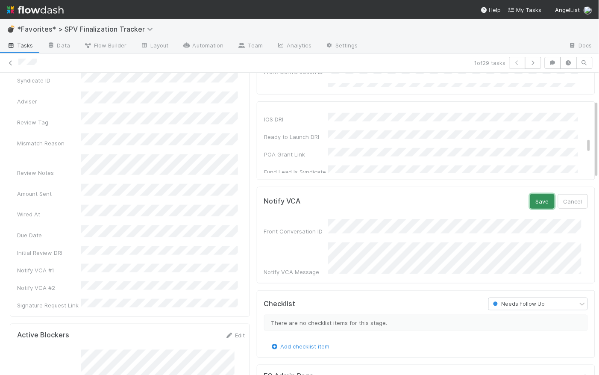
click at [534, 199] on button "Save" at bounding box center [542, 201] width 24 height 15
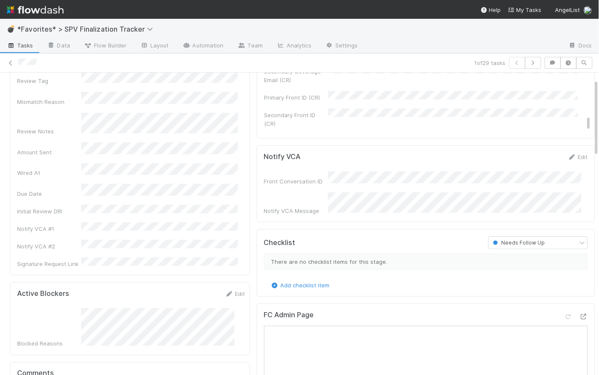
scroll to position [292, 0]
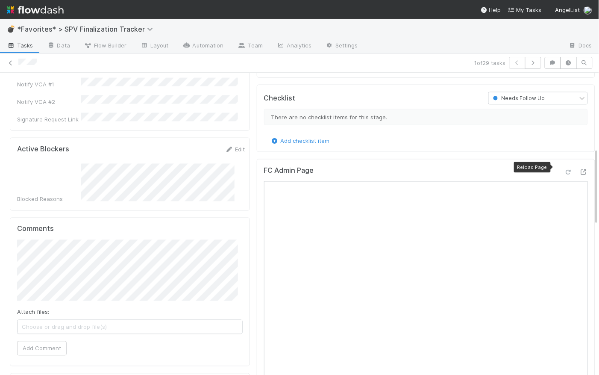
click at [564, 169] on icon at bounding box center [568, 172] width 9 height 6
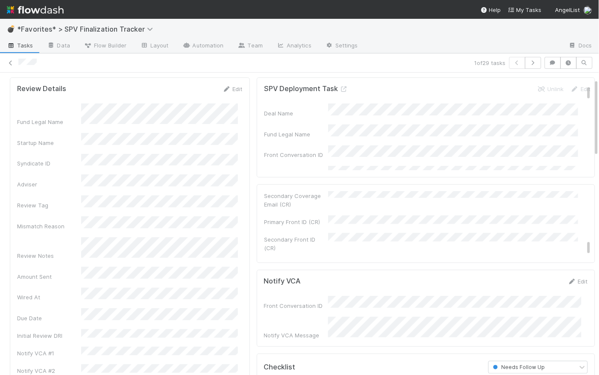
scroll to position [157, 0]
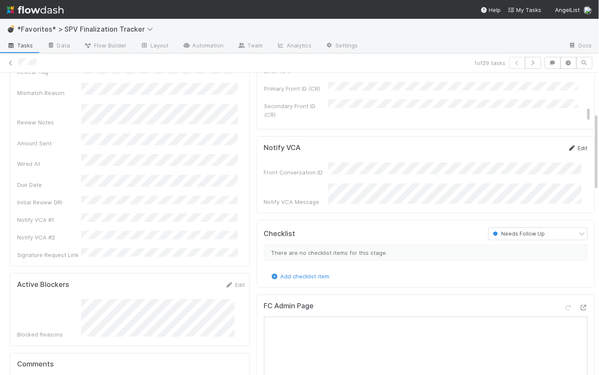
click at [575, 145] on link "Edit" at bounding box center [578, 147] width 20 height 7
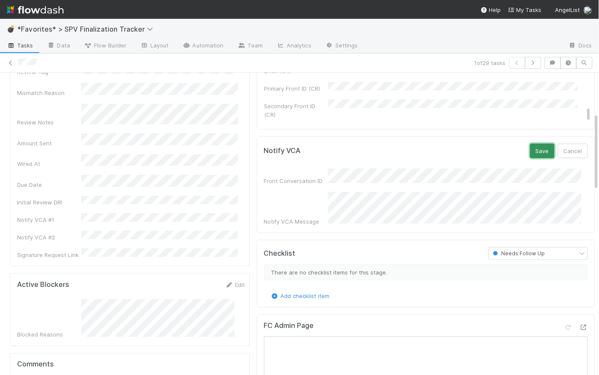
click at [531, 150] on button "Save" at bounding box center [542, 151] width 24 height 15
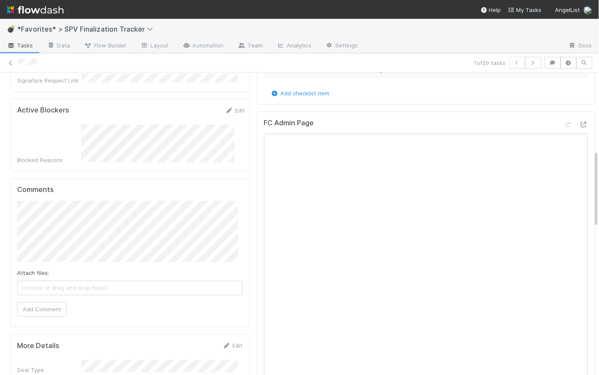
scroll to position [141, 0]
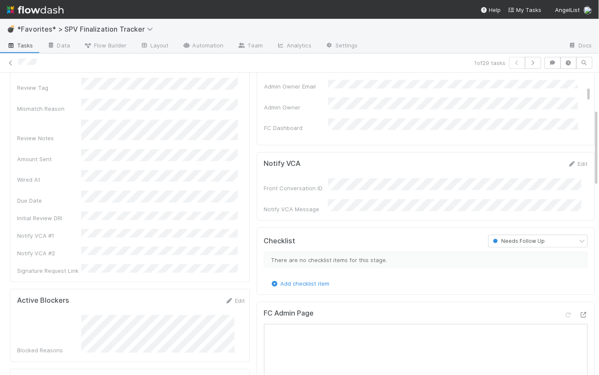
click at [80, 315] on div "Blocked Reasons" at bounding box center [131, 335] width 228 height 40
click at [572, 165] on link "Edit" at bounding box center [578, 163] width 20 height 7
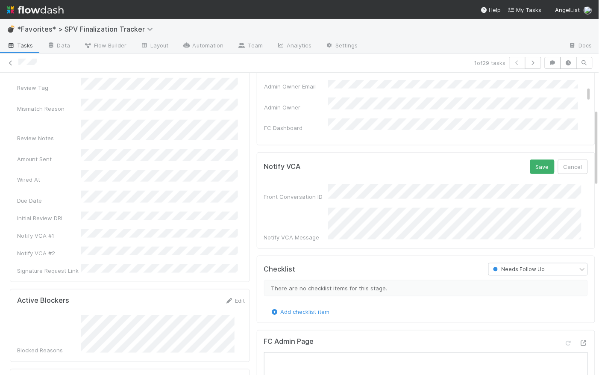
click at [321, 211] on div "Notify VCA Message" at bounding box center [426, 225] width 324 height 34
click at [567, 167] on button "Cancel" at bounding box center [573, 166] width 30 height 15
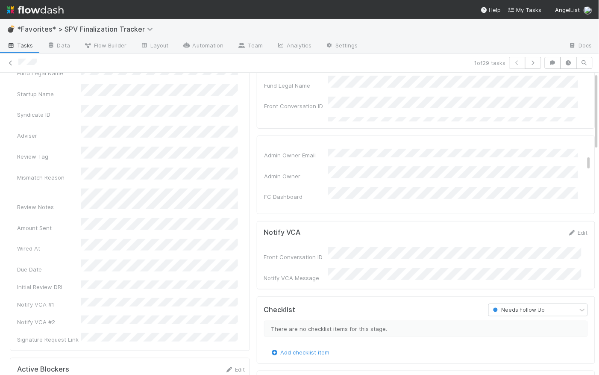
scroll to position [0, 0]
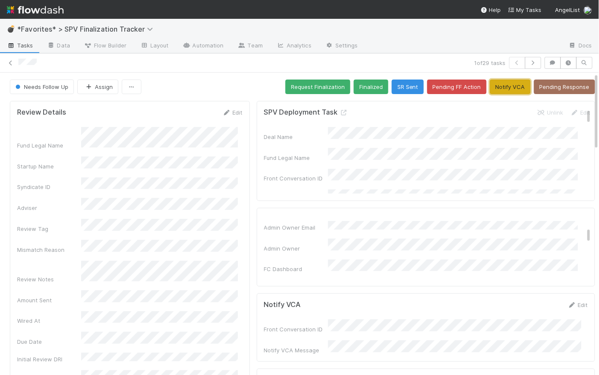
click at [508, 88] on button "Notify VCA" at bounding box center [510, 86] width 41 height 15
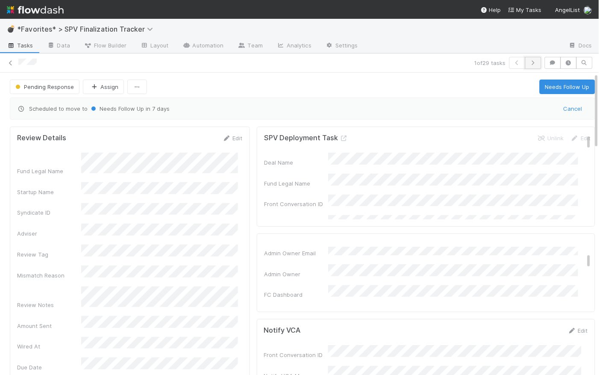
click at [530, 64] on icon "button" at bounding box center [533, 62] width 9 height 5
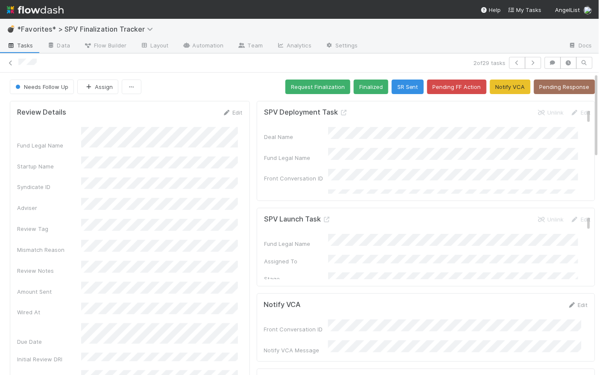
click at [258, 173] on div "SPV Deployment Task Unlink Edit Deal Name Fund Legal Name Front Conversation ID…" at bounding box center [426, 151] width 338 height 100
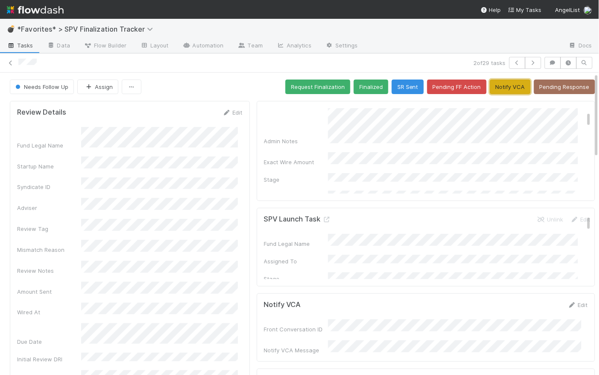
click at [505, 89] on button "Notify VCA" at bounding box center [510, 86] width 41 height 15
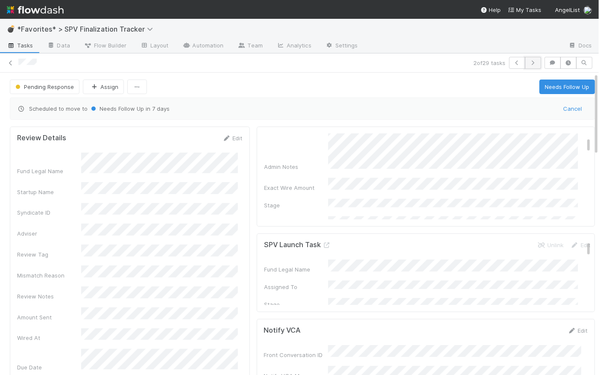
click at [529, 62] on icon "button" at bounding box center [533, 62] width 9 height 5
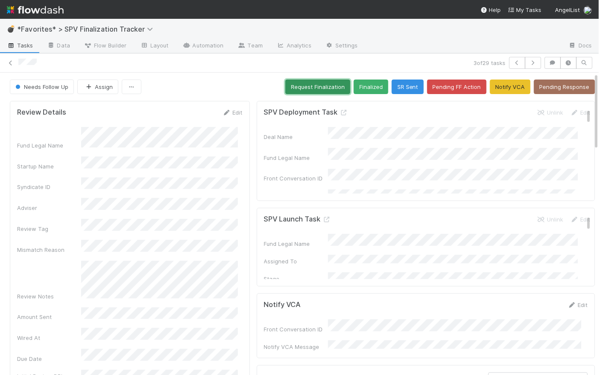
click at [297, 87] on button "Request Finalization" at bounding box center [317, 86] width 65 height 15
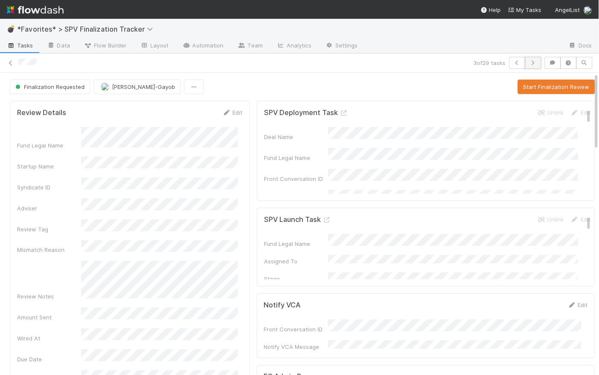
click at [531, 62] on icon "button" at bounding box center [533, 62] width 9 height 5
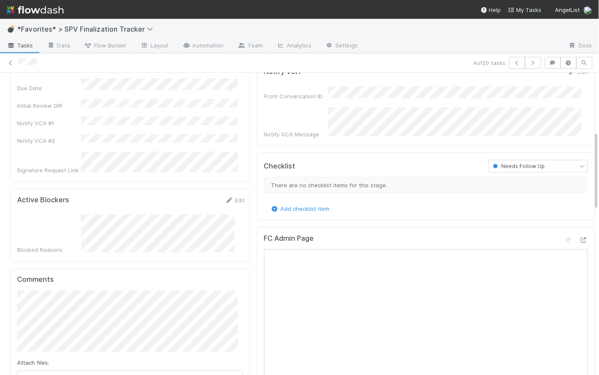
scroll to position [159, 0]
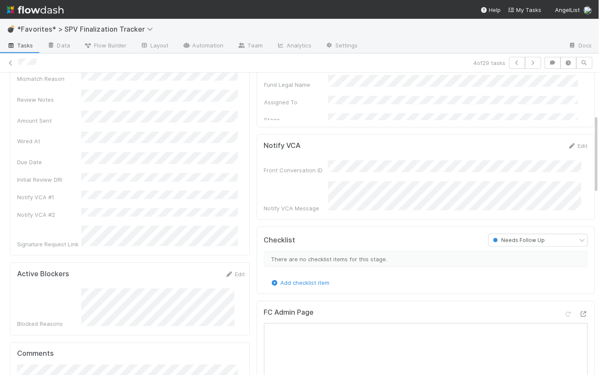
click at [257, 205] on div "Notify VCA Edit Front Conversation ID Notify VCA Message" at bounding box center [426, 176] width 338 height 85
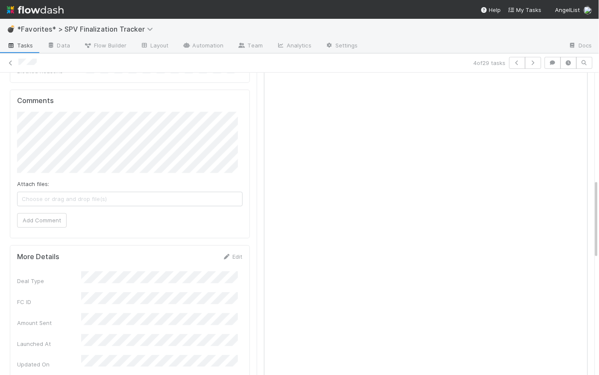
scroll to position [340, 0]
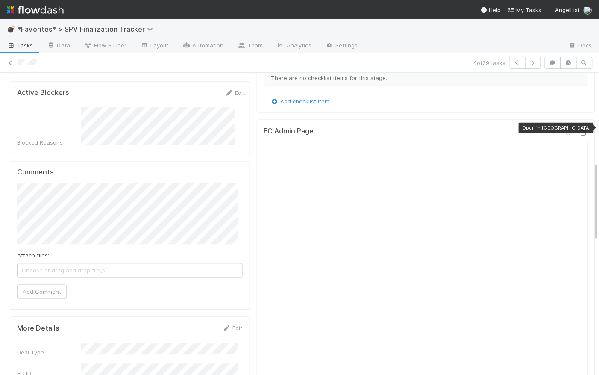
click at [579, 130] on icon at bounding box center [583, 133] width 9 height 6
click at [50, 285] on button "Add Comment" at bounding box center [42, 292] width 50 height 15
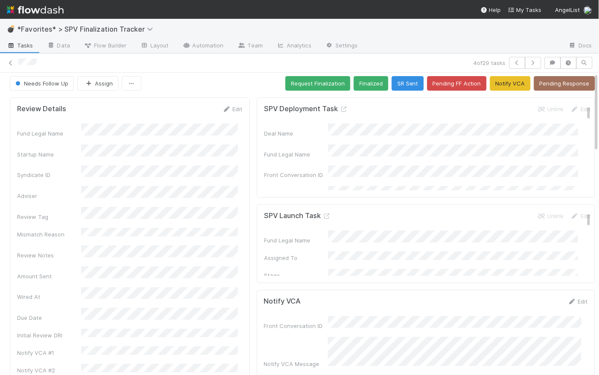
scroll to position [0, 0]
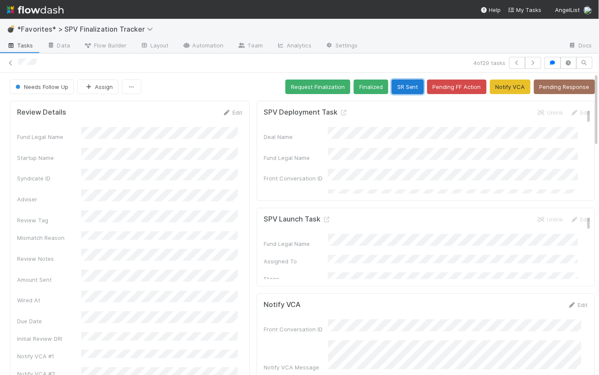
click at [402, 84] on button "SR Sent" at bounding box center [408, 86] width 32 height 15
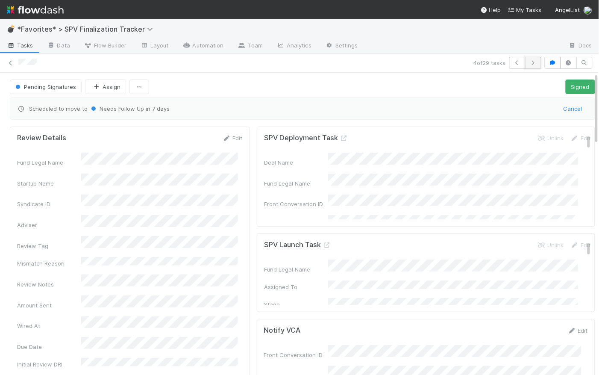
click at [532, 64] on icon "button" at bounding box center [533, 62] width 9 height 5
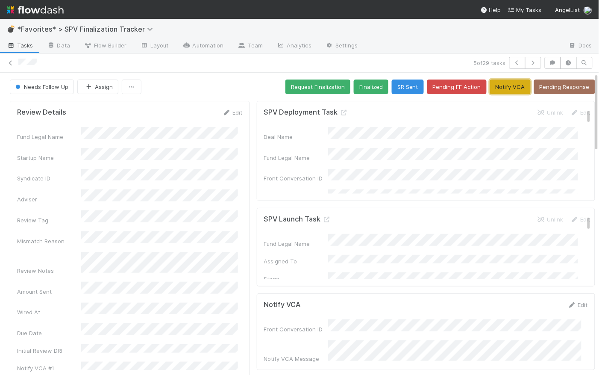
click at [498, 87] on button "Notify VCA" at bounding box center [510, 86] width 41 height 15
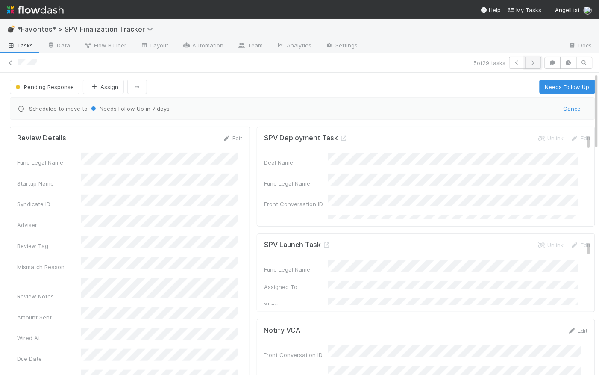
click at [529, 64] on icon "button" at bounding box center [533, 62] width 9 height 5
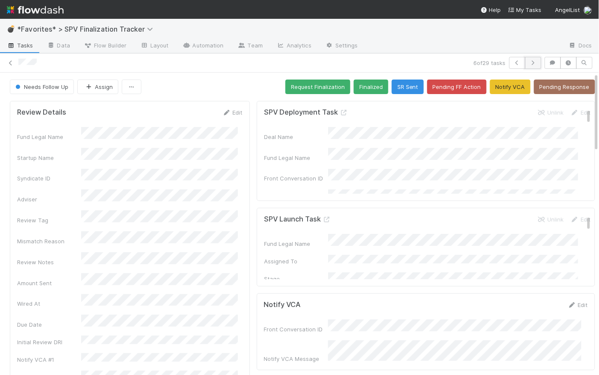
click at [531, 63] on icon "button" at bounding box center [533, 62] width 9 height 5
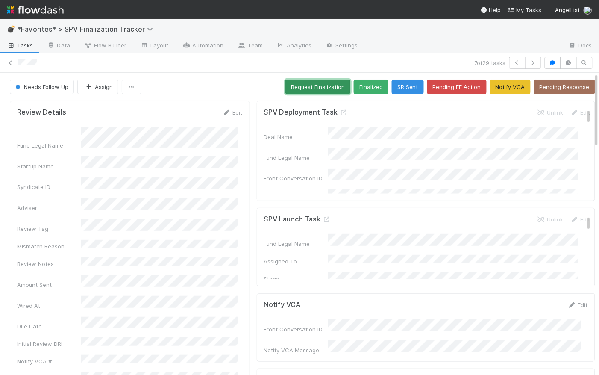
click at [317, 85] on button "Request Finalization" at bounding box center [317, 86] width 65 height 15
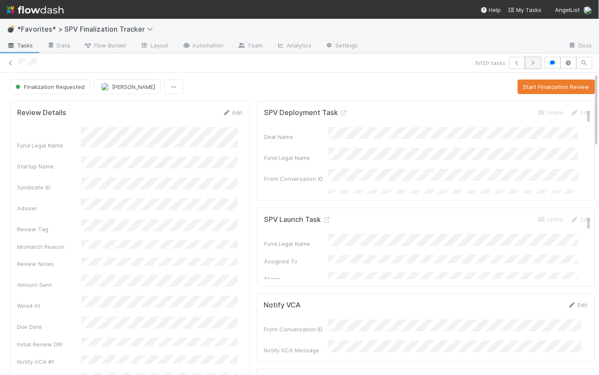
click at [530, 64] on icon "button" at bounding box center [533, 62] width 9 height 5
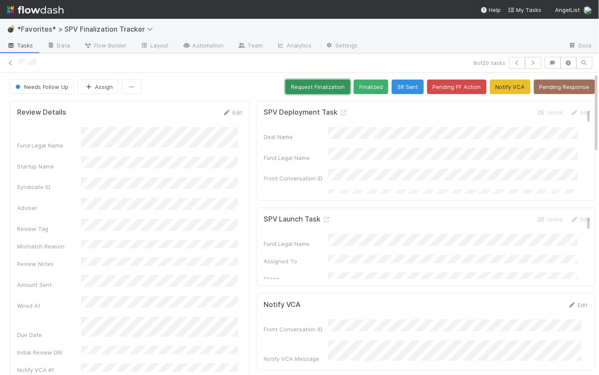
click at [299, 88] on button "Request Finalization" at bounding box center [317, 86] width 65 height 15
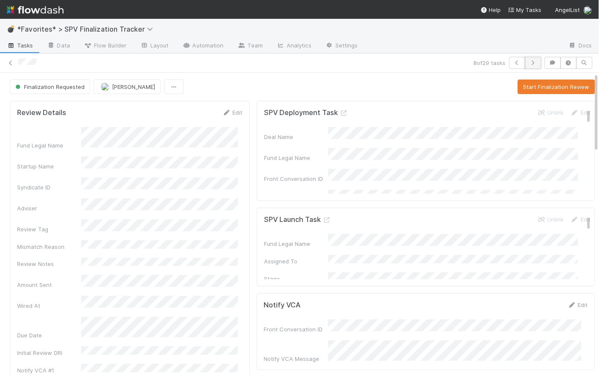
click at [529, 62] on icon "button" at bounding box center [533, 62] width 9 height 5
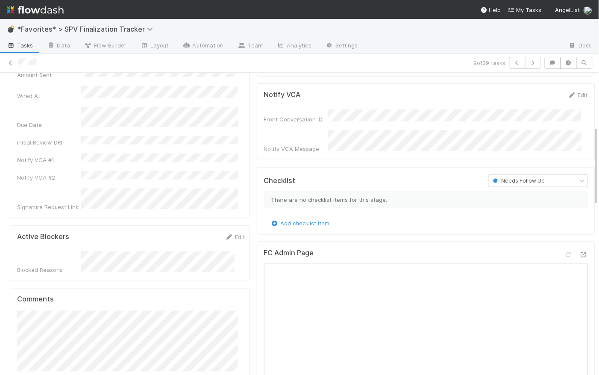
scroll to position [258, 0]
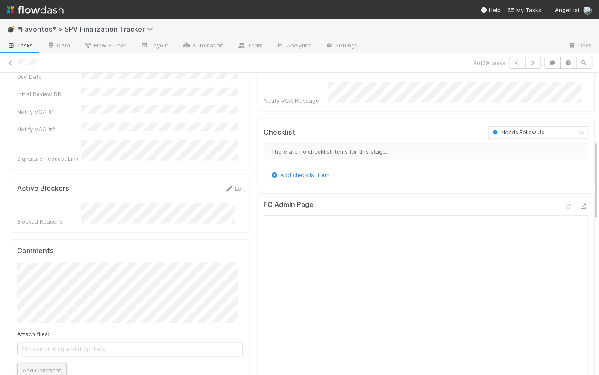
click at [51, 363] on button "Add Comment" at bounding box center [42, 370] width 50 height 15
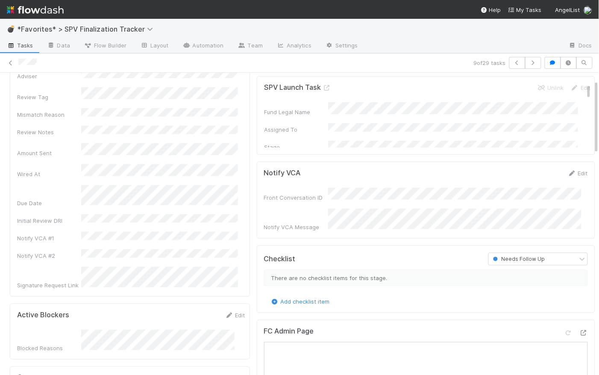
scroll to position [0, 0]
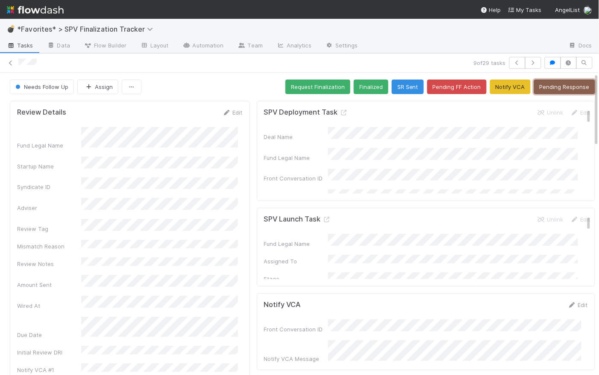
click at [566, 87] on button "Pending Response" at bounding box center [564, 86] width 61 height 15
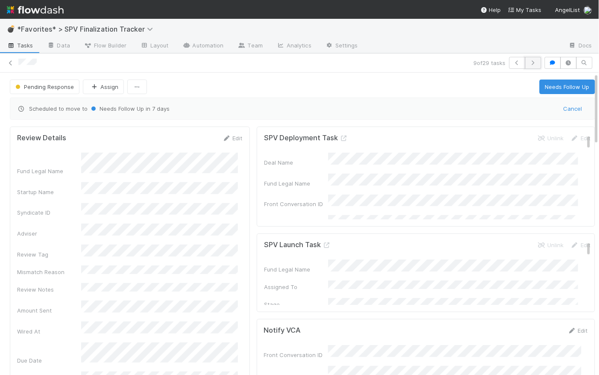
click at [530, 63] on icon "button" at bounding box center [533, 62] width 9 height 5
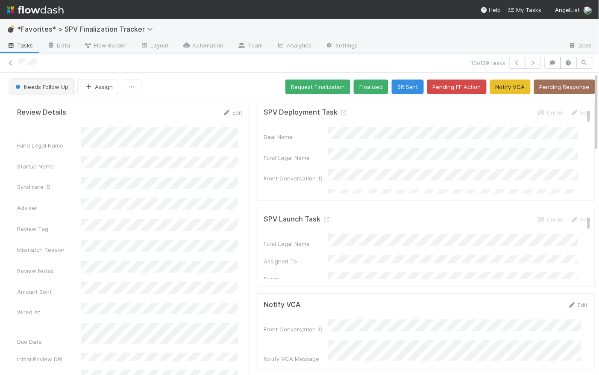
click at [51, 87] on span "Needs Follow Up" at bounding box center [41, 86] width 55 height 7
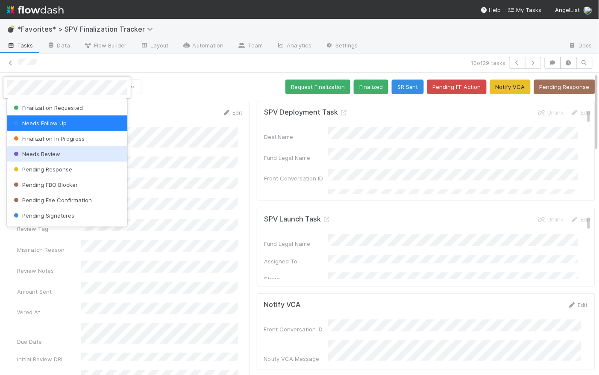
click at [59, 158] on div "Needs Review" at bounding box center [67, 153] width 120 height 15
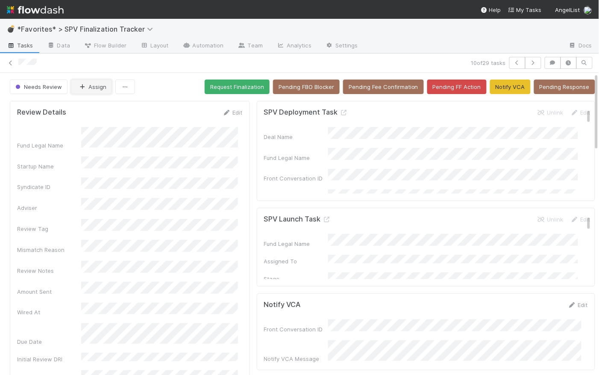
click at [96, 87] on button "Assign" at bounding box center [91, 86] width 41 height 15
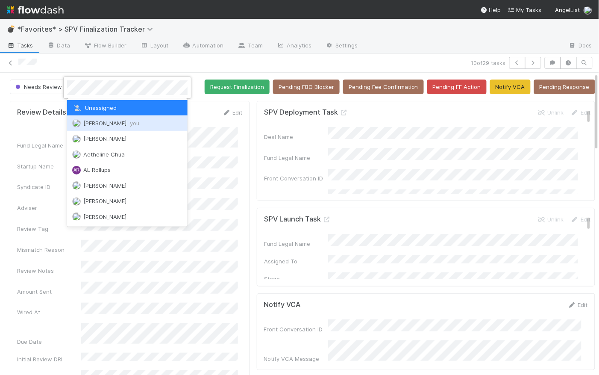
click at [108, 121] on span "Catherine Lambright you" at bounding box center [111, 123] width 56 height 7
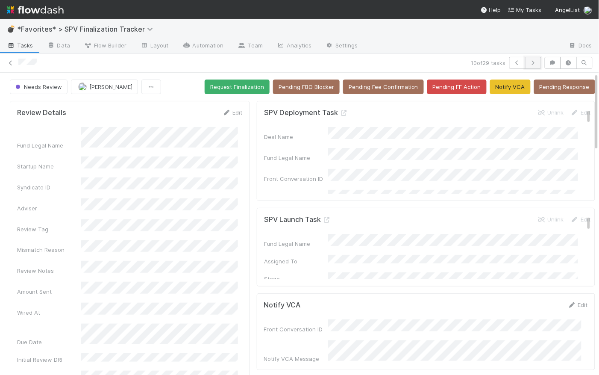
click at [531, 66] on button "button" at bounding box center [533, 63] width 16 height 12
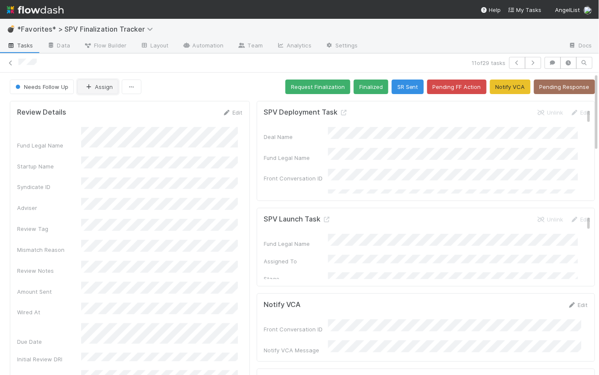
click at [94, 87] on button "Assign" at bounding box center [97, 86] width 41 height 15
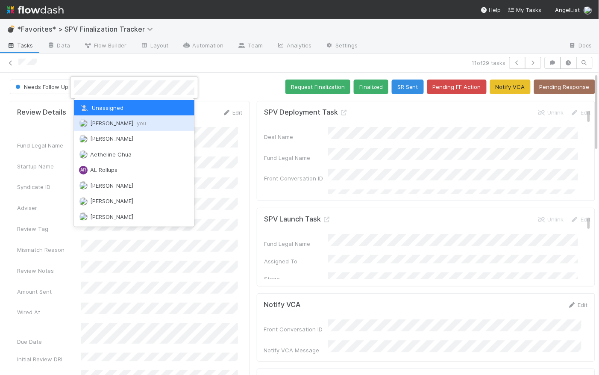
click at [108, 121] on span "Catherine Lambright you" at bounding box center [118, 123] width 56 height 7
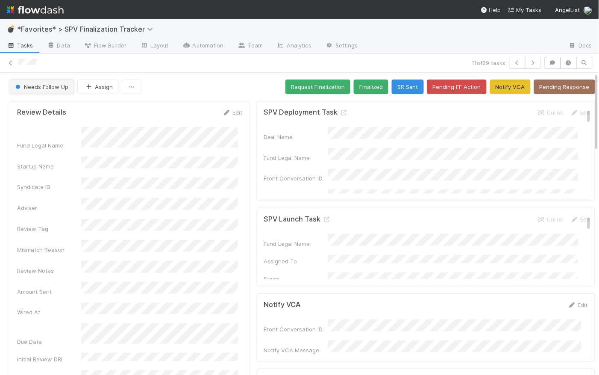
click at [41, 87] on span "Needs Follow Up" at bounding box center [41, 86] width 55 height 7
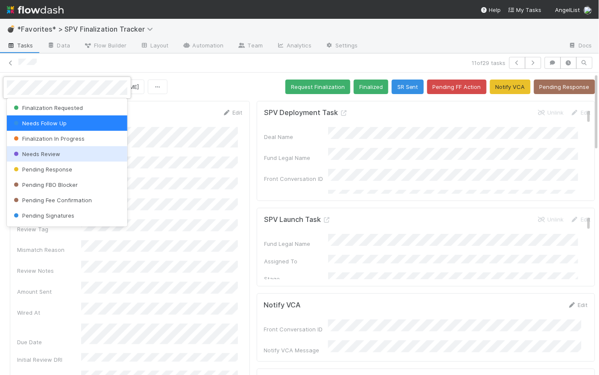
click at [47, 154] on span "Needs Review" at bounding box center [36, 153] width 48 height 7
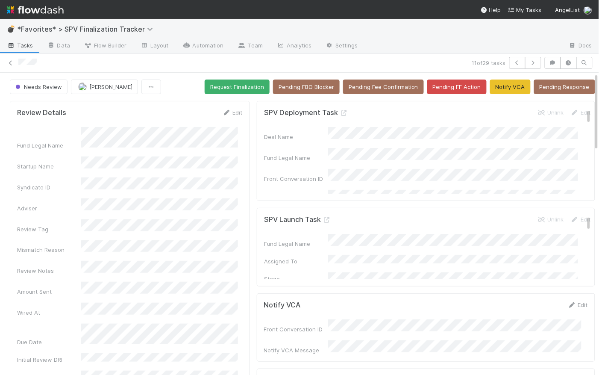
click at [531, 61] on icon "button" at bounding box center [533, 62] width 9 height 5
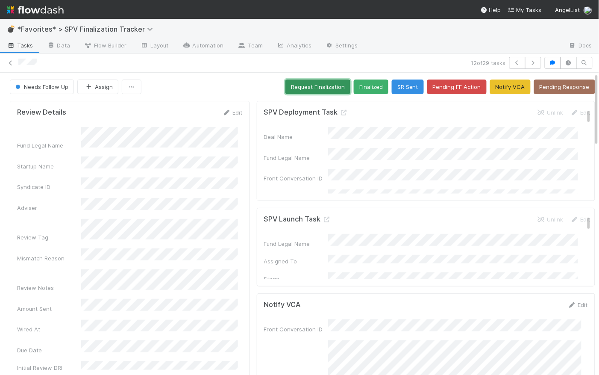
click at [319, 87] on button "Request Finalization" at bounding box center [317, 86] width 65 height 15
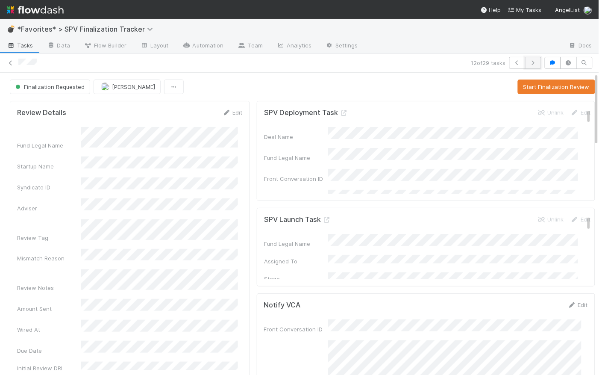
click at [530, 62] on icon "button" at bounding box center [533, 62] width 9 height 5
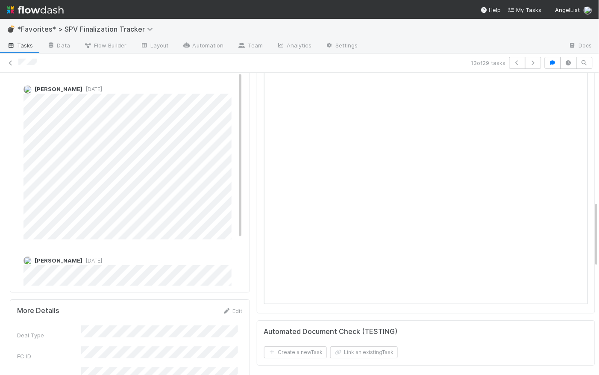
scroll to position [371, 0]
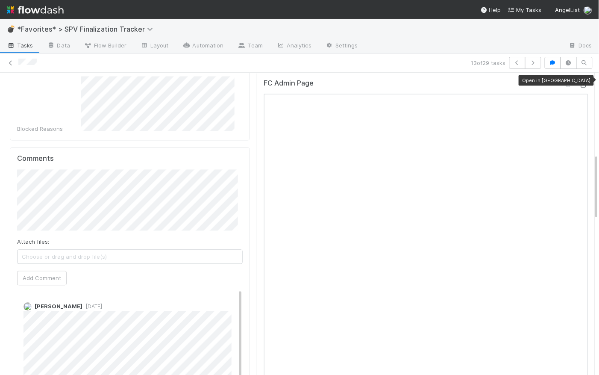
click at [579, 82] on icon at bounding box center [583, 85] width 9 height 6
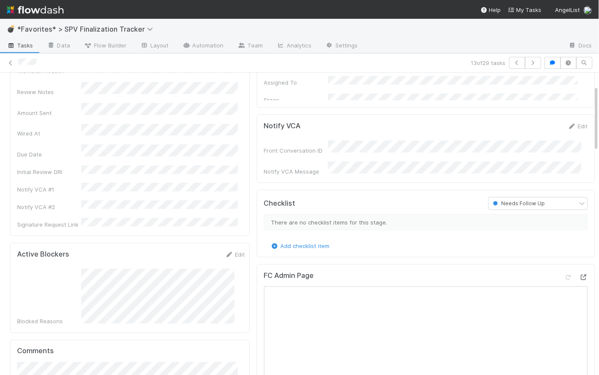
scroll to position [0, 0]
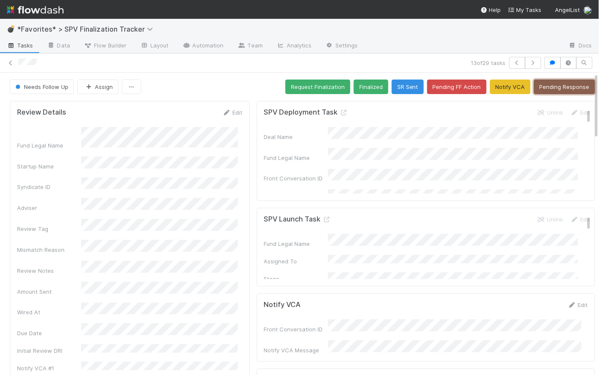
click at [557, 87] on button "Pending Response" at bounding box center [564, 86] width 61 height 15
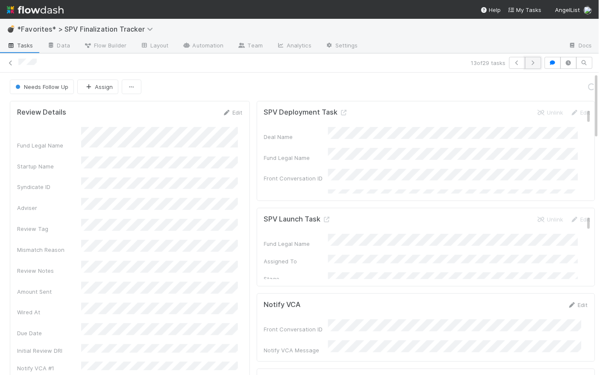
click at [529, 61] on icon "button" at bounding box center [533, 62] width 9 height 5
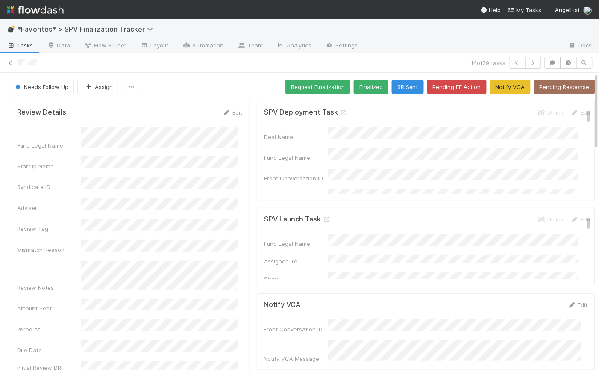
click at [58, 89] on span "Needs Follow Up" at bounding box center [41, 86] width 55 height 7
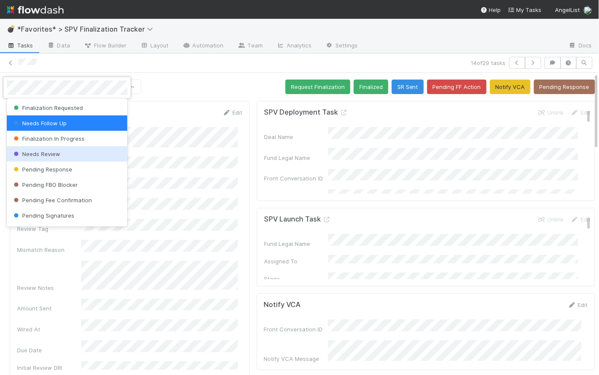
click at [66, 157] on div "Needs Review" at bounding box center [67, 153] width 120 height 15
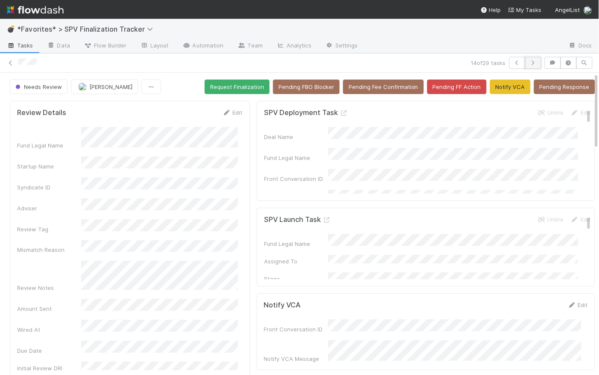
click at [531, 62] on icon "button" at bounding box center [533, 62] width 9 height 5
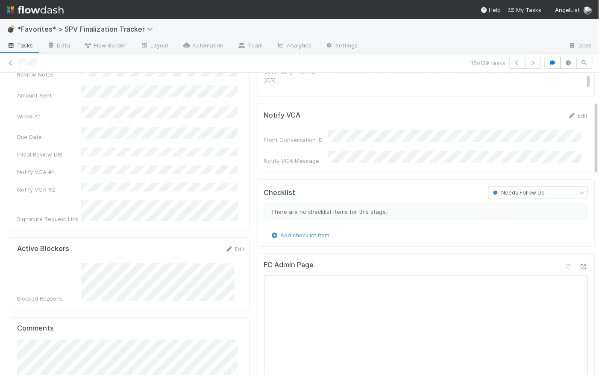
scroll to position [109, 0]
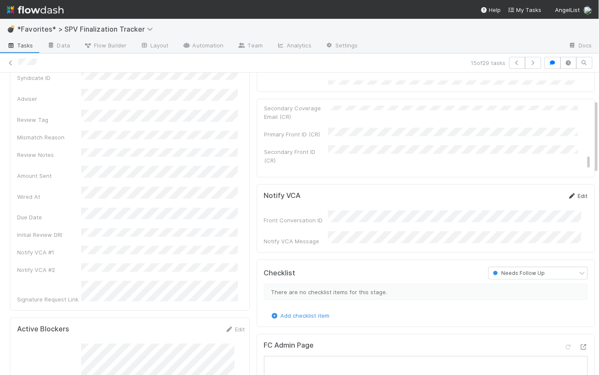
click at [575, 193] on link "Edit" at bounding box center [578, 195] width 20 height 7
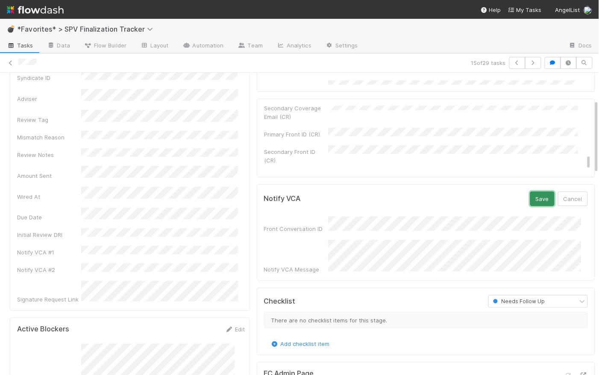
click at [530, 194] on button "Save" at bounding box center [542, 198] width 24 height 15
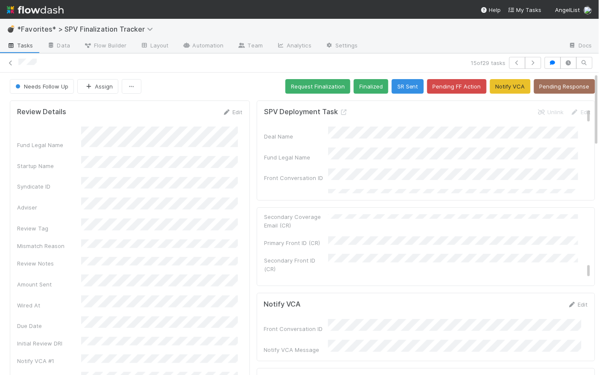
scroll to position [0, 0]
click at [502, 86] on button "Notify VCA" at bounding box center [510, 86] width 41 height 15
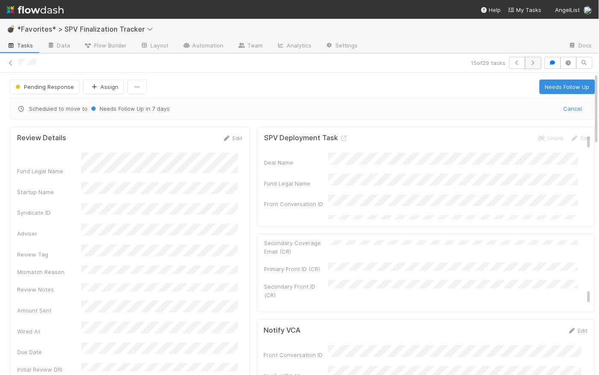
click at [531, 62] on icon "button" at bounding box center [533, 62] width 9 height 5
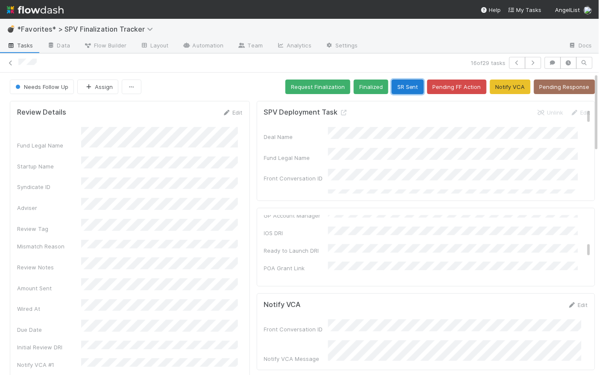
click at [400, 88] on button "SR Sent" at bounding box center [408, 86] width 32 height 15
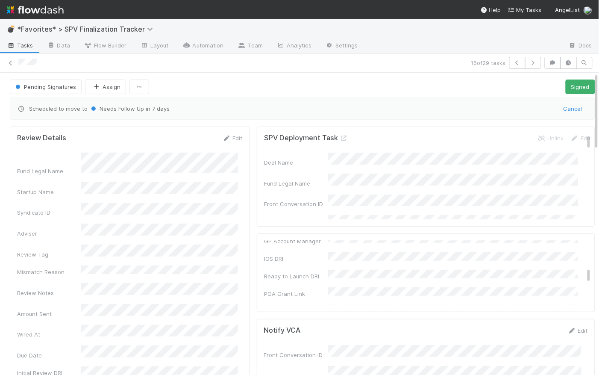
scroll to position [268, 0]
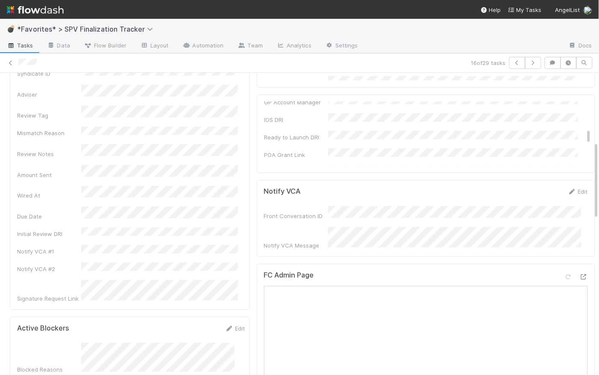
scroll to position [0, 0]
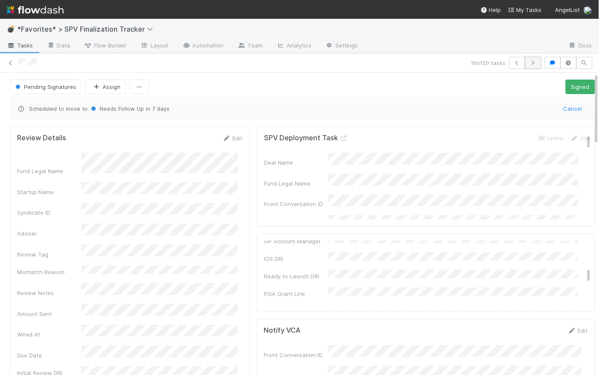
click at [531, 65] on button "button" at bounding box center [533, 63] width 16 height 12
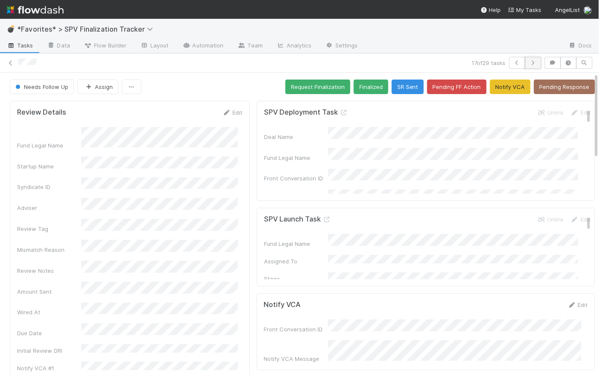
click at [530, 63] on icon "button" at bounding box center [533, 62] width 9 height 5
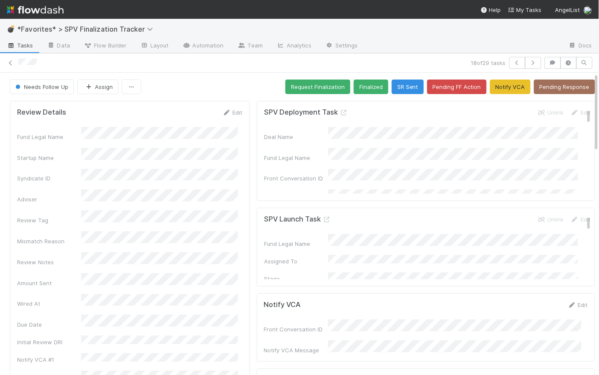
click at [23, 46] on span "Tasks" at bounding box center [20, 45] width 26 height 9
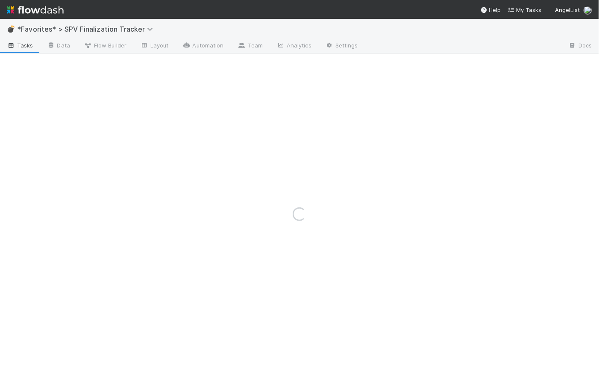
click at [28, 10] on img at bounding box center [35, 10] width 57 height 15
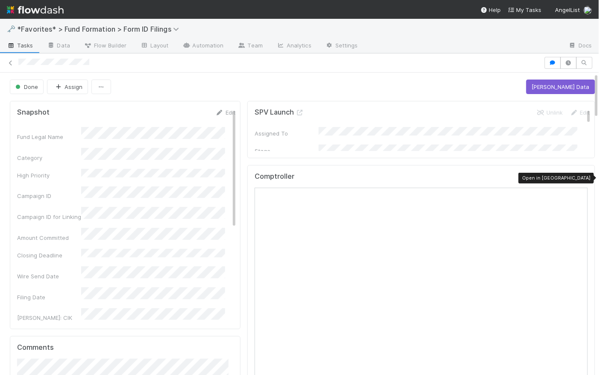
click at [579, 178] on icon at bounding box center [583, 179] width 9 height 6
click at [579, 176] on icon at bounding box center [583, 179] width 9 height 6
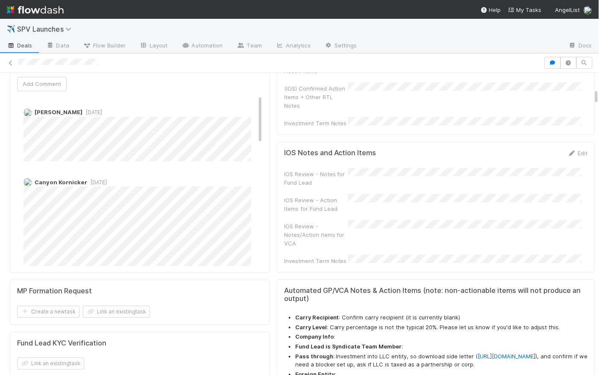
scroll to position [492, 0]
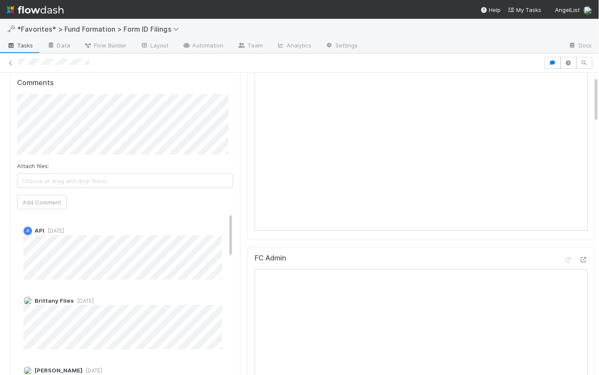
scroll to position [265, 0]
click at [82, 299] on span "[DATE]" at bounding box center [84, 300] width 20 height 6
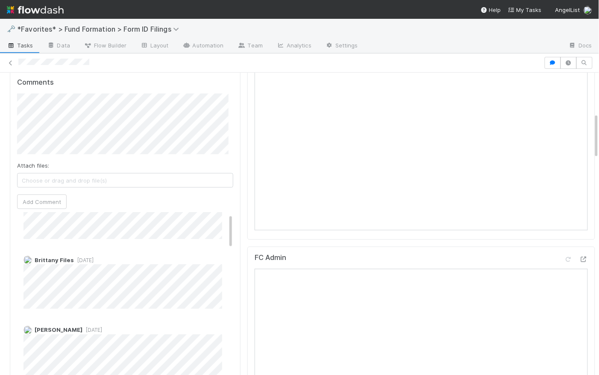
scroll to position [51, 0]
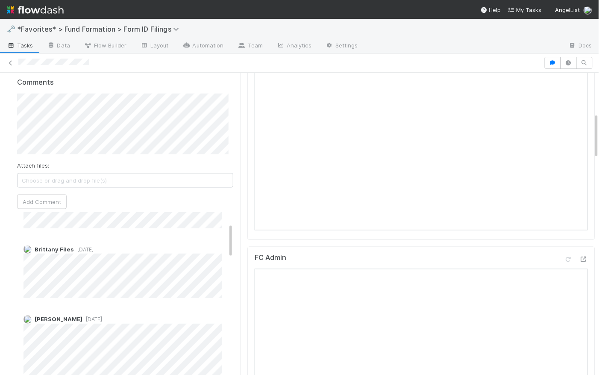
click at [93, 249] on span "[DATE]" at bounding box center [84, 249] width 20 height 6
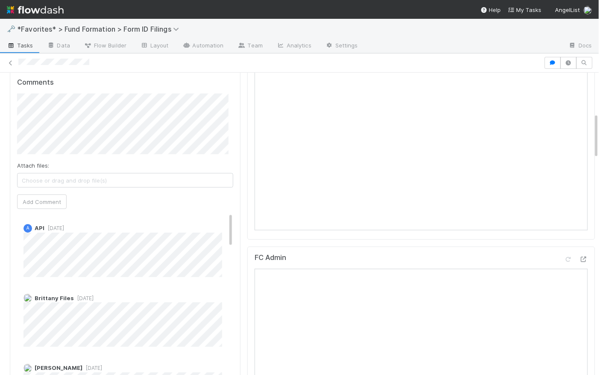
scroll to position [0, 0]
click at [59, 229] on span "[DATE]" at bounding box center [54, 230] width 20 height 6
click at [86, 299] on span "[DATE]" at bounding box center [84, 300] width 20 height 6
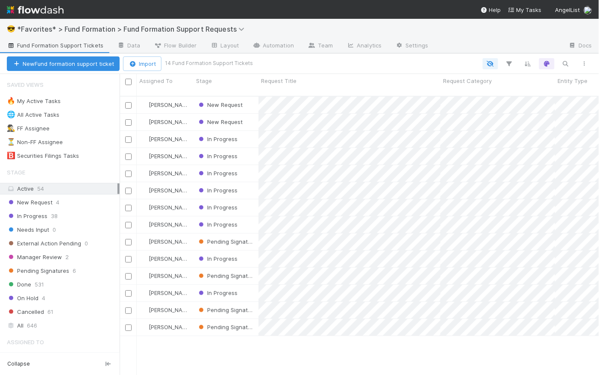
scroll to position [280, 474]
click at [50, 202] on span "New Request" at bounding box center [30, 202] width 46 height 11
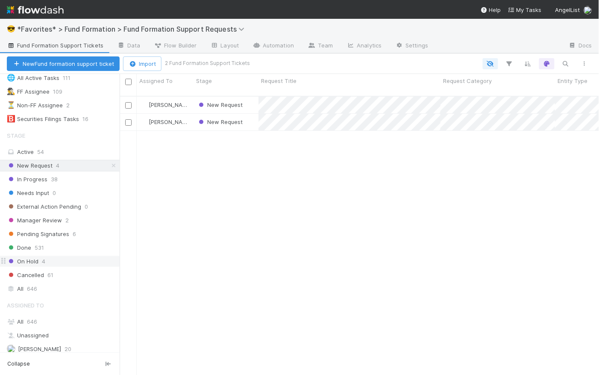
scroll to position [94, 0]
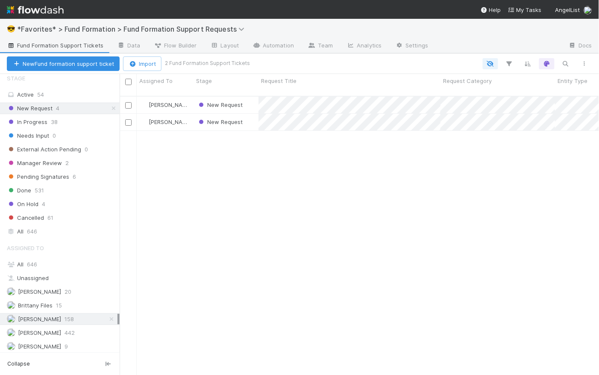
click at [107, 317] on icon at bounding box center [111, 319] width 9 height 6
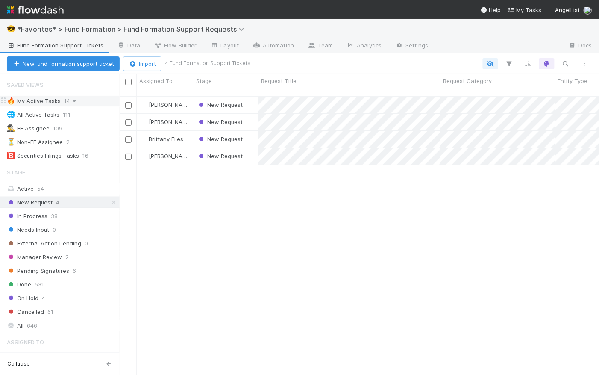
scroll to position [280, 474]
click at [255, 115] on div "New Request" at bounding box center [226, 122] width 65 height 17
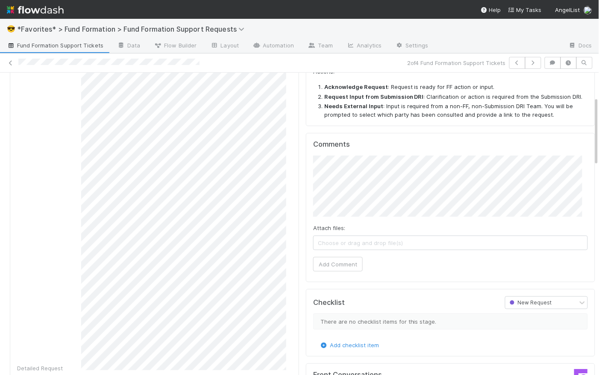
scroll to position [106, 0]
click at [81, 192] on div "Detailed Request" at bounding box center [154, 217] width 275 height 308
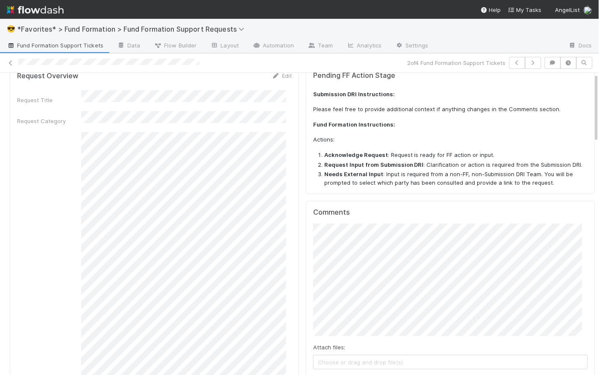
scroll to position [55, 0]
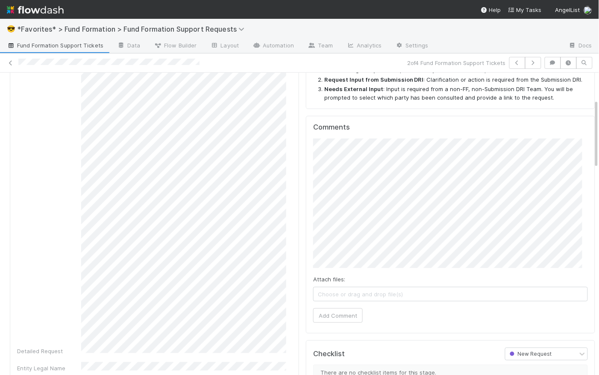
scroll to position [115, 0]
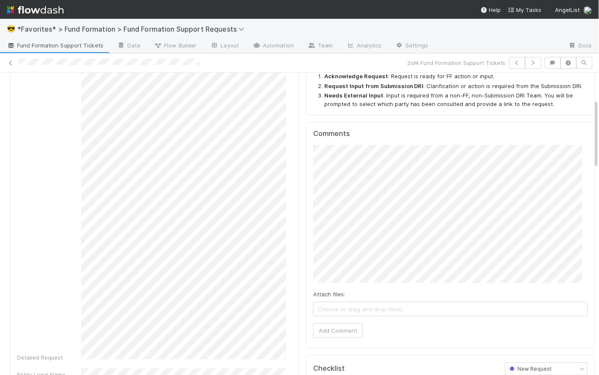
click at [306, 269] on div "Comments Attach files: Choose or drag and drop file(s) Add Comment" at bounding box center [450, 235] width 289 height 226
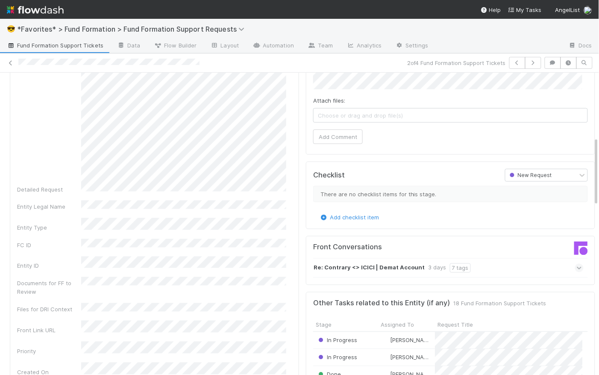
scroll to position [118, 0]
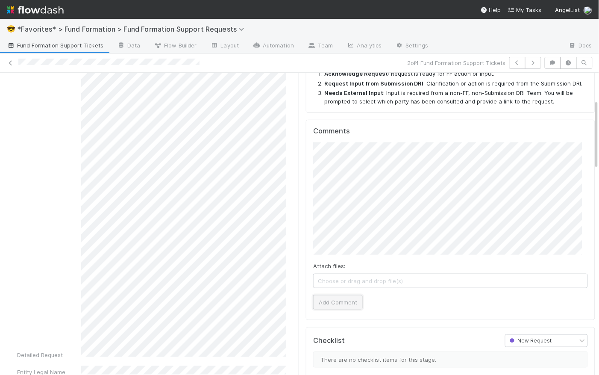
click at [340, 300] on button "Add Comment" at bounding box center [338, 302] width 50 height 15
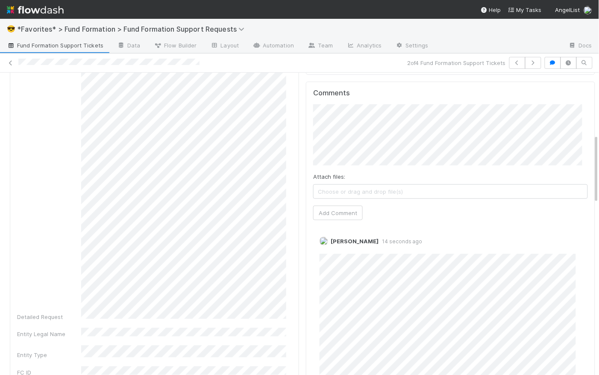
scroll to position [0, 0]
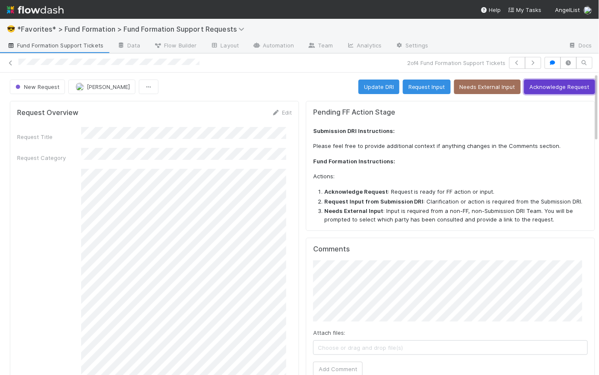
click at [548, 84] on button "Acknowledge Request" at bounding box center [559, 86] width 71 height 15
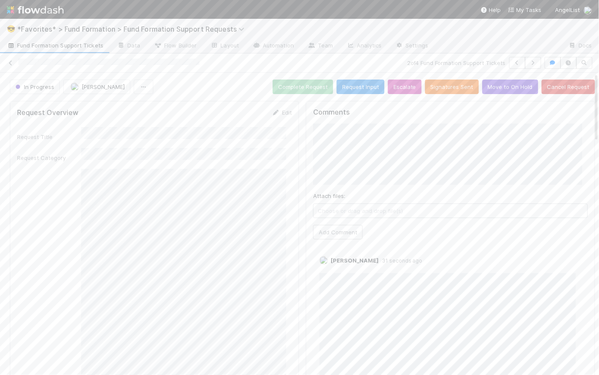
click at [59, 45] on span "Fund Formation Support Tickets" at bounding box center [55, 45] width 97 height 9
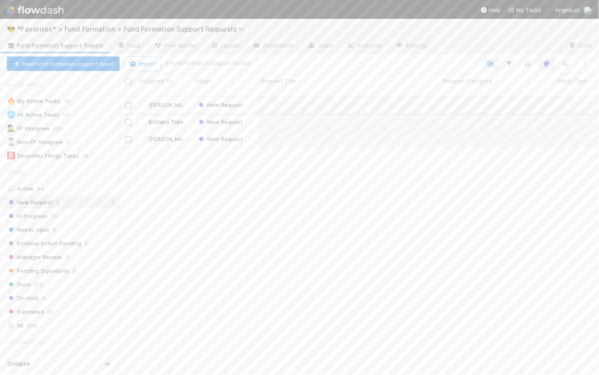
click at [250, 99] on div "New Request" at bounding box center [226, 105] width 65 height 17
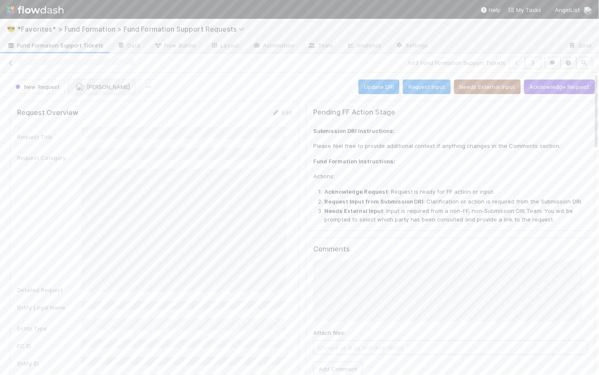
click at [102, 87] on span "[PERSON_NAME]" at bounding box center [108, 86] width 43 height 7
click at [126, 133] on div "[PERSON_NAME]" at bounding box center [125, 138] width 120 height 15
click at [261, 82] on div "New Request [PERSON_NAME] Update DRI Request Input Needs External Input Acknowl…" at bounding box center [302, 86] width 585 height 15
click at [36, 43] on span "Fund Formation Support Tickets" at bounding box center [55, 45] width 97 height 9
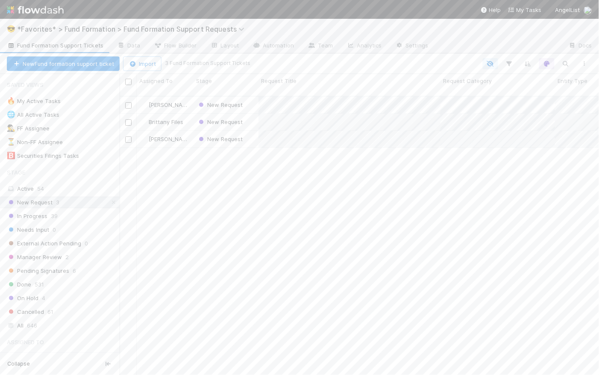
scroll to position [280, 474]
click at [109, 202] on icon at bounding box center [113, 202] width 9 height 6
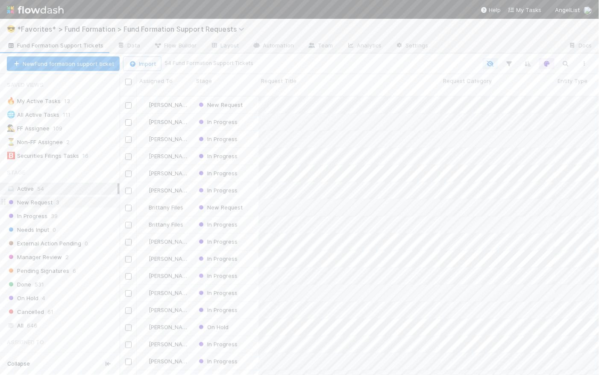
scroll to position [280, 474]
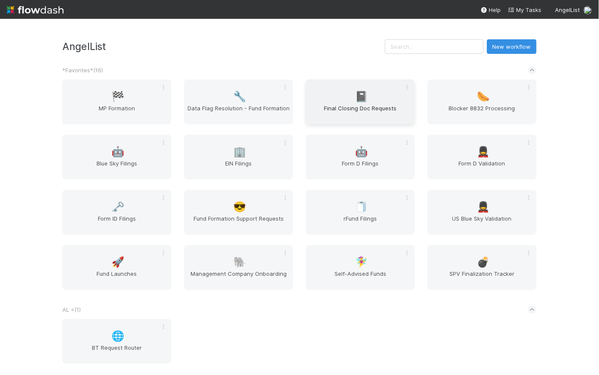
click at [349, 109] on span "Final Closing Doc Requests" at bounding box center [360, 112] width 102 height 17
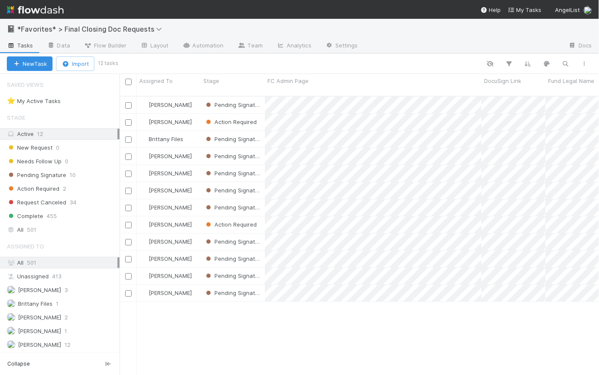
scroll to position [280, 474]
click at [338, 50] on link "Settings" at bounding box center [341, 46] width 47 height 14
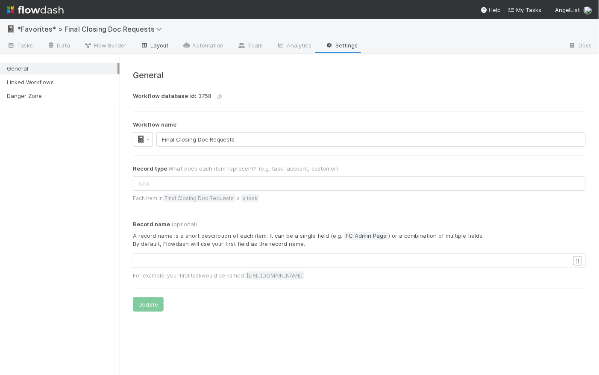
click at [150, 44] on link "Layout" at bounding box center [154, 46] width 42 height 14
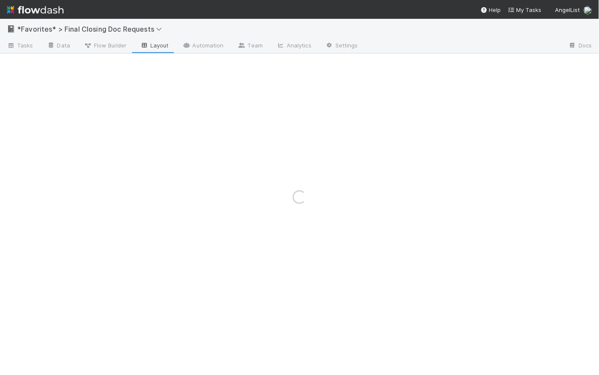
click at [116, 45] on div "Loading..." at bounding box center [299, 197] width 599 height 356
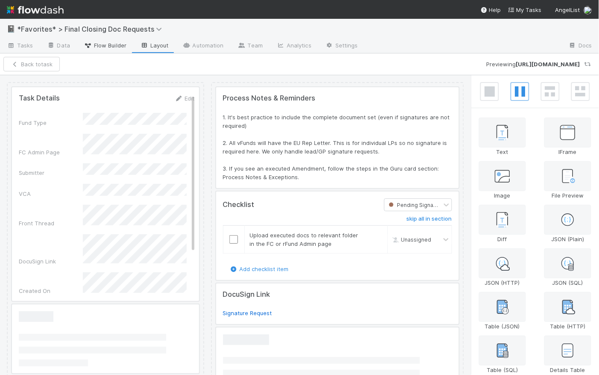
click at [111, 45] on span "Flow Builder" at bounding box center [105, 45] width 43 height 9
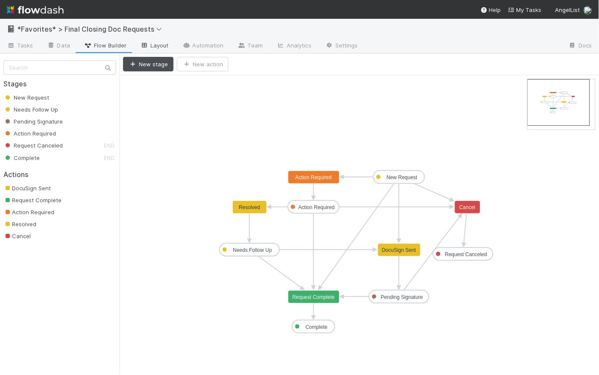
click at [154, 44] on link "Layout" at bounding box center [154, 46] width 42 height 14
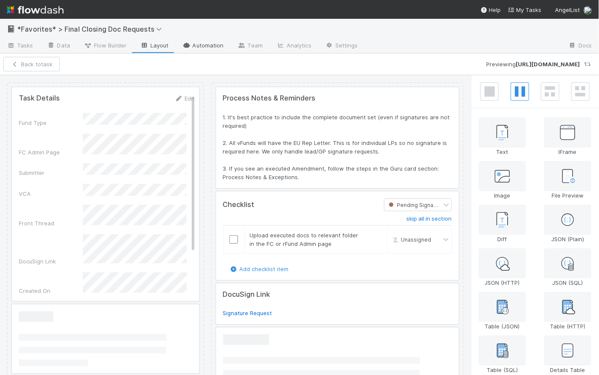
click at [205, 48] on link "Automation" at bounding box center [203, 46] width 55 height 14
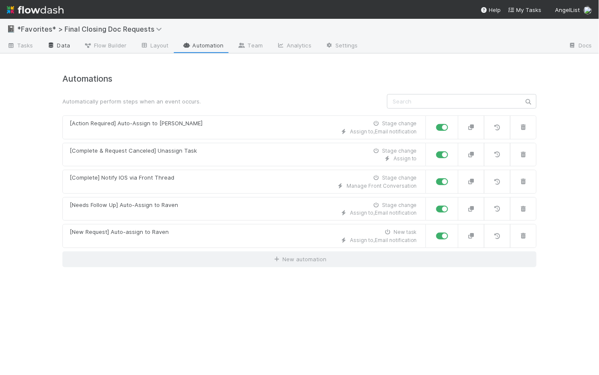
click at [67, 45] on link "Data" at bounding box center [58, 46] width 37 height 14
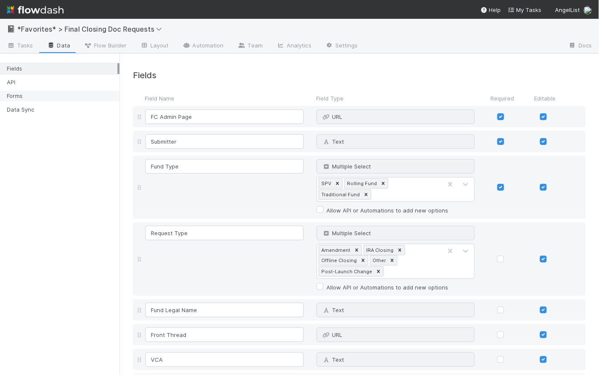
click at [47, 94] on div "Forms" at bounding box center [62, 96] width 111 height 11
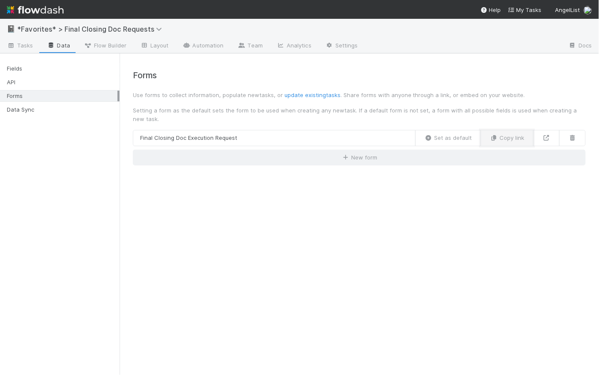
click at [513, 137] on button "Copy link" at bounding box center [507, 138] width 53 height 16
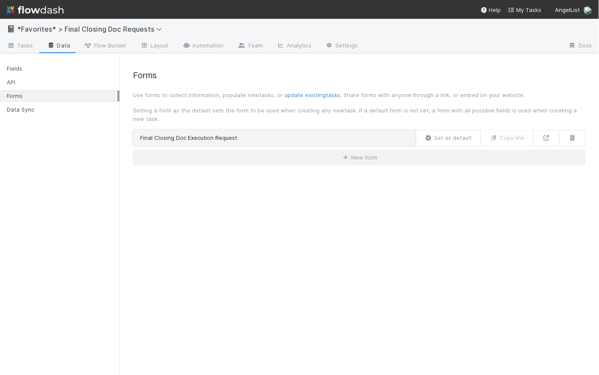
click at [316, 136] on link "Final Closing Doc Execution Request" at bounding box center [274, 138] width 283 height 16
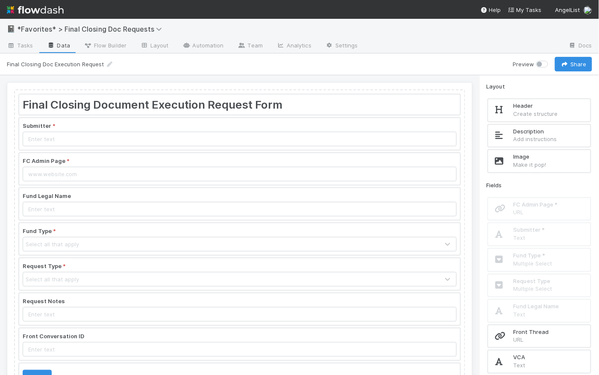
click at [161, 277] on div at bounding box center [239, 274] width 441 height 32
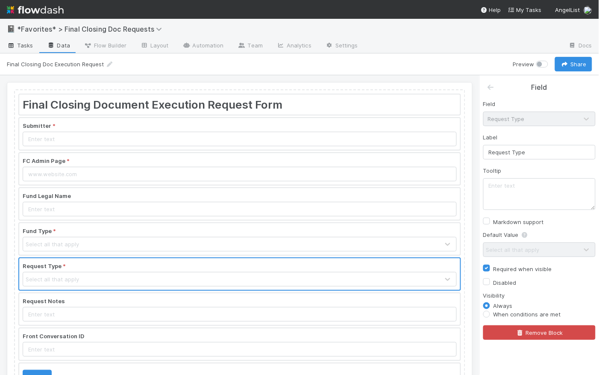
click at [29, 44] on span "Tasks" at bounding box center [20, 45] width 26 height 9
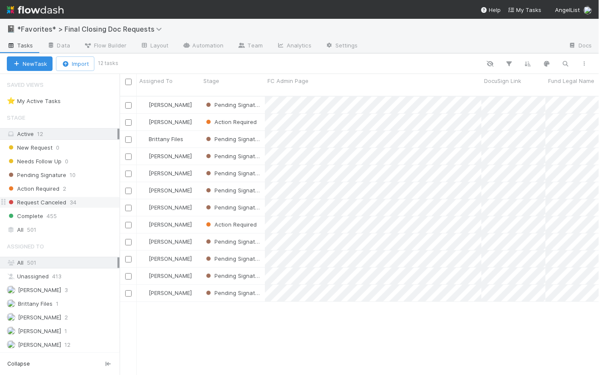
scroll to position [280, 474]
click at [57, 44] on link "Data" at bounding box center [58, 46] width 37 height 14
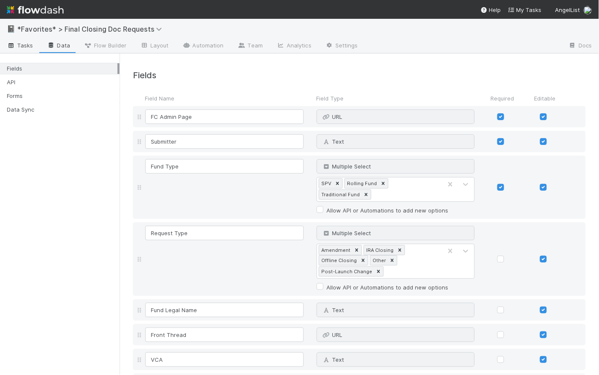
click at [26, 49] on span "Tasks" at bounding box center [20, 45] width 26 height 9
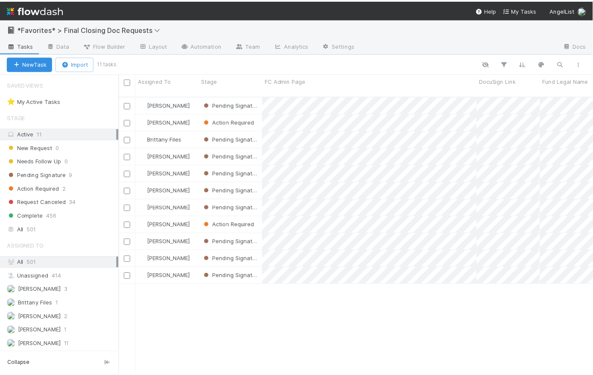
scroll to position [280, 474]
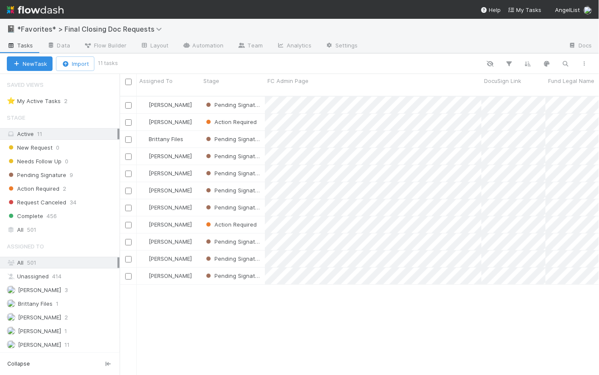
click at [31, 12] on img at bounding box center [35, 10] width 57 height 15
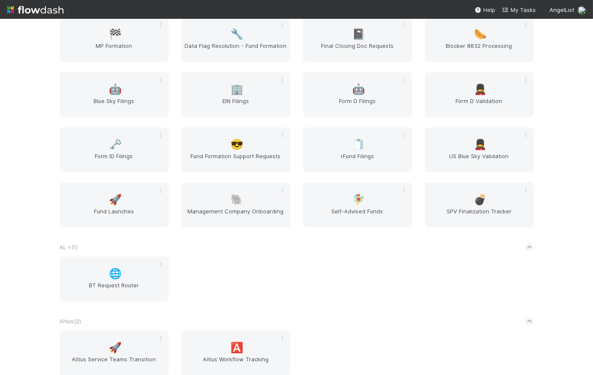
scroll to position [63, 0]
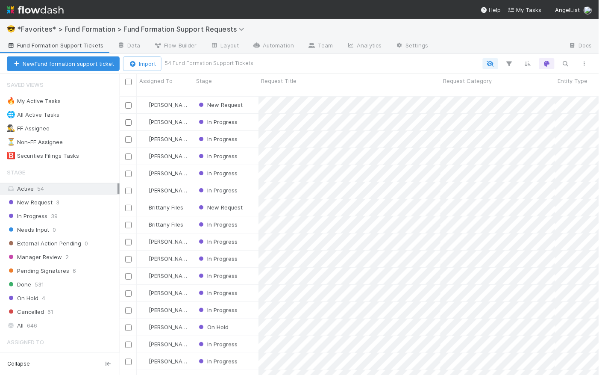
scroll to position [280, 474]
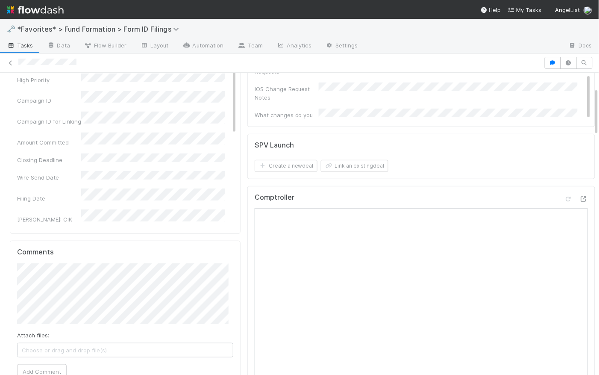
scroll to position [175, 0]
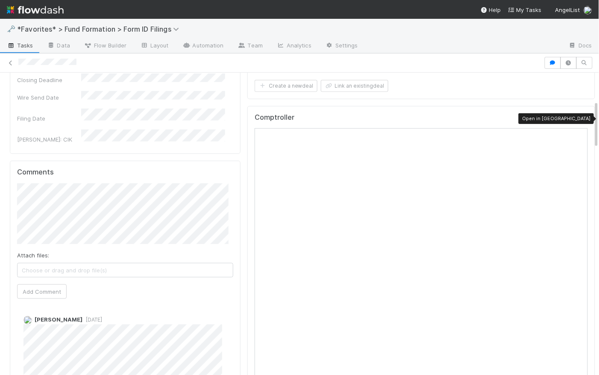
click at [579, 118] on icon at bounding box center [583, 119] width 9 height 6
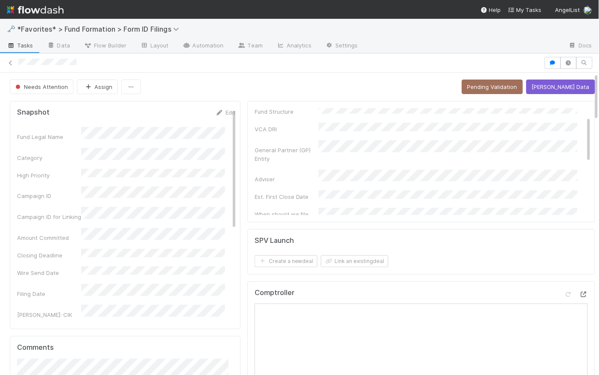
scroll to position [0, 0]
click at [315, 114] on icon at bounding box center [319, 113] width 9 height 6
click at [221, 113] on link "Edit" at bounding box center [225, 112] width 20 height 7
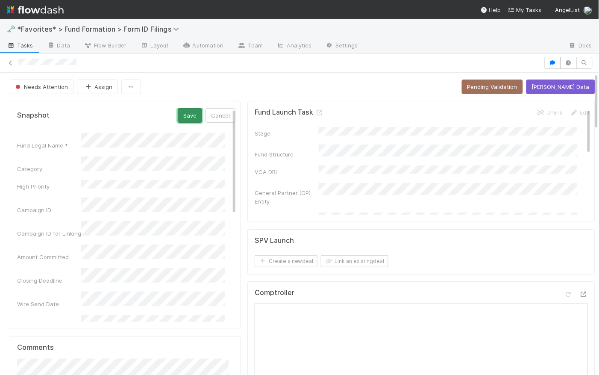
click at [182, 116] on button "Save" at bounding box center [190, 115] width 24 height 15
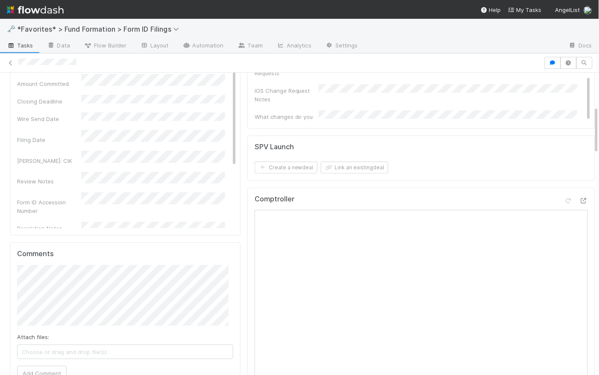
scroll to position [269, 0]
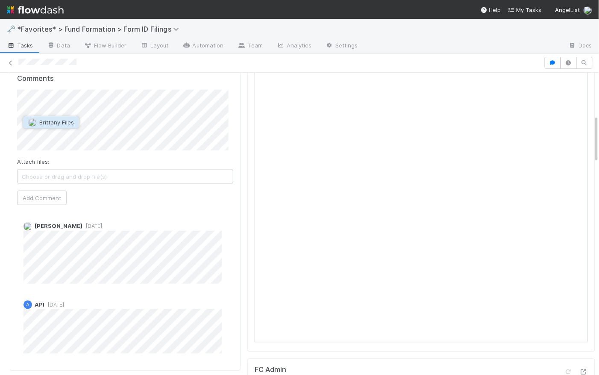
click at [69, 123] on span "Brittany Files" at bounding box center [56, 122] width 35 height 7
click at [52, 197] on button "Add Comment" at bounding box center [42, 198] width 50 height 15
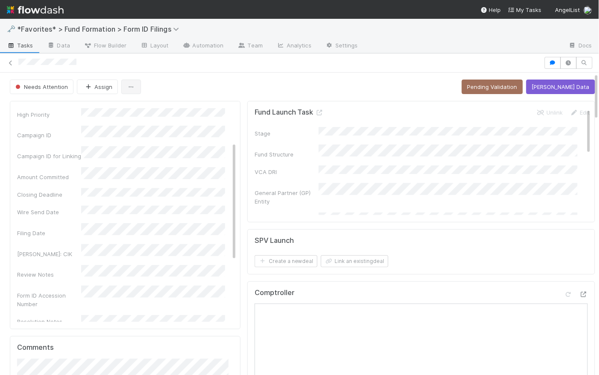
scroll to position [0, 0]
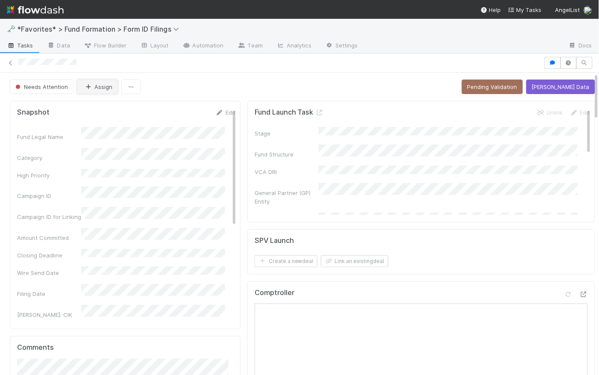
click at [97, 84] on button "Assign" at bounding box center [97, 86] width 41 height 15
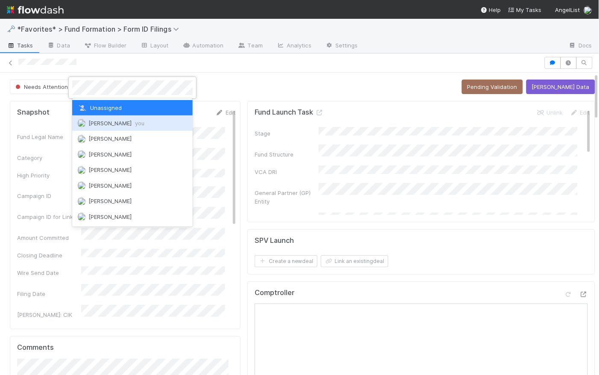
click at [101, 127] on div "[PERSON_NAME] you" at bounding box center [132, 122] width 120 height 15
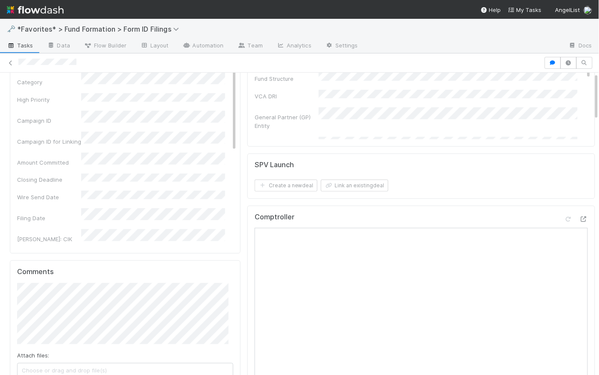
scroll to position [169, 0]
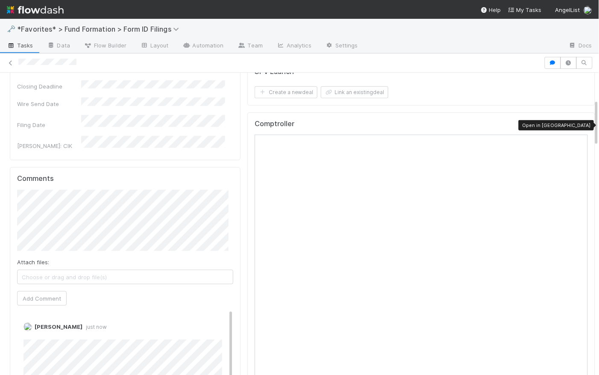
click at [579, 123] on icon at bounding box center [583, 126] width 9 height 6
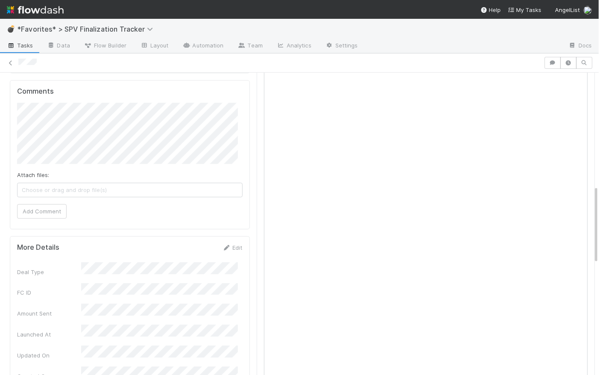
scroll to position [355, 0]
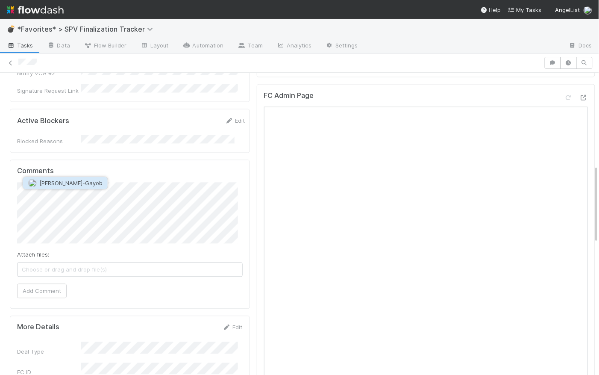
click at [78, 185] on span "Loraine Pati-Gayob" at bounding box center [70, 182] width 63 height 7
click at [54, 284] on button "Add Comment" at bounding box center [42, 291] width 50 height 15
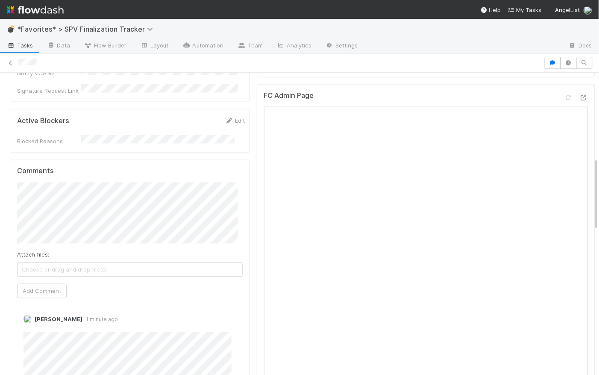
scroll to position [0, 0]
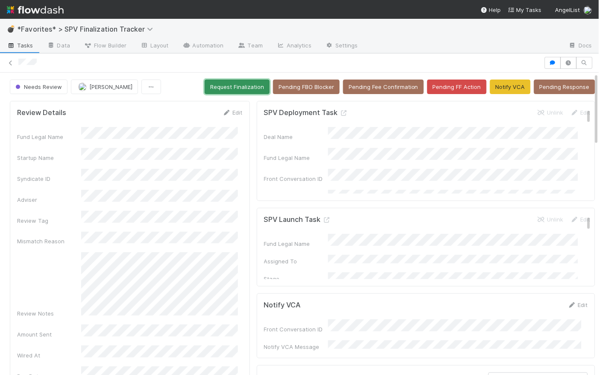
click at [234, 83] on button "Request Finalization" at bounding box center [237, 86] width 65 height 15
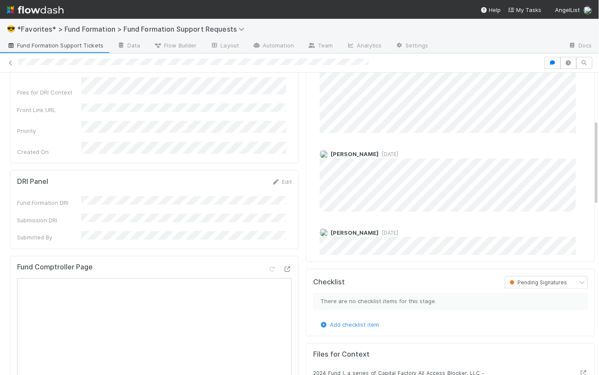
scroll to position [119, 0]
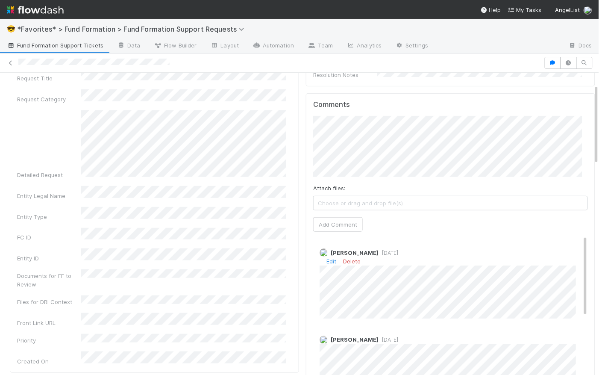
scroll to position [68, 0]
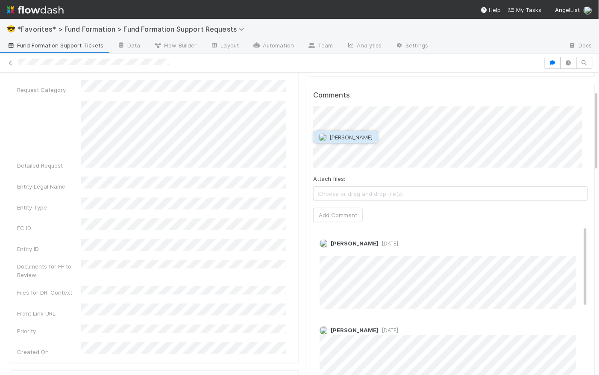
click at [358, 135] on span "[PERSON_NAME]" at bounding box center [351, 137] width 43 height 7
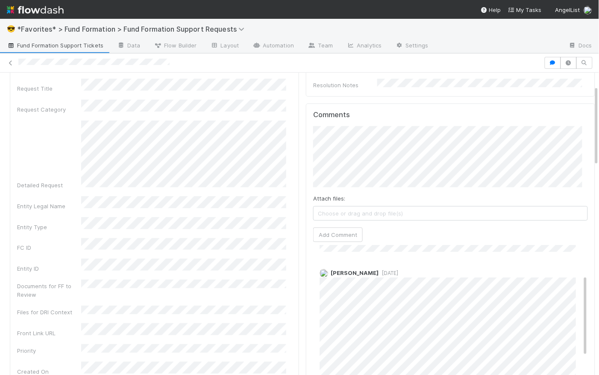
scroll to position [0, 0]
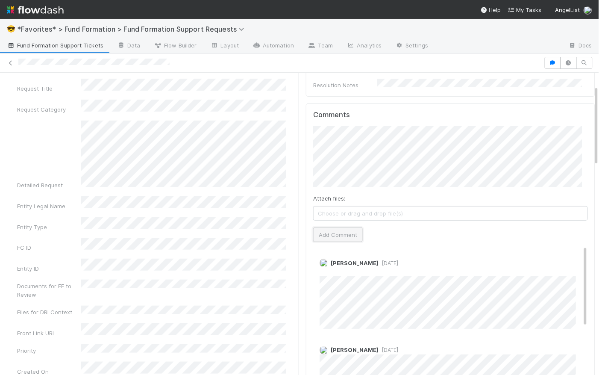
drag, startPoint x: 341, startPoint y: 236, endPoint x: 333, endPoint y: 238, distance: 8.5
click at [341, 236] on button "Add Comment" at bounding box center [338, 234] width 50 height 15
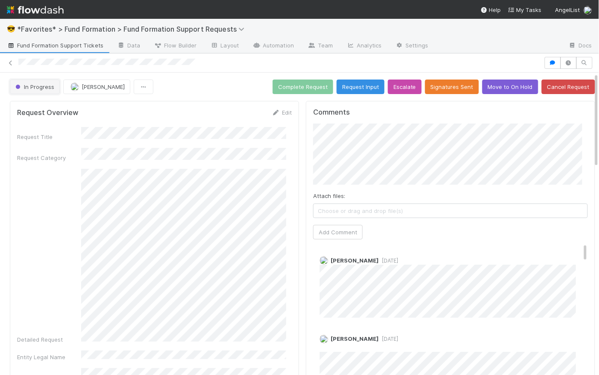
click at [33, 89] on span "In Progress" at bounding box center [34, 86] width 41 height 7
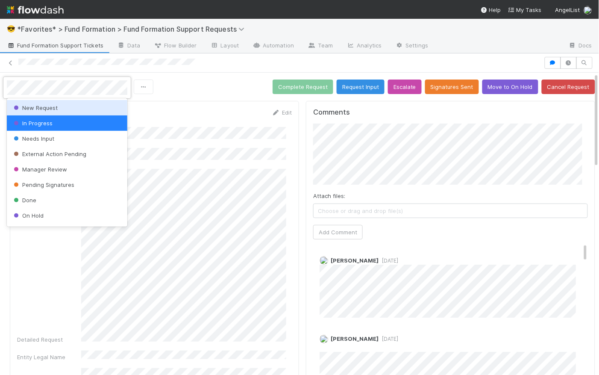
click at [36, 109] on span "New Request" at bounding box center [35, 107] width 46 height 7
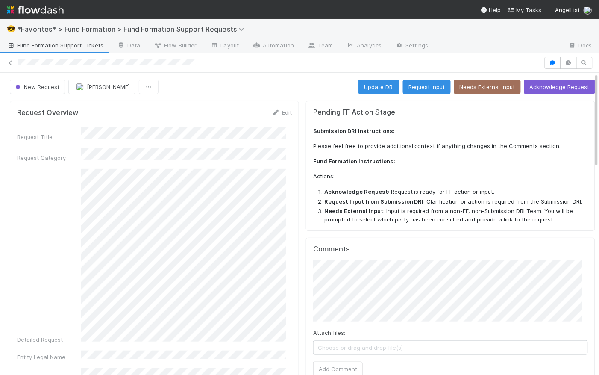
click at [198, 82] on div "New Request Catherine Lambright Update DRI Request Input Needs External Input A…" at bounding box center [302, 86] width 585 height 15
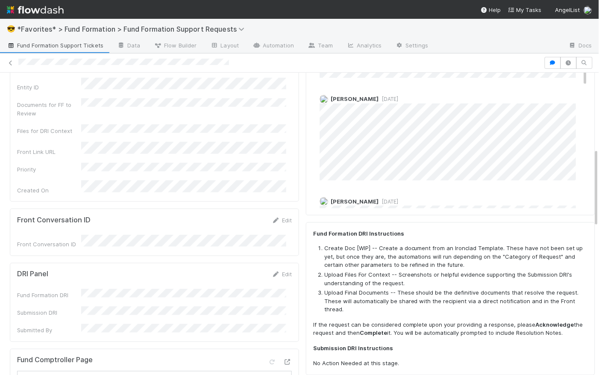
scroll to position [437, 0]
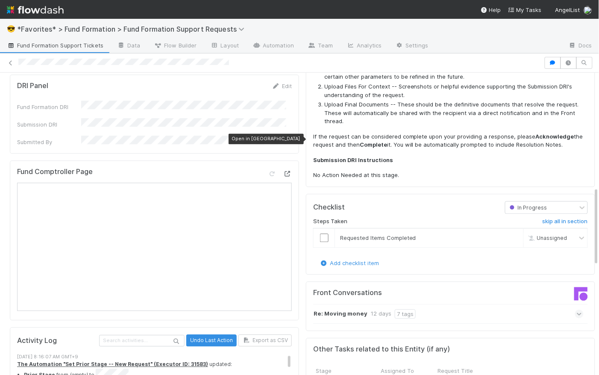
click at [283, 171] on icon at bounding box center [287, 174] width 9 height 6
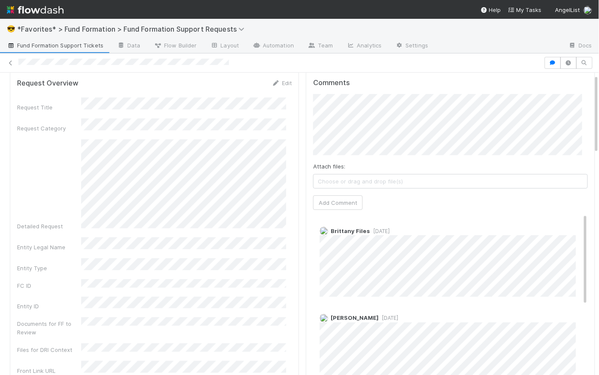
scroll to position [0, 0]
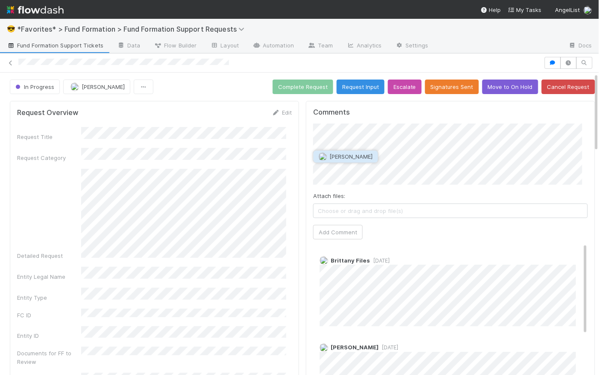
click at [356, 157] on span "[PERSON_NAME]" at bounding box center [351, 156] width 43 height 7
